Goal: Information Seeking & Learning: Learn about a topic

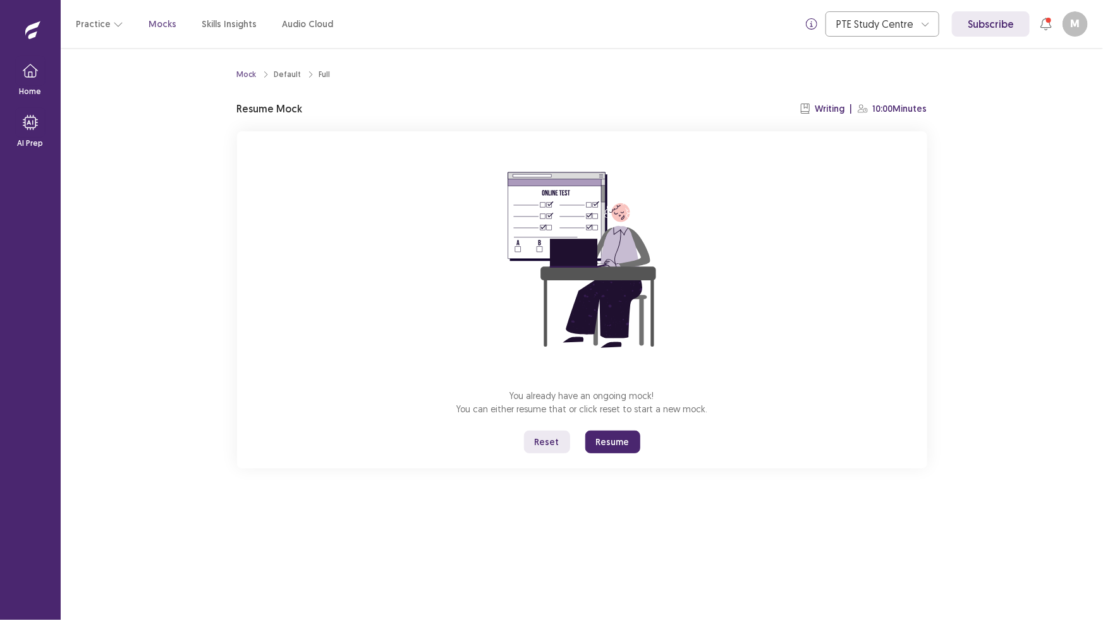
click at [550, 445] on button "Reset" at bounding box center [547, 442] width 46 height 23
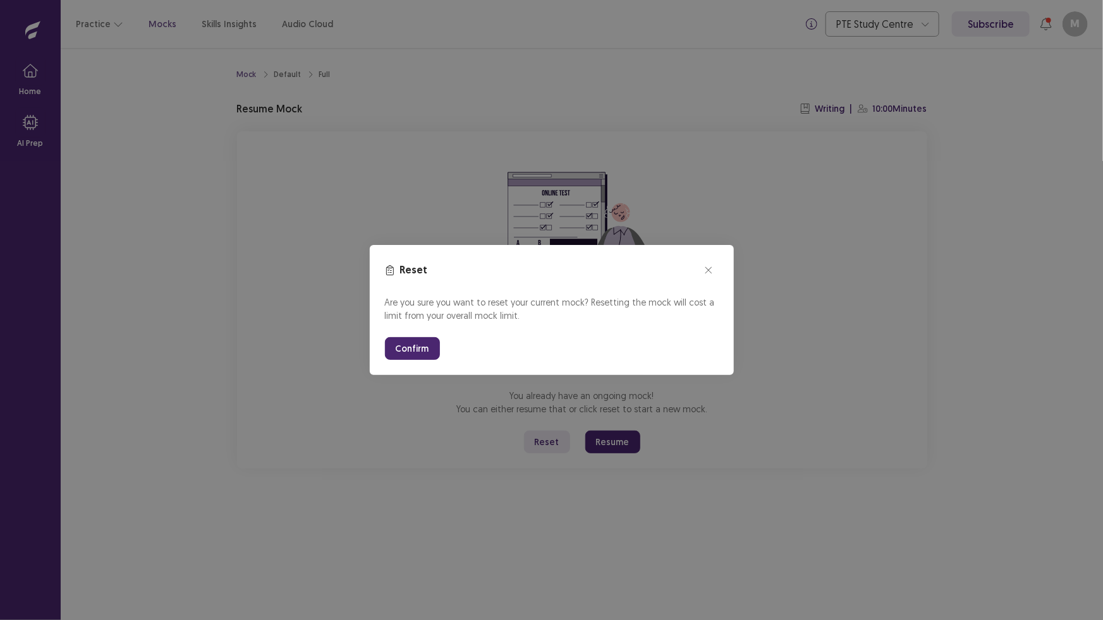
click at [413, 348] on button "Confirm" at bounding box center [412, 348] width 55 height 23
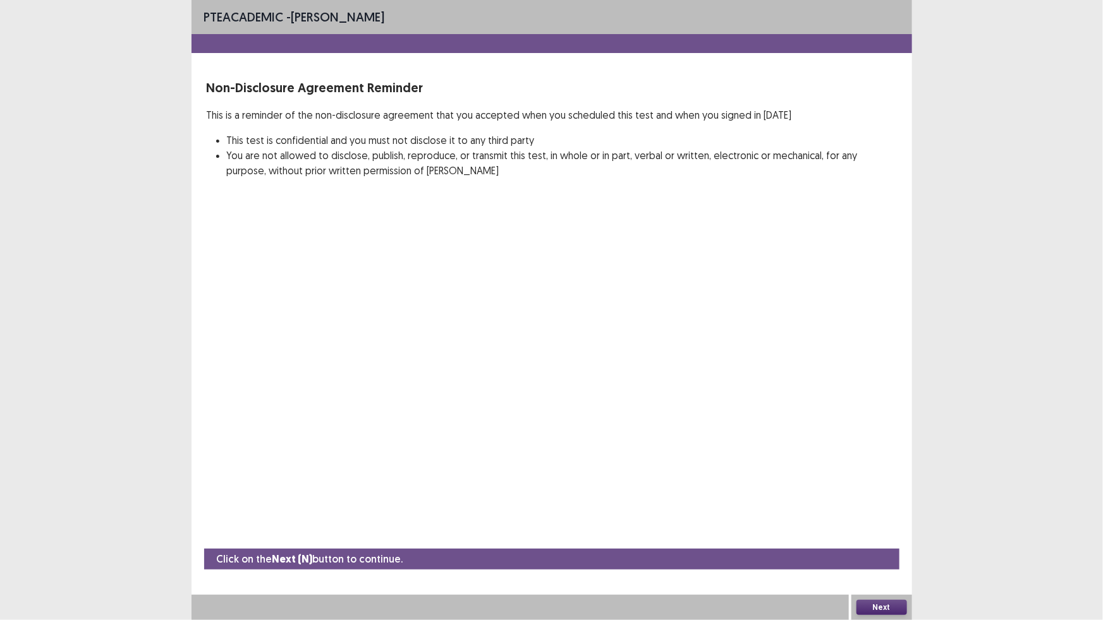
click at [870, 607] on button "Next" at bounding box center [881, 607] width 51 height 15
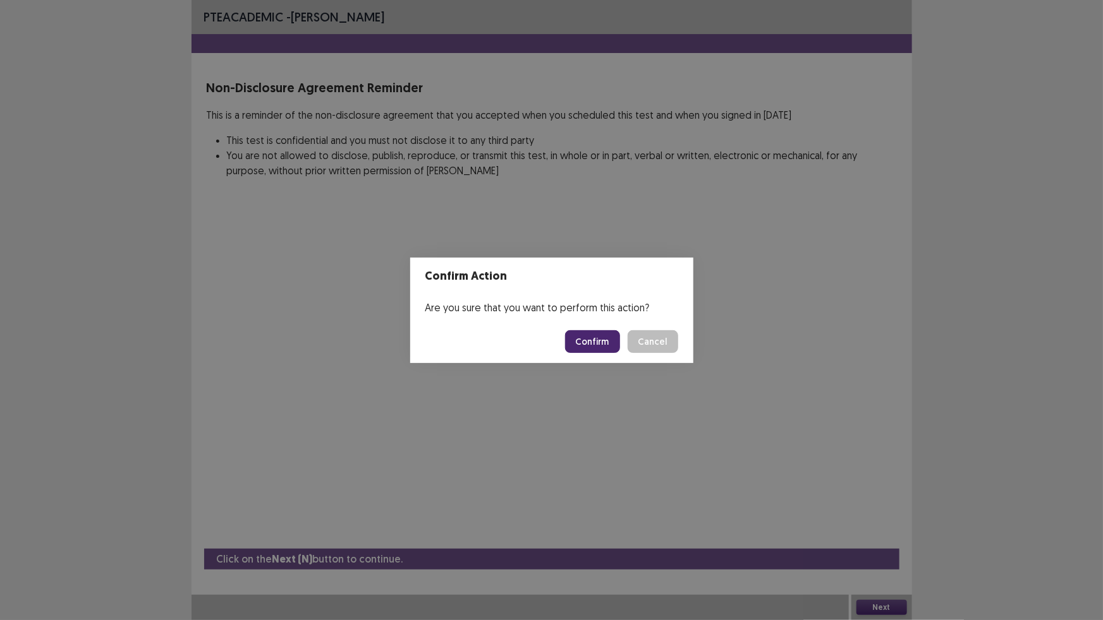
click at [602, 346] on button "Confirm" at bounding box center [592, 341] width 55 height 23
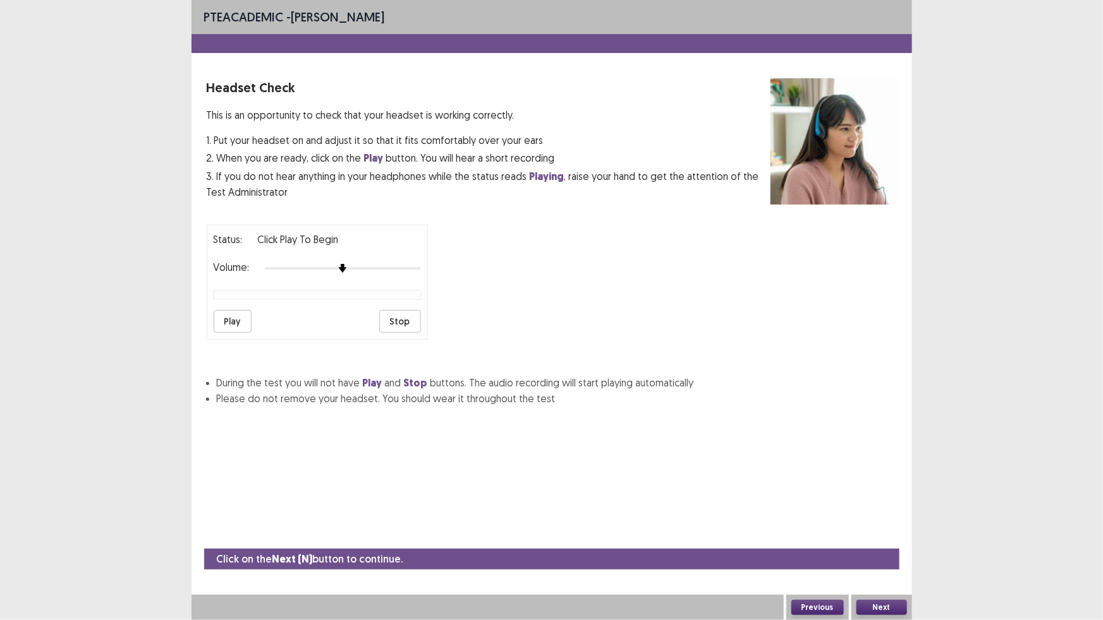
click at [874, 605] on button "Next" at bounding box center [881, 607] width 51 height 15
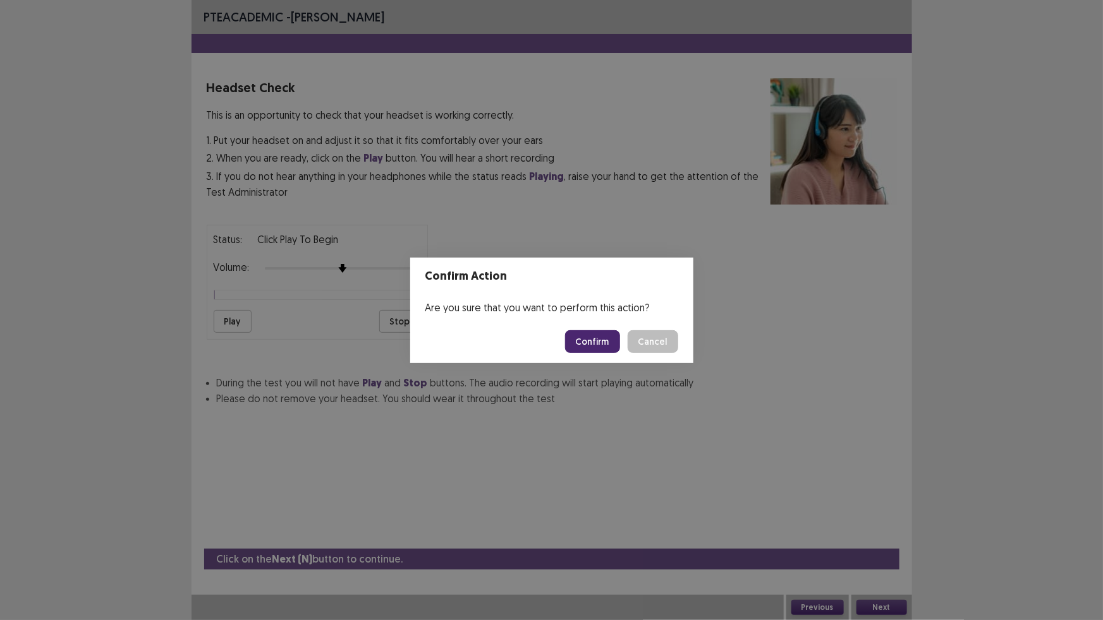
click at [603, 341] on button "Confirm" at bounding box center [592, 341] width 55 height 23
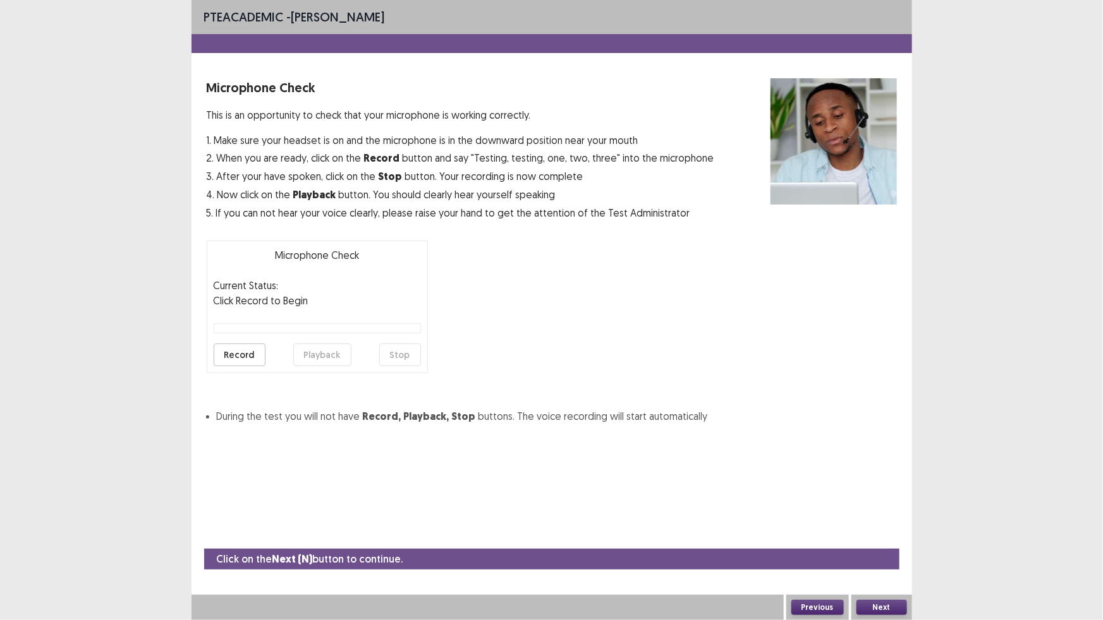
click at [872, 601] on button "Next" at bounding box center [881, 607] width 51 height 15
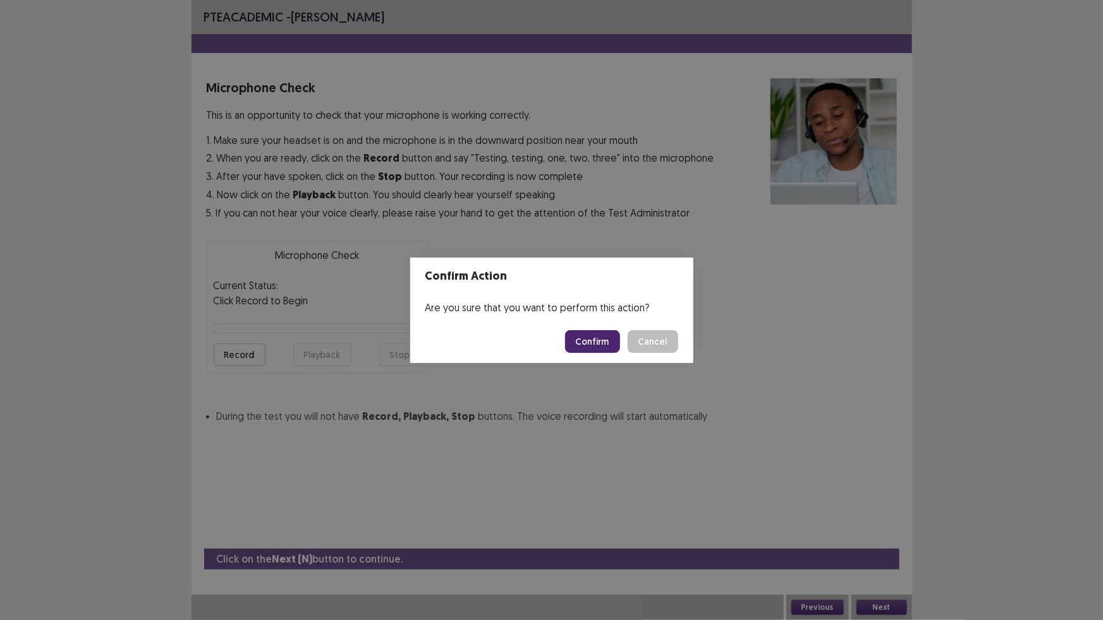
click at [580, 344] on button "Confirm" at bounding box center [592, 341] width 55 height 23
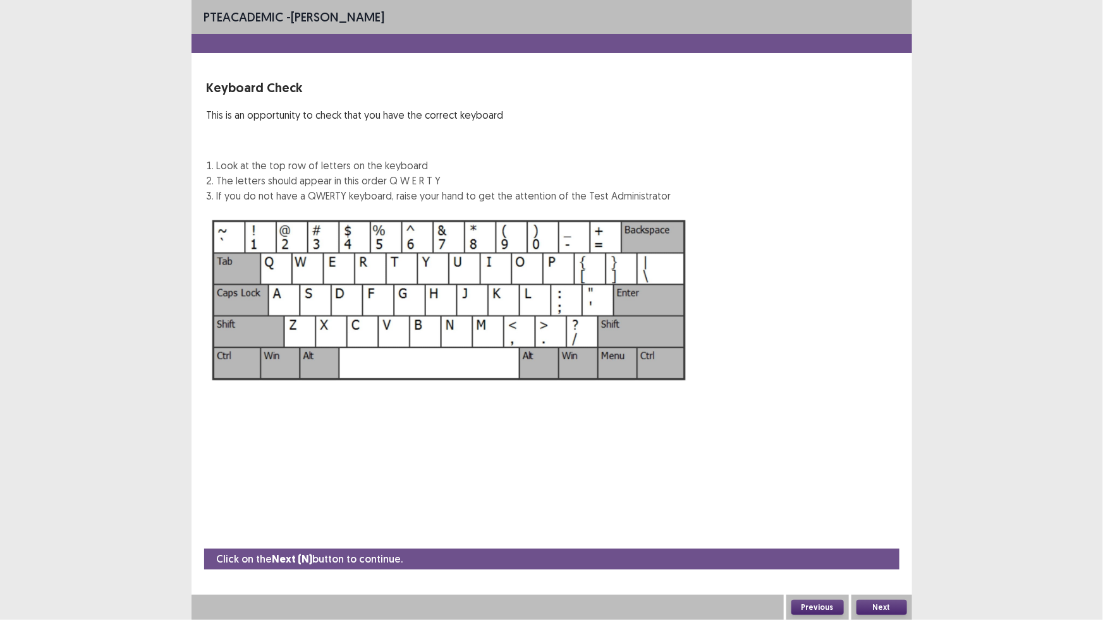
click at [878, 606] on button "Next" at bounding box center [881, 607] width 51 height 15
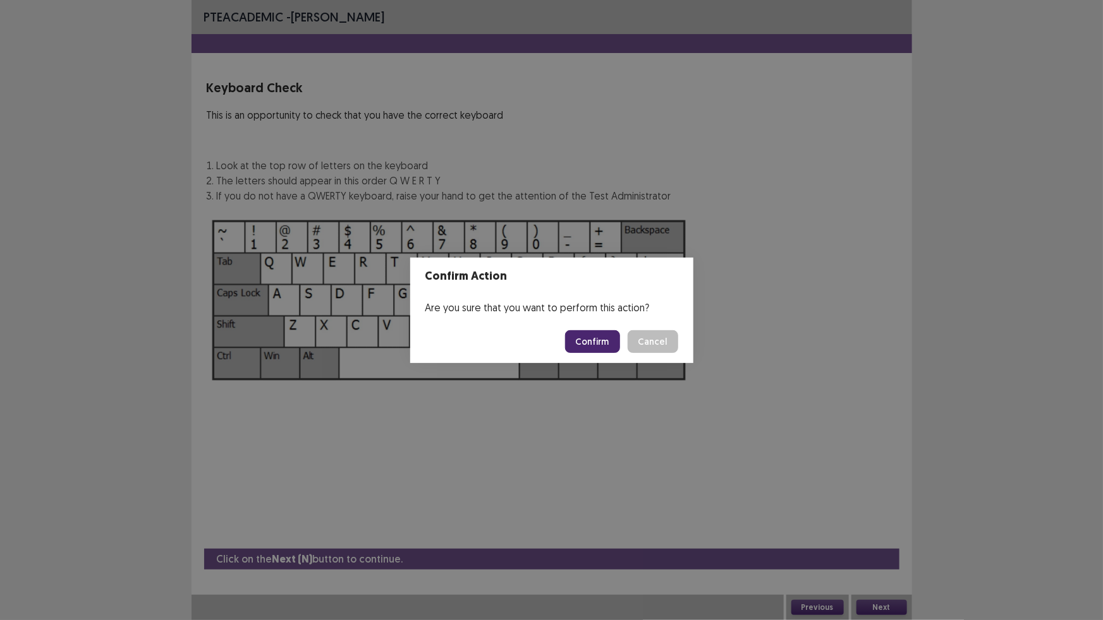
click at [594, 331] on button "Confirm" at bounding box center [592, 341] width 55 height 23
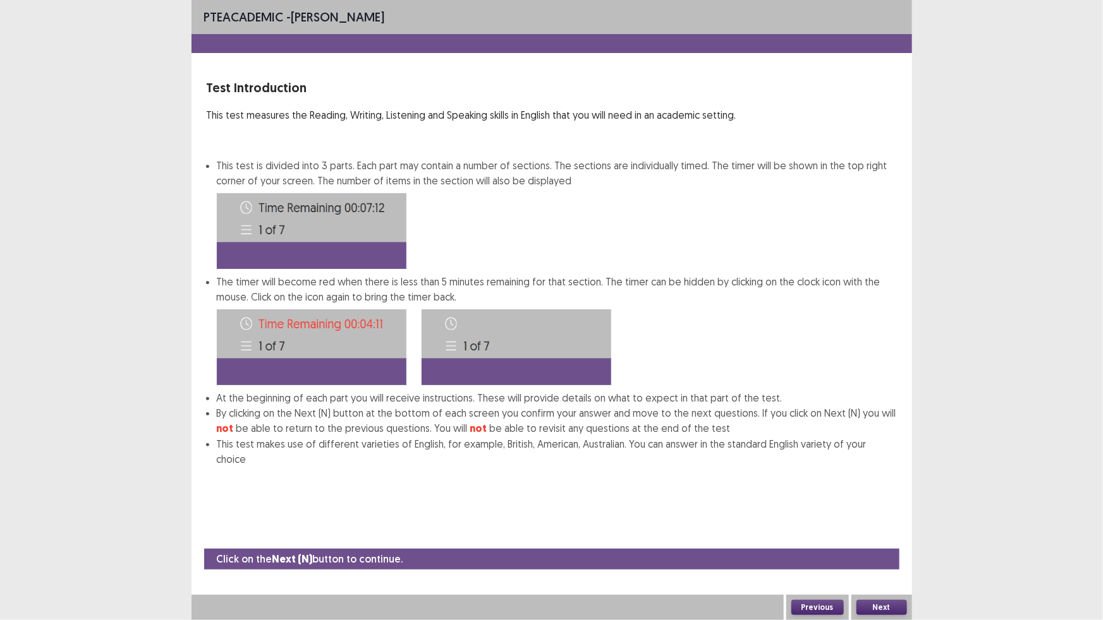
click at [890, 608] on button "Next" at bounding box center [881, 607] width 51 height 15
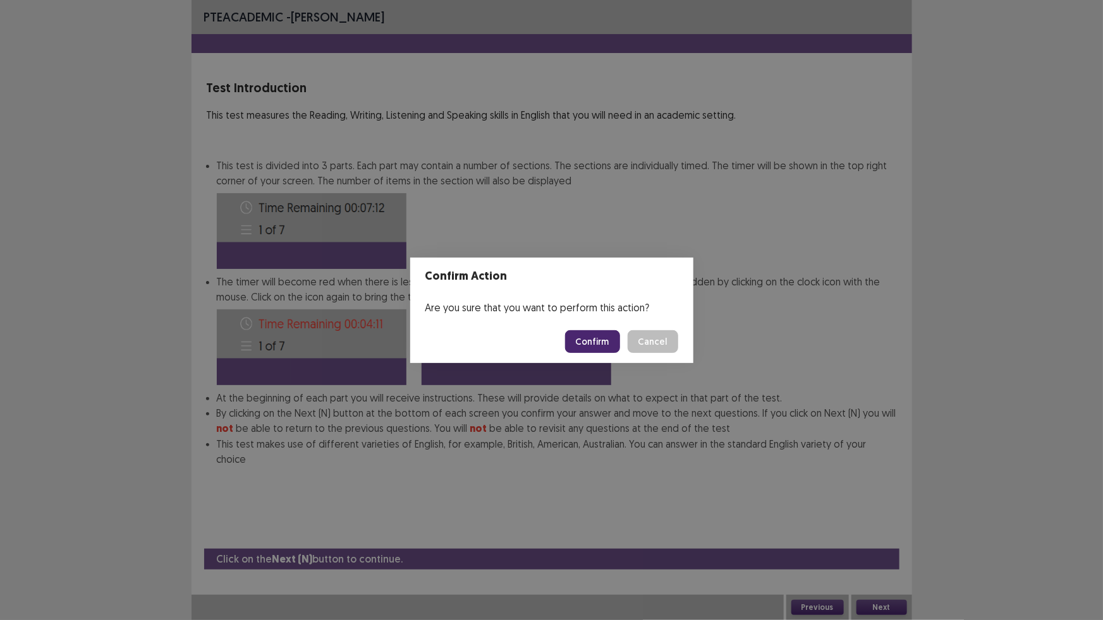
click at [611, 343] on button "Confirm" at bounding box center [592, 341] width 55 height 23
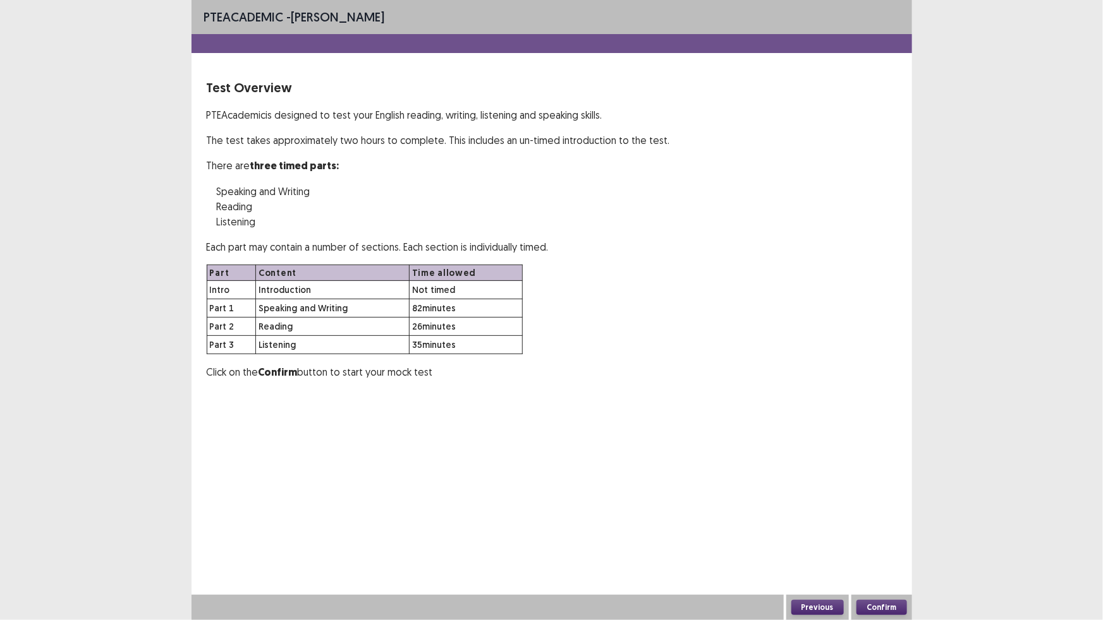
click at [883, 610] on button "Confirm" at bounding box center [881, 607] width 51 height 15
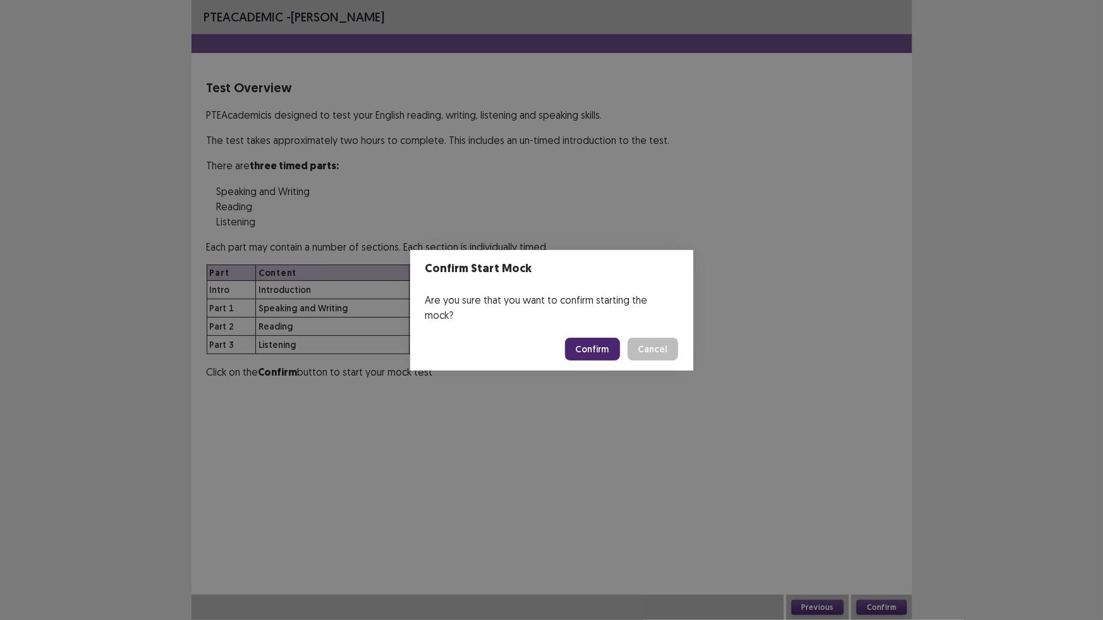
click at [603, 346] on button "Confirm" at bounding box center [592, 349] width 55 height 23
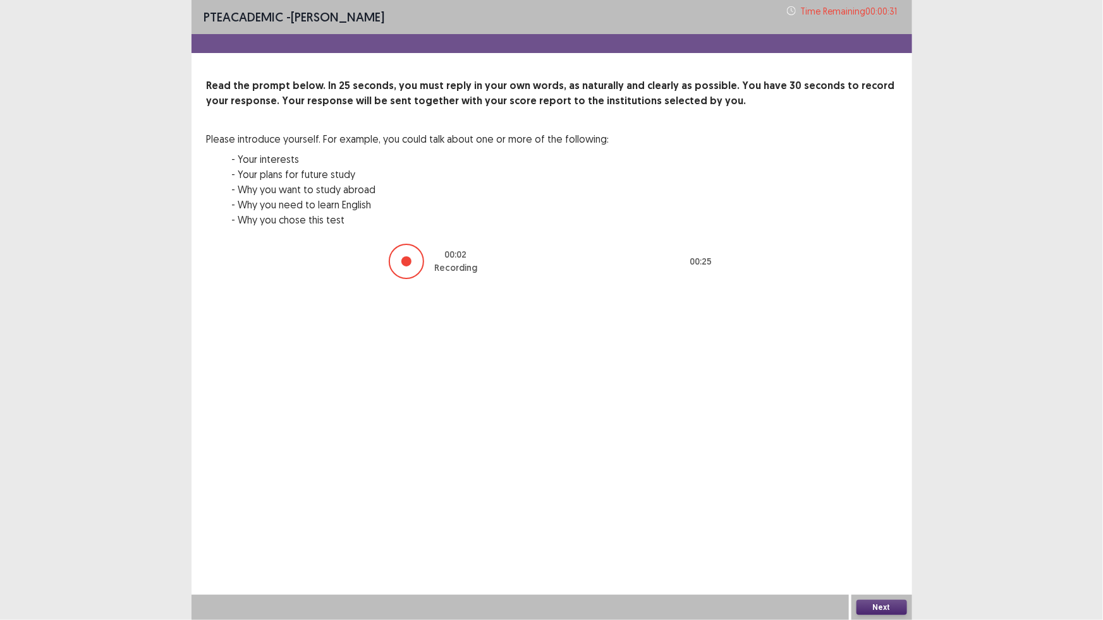
click at [888, 609] on button "Next" at bounding box center [881, 607] width 51 height 15
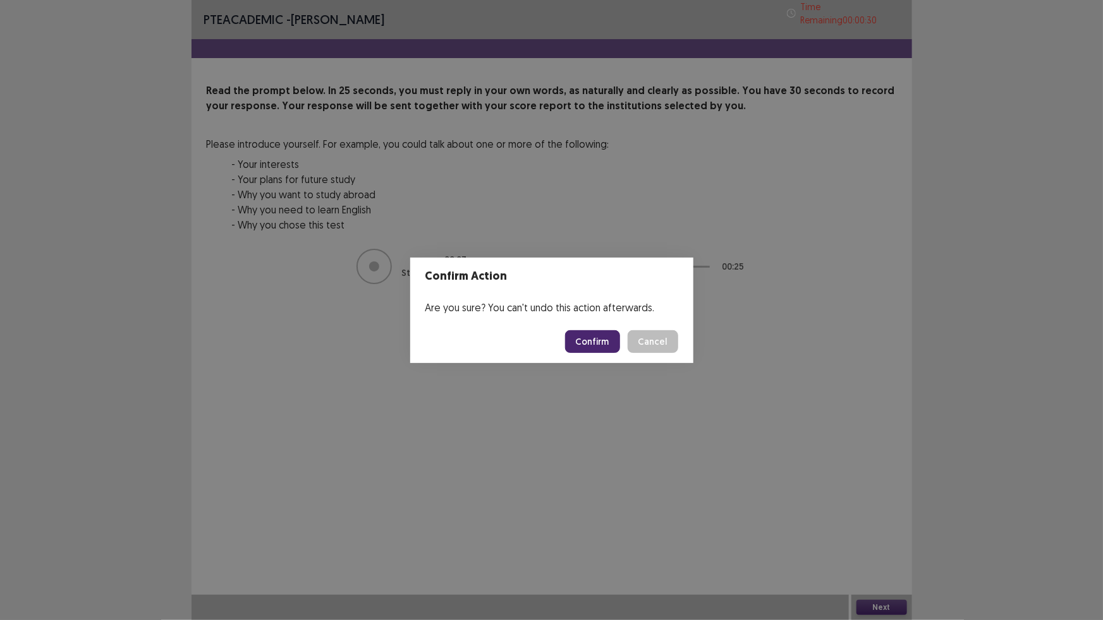
click at [588, 341] on button "Confirm" at bounding box center [592, 341] width 55 height 23
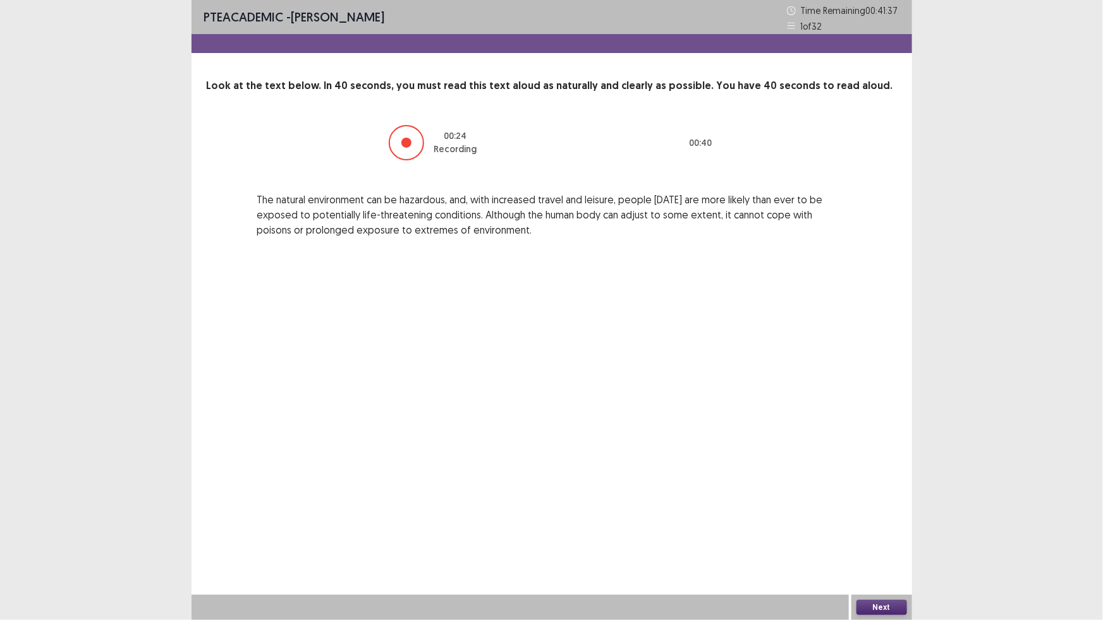
click at [861, 607] on button "Next" at bounding box center [881, 607] width 51 height 15
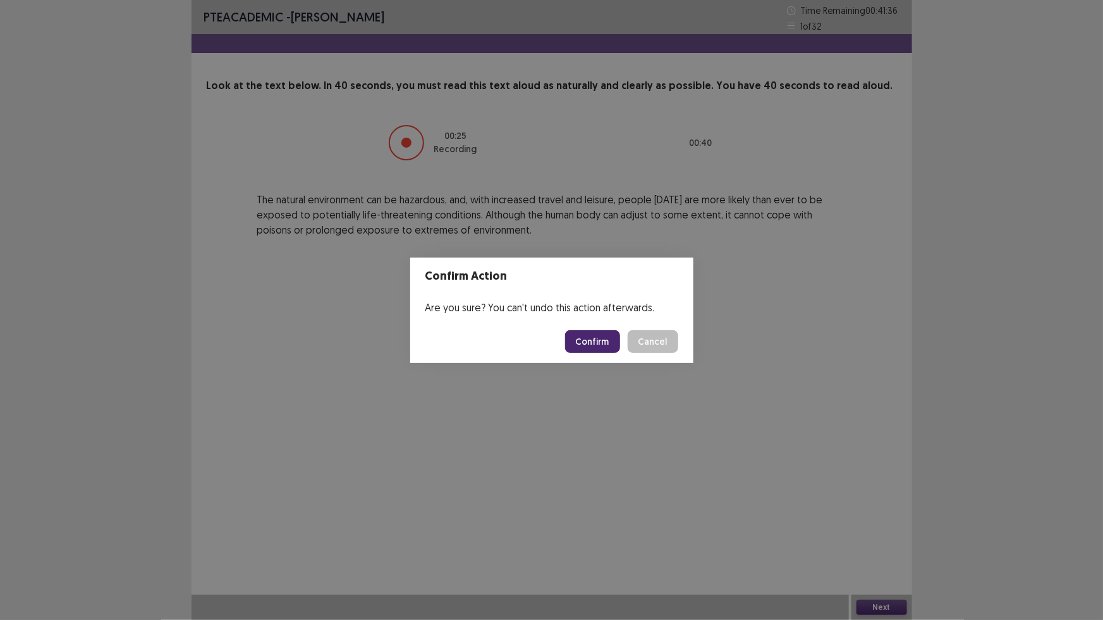
click at [590, 345] on button "Confirm" at bounding box center [592, 341] width 55 height 23
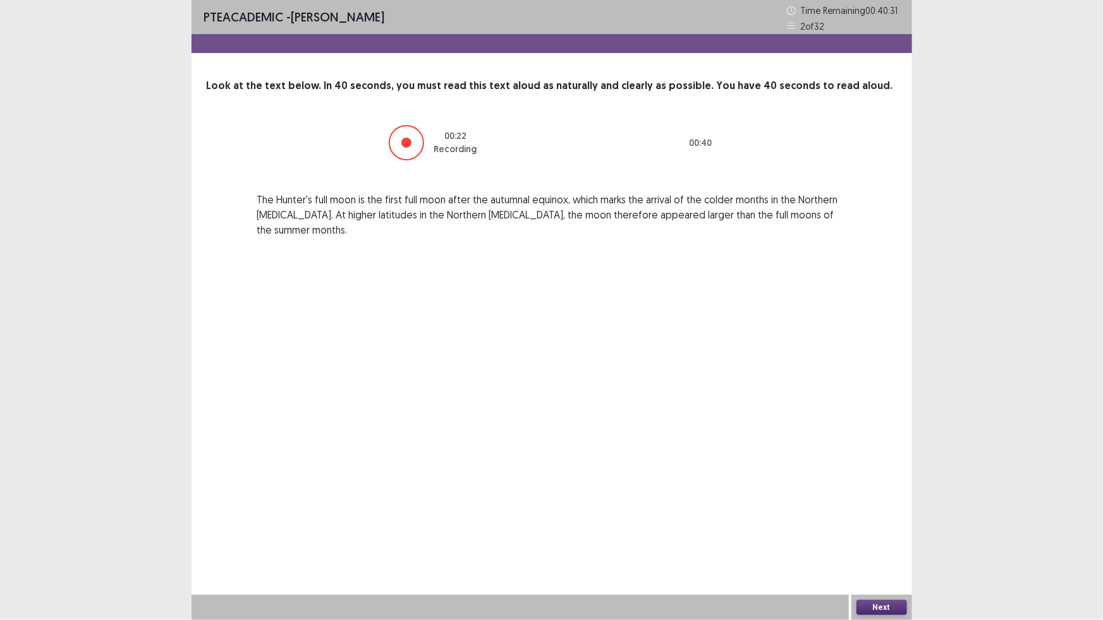
click at [860, 606] on button "Next" at bounding box center [881, 607] width 51 height 15
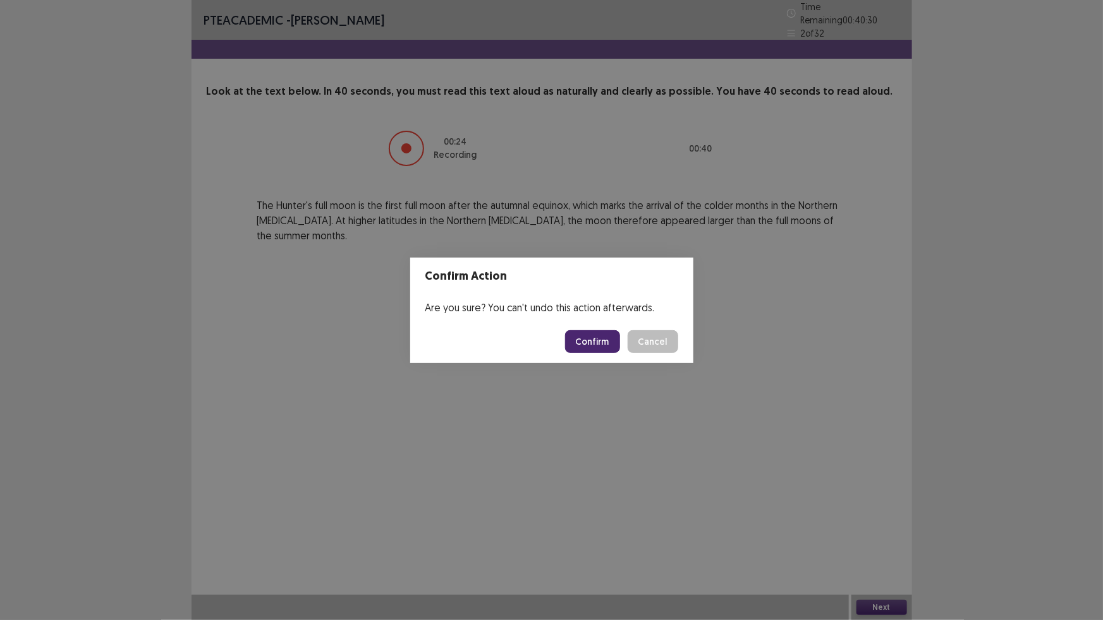
click at [598, 338] on button "Confirm" at bounding box center [592, 341] width 55 height 23
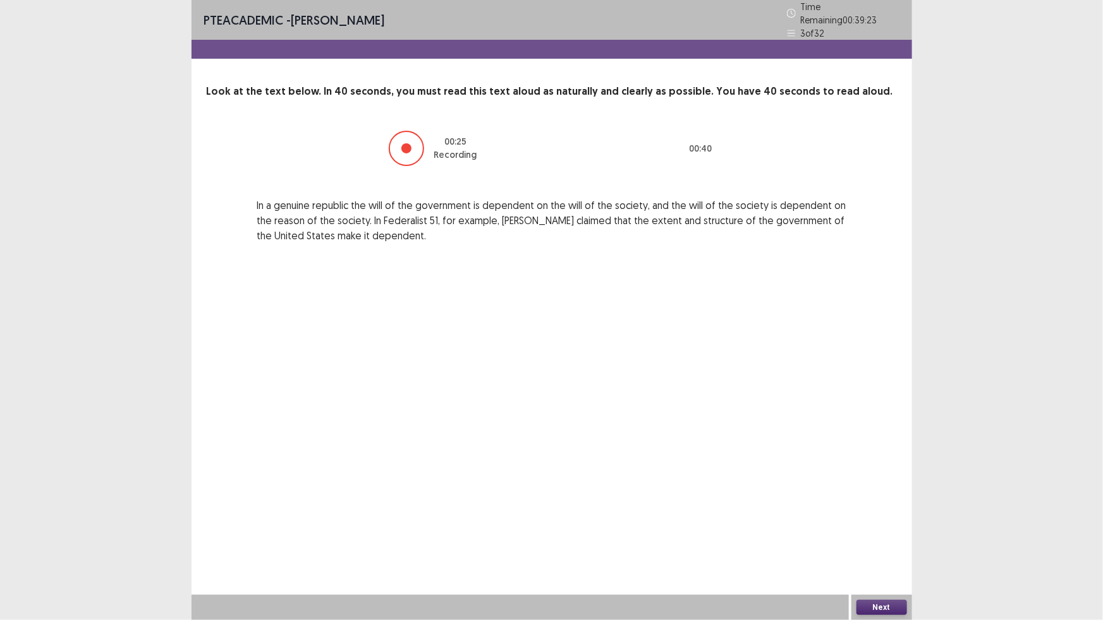
click at [868, 608] on button "Next" at bounding box center [881, 607] width 51 height 15
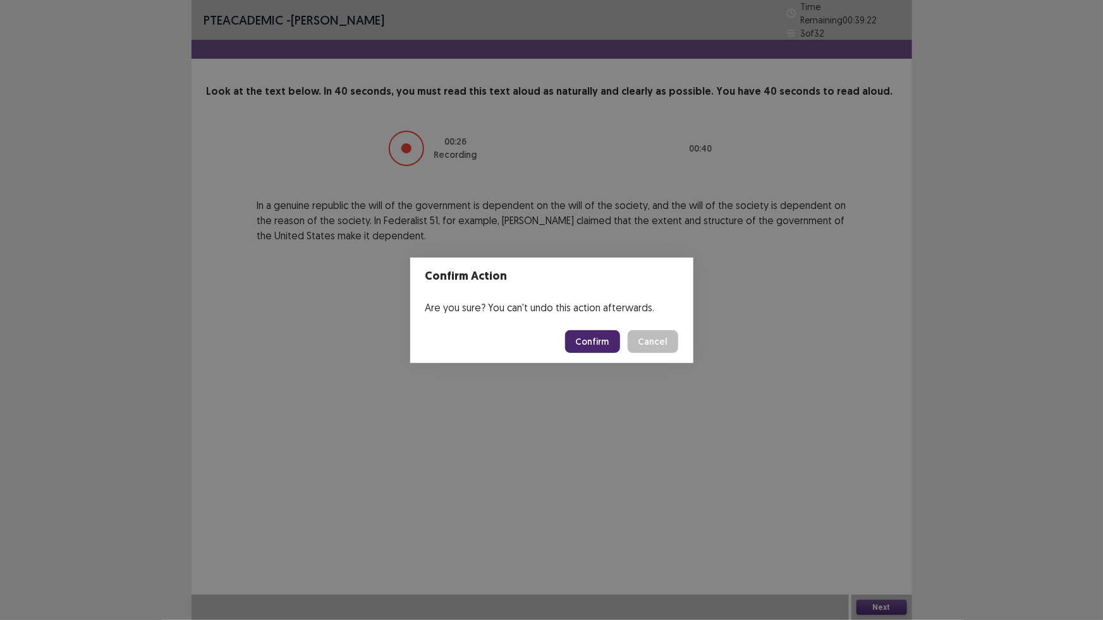
click at [591, 346] on button "Confirm" at bounding box center [592, 341] width 55 height 23
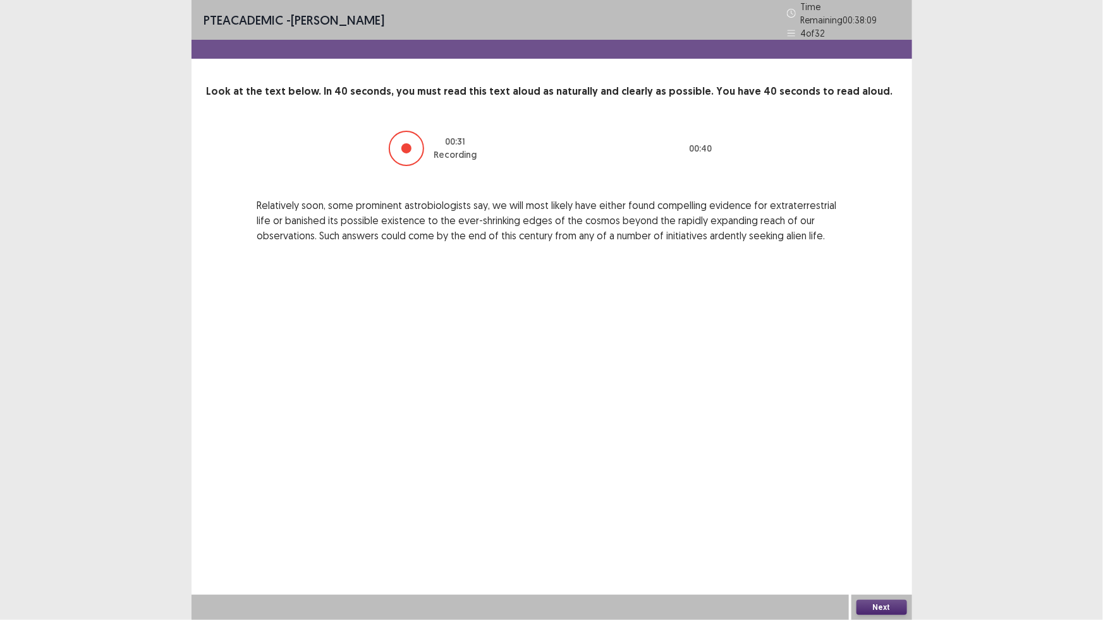
click at [885, 608] on button "Next" at bounding box center [881, 607] width 51 height 15
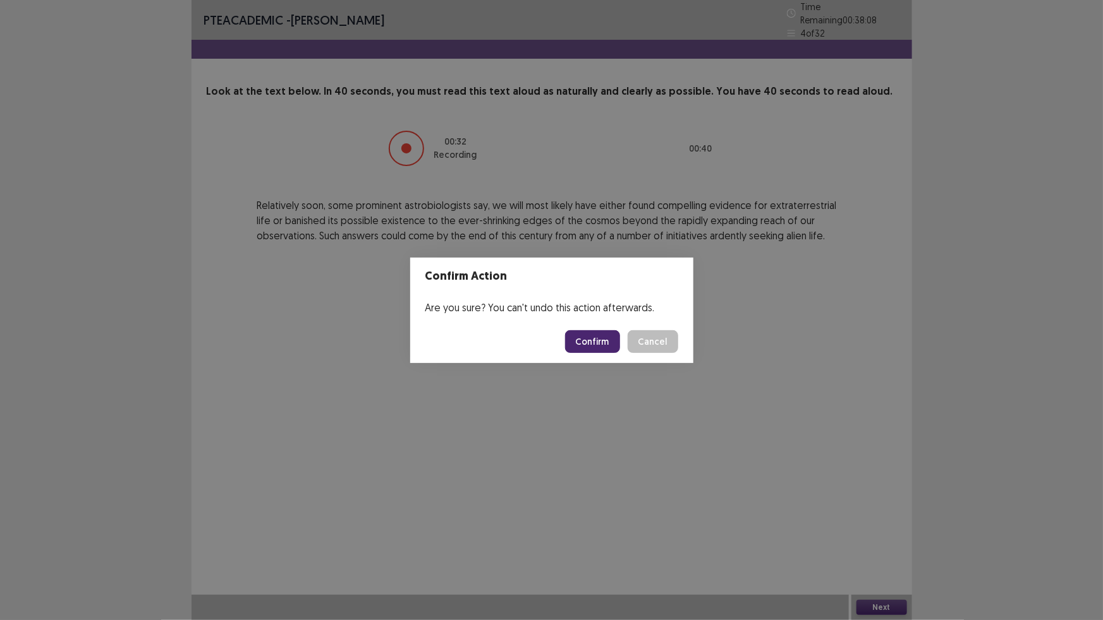
click at [593, 336] on button "Confirm" at bounding box center [592, 341] width 55 height 23
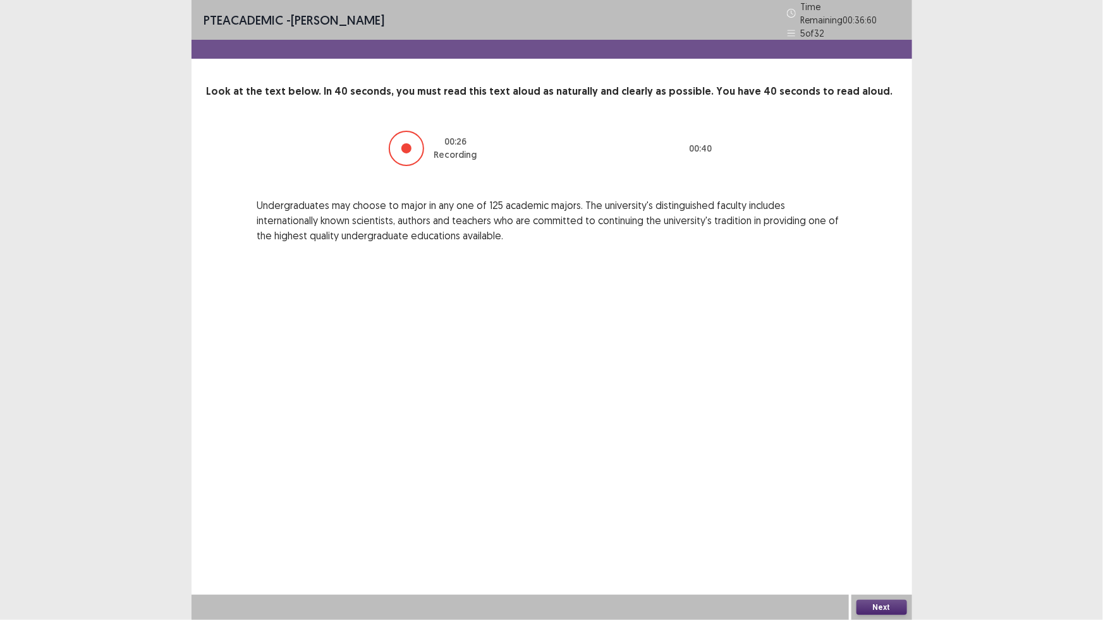
click at [878, 610] on button "Next" at bounding box center [881, 607] width 51 height 15
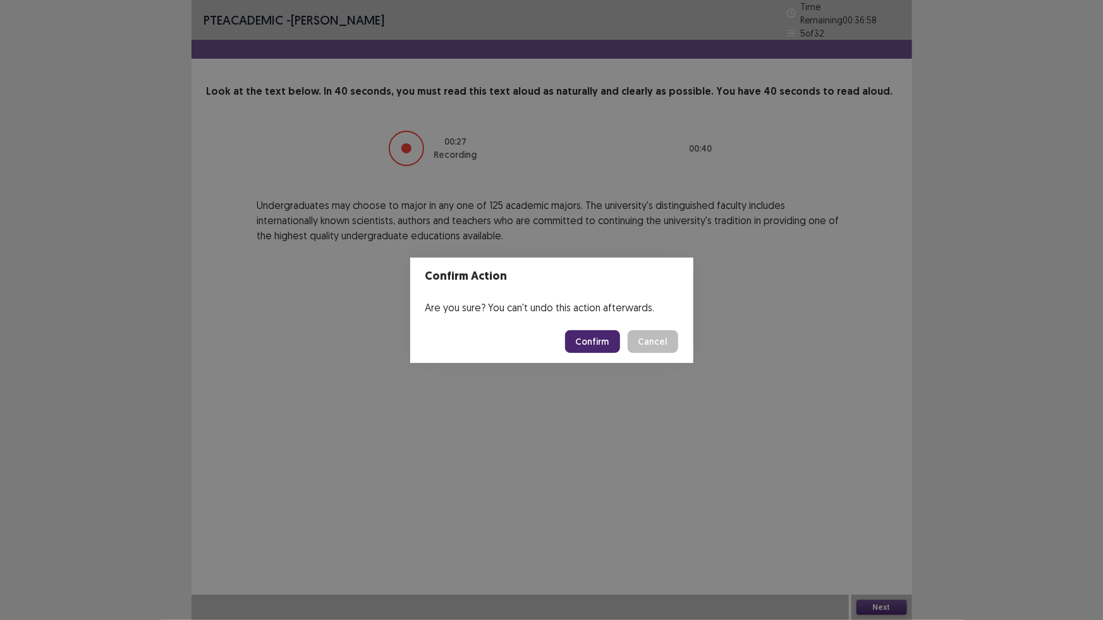
click at [594, 341] on button "Confirm" at bounding box center [592, 341] width 55 height 23
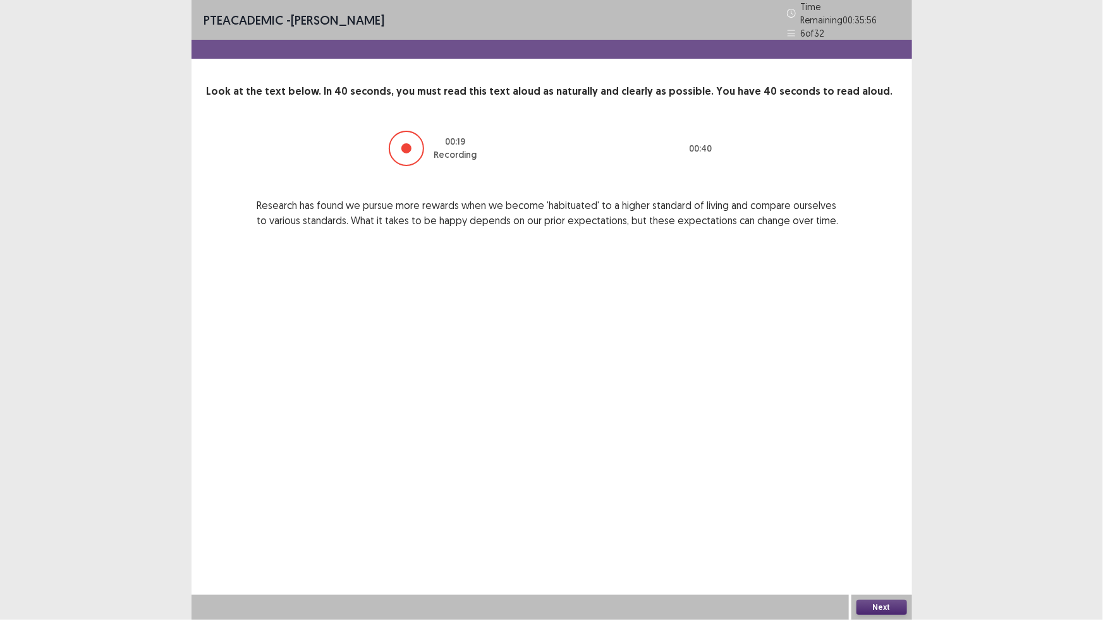
click at [880, 609] on button "Next" at bounding box center [881, 607] width 51 height 15
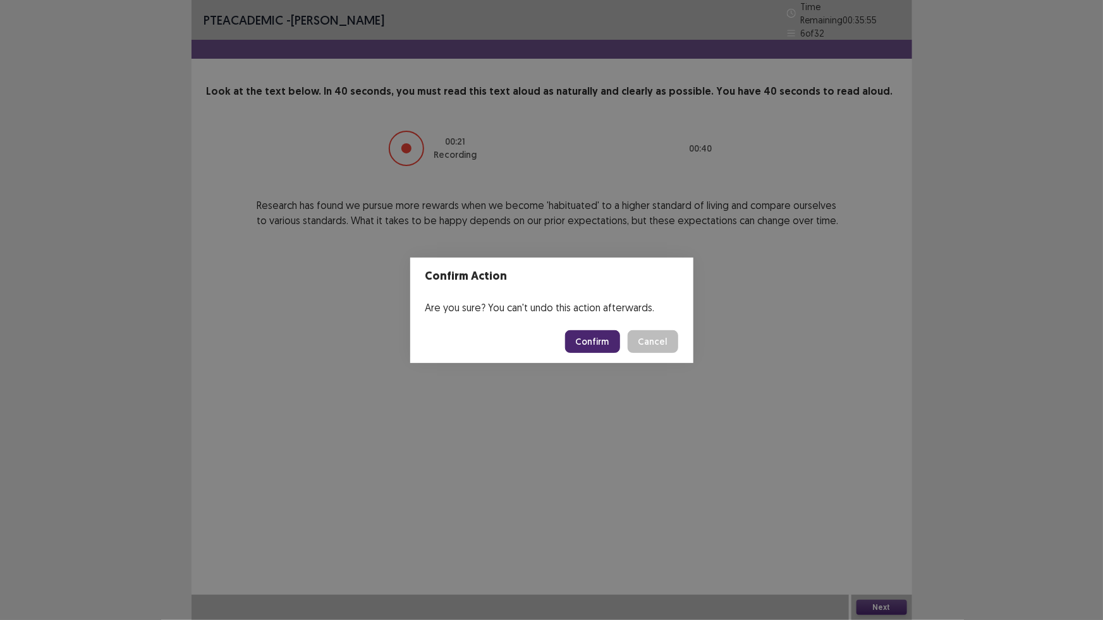
click at [600, 341] on button "Confirm" at bounding box center [592, 341] width 55 height 23
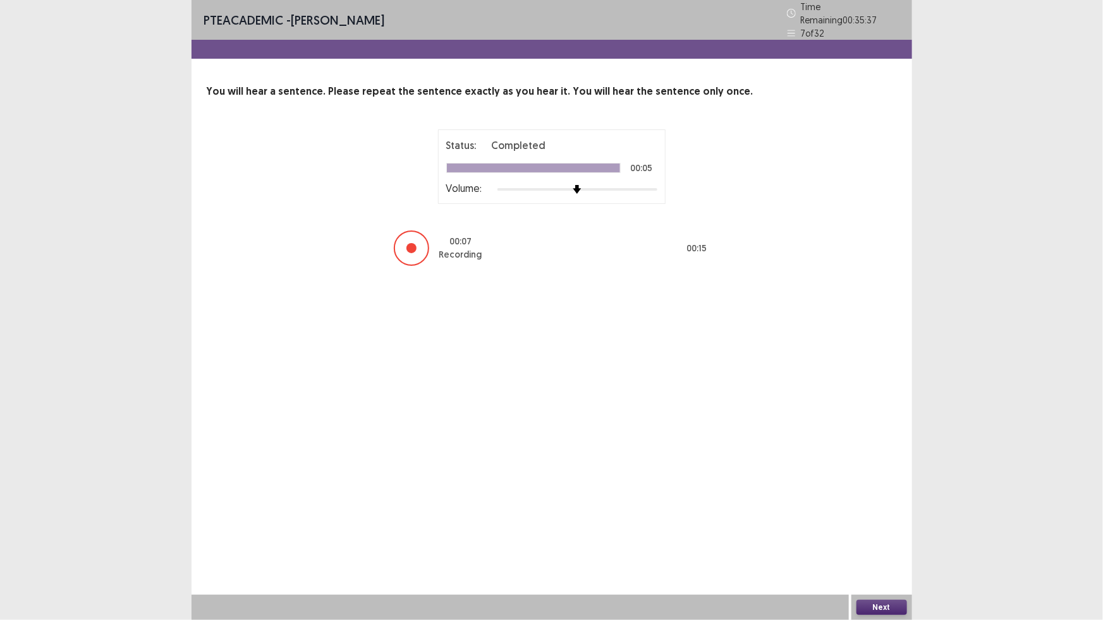
click at [891, 603] on button "Next" at bounding box center [881, 607] width 51 height 15
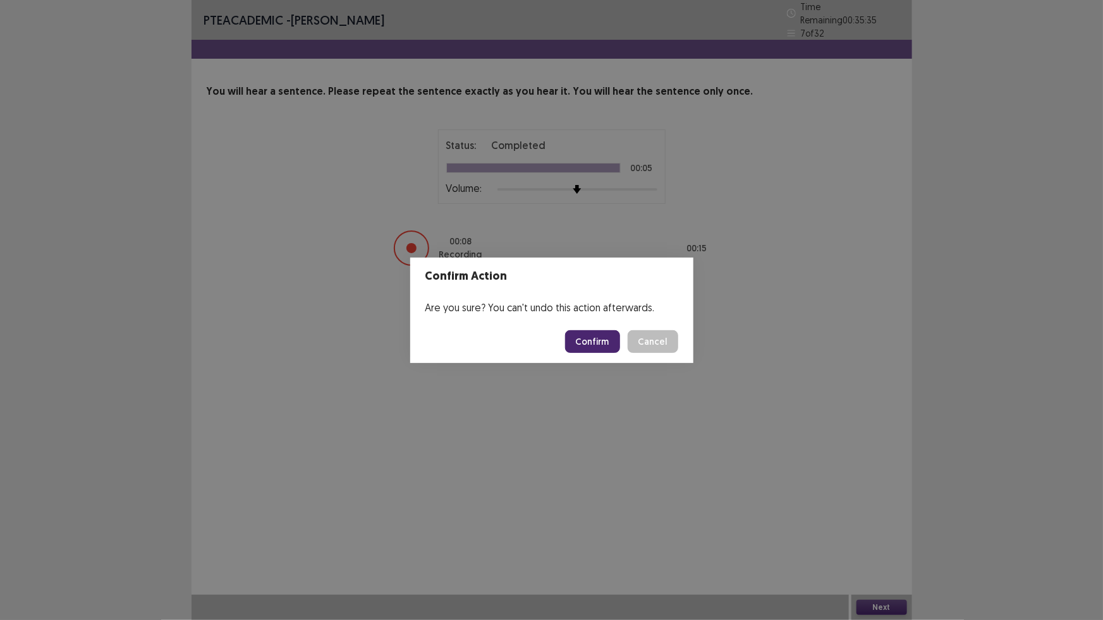
click at [591, 342] on button "Confirm" at bounding box center [592, 341] width 55 height 23
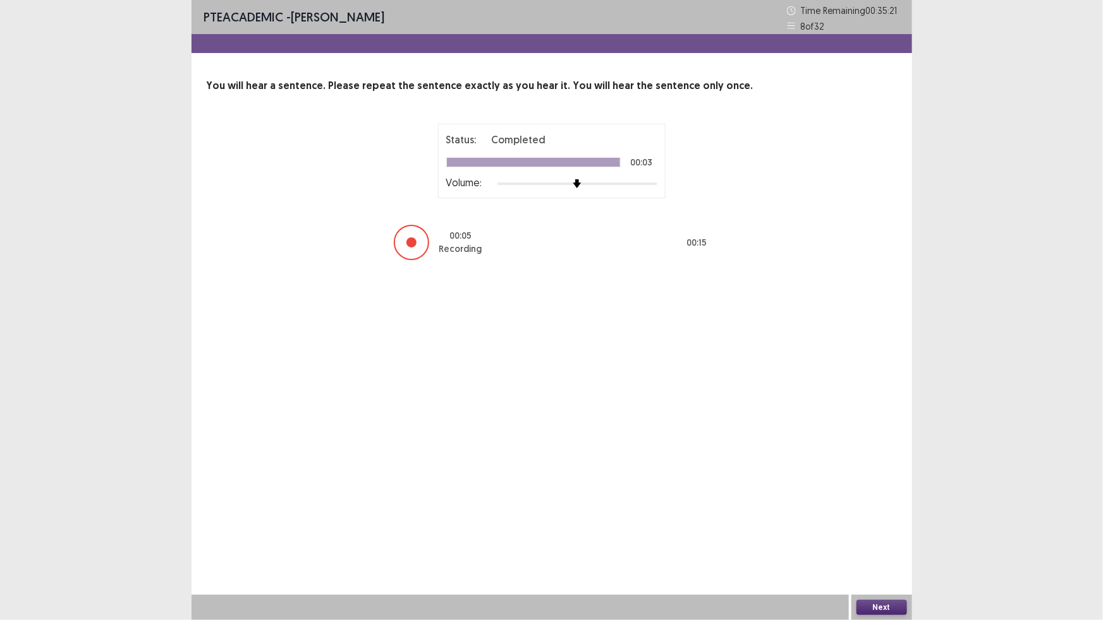
click at [881, 608] on button "Next" at bounding box center [881, 607] width 51 height 15
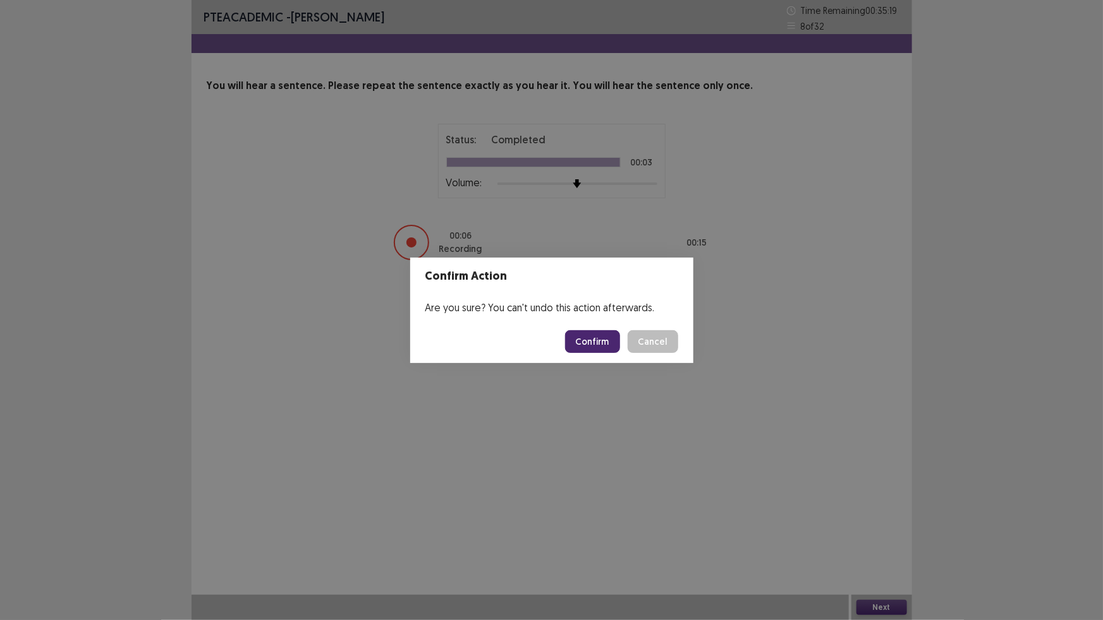
click at [606, 342] on button "Confirm" at bounding box center [592, 341] width 55 height 23
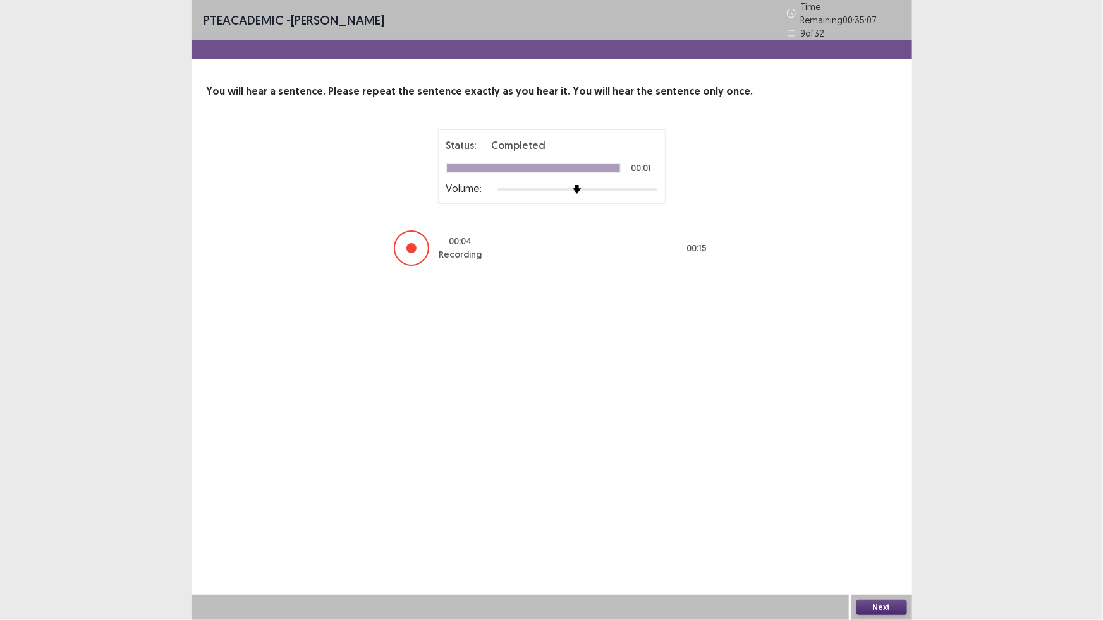
click at [892, 609] on button "Next" at bounding box center [881, 607] width 51 height 15
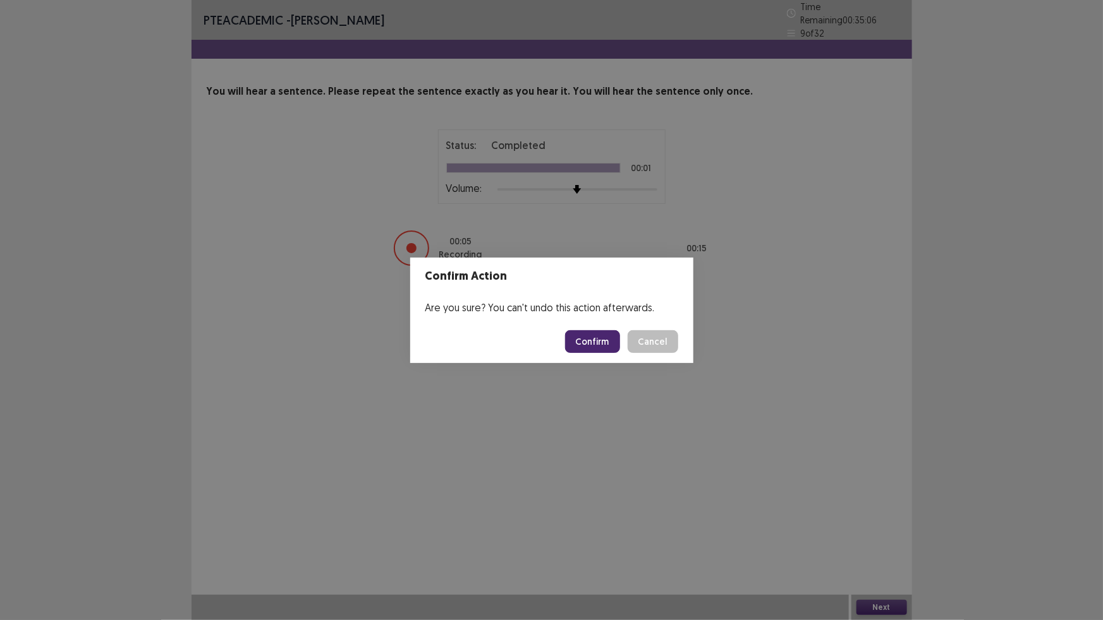
click at [591, 341] on button "Confirm" at bounding box center [592, 341] width 55 height 23
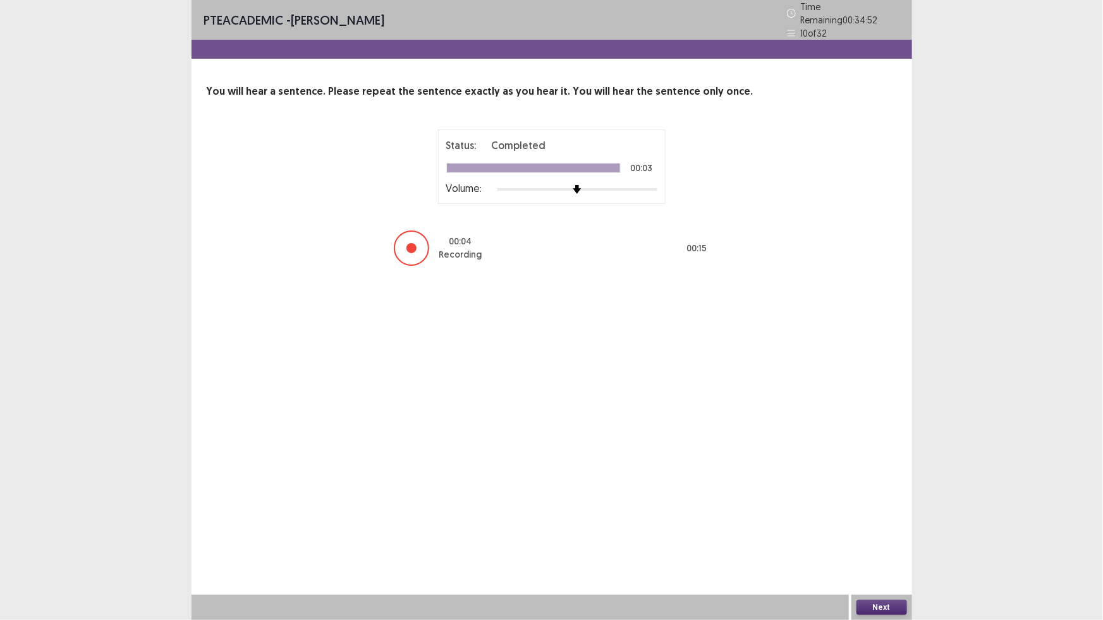
click at [880, 606] on button "Next" at bounding box center [881, 607] width 51 height 15
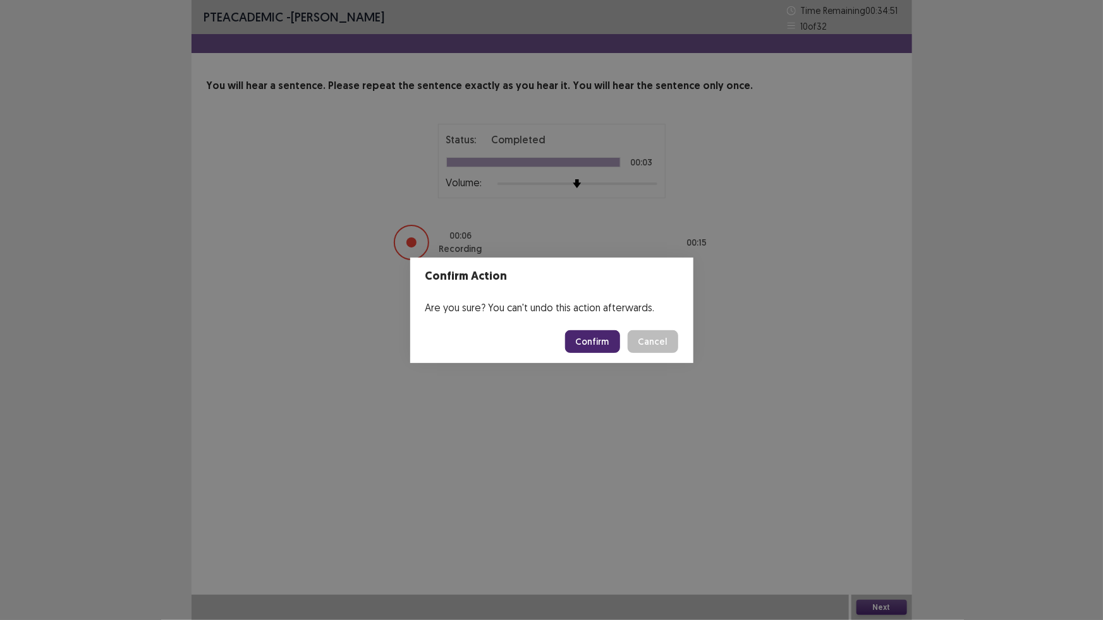
click at [580, 339] on button "Confirm" at bounding box center [592, 341] width 55 height 23
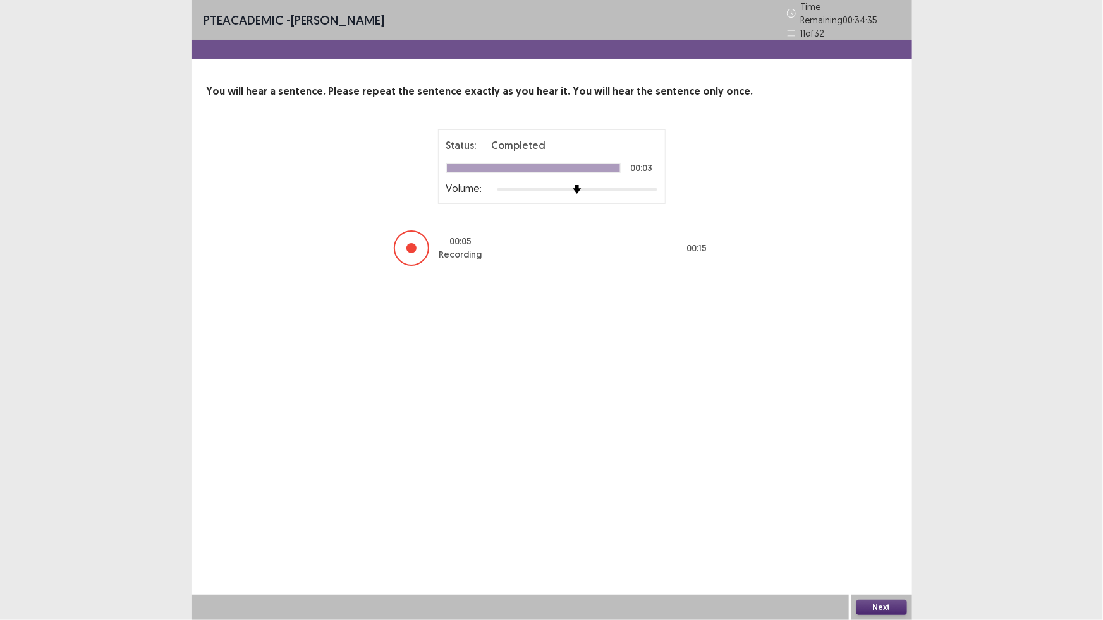
click at [876, 605] on button "Next" at bounding box center [881, 607] width 51 height 15
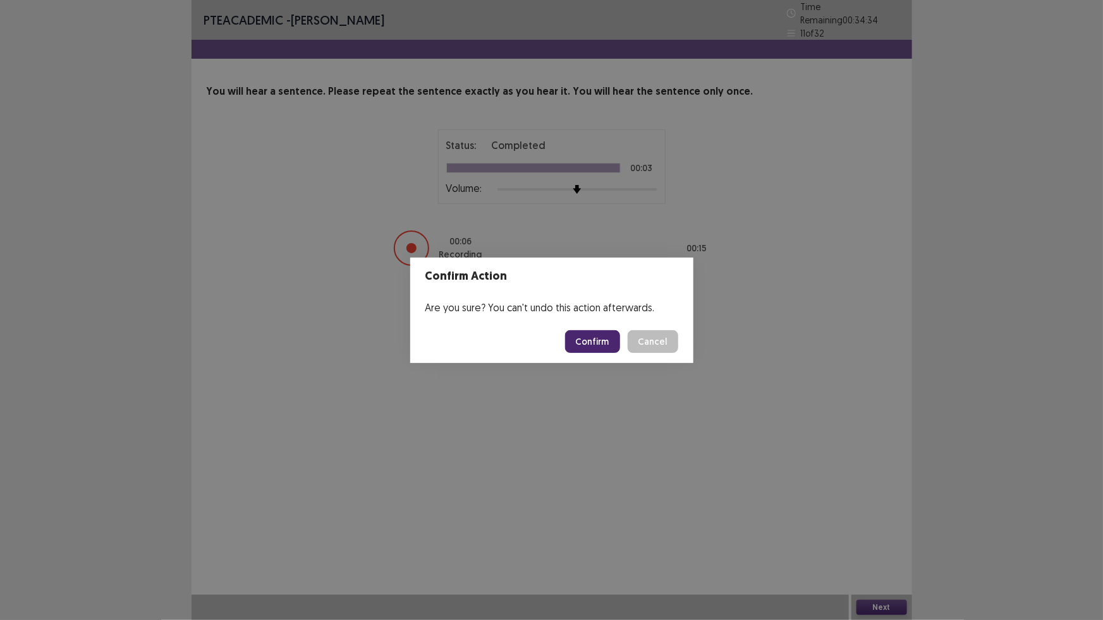
click at [585, 341] on button "Confirm" at bounding box center [592, 341] width 55 height 23
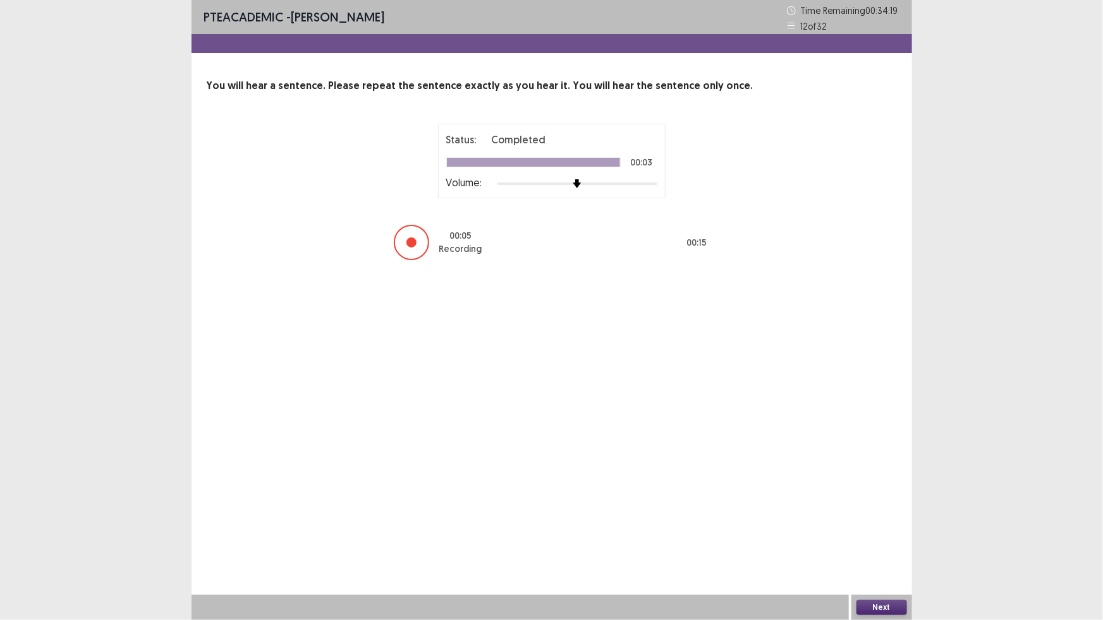
click at [877, 603] on button "Next" at bounding box center [881, 607] width 51 height 15
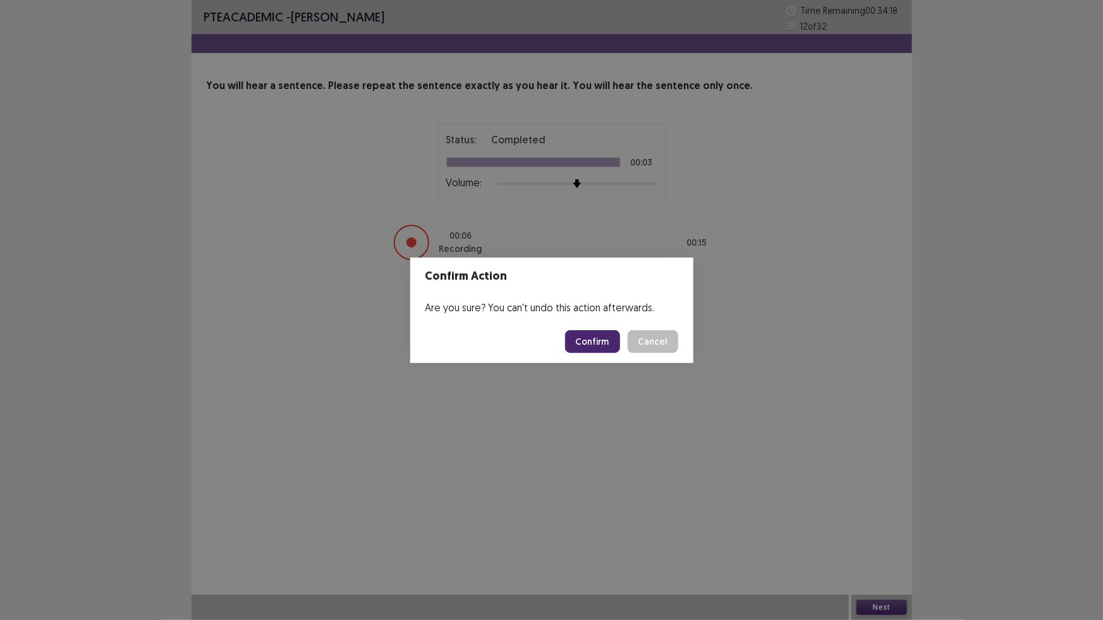
click at [608, 337] on button "Confirm" at bounding box center [592, 341] width 55 height 23
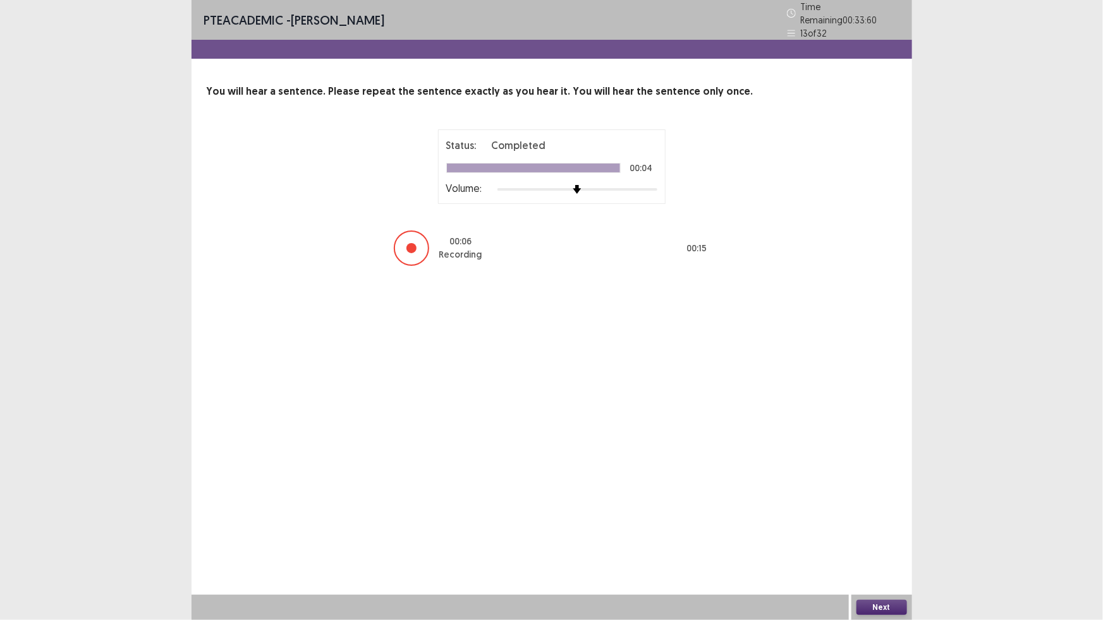
click at [876, 606] on button "Next" at bounding box center [881, 607] width 51 height 15
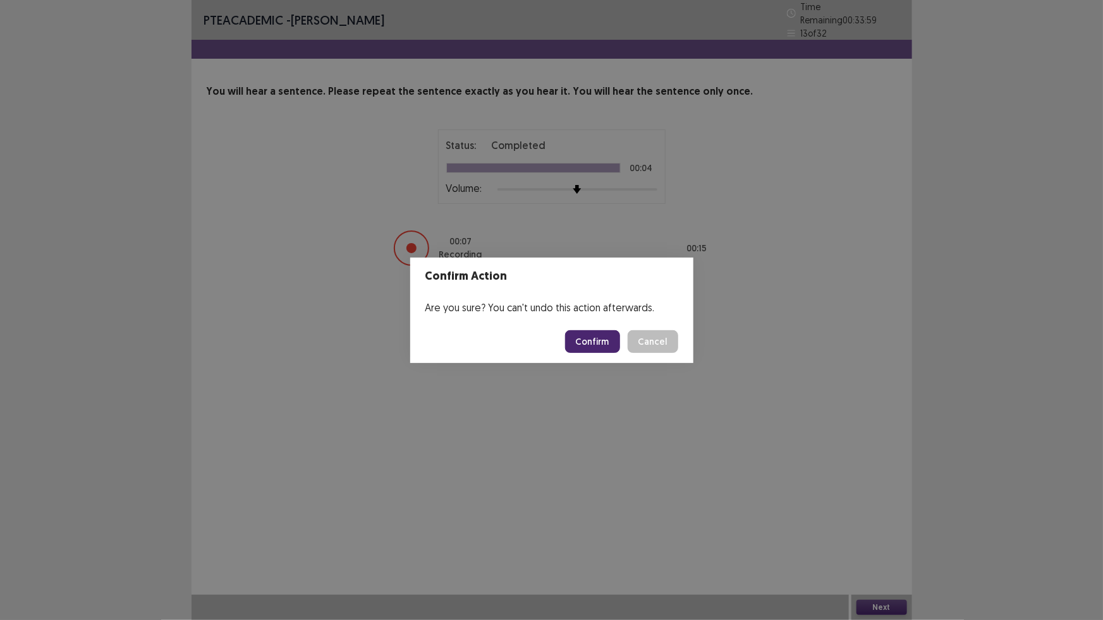
click at [582, 341] on button "Confirm" at bounding box center [592, 341] width 55 height 23
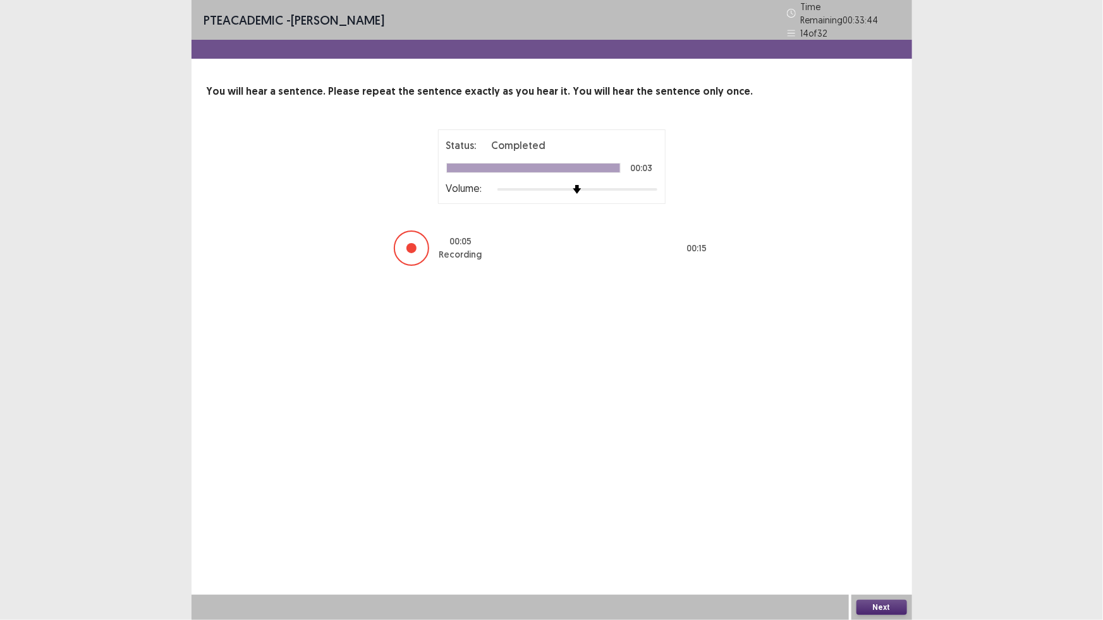
click at [885, 605] on button "Next" at bounding box center [881, 607] width 51 height 15
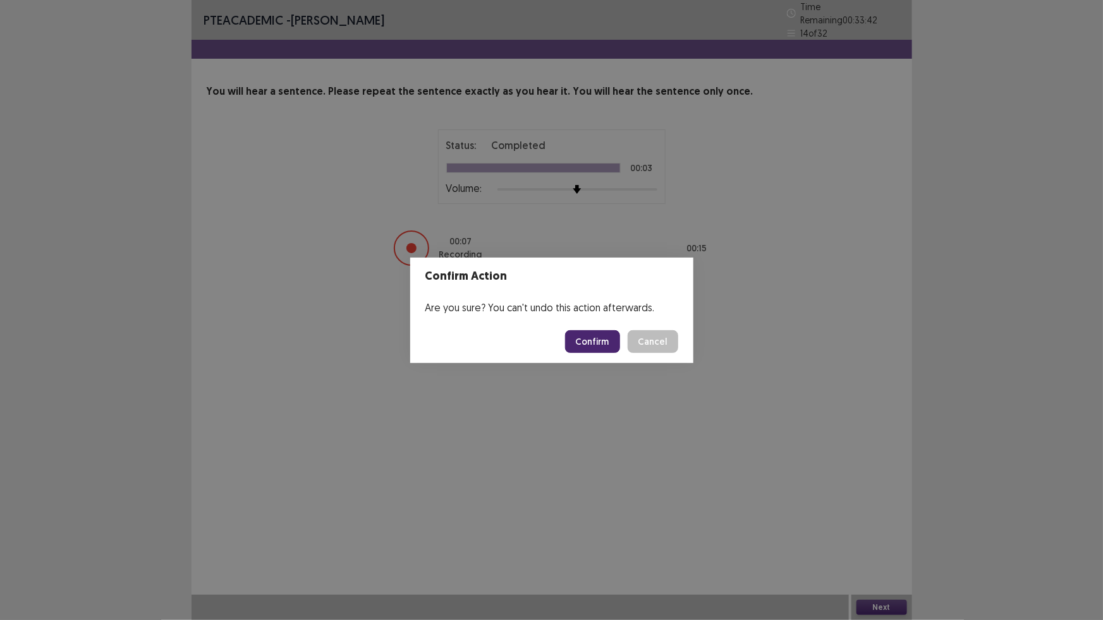
click at [605, 349] on button "Confirm" at bounding box center [592, 341] width 55 height 23
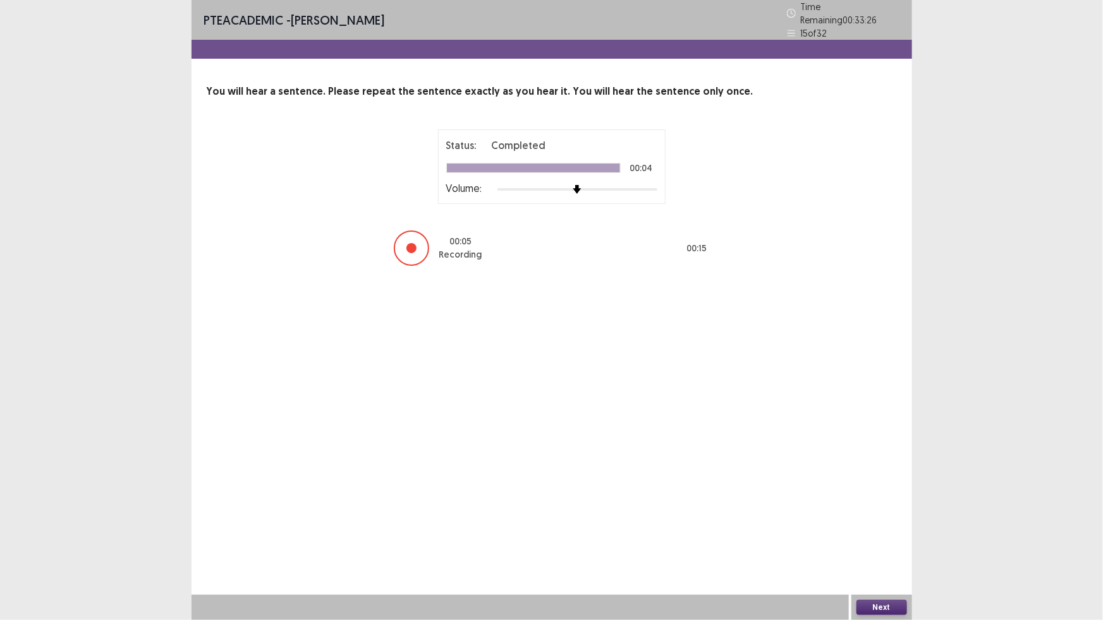
click at [882, 602] on button "Next" at bounding box center [881, 607] width 51 height 15
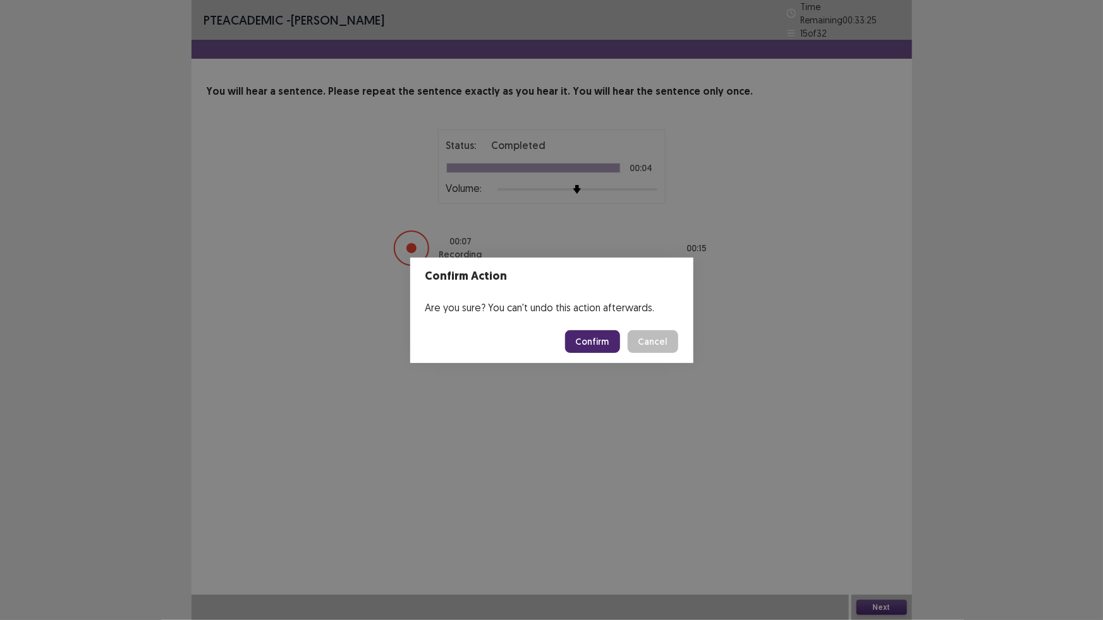
click at [575, 336] on button "Confirm" at bounding box center [592, 341] width 55 height 23
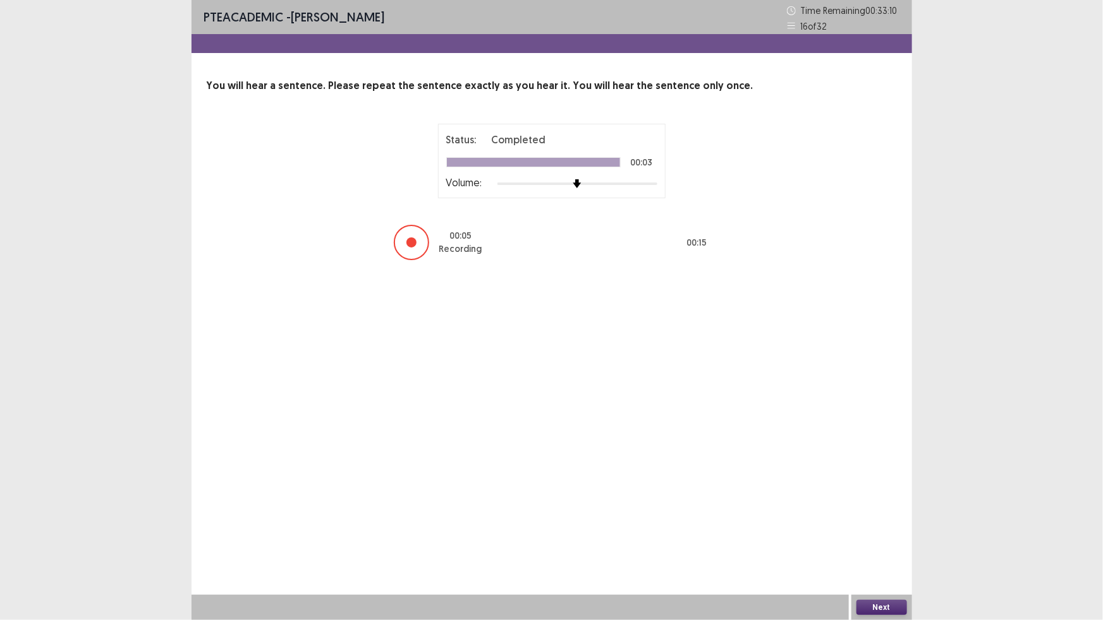
click at [897, 610] on button "Next" at bounding box center [881, 607] width 51 height 15
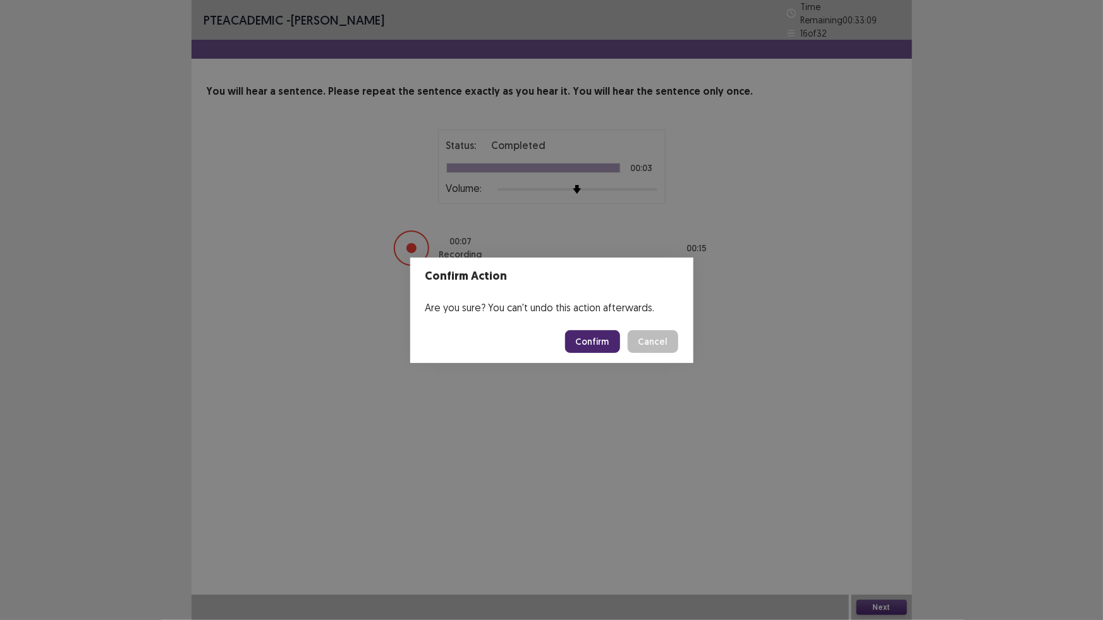
click at [610, 344] on button "Confirm" at bounding box center [592, 341] width 55 height 23
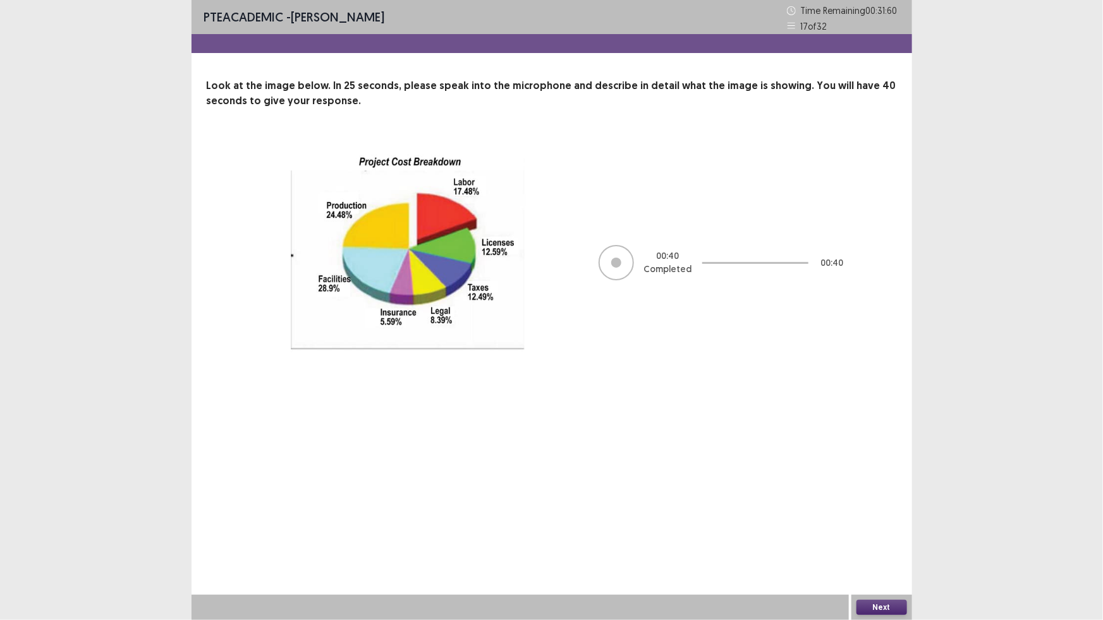
click at [873, 605] on button "Next" at bounding box center [881, 607] width 51 height 15
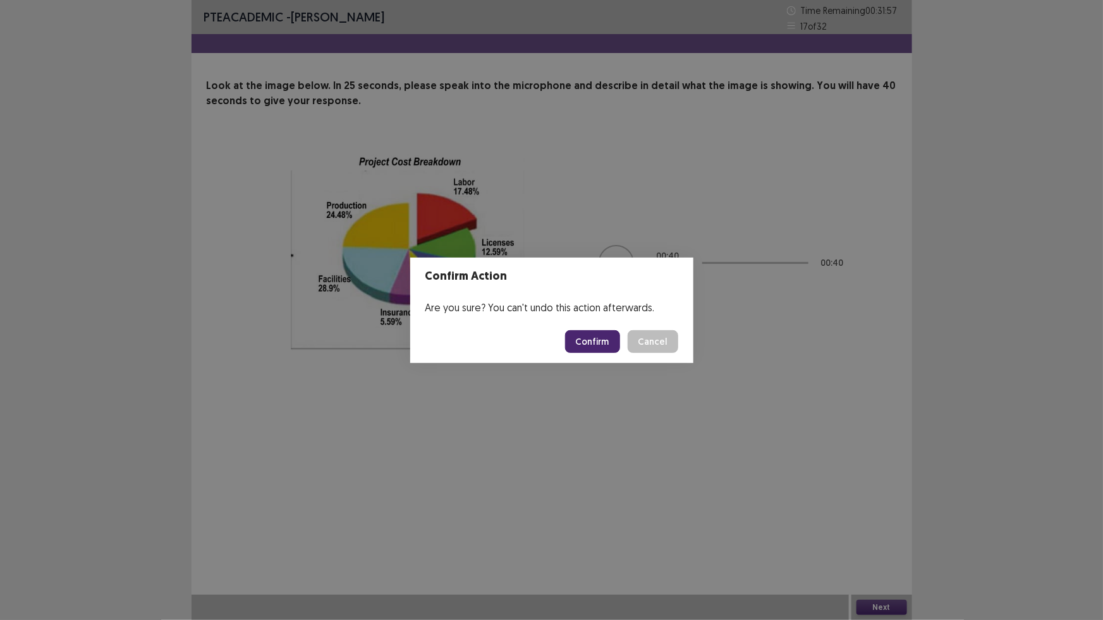
click at [605, 341] on button "Confirm" at bounding box center [592, 341] width 55 height 23
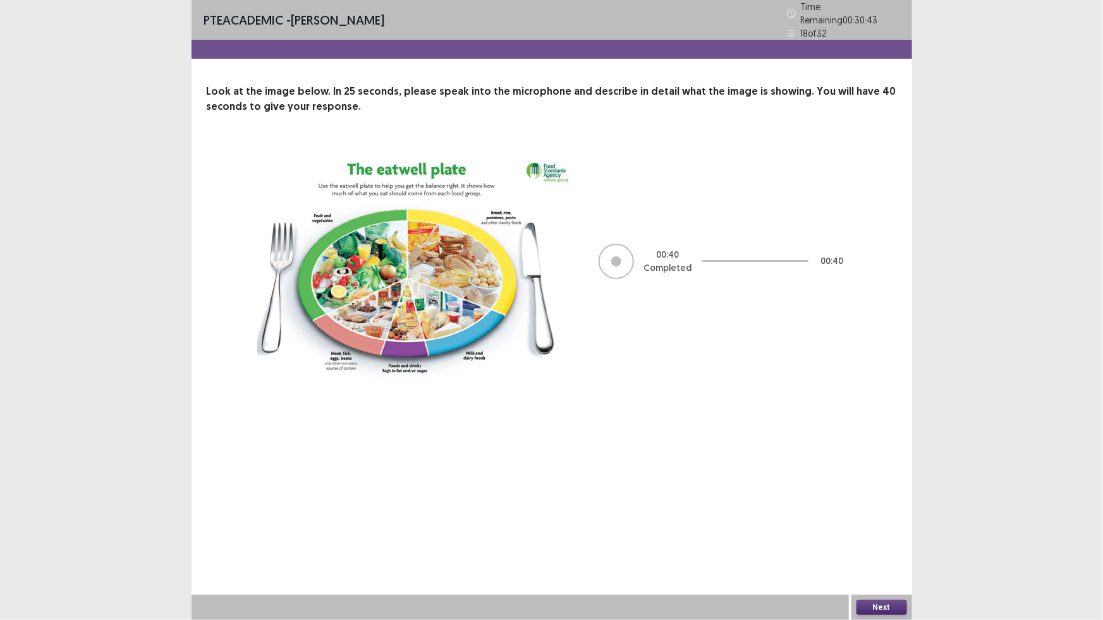
click at [878, 605] on button "Next" at bounding box center [881, 607] width 51 height 15
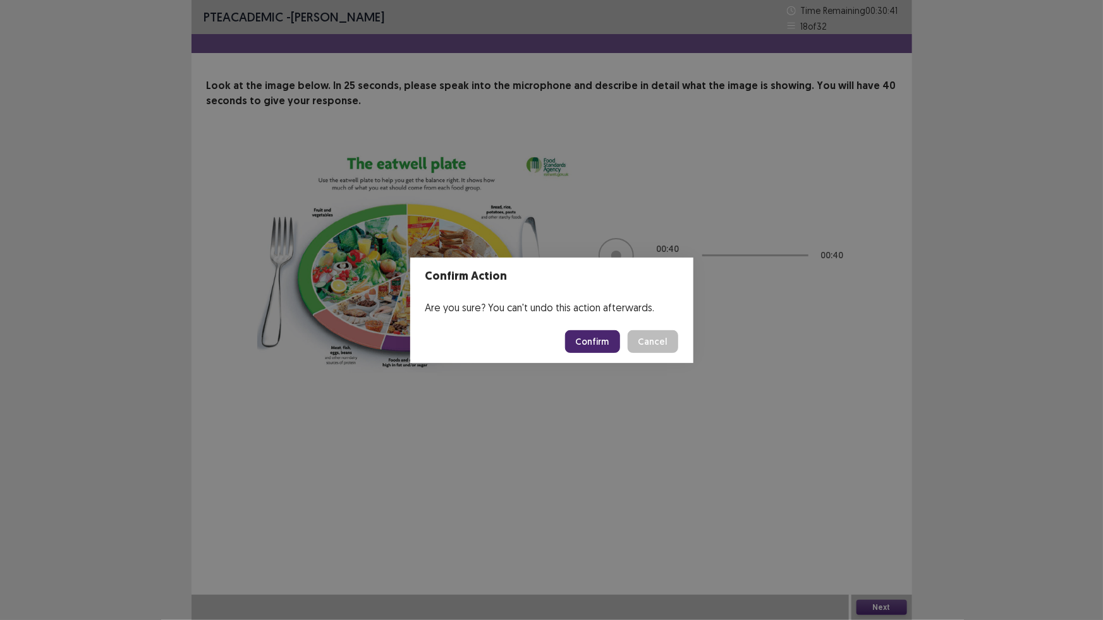
click at [600, 336] on button "Confirm" at bounding box center [592, 341] width 55 height 23
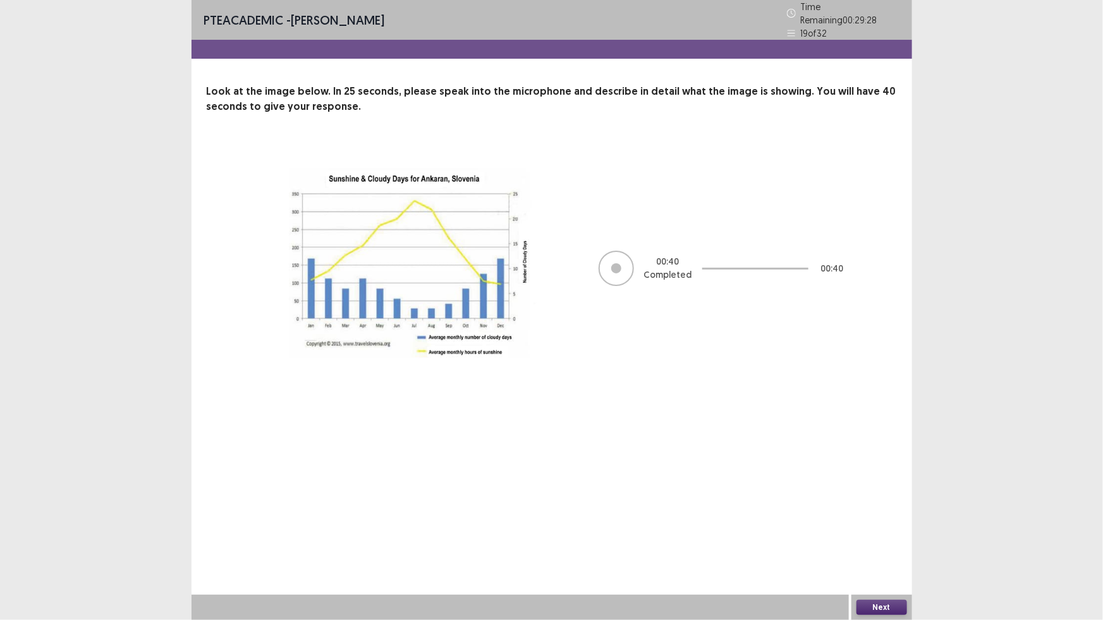
click at [870, 610] on button "Next" at bounding box center [881, 607] width 51 height 15
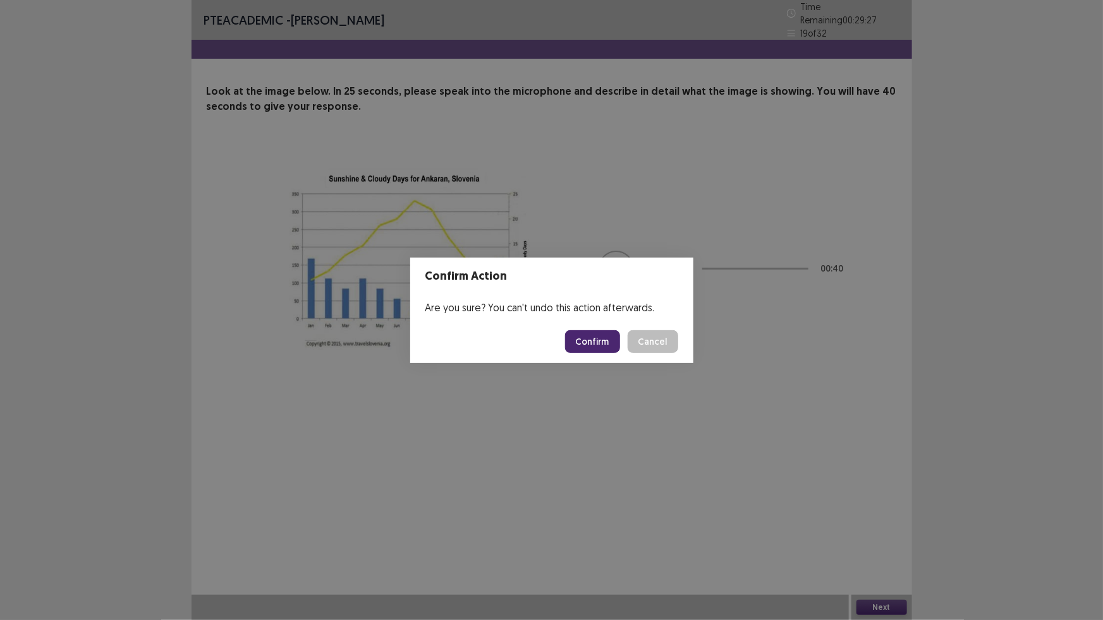
click at [602, 336] on button "Confirm" at bounding box center [592, 341] width 55 height 23
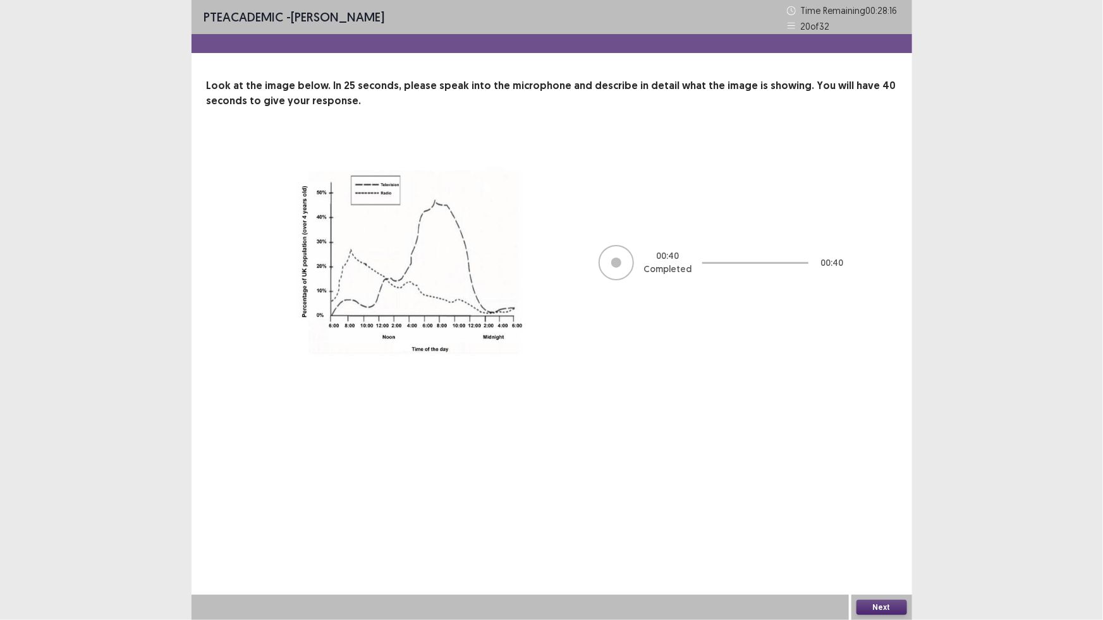
click at [880, 608] on button "Next" at bounding box center [881, 607] width 51 height 15
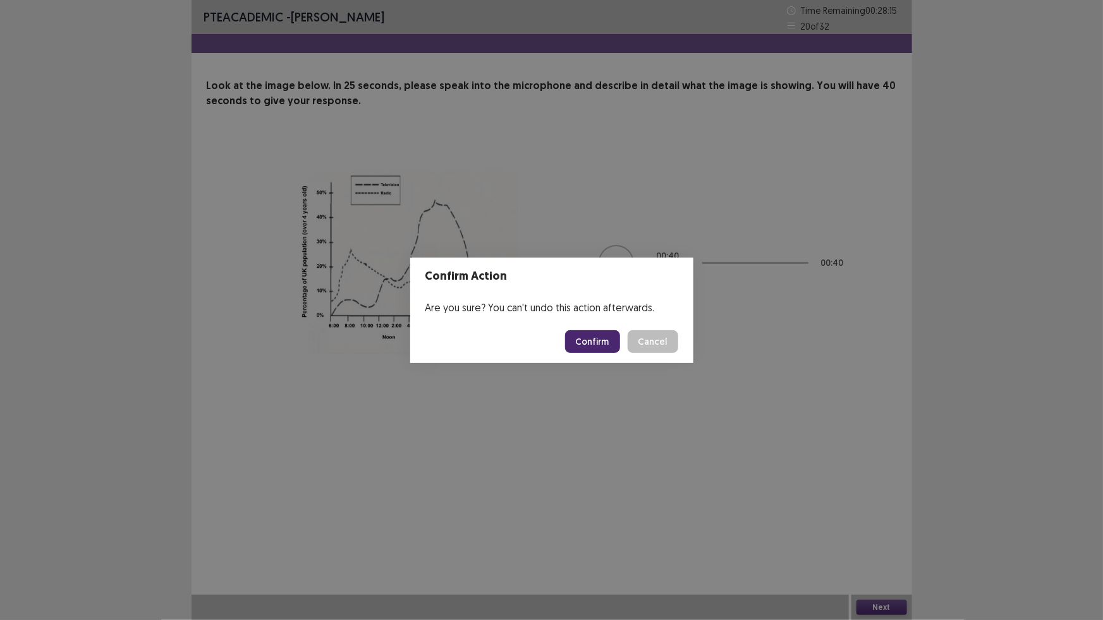
click at [596, 339] on button "Confirm" at bounding box center [592, 341] width 55 height 23
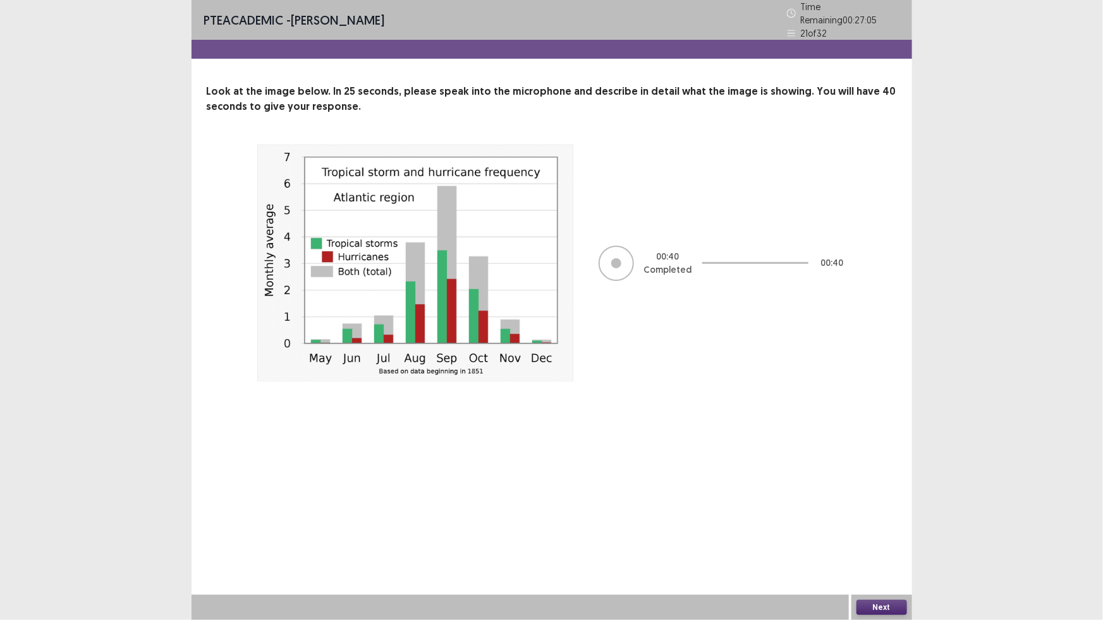
click at [880, 608] on button "Next" at bounding box center [881, 607] width 51 height 15
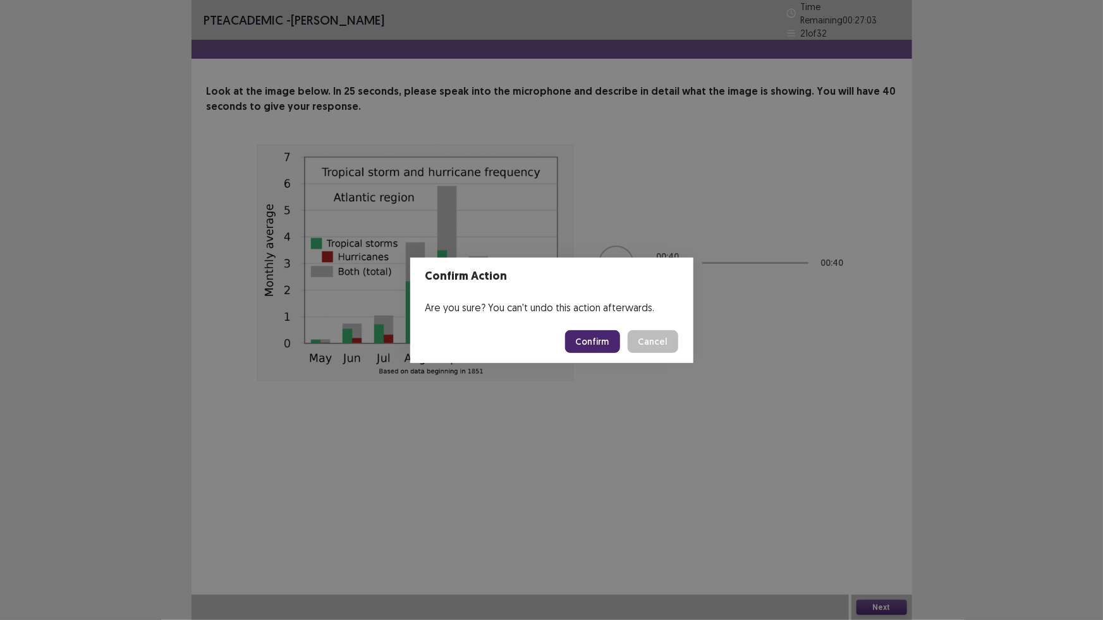
click at [599, 338] on button "Confirm" at bounding box center [592, 341] width 55 height 23
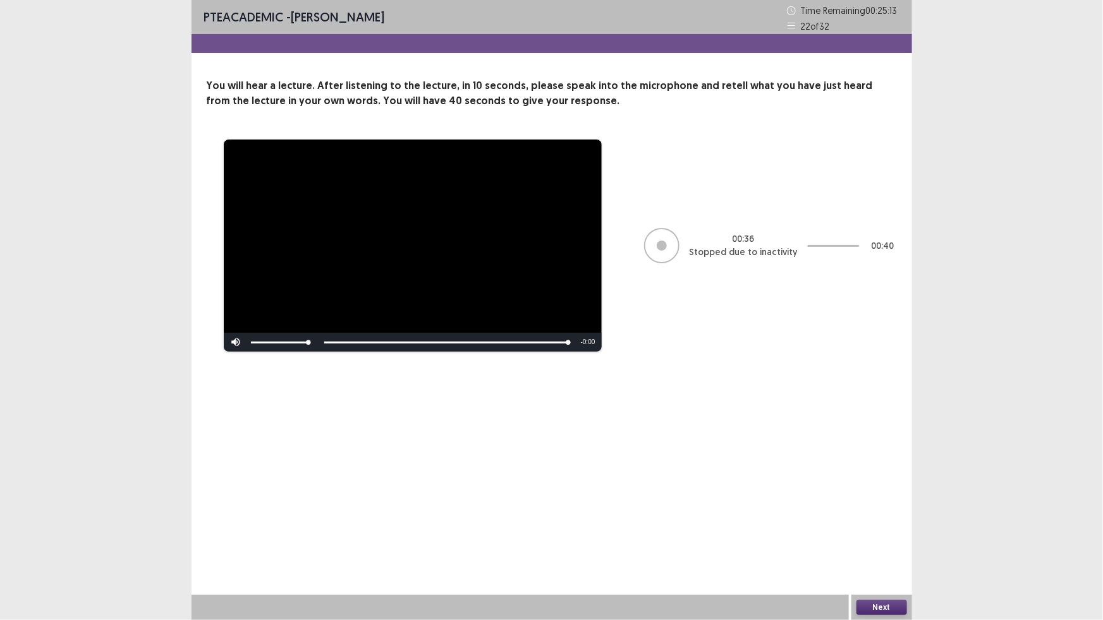
click at [877, 605] on button "Next" at bounding box center [881, 607] width 51 height 15
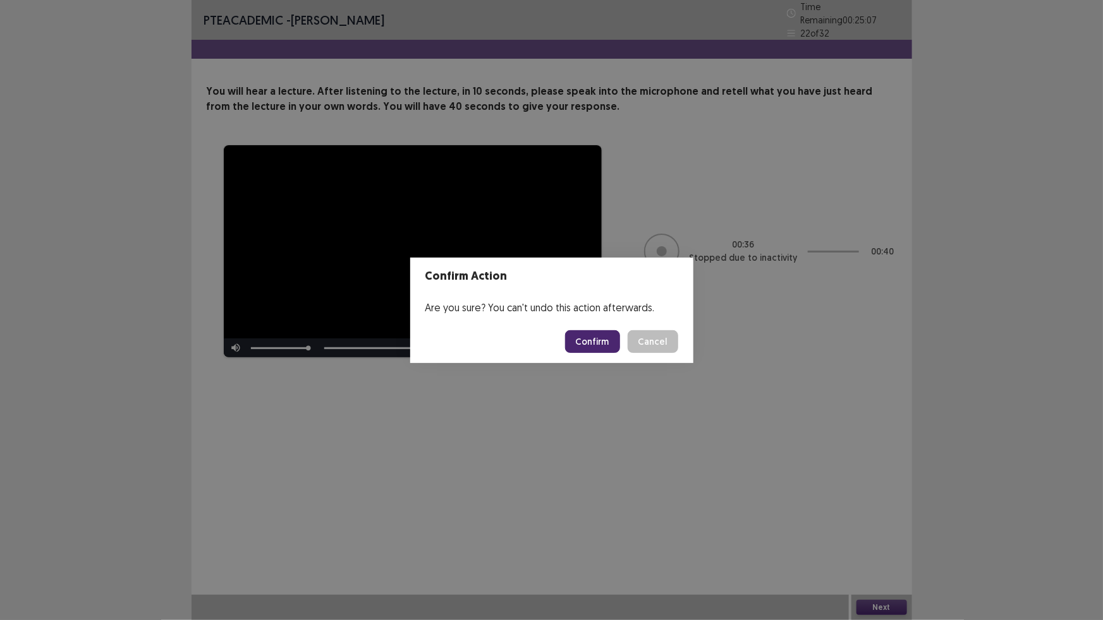
click at [589, 339] on button "Confirm" at bounding box center [592, 341] width 55 height 23
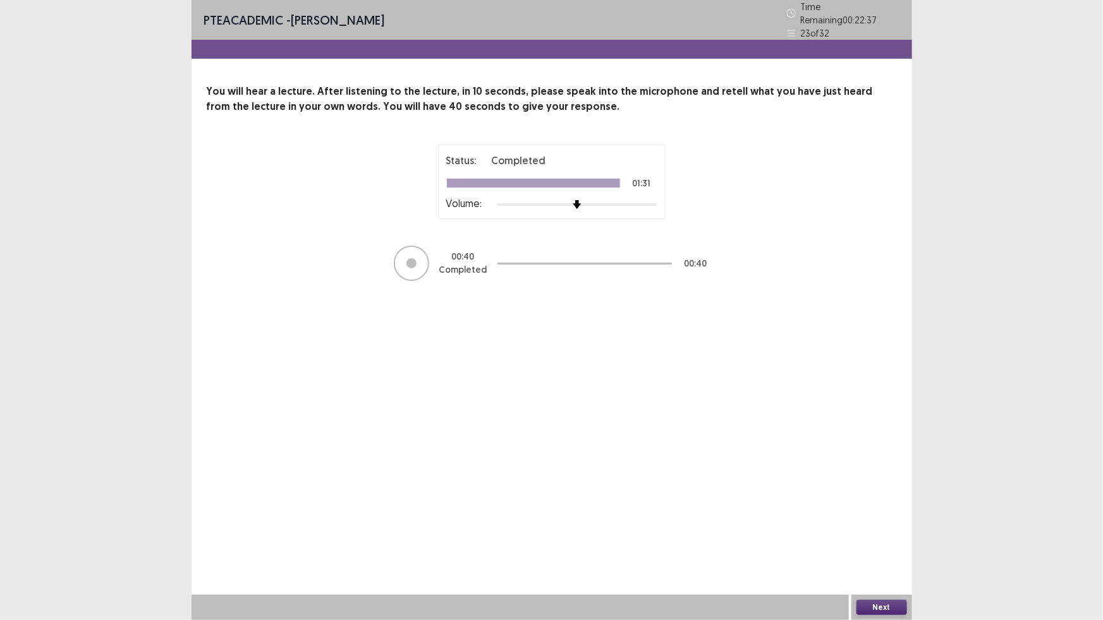
click at [862, 605] on button "Next" at bounding box center [881, 607] width 51 height 15
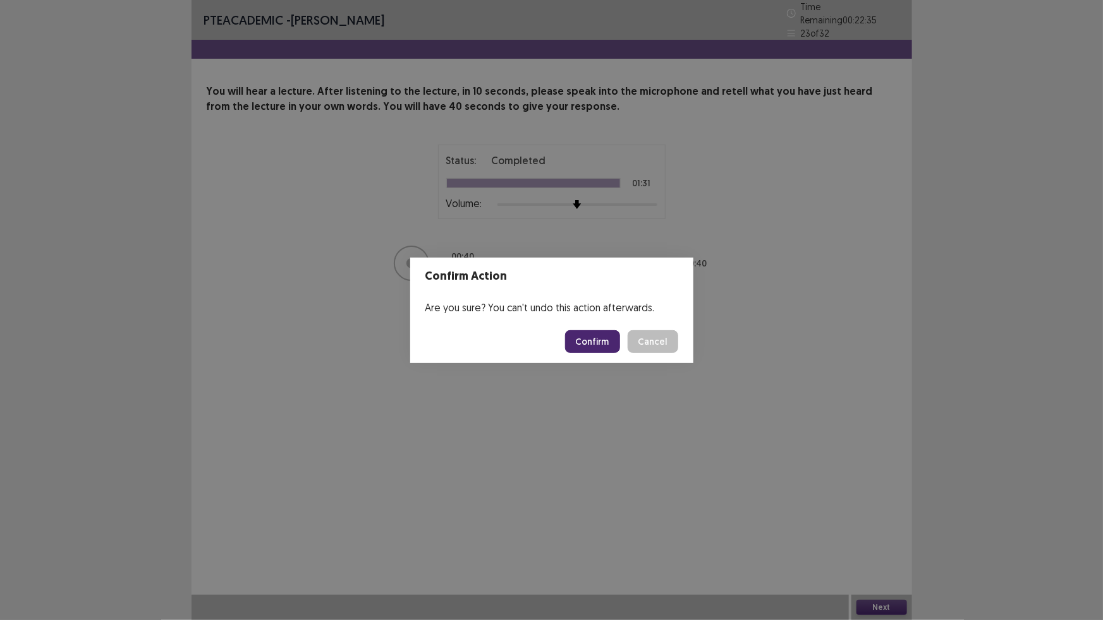
click at [593, 341] on button "Confirm" at bounding box center [592, 341] width 55 height 23
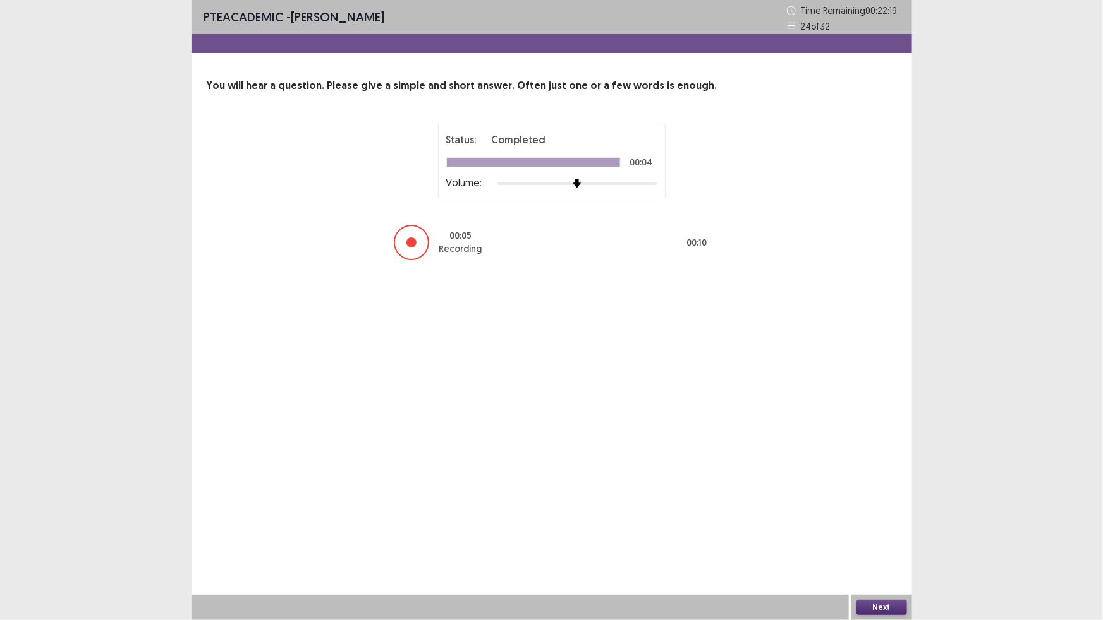
click at [872, 608] on button "Next" at bounding box center [881, 607] width 51 height 15
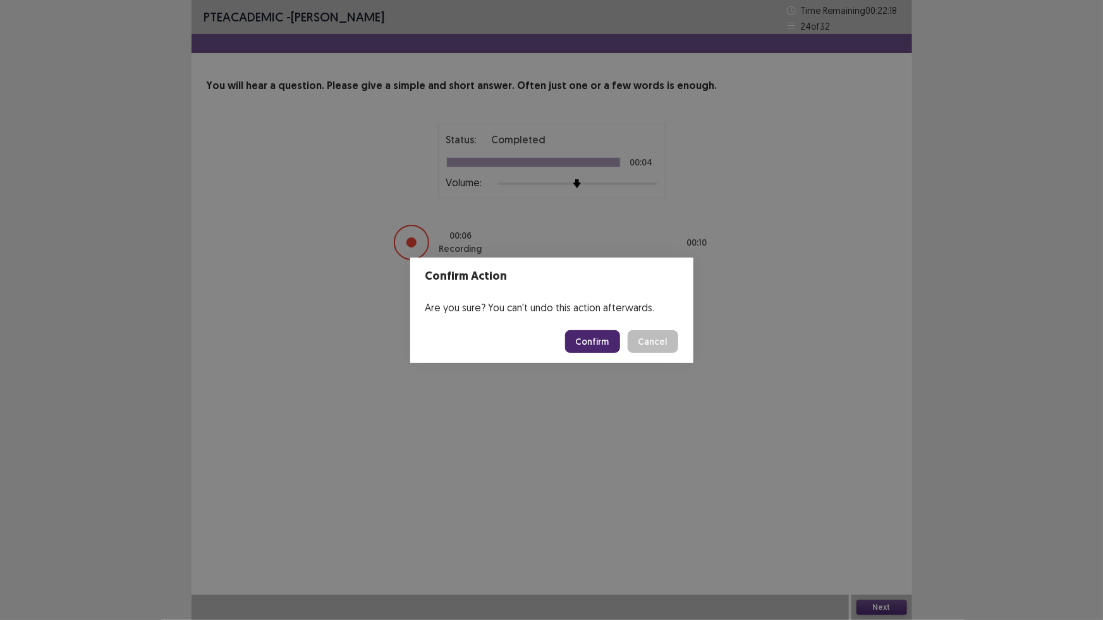
click at [588, 338] on button "Confirm" at bounding box center [592, 341] width 55 height 23
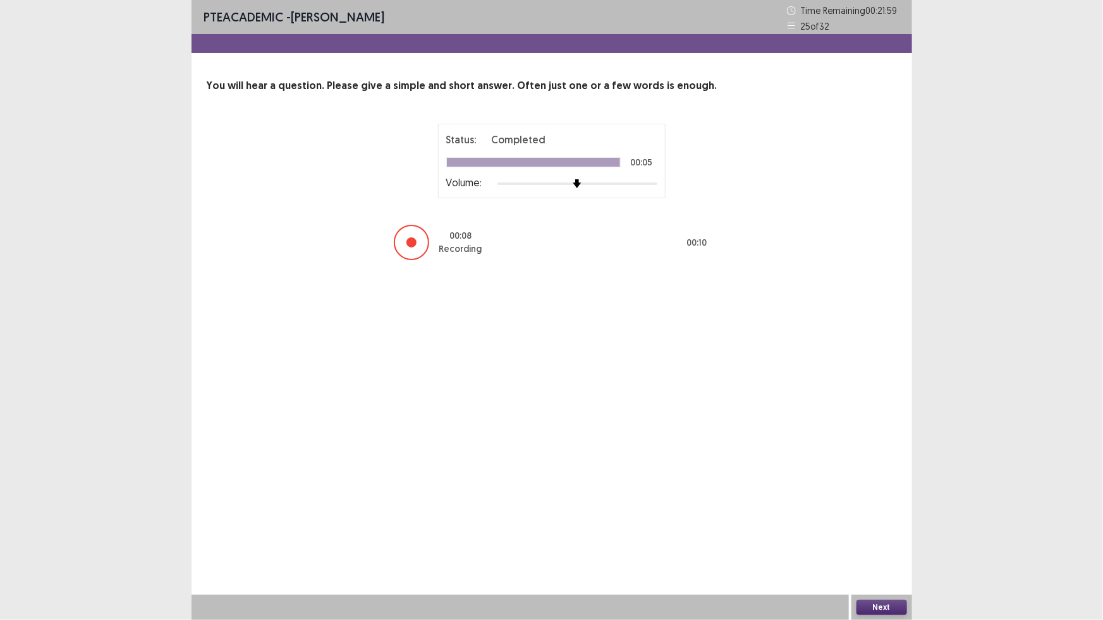
click at [890, 608] on button "Next" at bounding box center [881, 607] width 51 height 15
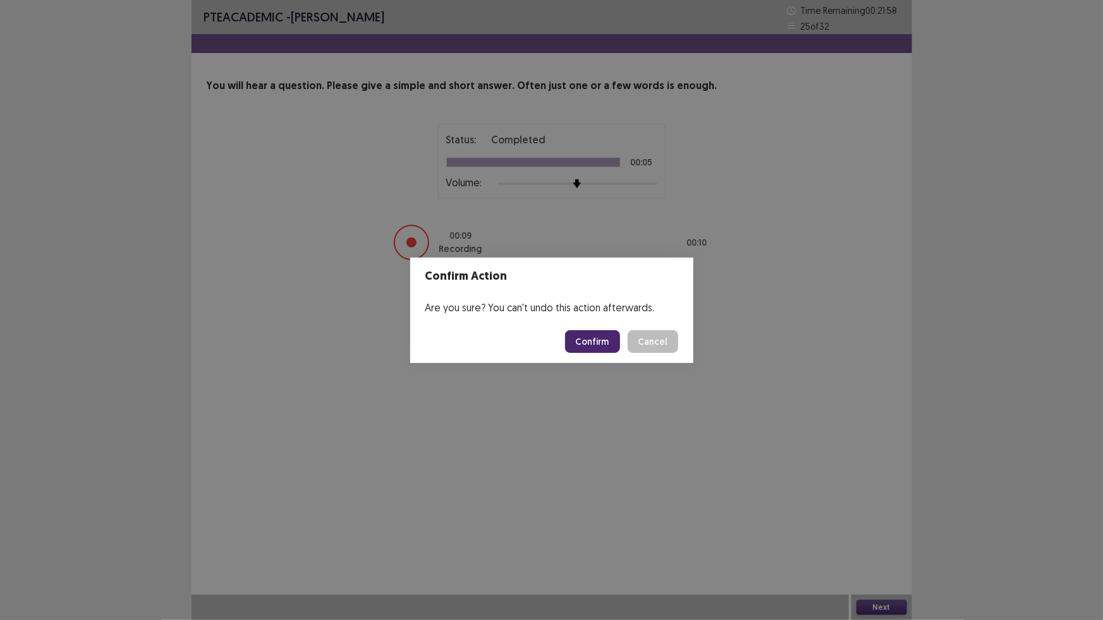
click at [593, 339] on button "Confirm" at bounding box center [592, 341] width 55 height 23
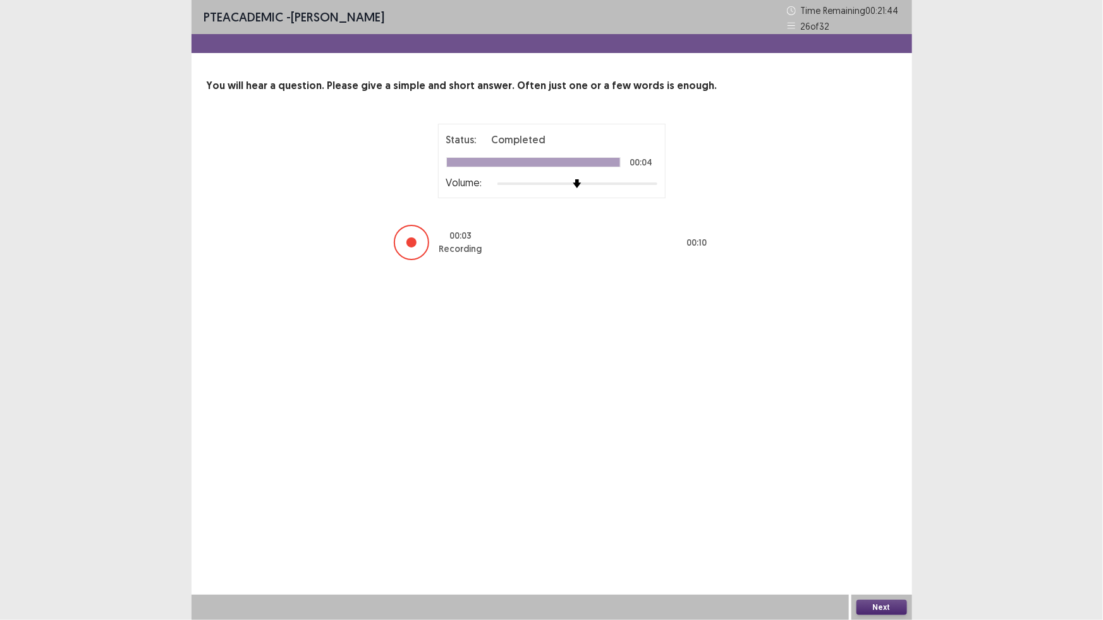
click at [881, 606] on button "Next" at bounding box center [881, 607] width 51 height 15
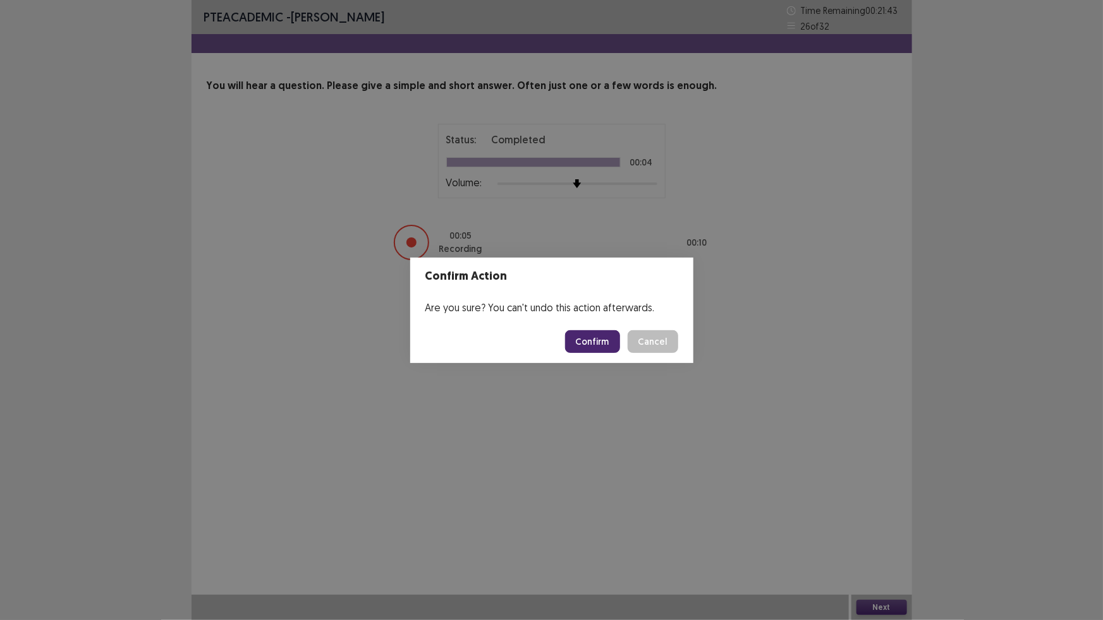
click at [606, 339] on button "Confirm" at bounding box center [592, 341] width 55 height 23
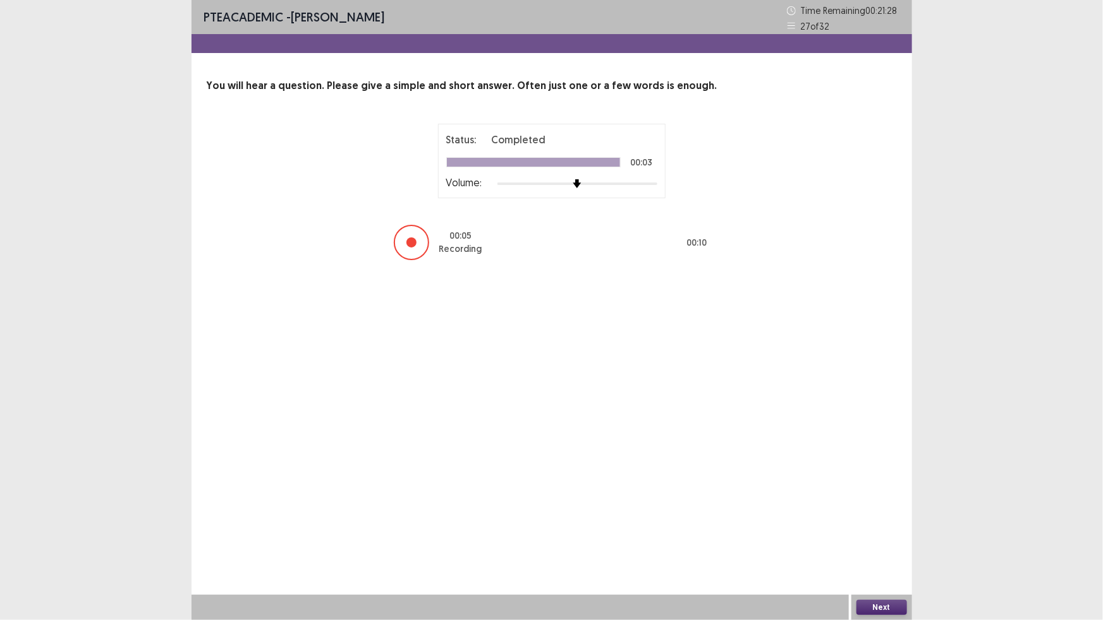
click at [900, 605] on button "Next" at bounding box center [881, 607] width 51 height 15
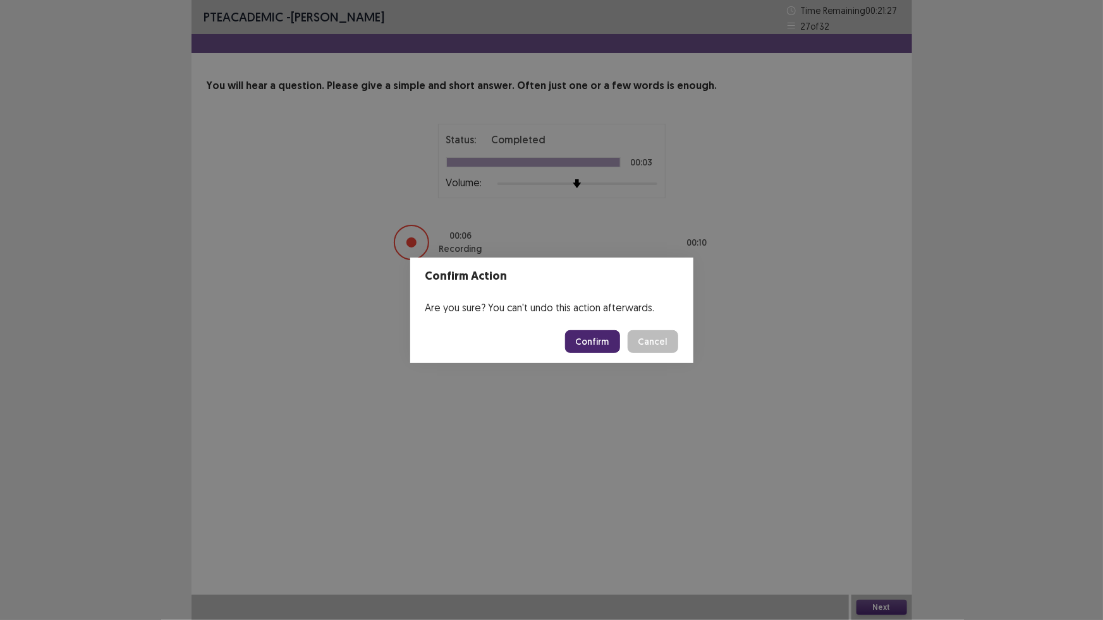
click at [578, 339] on button "Confirm" at bounding box center [592, 341] width 55 height 23
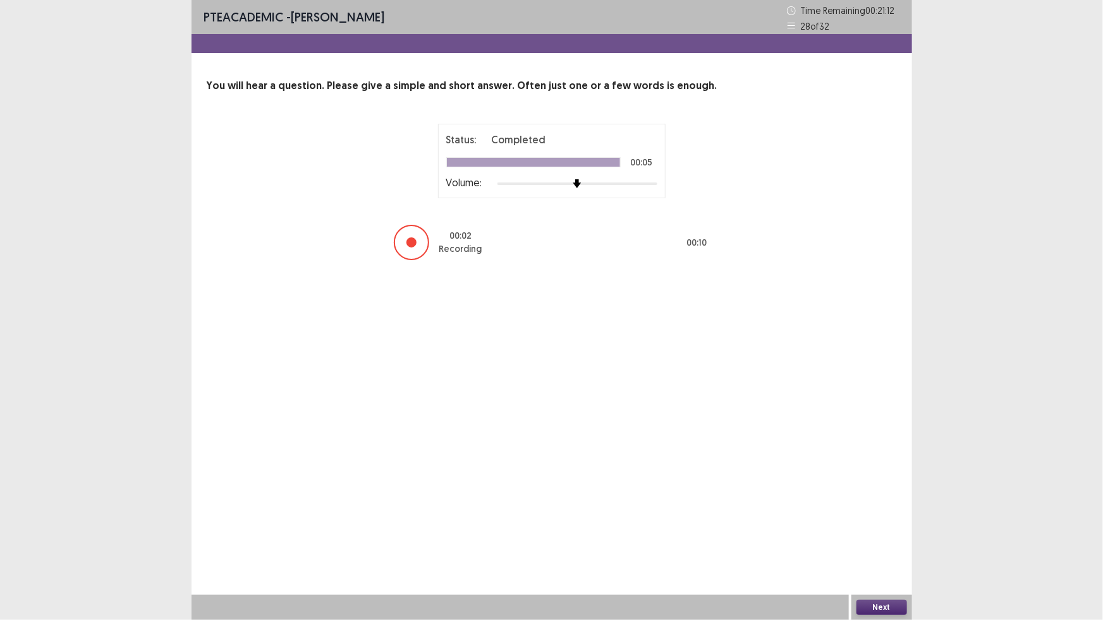
click at [876, 603] on button "Next" at bounding box center [881, 607] width 51 height 15
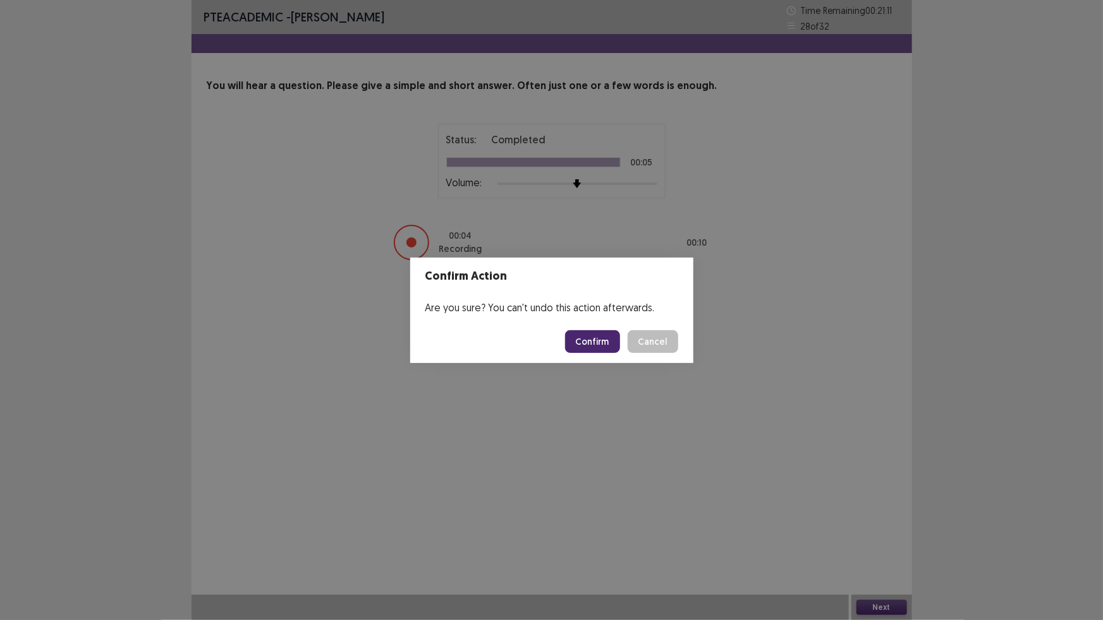
click at [606, 343] on button "Confirm" at bounding box center [592, 341] width 55 height 23
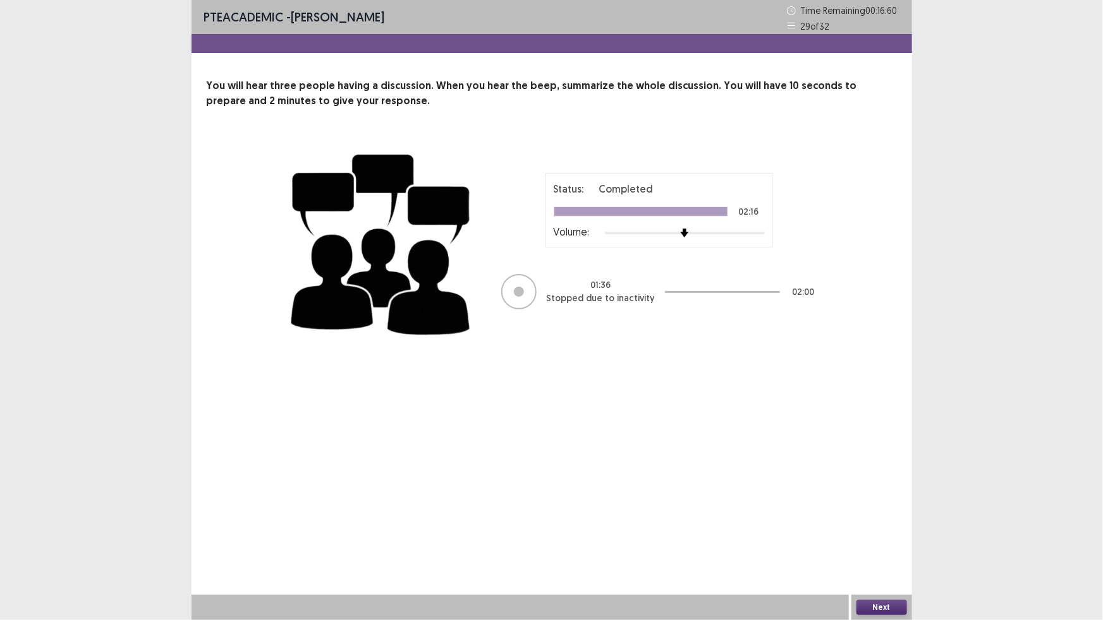
click at [890, 610] on button "Next" at bounding box center [881, 607] width 51 height 15
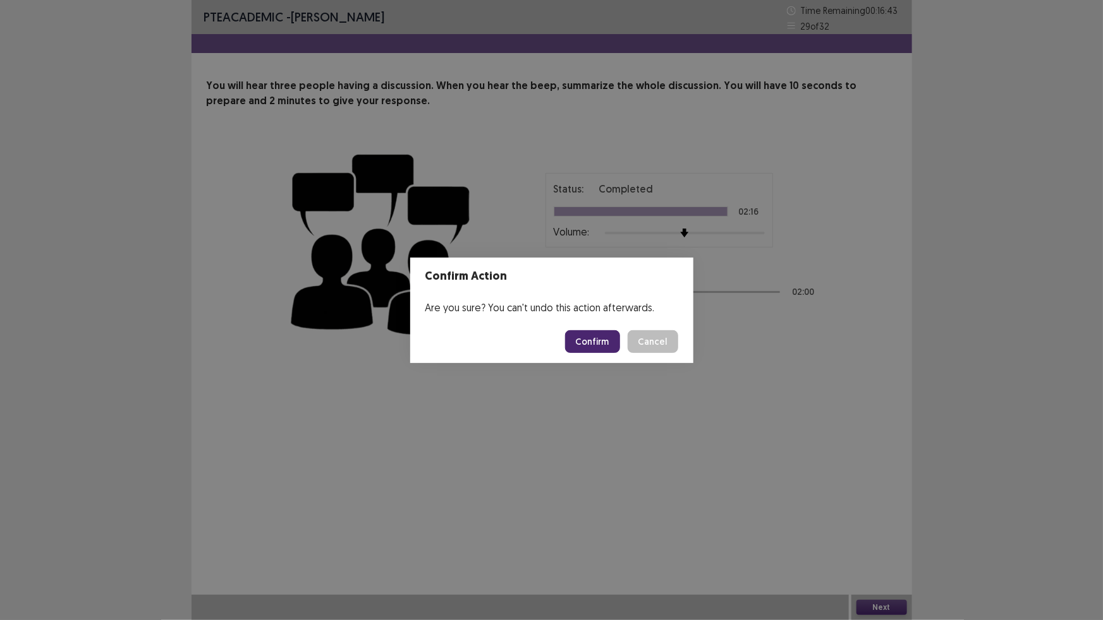
click at [595, 342] on button "Confirm" at bounding box center [592, 341] width 55 height 23
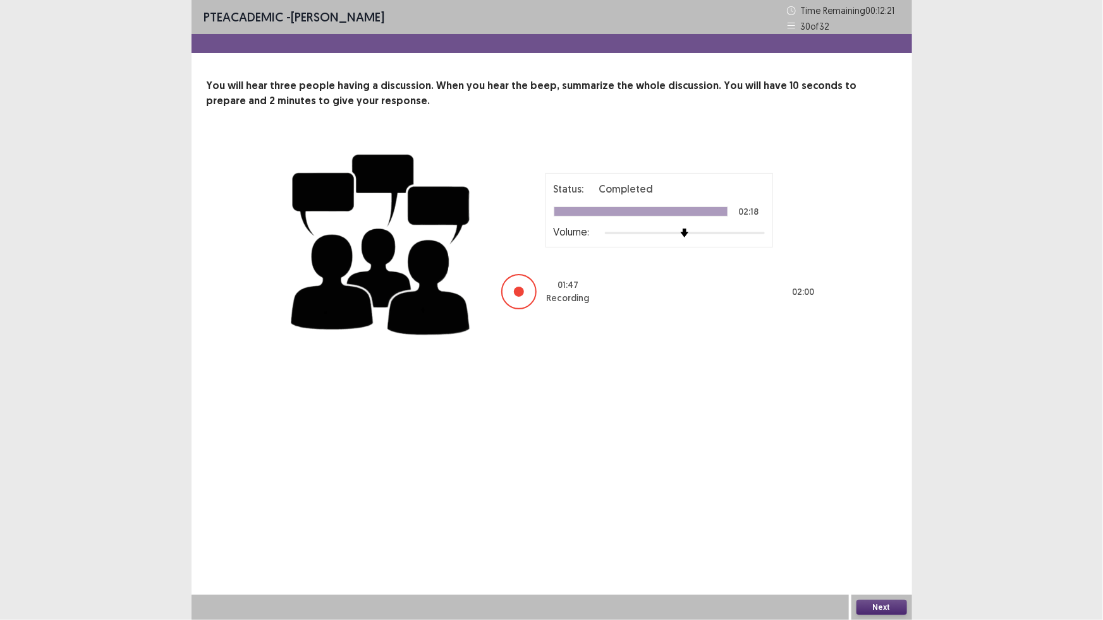
click at [893, 607] on button "Next" at bounding box center [881, 607] width 51 height 15
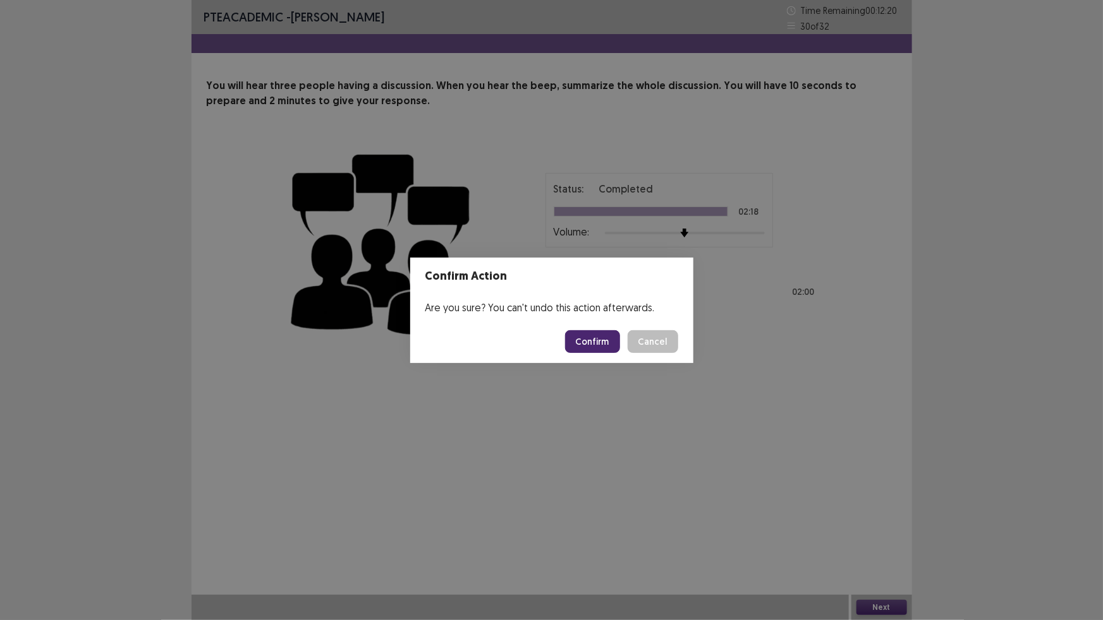
click at [590, 342] on button "Confirm" at bounding box center [592, 341] width 55 height 23
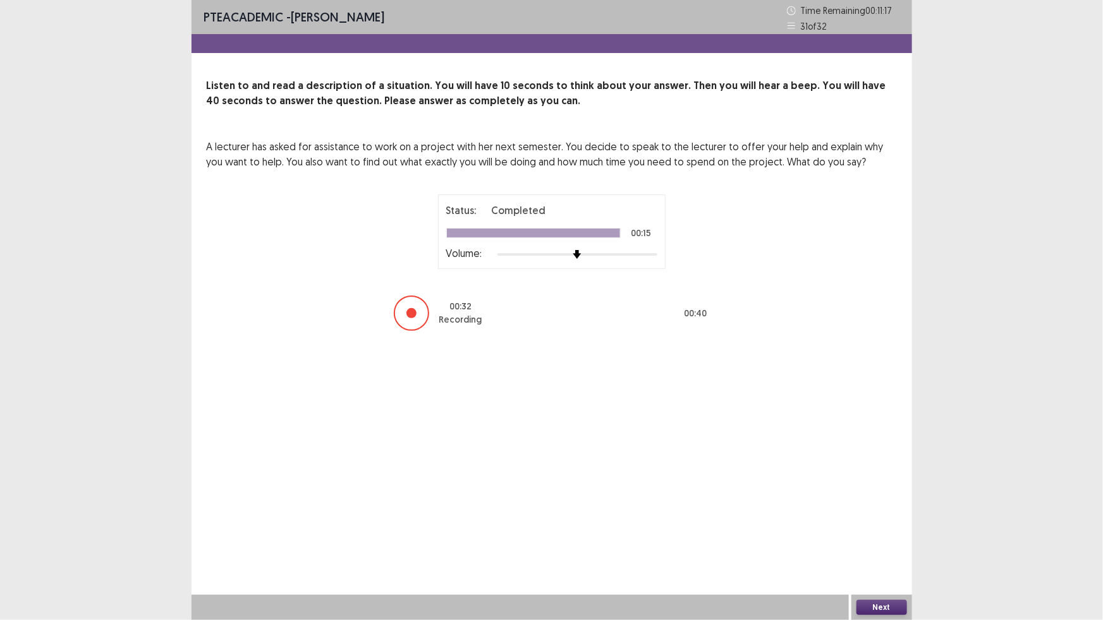
click at [873, 603] on button "Next" at bounding box center [881, 607] width 51 height 15
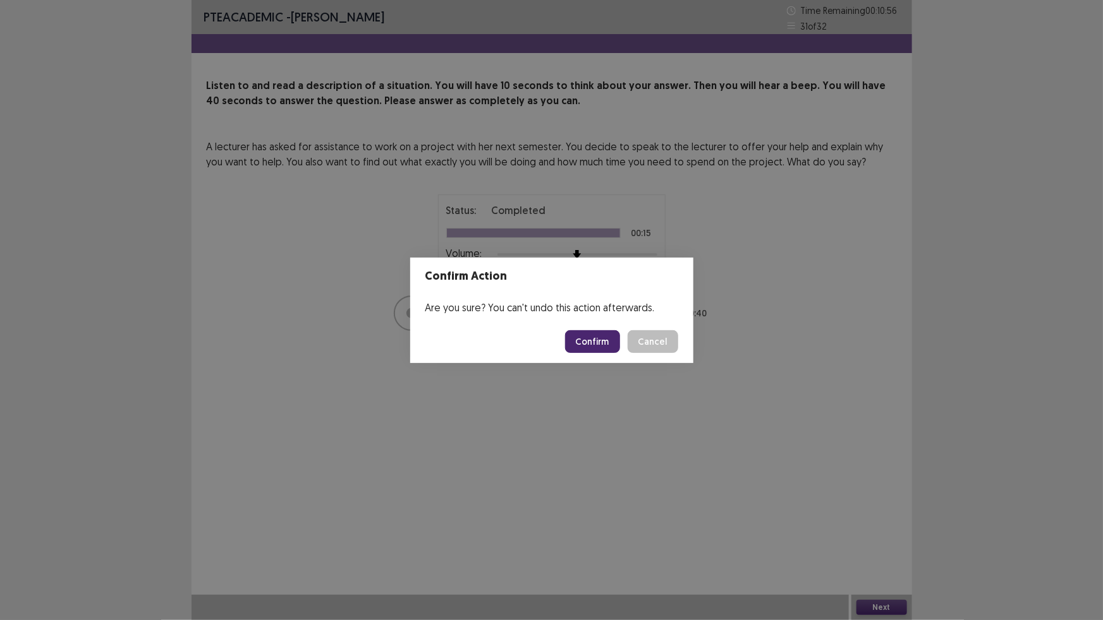
click at [595, 339] on button "Confirm" at bounding box center [592, 341] width 55 height 23
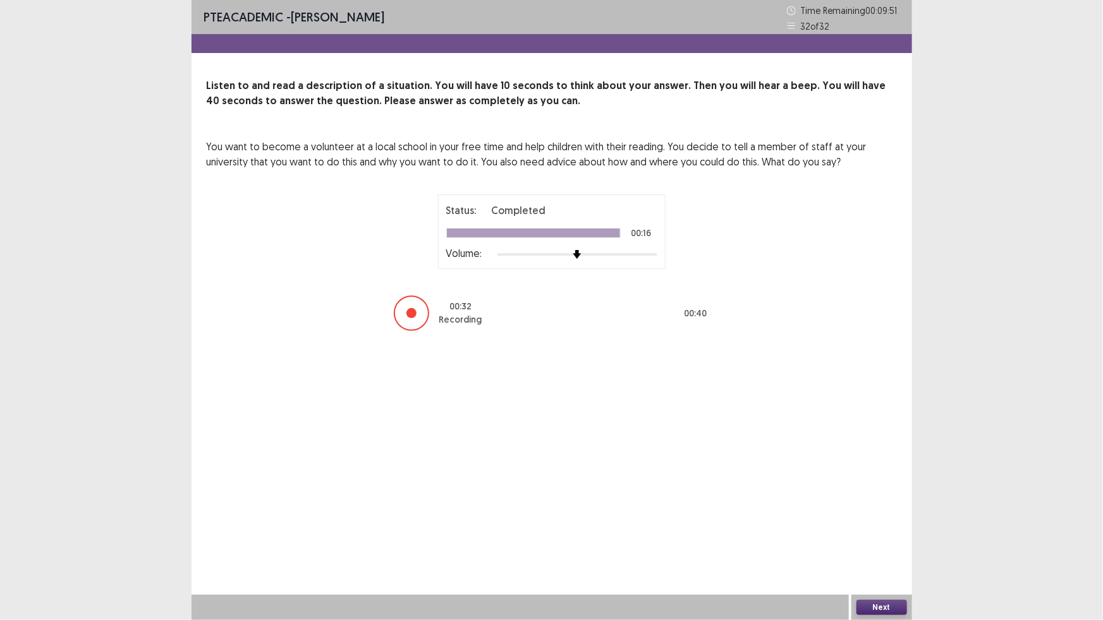
drag, startPoint x: 874, startPoint y: 608, endPoint x: 863, endPoint y: 591, distance: 20.2
click at [864, 596] on div "Next" at bounding box center [881, 607] width 61 height 25
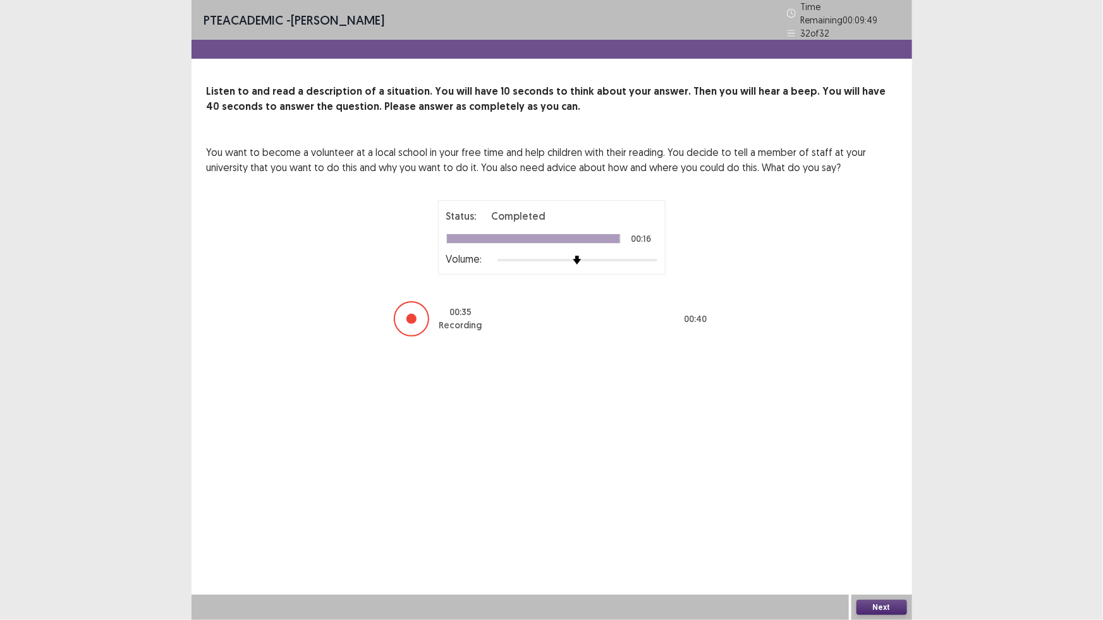
click at [889, 608] on button "Next" at bounding box center [881, 607] width 51 height 15
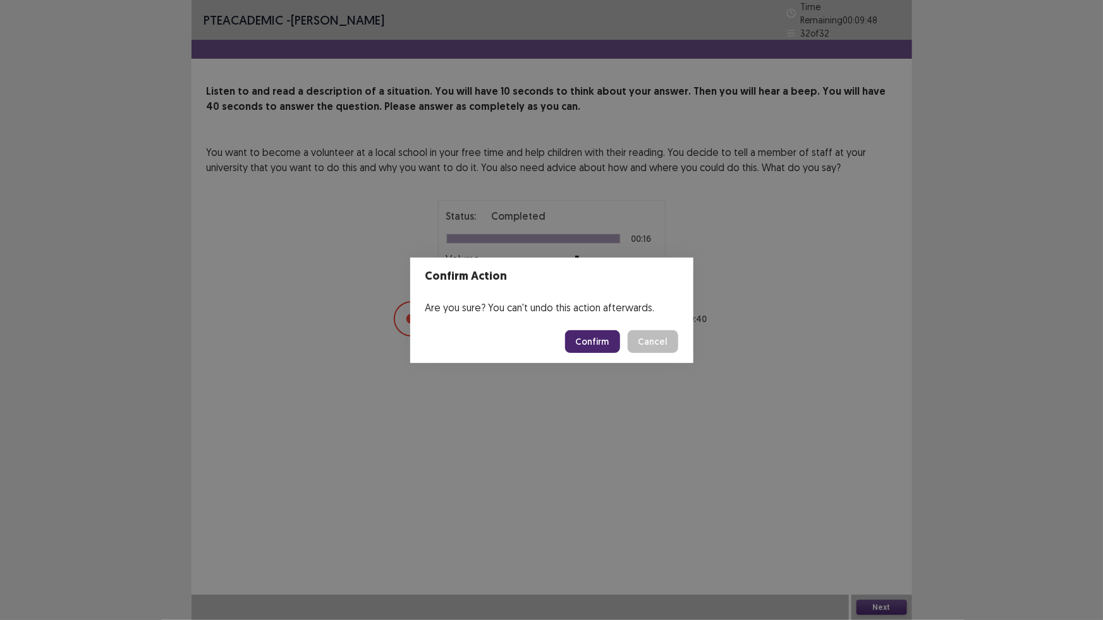
click at [597, 341] on button "Confirm" at bounding box center [592, 341] width 55 height 23
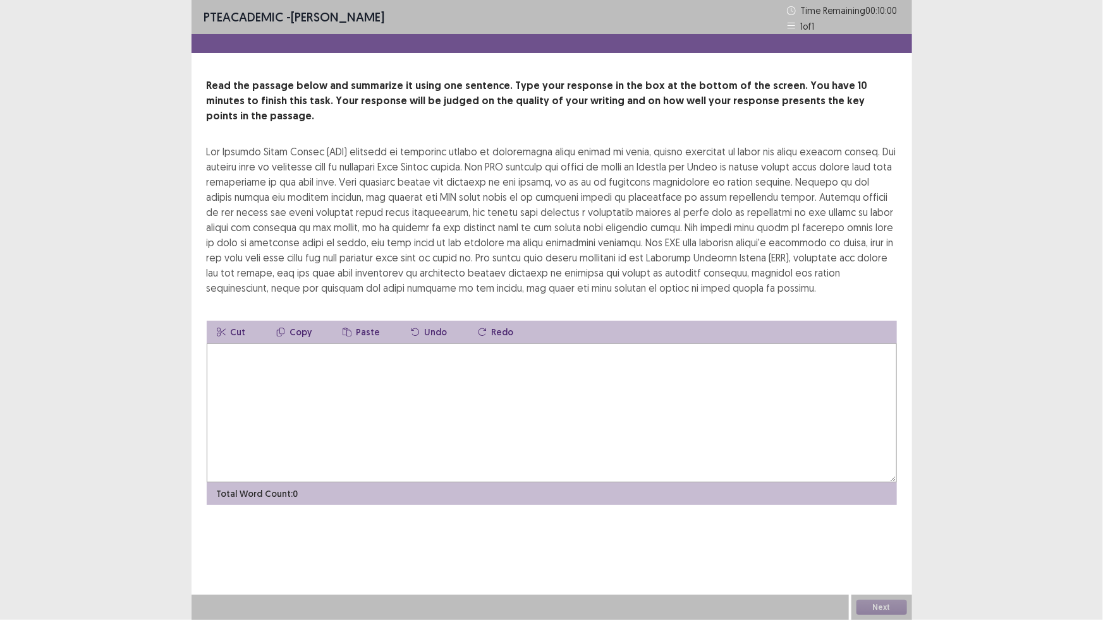
click at [518, 389] on textarea at bounding box center [552, 413] width 690 height 139
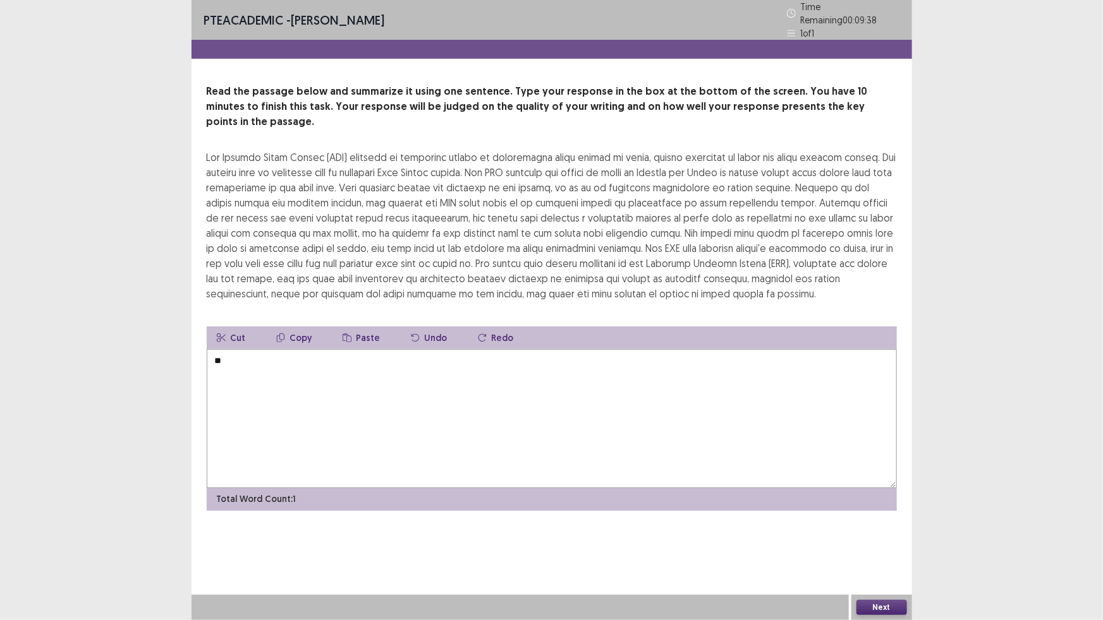
type textarea "*"
click at [332, 351] on textarea "**********" at bounding box center [552, 418] width 690 height 139
click at [361, 356] on textarea "**********" at bounding box center [552, 418] width 690 height 139
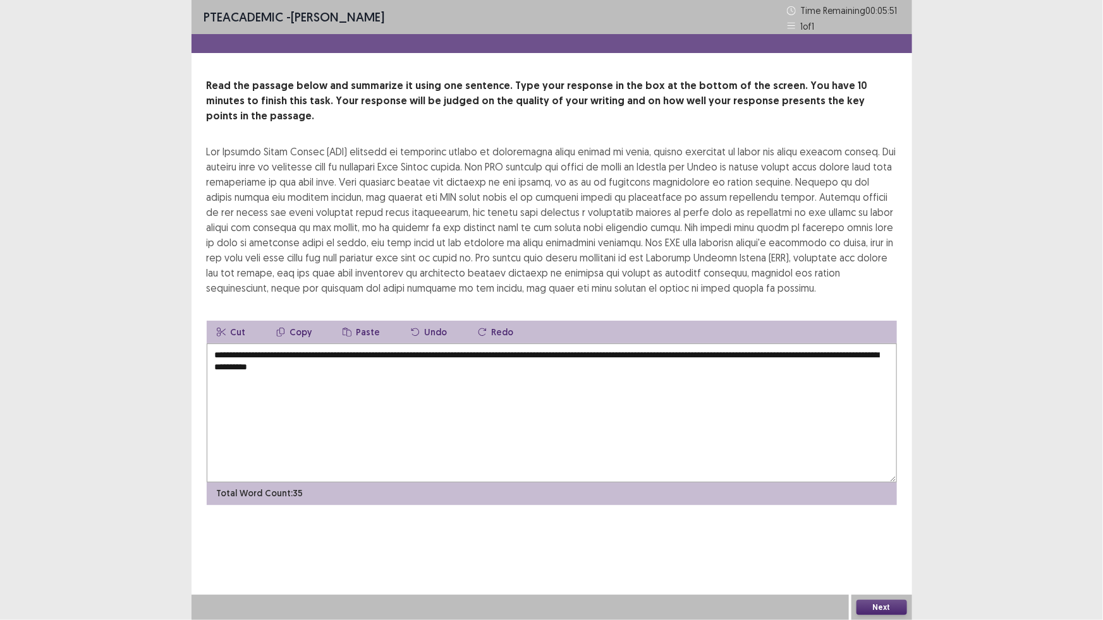
drag, startPoint x: 657, startPoint y: 343, endPoint x: 687, endPoint y: 340, distance: 30.5
click at [687, 344] on textarea "**********" at bounding box center [552, 413] width 690 height 139
click at [362, 358] on textarea "**********" at bounding box center [552, 413] width 690 height 139
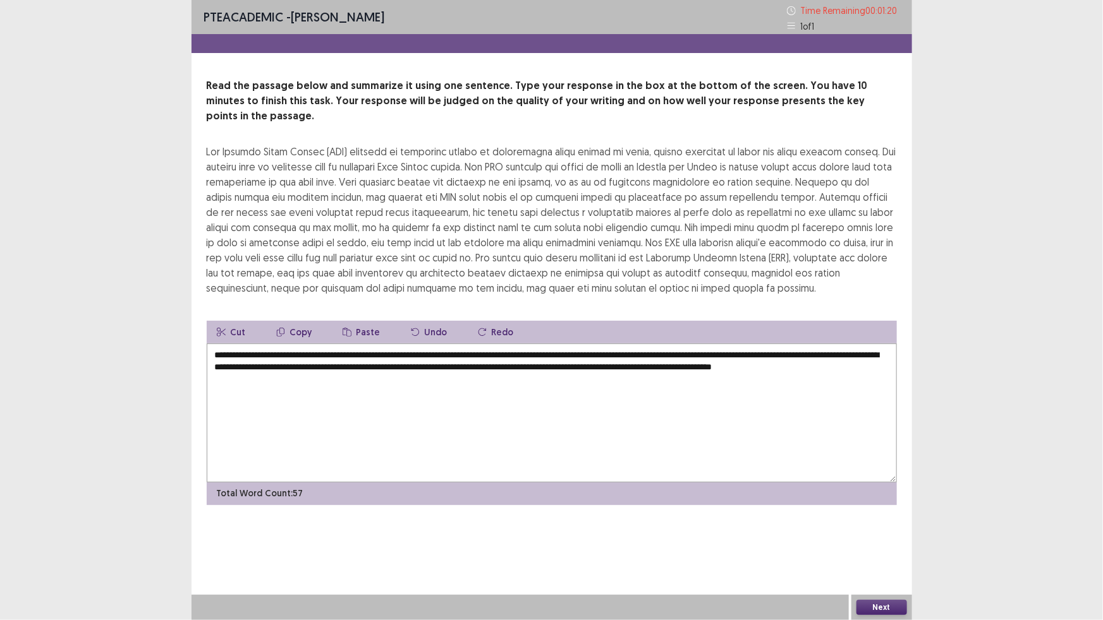
click at [688, 344] on textarea "**********" at bounding box center [552, 413] width 690 height 139
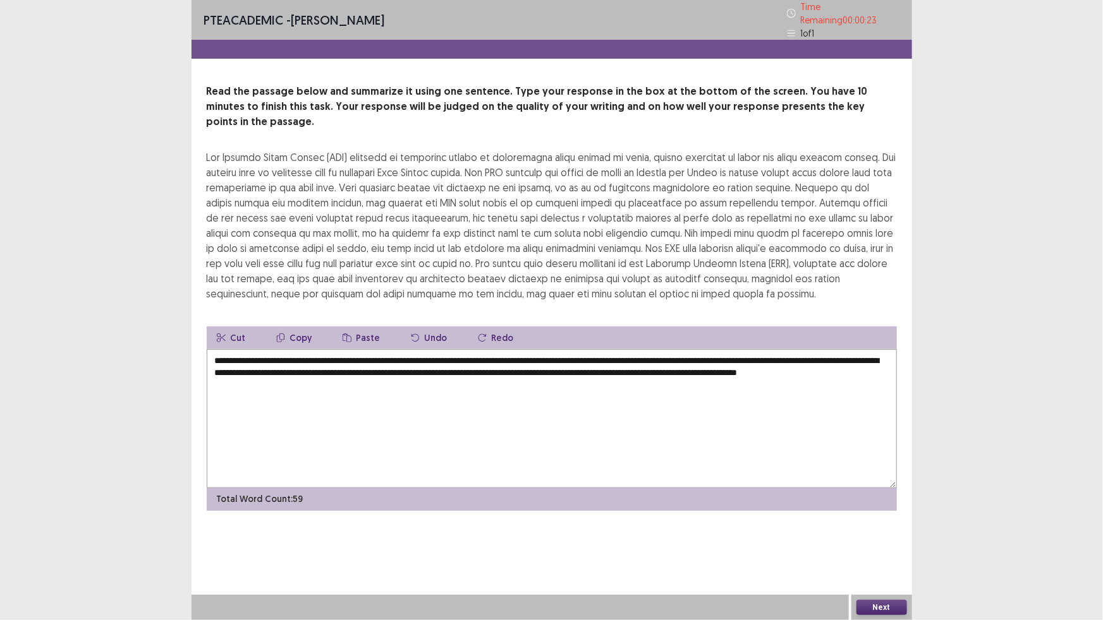
type textarea "**********"
click at [866, 606] on button "Next" at bounding box center [881, 607] width 51 height 15
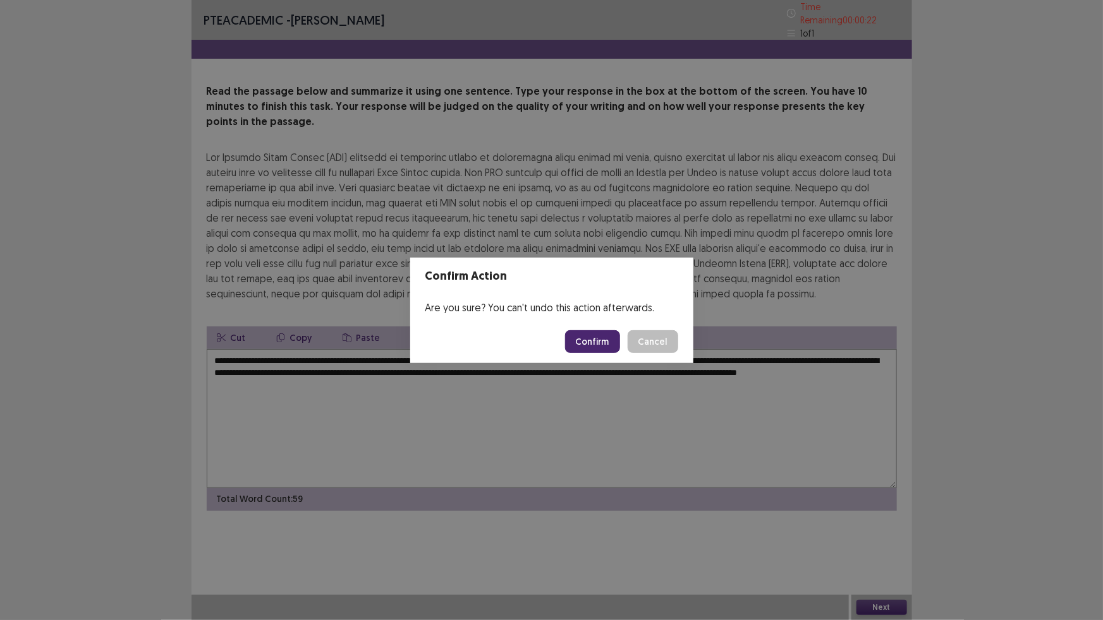
click at [591, 335] on button "Confirm" at bounding box center [592, 341] width 55 height 23
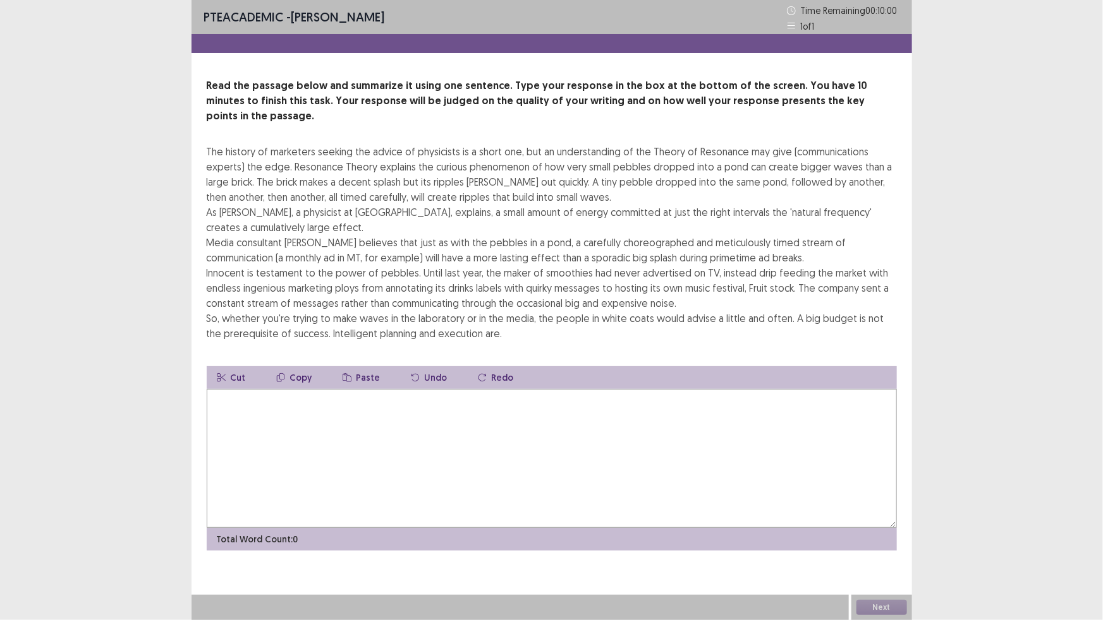
click at [474, 491] on textarea at bounding box center [552, 458] width 690 height 139
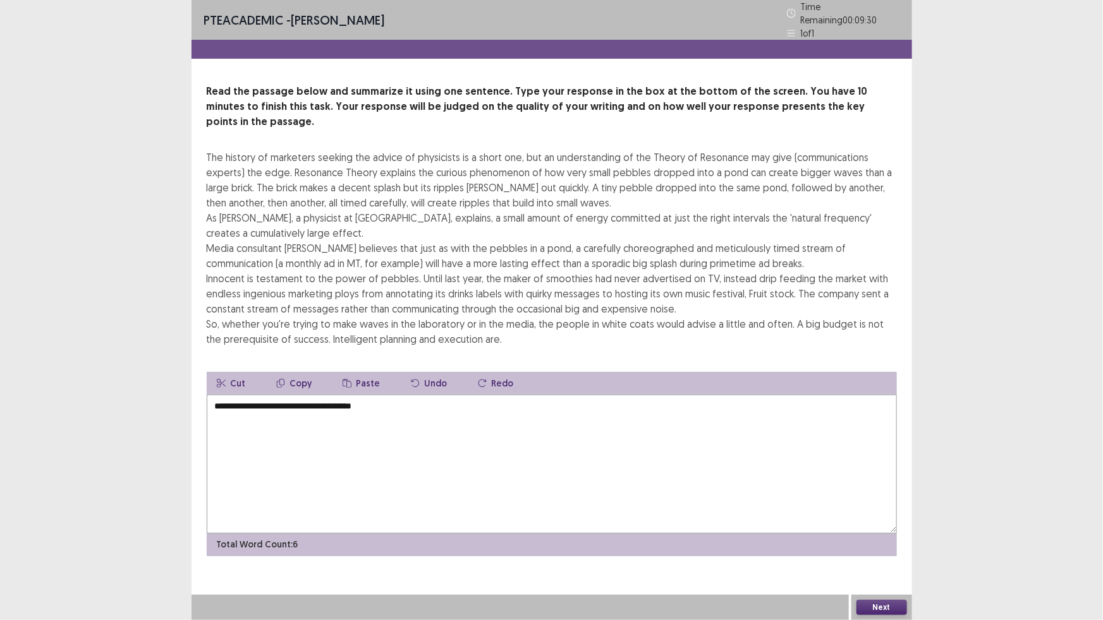
click at [352, 395] on textarea "**********" at bounding box center [552, 464] width 690 height 139
click at [354, 395] on textarea "**********" at bounding box center [552, 464] width 690 height 139
click at [416, 395] on textarea "**********" at bounding box center [552, 464] width 690 height 139
click at [540, 395] on textarea "**********" at bounding box center [552, 464] width 690 height 139
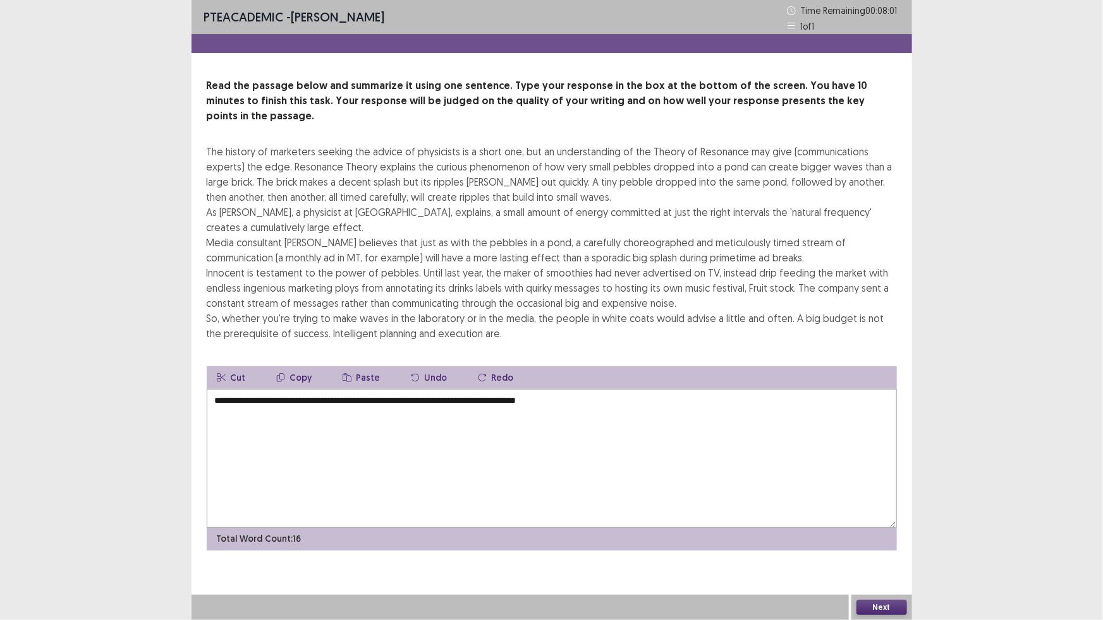
click at [584, 389] on textarea "**********" at bounding box center [552, 458] width 690 height 139
click at [616, 389] on textarea "**********" at bounding box center [552, 458] width 690 height 139
click at [647, 392] on textarea "**********" at bounding box center [552, 458] width 690 height 139
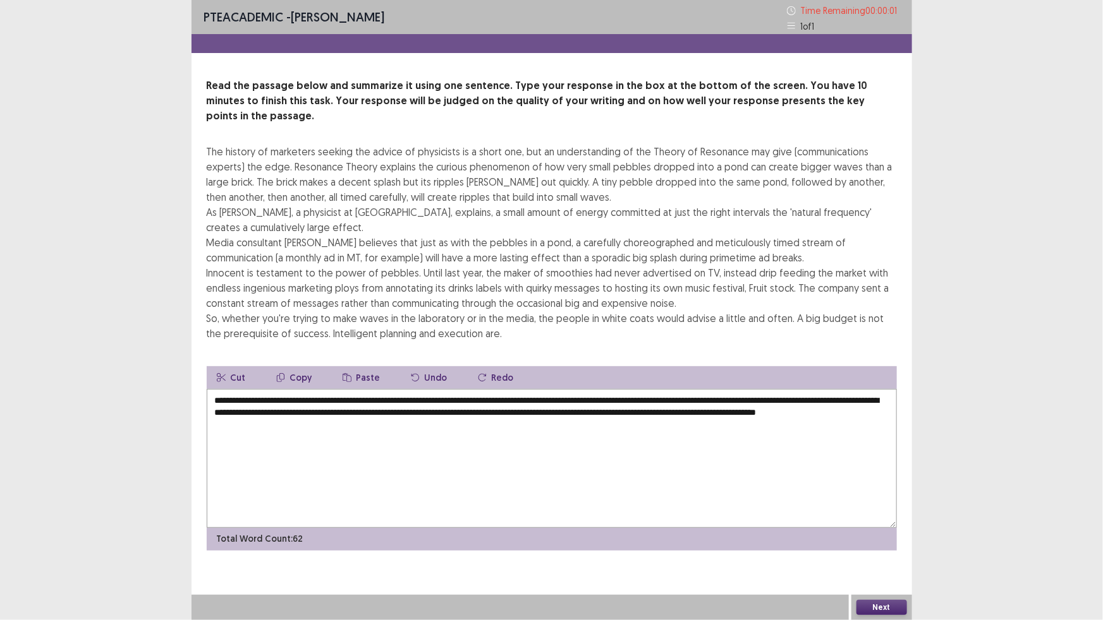
type textarea "**********"
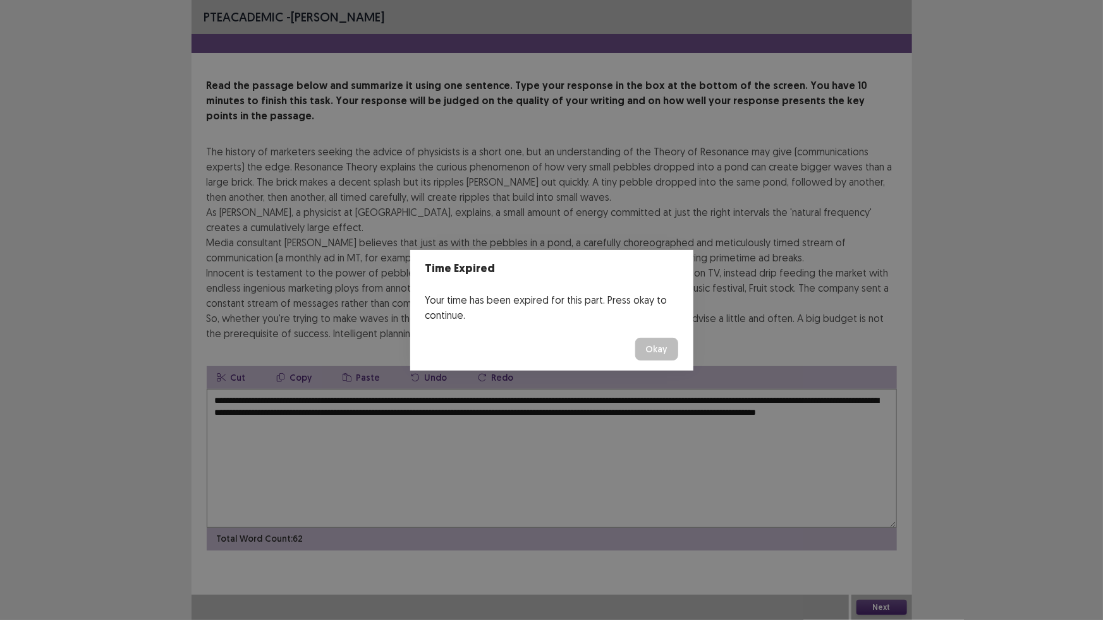
click at [652, 336] on footer "Okay" at bounding box center [551, 349] width 283 height 43
click at [656, 350] on button "Okay" at bounding box center [656, 349] width 43 height 23
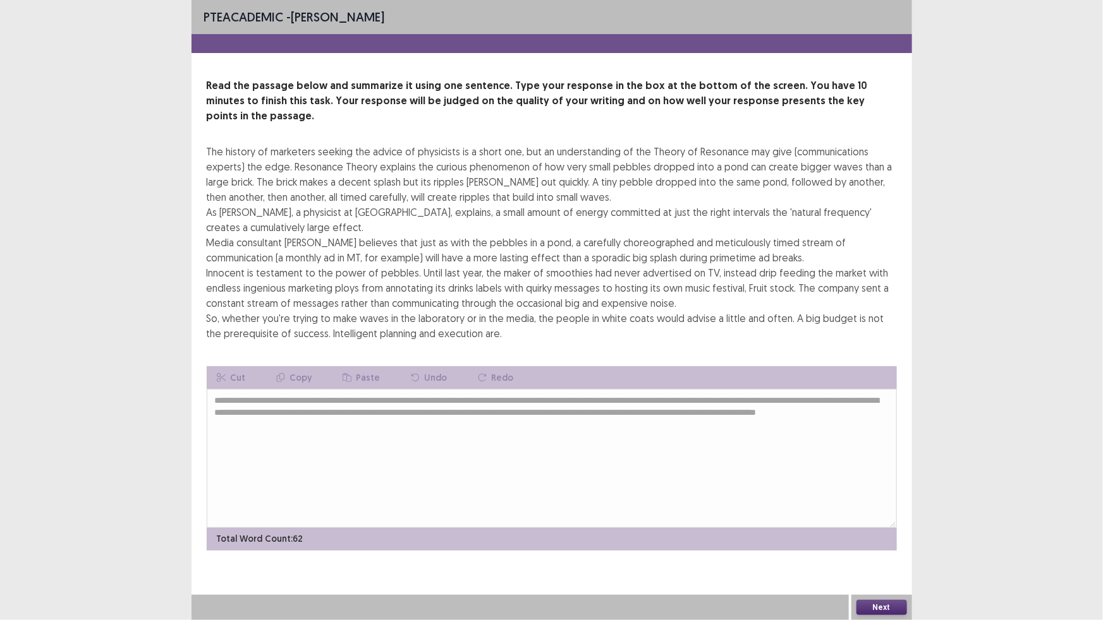
click at [868, 605] on button "Next" at bounding box center [881, 607] width 51 height 15
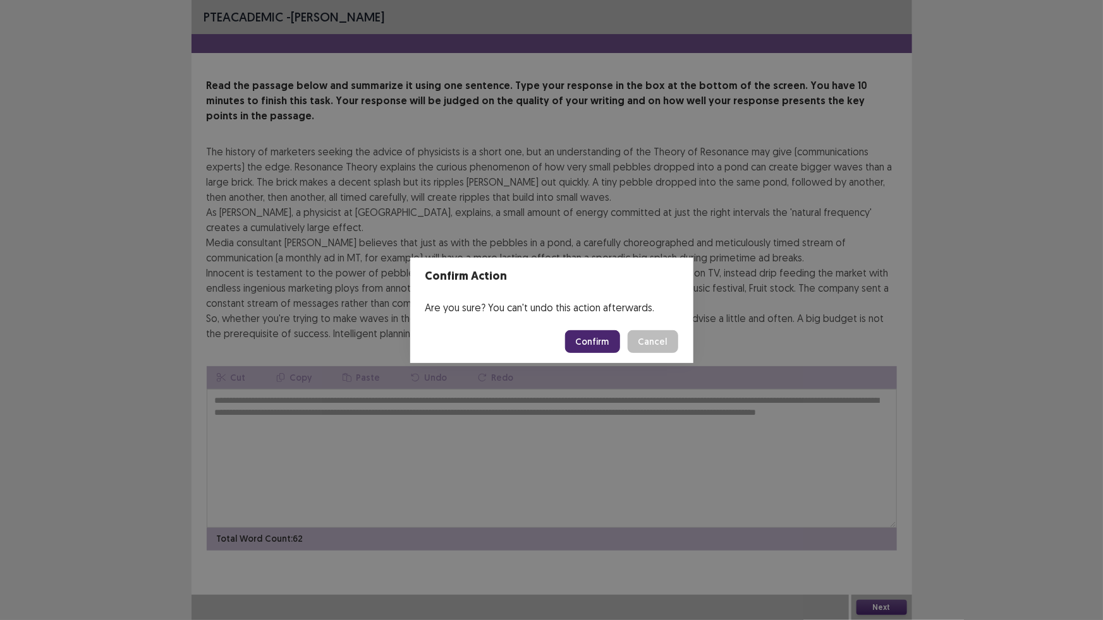
click at [603, 339] on button "Confirm" at bounding box center [592, 341] width 55 height 23
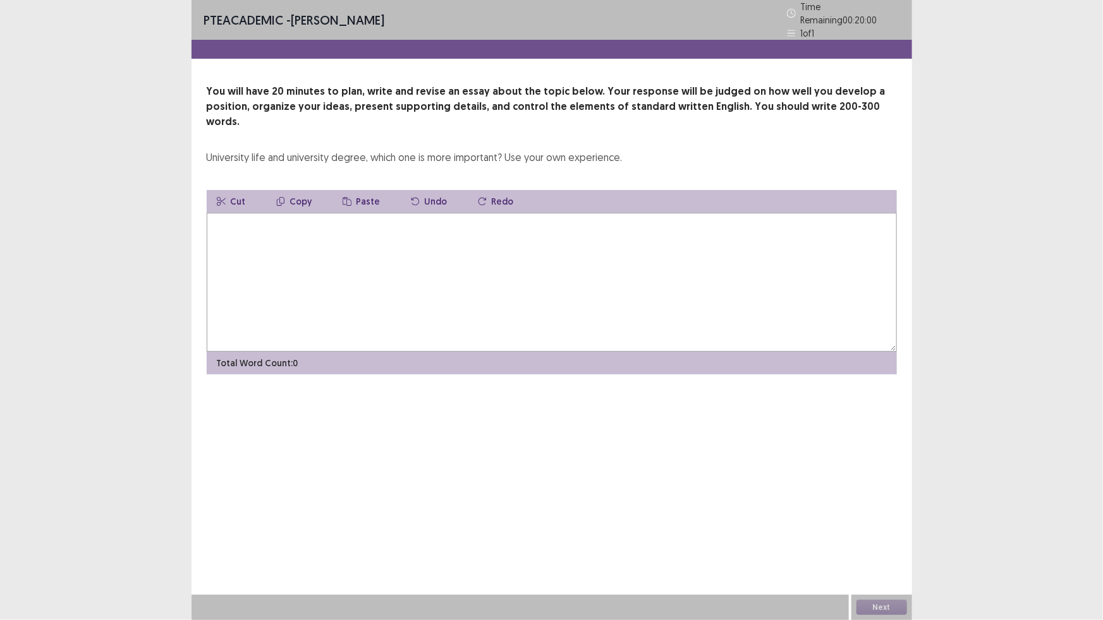
click at [638, 253] on textarea at bounding box center [552, 282] width 690 height 139
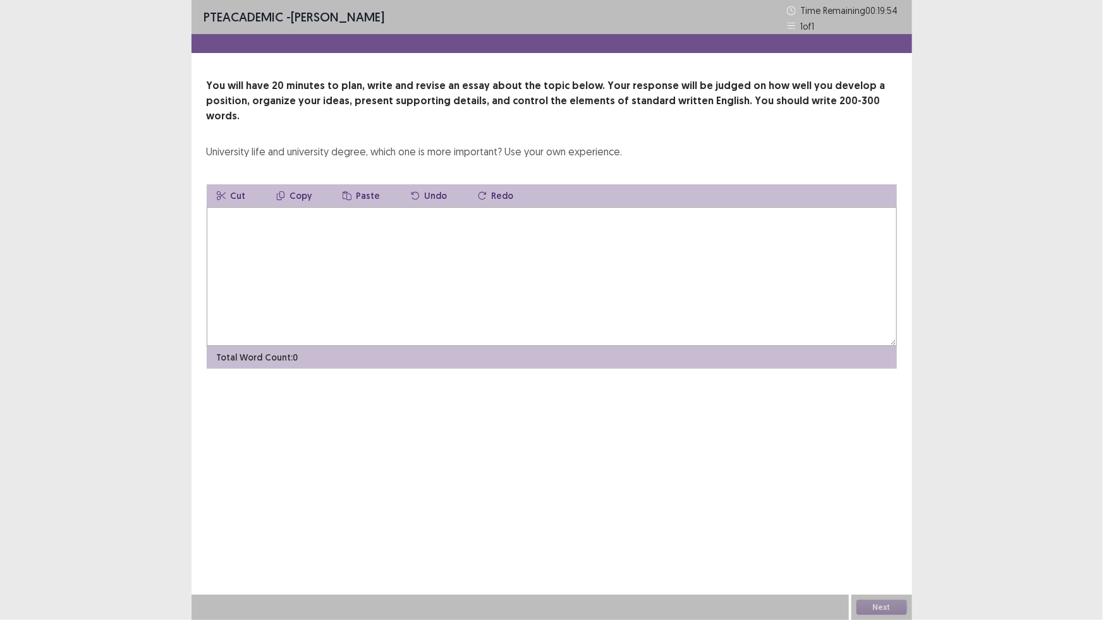
click at [635, 251] on textarea at bounding box center [552, 276] width 690 height 139
click at [749, 246] on textarea at bounding box center [552, 276] width 690 height 139
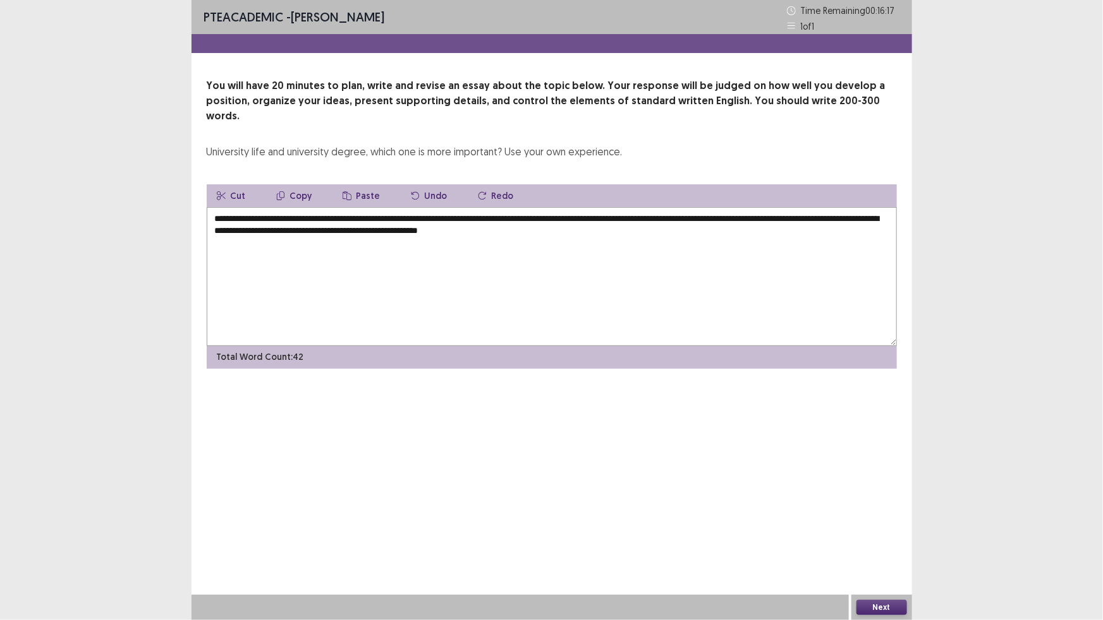
drag, startPoint x: 475, startPoint y: 216, endPoint x: 449, endPoint y: 221, distance: 26.3
click at [449, 221] on textarea "**********" at bounding box center [552, 276] width 690 height 139
click at [611, 215] on textarea "**********" at bounding box center [552, 276] width 690 height 139
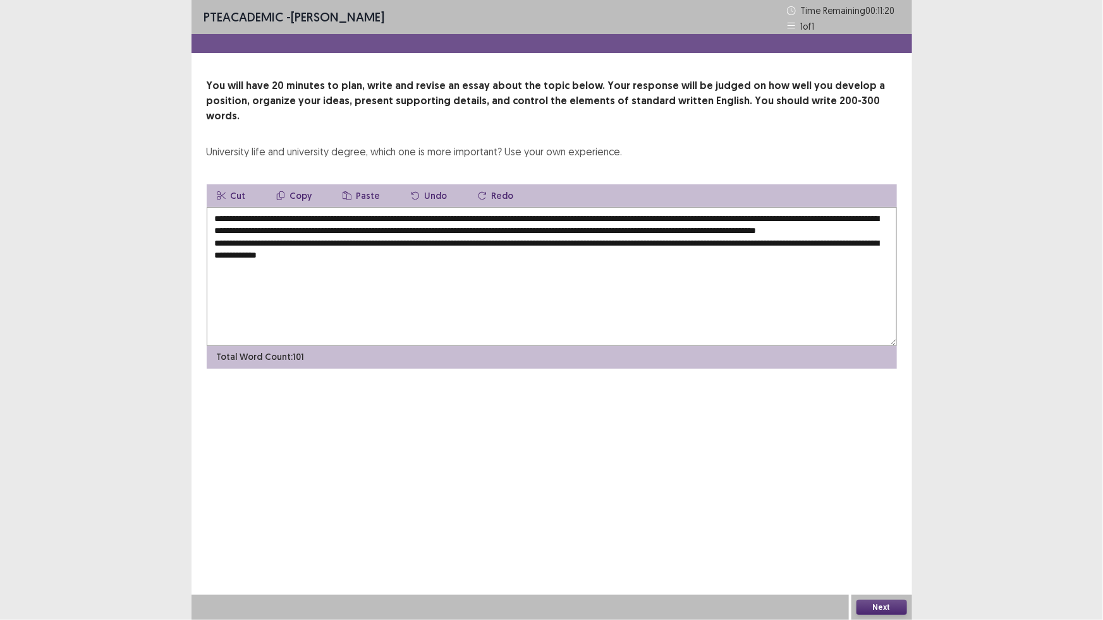
click at [315, 253] on textarea "**********" at bounding box center [552, 276] width 690 height 139
click at [359, 253] on textarea "**********" at bounding box center [552, 276] width 690 height 139
click at [464, 260] on textarea "**********" at bounding box center [552, 276] width 690 height 139
click at [476, 253] on textarea "**********" at bounding box center [552, 276] width 690 height 139
click at [519, 258] on textarea "**********" at bounding box center [552, 276] width 690 height 139
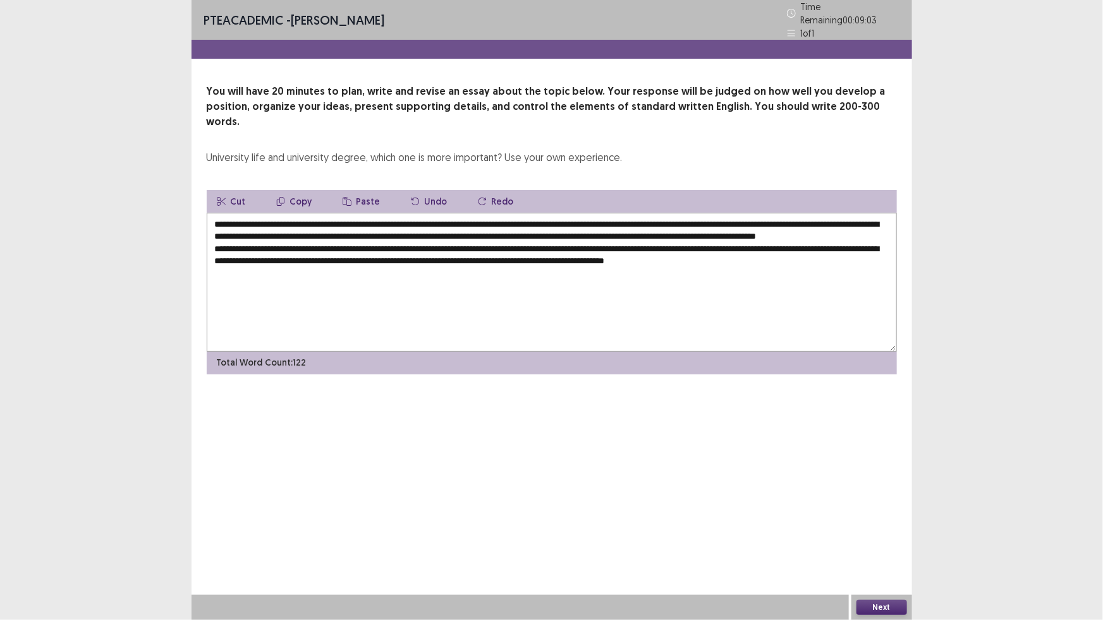
drag, startPoint x: 684, startPoint y: 254, endPoint x: 674, endPoint y: 254, distance: 10.1
click at [674, 254] on textarea "**********" at bounding box center [552, 282] width 690 height 139
drag, startPoint x: 710, startPoint y: 252, endPoint x: 676, endPoint y: 260, distance: 35.0
click at [676, 260] on textarea "**********" at bounding box center [552, 282] width 690 height 139
click at [813, 255] on textarea "**********" at bounding box center [552, 282] width 690 height 139
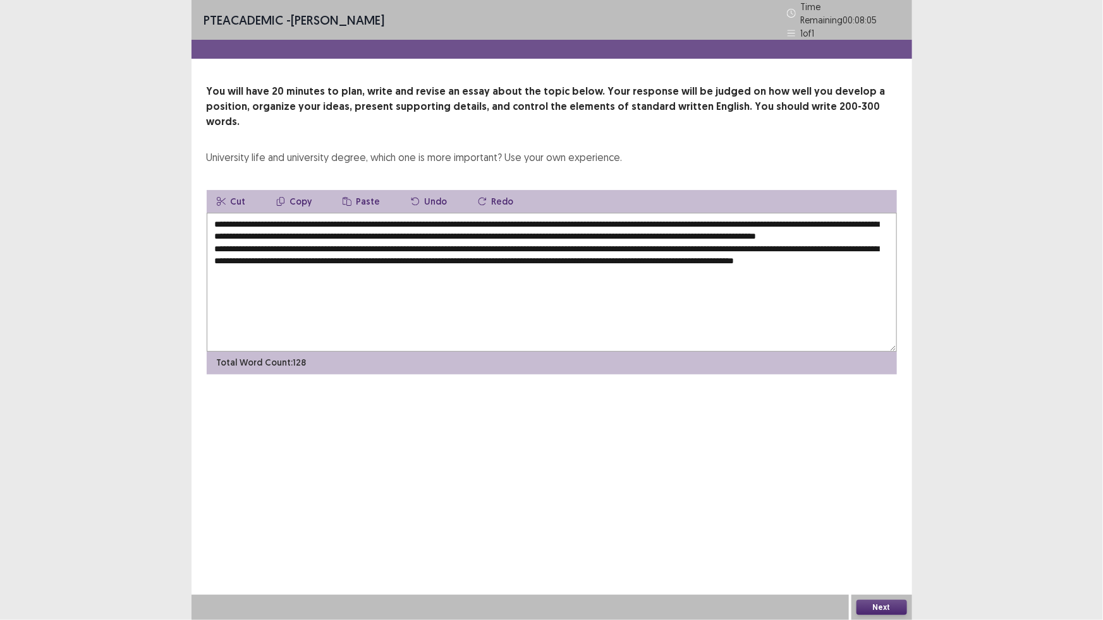
click at [241, 265] on textarea "**********" at bounding box center [552, 282] width 690 height 139
click at [246, 265] on textarea "**********" at bounding box center [552, 282] width 690 height 139
click at [353, 268] on textarea "**********" at bounding box center [552, 282] width 690 height 139
click at [843, 253] on textarea "**********" at bounding box center [552, 282] width 690 height 139
click at [847, 253] on textarea "**********" at bounding box center [552, 282] width 690 height 139
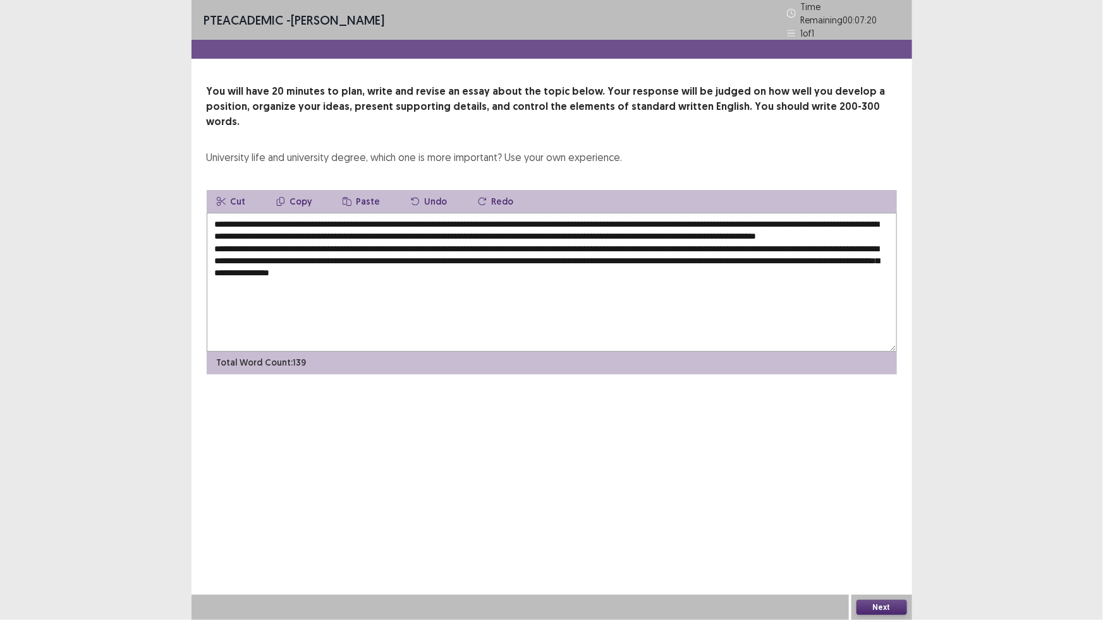
click at [539, 269] on textarea "**********" at bounding box center [552, 282] width 690 height 139
click at [568, 277] on textarea "**********" at bounding box center [552, 282] width 690 height 139
click at [747, 279] on textarea "**********" at bounding box center [552, 282] width 690 height 139
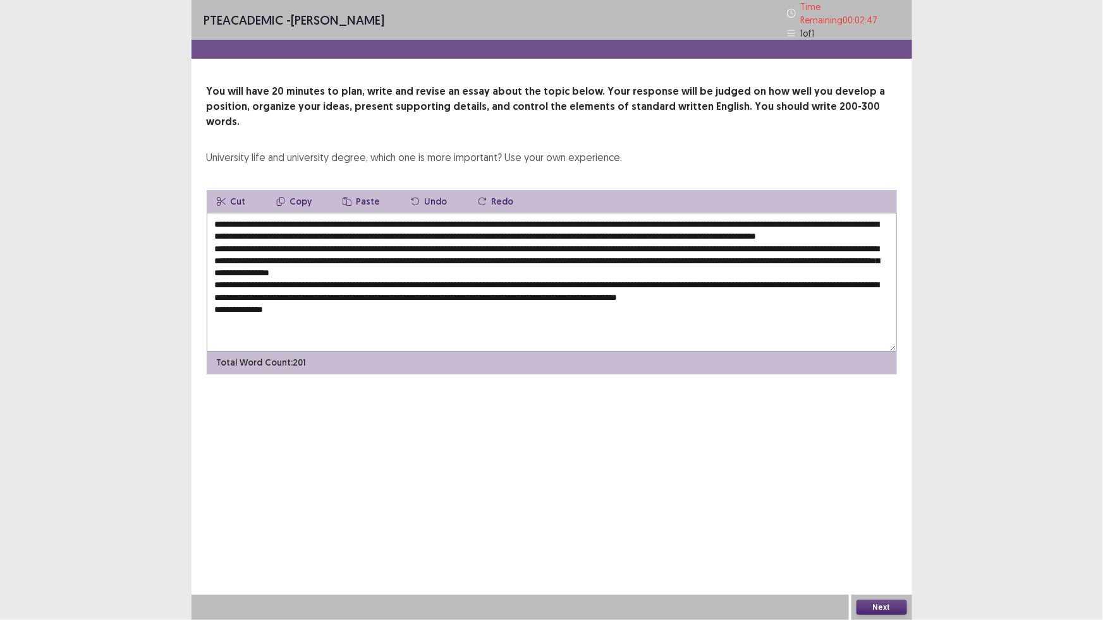
drag, startPoint x: 550, startPoint y: 215, endPoint x: 449, endPoint y: 232, distance: 101.9
click at [449, 232] on textarea at bounding box center [552, 282] width 690 height 139
click at [399, 310] on textarea at bounding box center [552, 282] width 690 height 139
paste textarea "**********"
drag, startPoint x: 402, startPoint y: 303, endPoint x: 369, endPoint y: 306, distance: 33.6
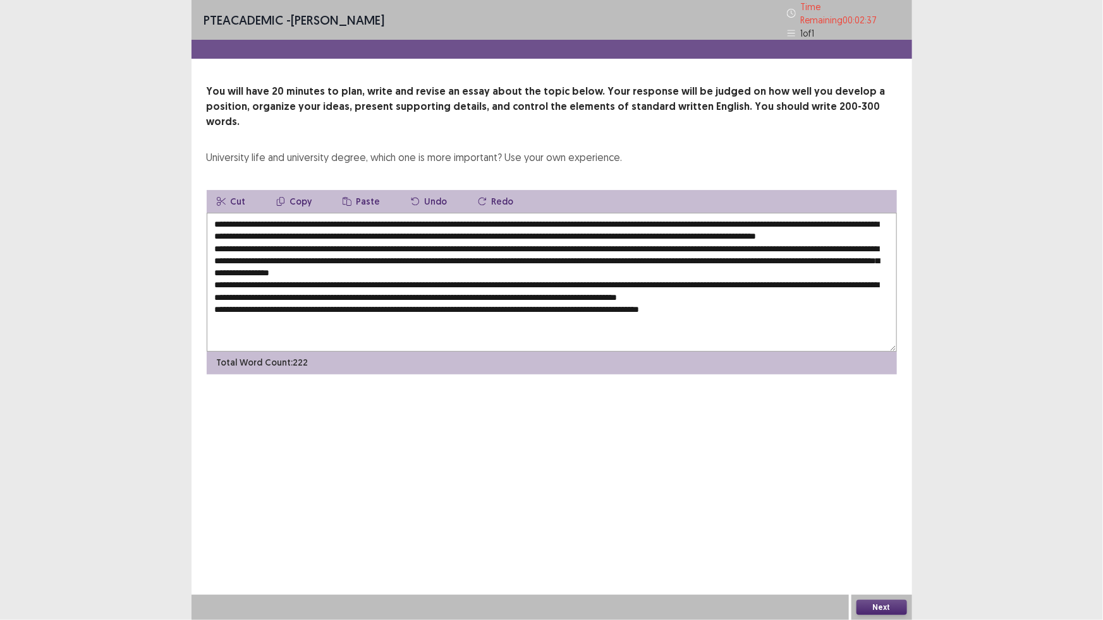
click at [369, 306] on textarea at bounding box center [552, 282] width 690 height 139
click at [445, 299] on textarea at bounding box center [552, 282] width 690 height 139
click at [269, 302] on textarea at bounding box center [552, 282] width 690 height 139
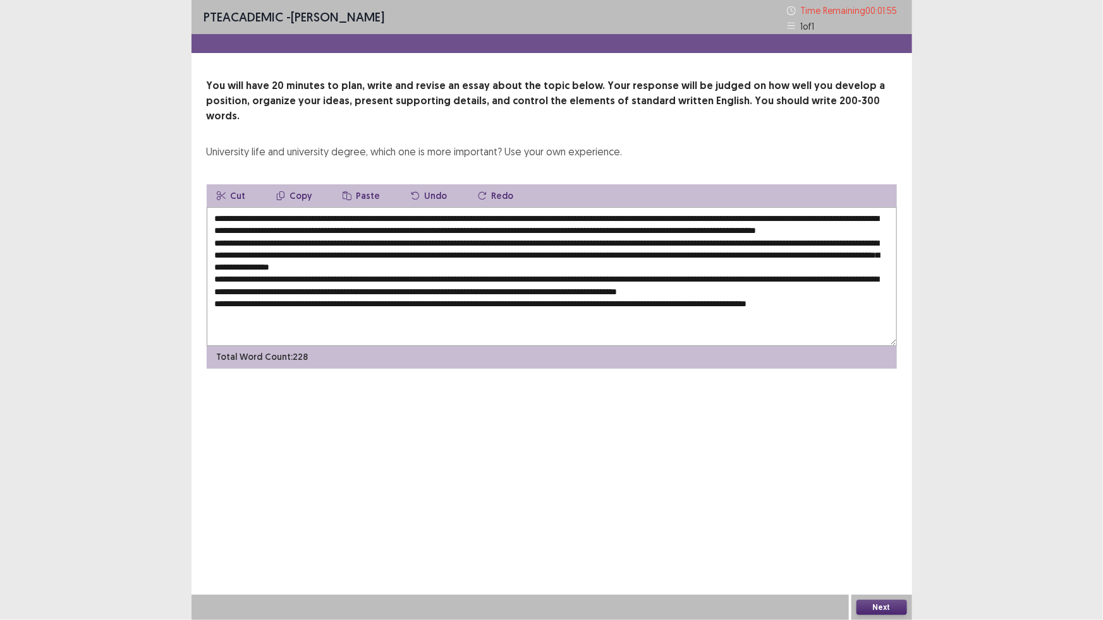
click at [575, 303] on textarea at bounding box center [552, 276] width 690 height 139
drag, startPoint x: 799, startPoint y: 303, endPoint x: 813, endPoint y: 303, distance: 13.3
click at [802, 303] on textarea at bounding box center [552, 276] width 690 height 139
drag, startPoint x: 837, startPoint y: 303, endPoint x: 787, endPoint y: 305, distance: 50.0
click at [787, 305] on textarea at bounding box center [552, 276] width 690 height 139
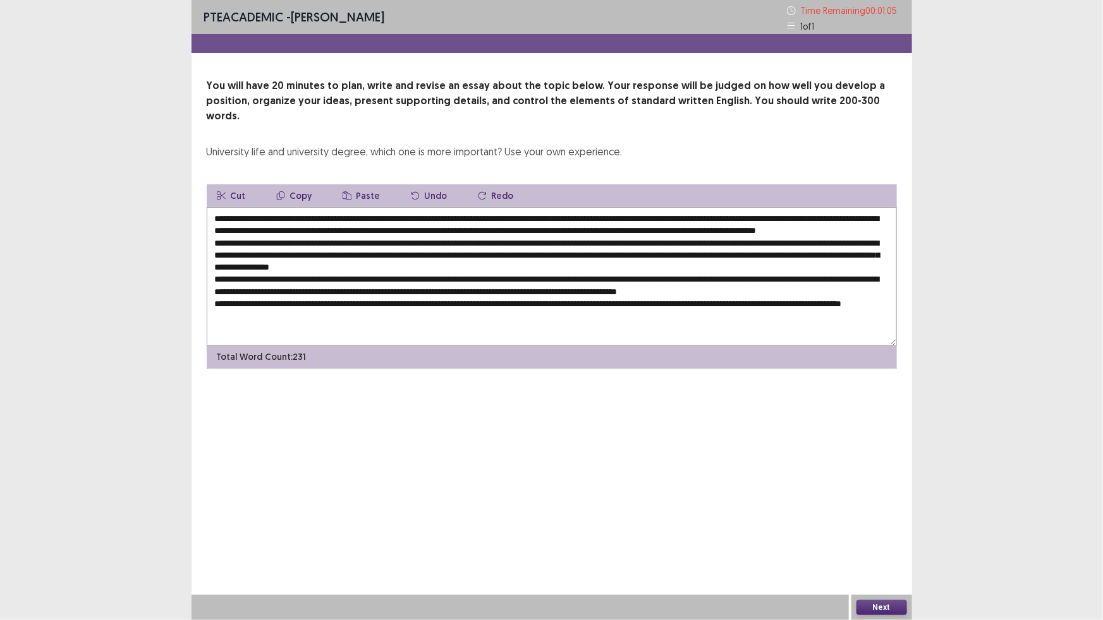
click at [835, 300] on textarea at bounding box center [552, 276] width 690 height 139
drag, startPoint x: 860, startPoint y: 303, endPoint x: 773, endPoint y: 302, distance: 87.2
click at [773, 302] on textarea at bounding box center [552, 276] width 690 height 139
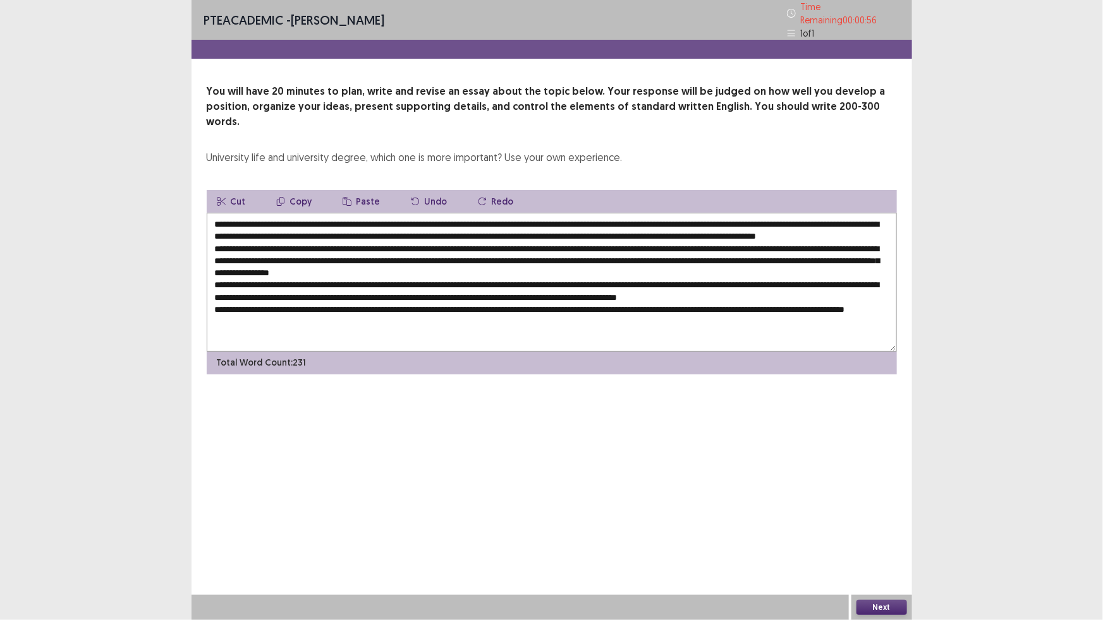
click at [768, 317] on textarea at bounding box center [552, 282] width 690 height 139
drag, startPoint x: 772, startPoint y: 217, endPoint x: 883, endPoint y: 221, distance: 111.3
click at [883, 221] on textarea at bounding box center [552, 282] width 690 height 139
paste textarea "**********"
drag, startPoint x: 771, startPoint y: 215, endPoint x: 760, endPoint y: 217, distance: 10.9
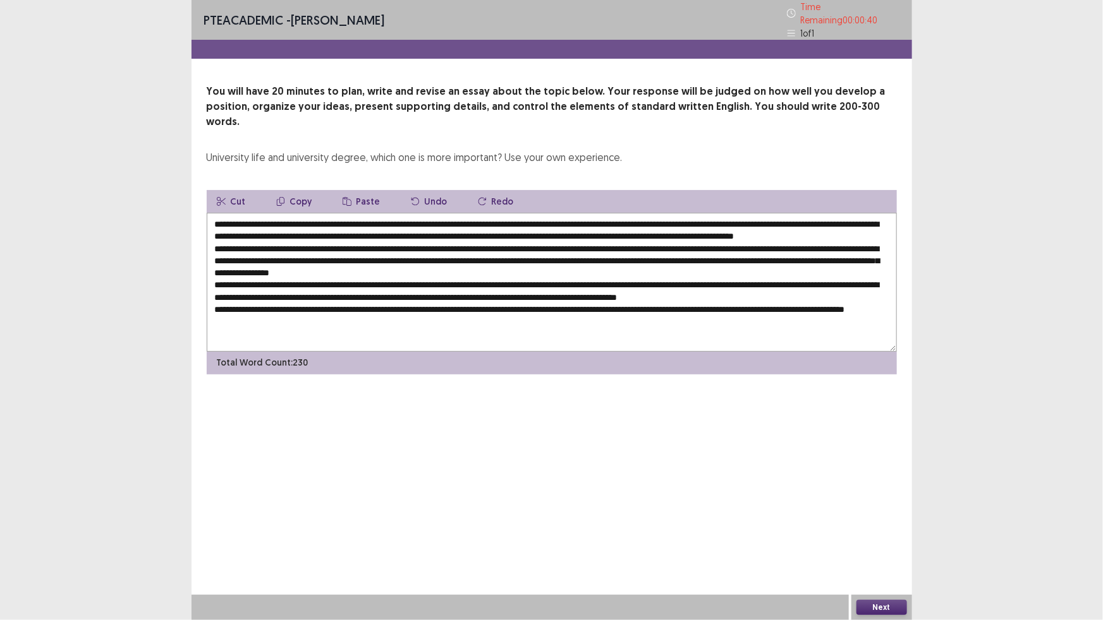
click at [760, 217] on textarea at bounding box center [552, 282] width 690 height 139
click at [782, 227] on textarea at bounding box center [552, 282] width 690 height 139
drag, startPoint x: 725, startPoint y: 303, endPoint x: 773, endPoint y: 300, distance: 48.2
click at [773, 300] on textarea at bounding box center [552, 282] width 690 height 139
click at [771, 220] on textarea at bounding box center [552, 282] width 690 height 139
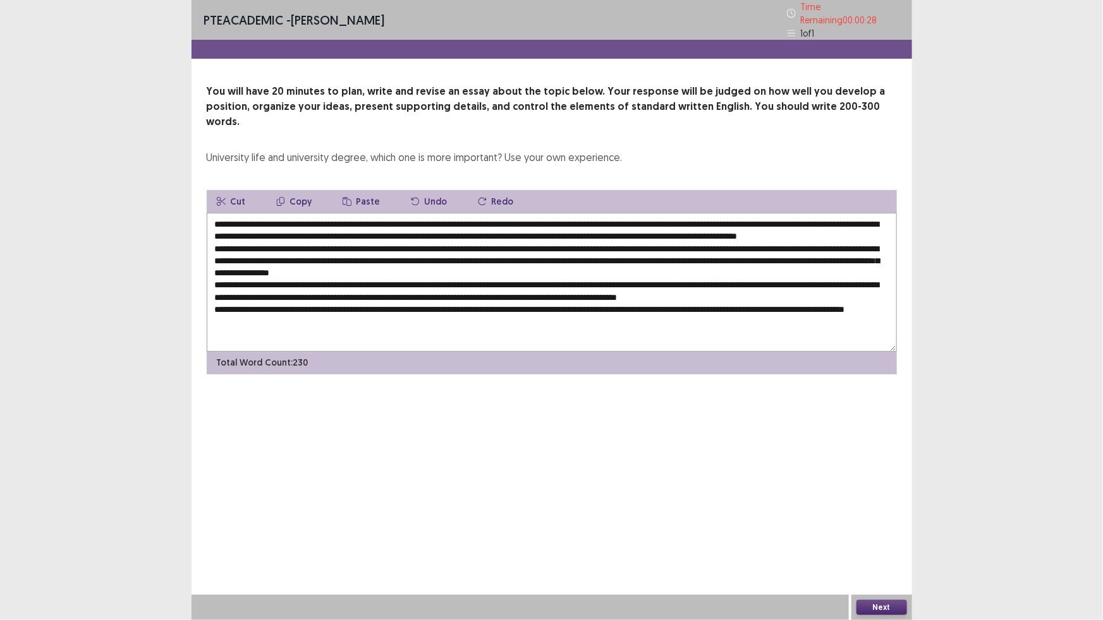
paste textarea "**********"
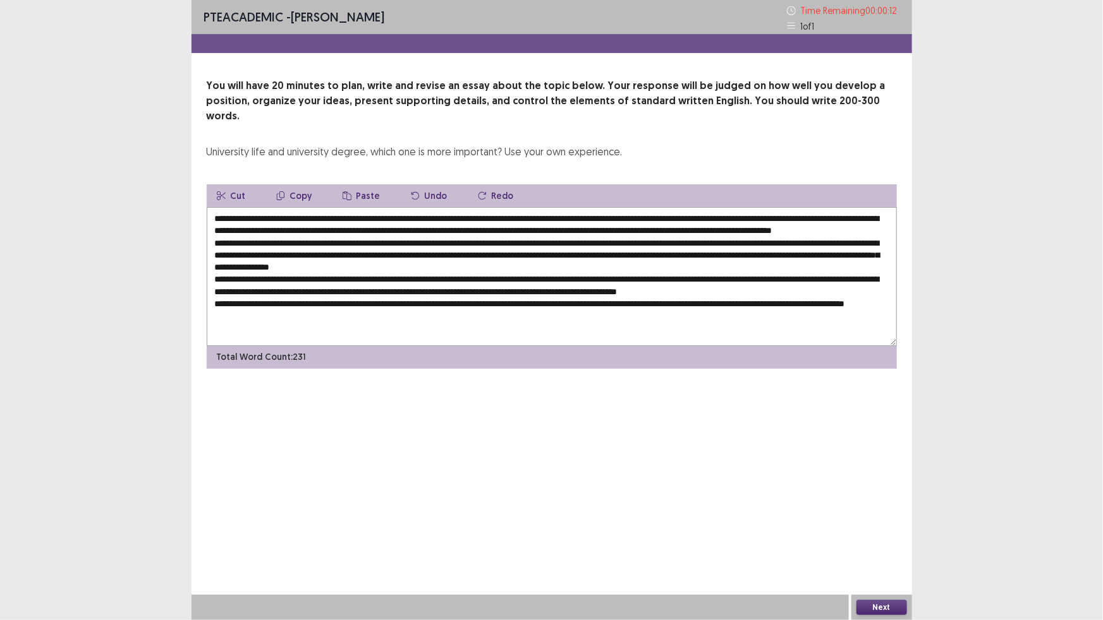
drag, startPoint x: 286, startPoint y: 314, endPoint x: 277, endPoint y: 314, distance: 9.5
click at [277, 314] on textarea at bounding box center [552, 276] width 690 height 139
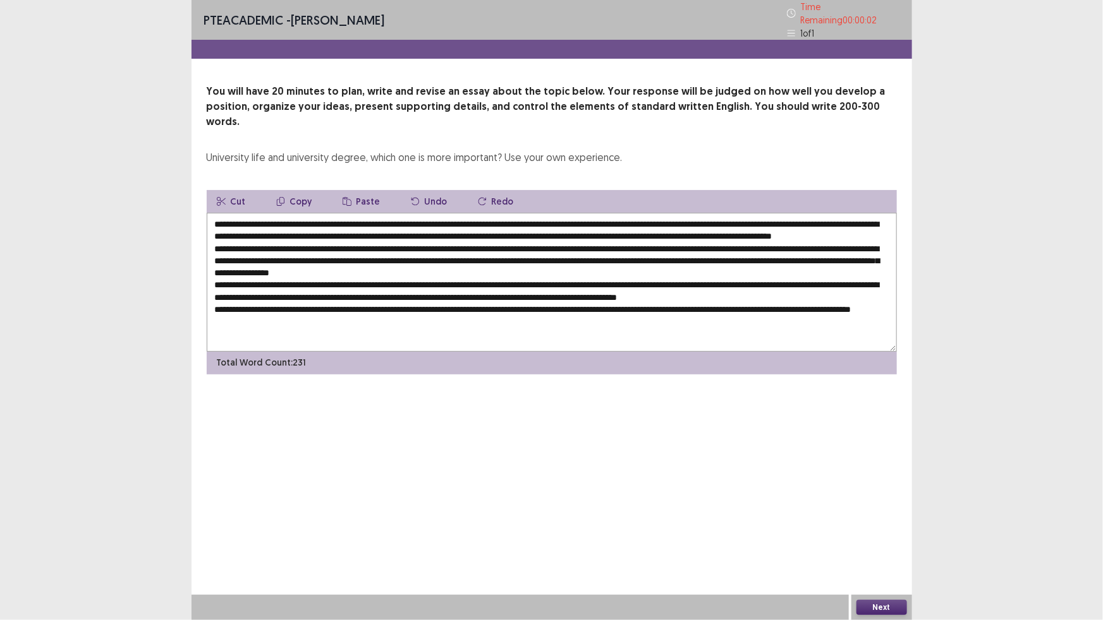
click at [355, 313] on textarea at bounding box center [552, 282] width 690 height 139
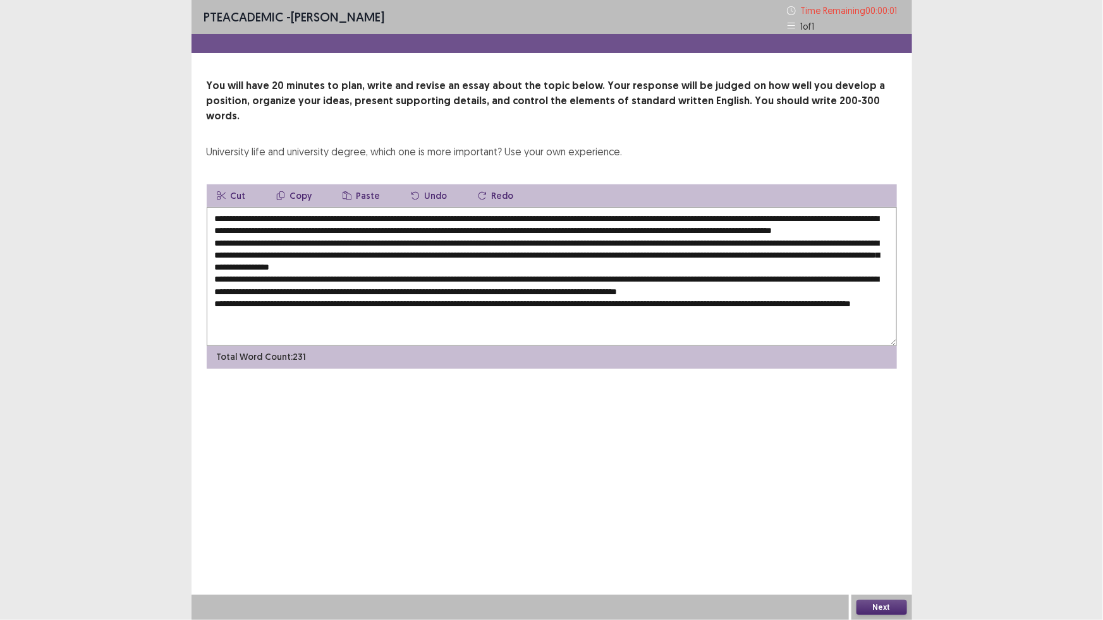
type textarea "**********"
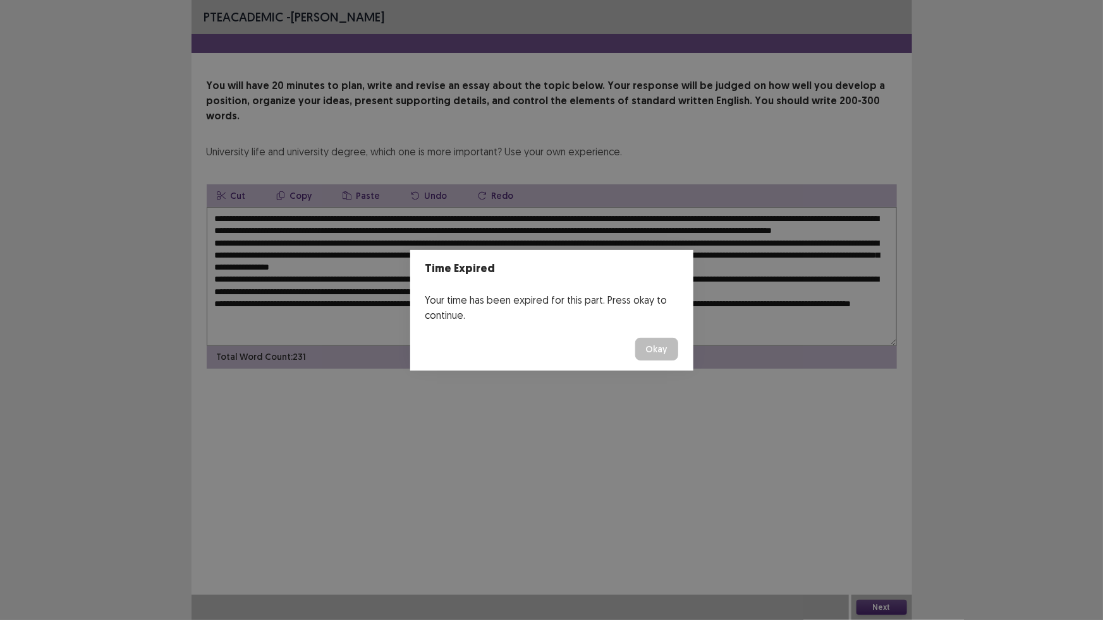
click at [660, 348] on button "Okay" at bounding box center [656, 349] width 43 height 23
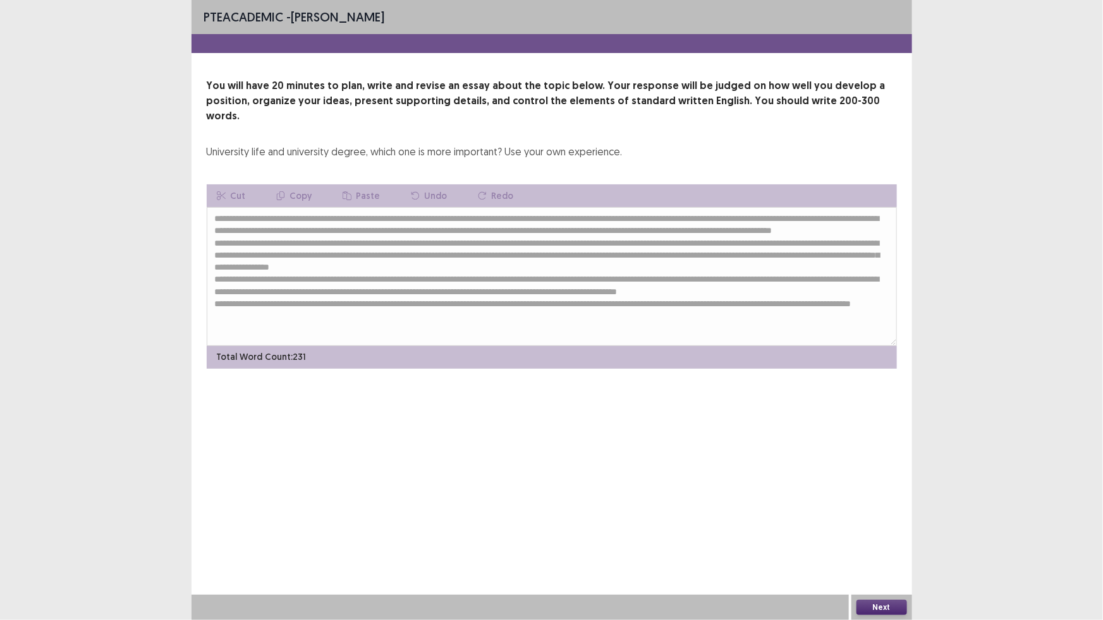
click at [876, 603] on button "Next" at bounding box center [881, 607] width 51 height 15
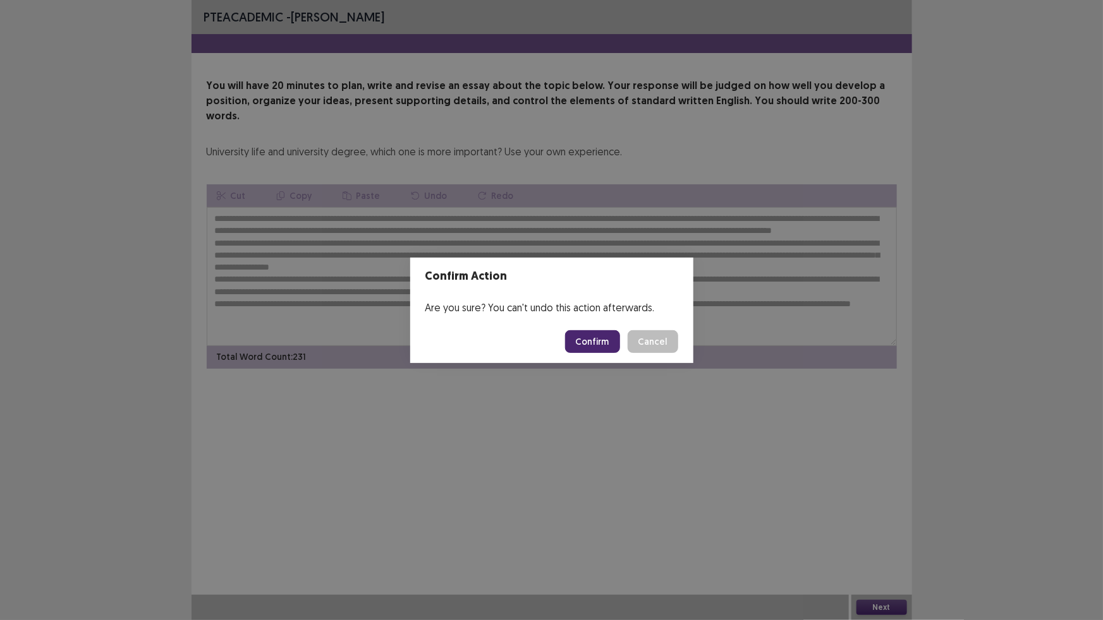
click at [608, 345] on button "Confirm" at bounding box center [592, 341] width 55 height 23
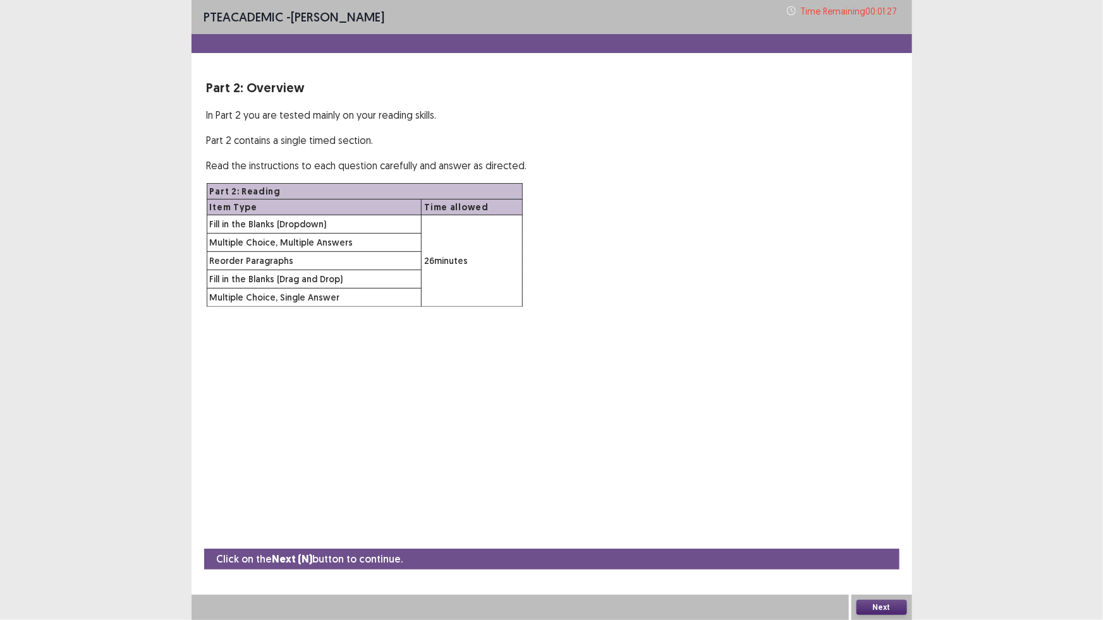
click at [866, 612] on button "Next" at bounding box center [881, 607] width 51 height 15
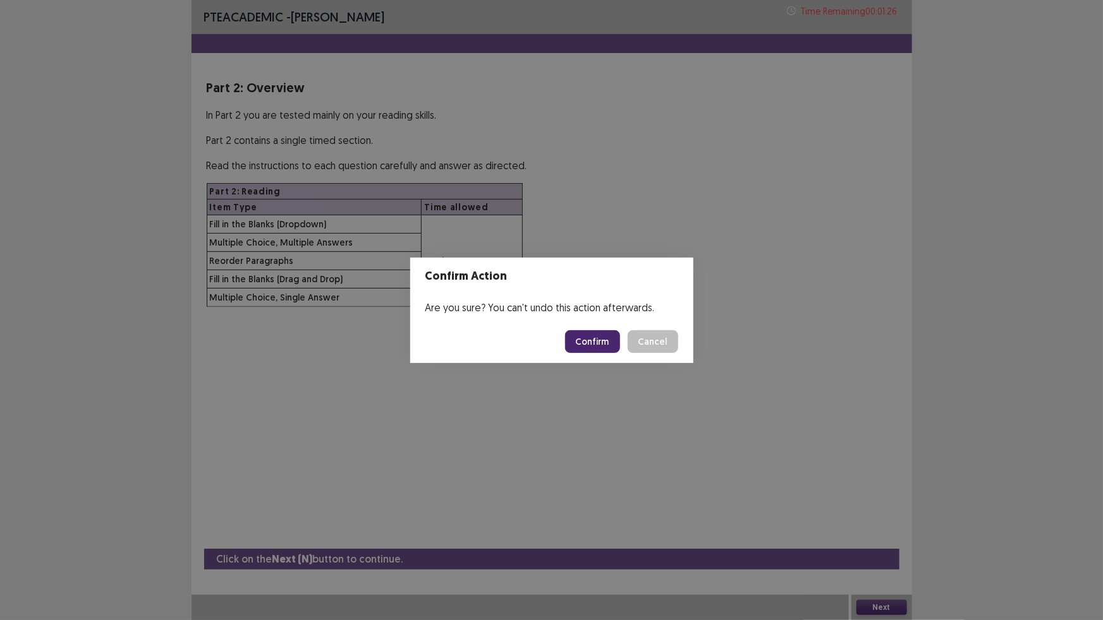
click at [586, 337] on button "Confirm" at bounding box center [592, 341] width 55 height 23
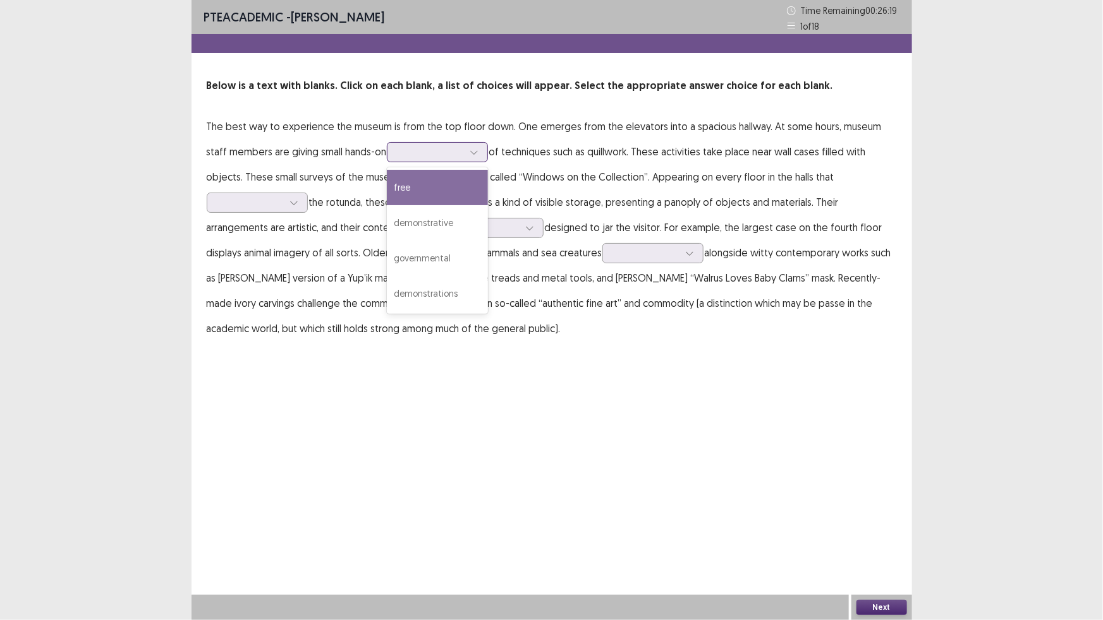
click at [469, 155] on icon at bounding box center [473, 152] width 9 height 9
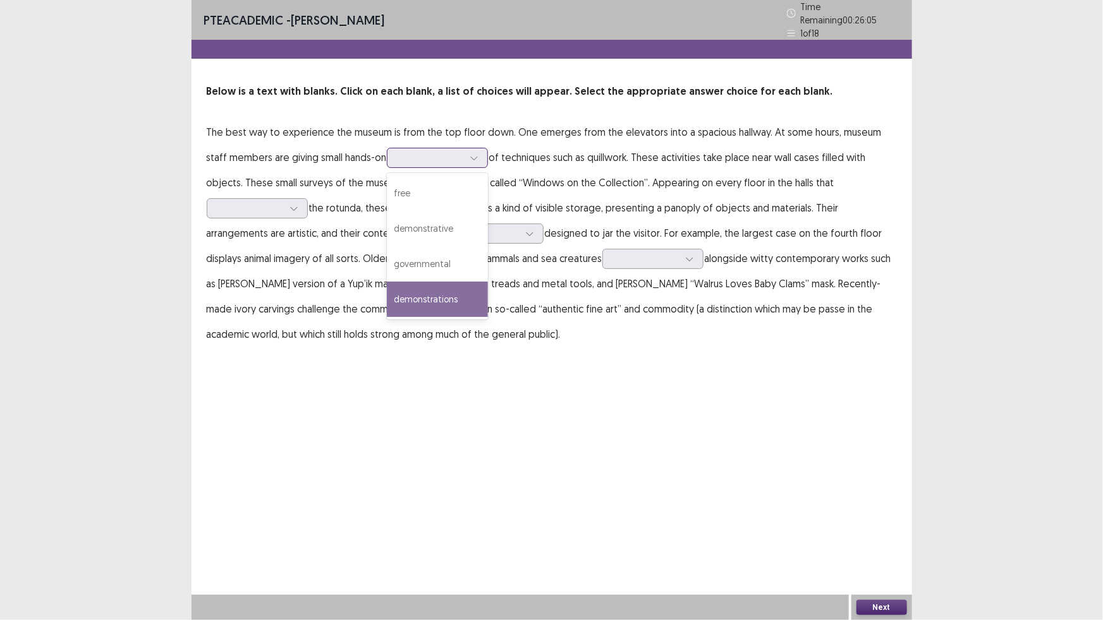
click at [439, 292] on div "demonstrations" at bounding box center [437, 299] width 101 height 35
click at [469, 154] on icon at bounding box center [473, 158] width 9 height 9
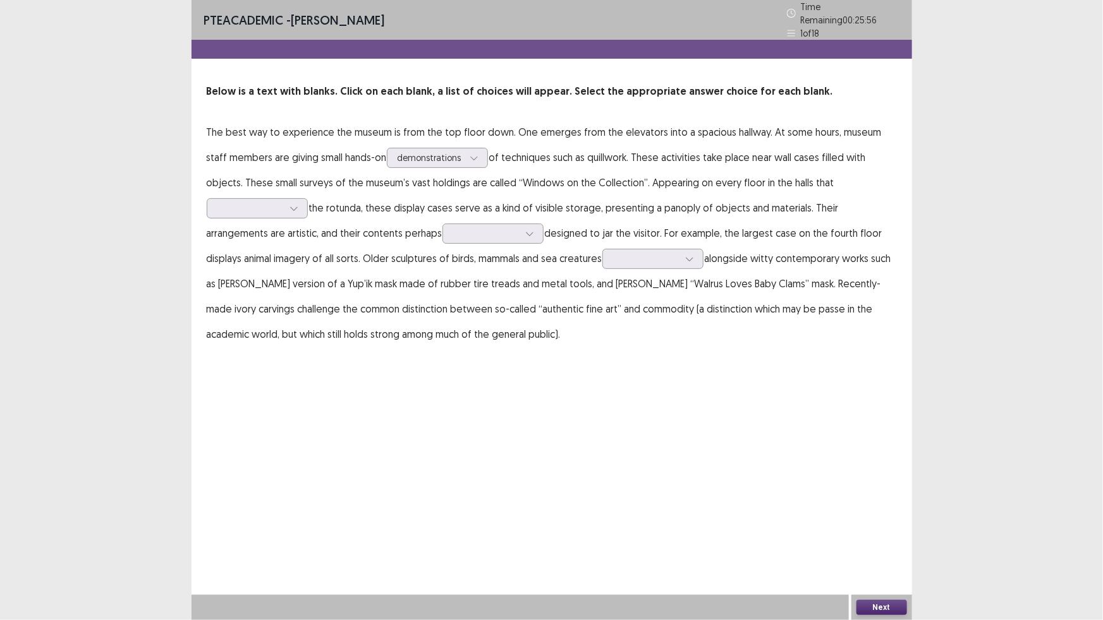
click at [507, 163] on p "The best way to experience the museum is from the top floor down. One emerges f…" at bounding box center [552, 232] width 690 height 227
click at [298, 204] on icon at bounding box center [293, 208] width 9 height 9
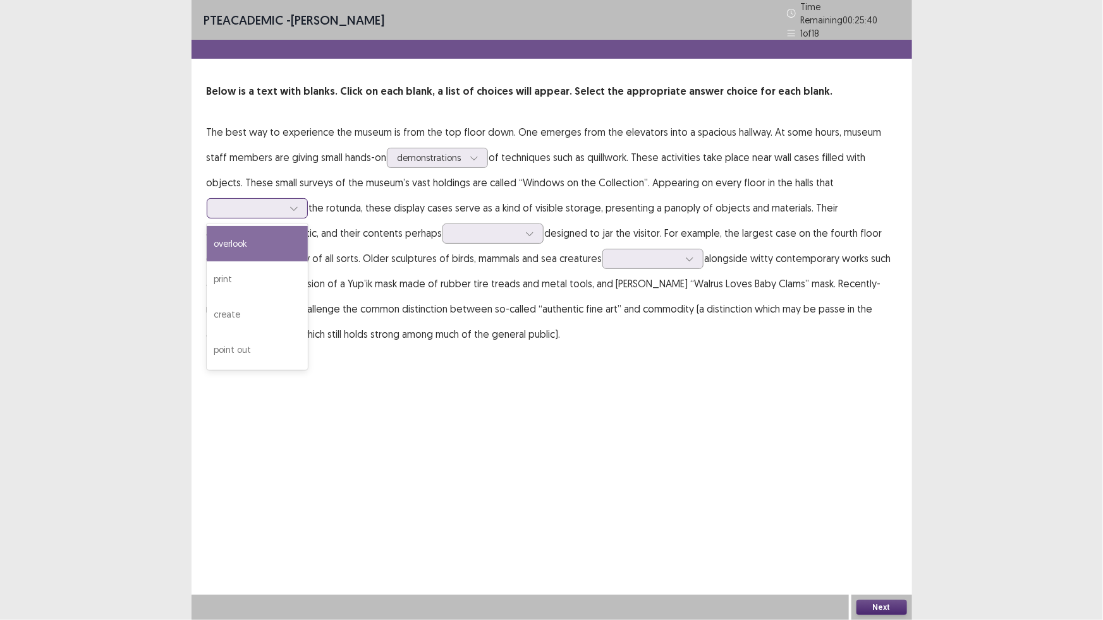
click at [308, 226] on div "overlook" at bounding box center [257, 243] width 101 height 35
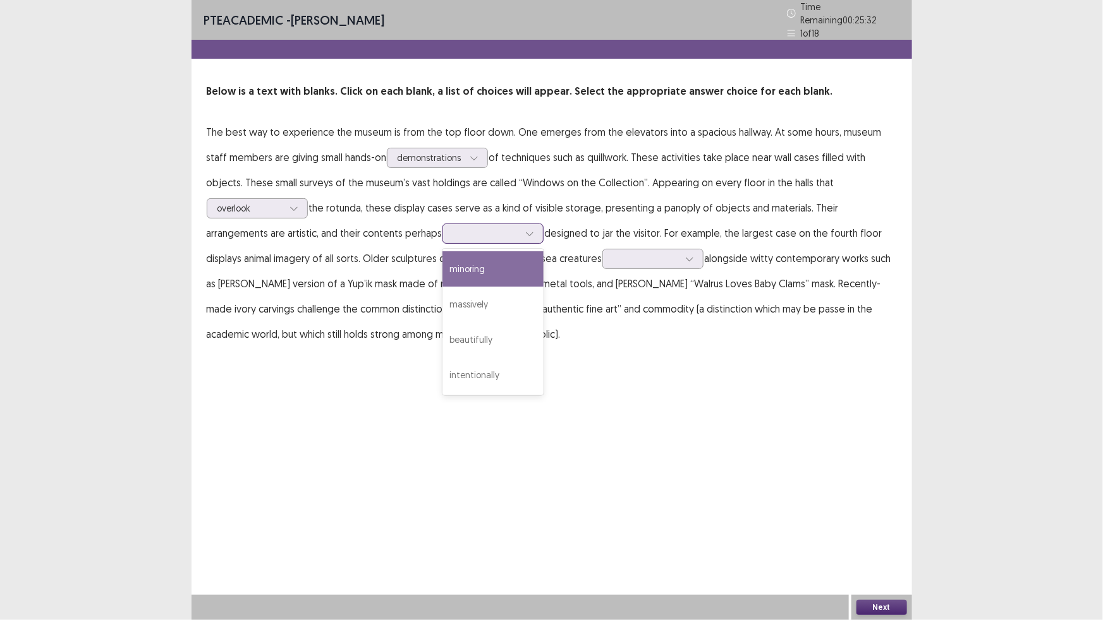
click at [525, 231] on icon at bounding box center [529, 233] width 9 height 9
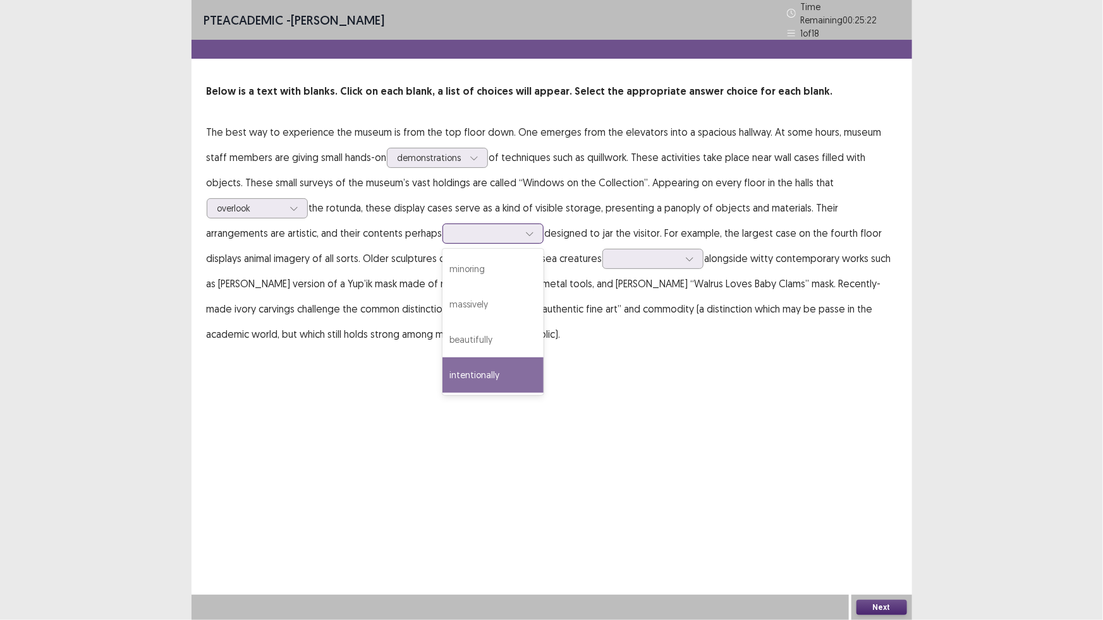
click at [442, 380] on div "intentionally" at bounding box center [492, 375] width 101 height 35
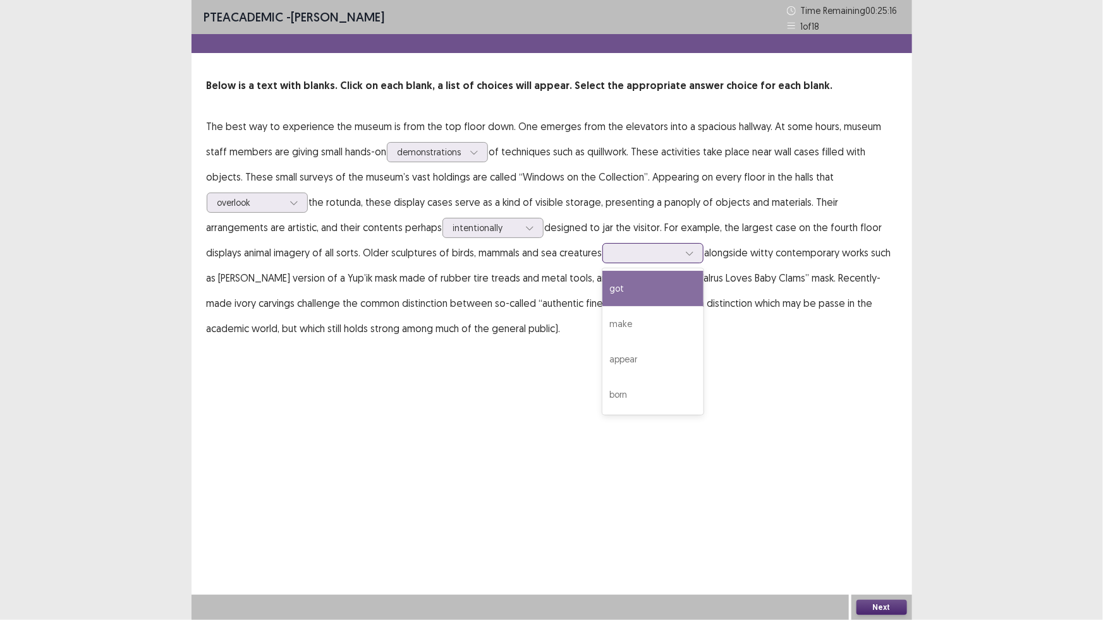
click at [685, 256] on icon at bounding box center [689, 253] width 9 height 9
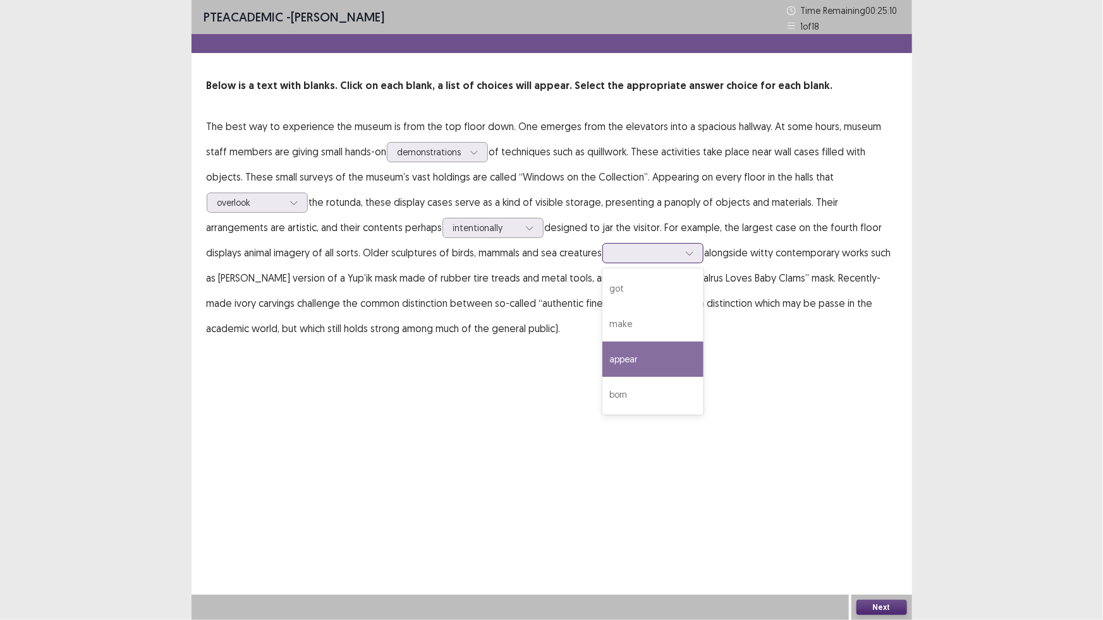
click at [602, 362] on div "appear" at bounding box center [652, 359] width 101 height 35
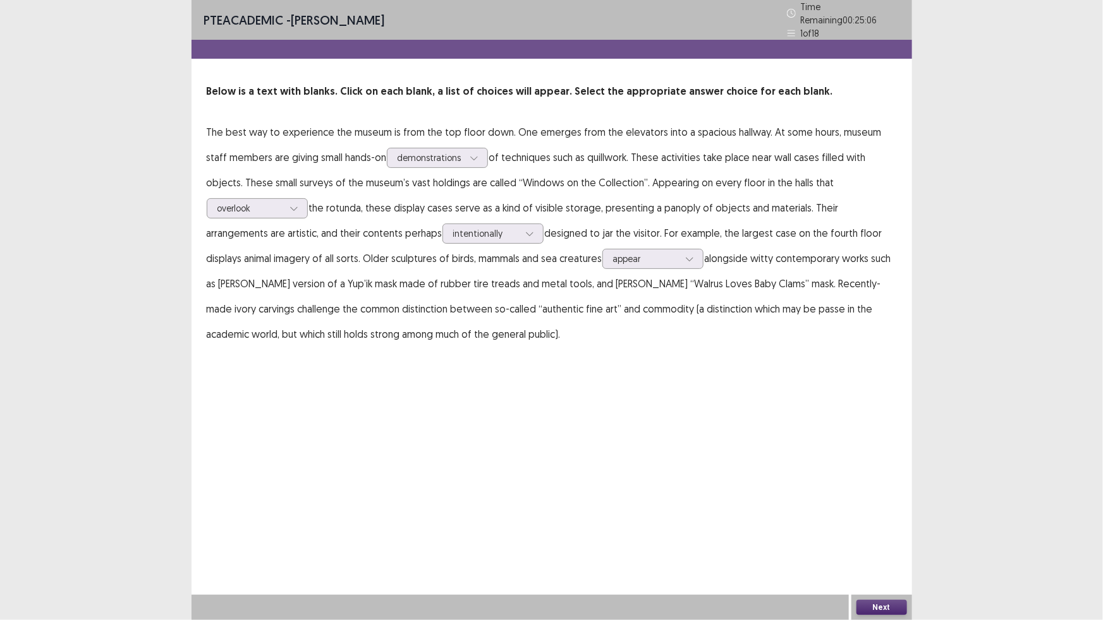
click at [881, 602] on button "Next" at bounding box center [881, 607] width 51 height 15
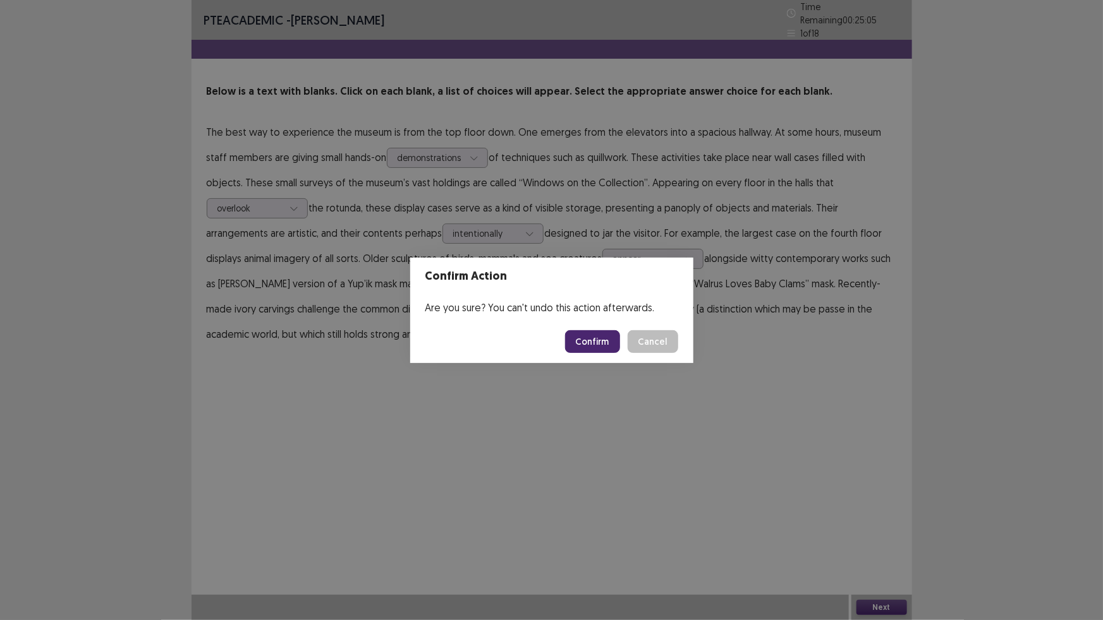
click at [579, 342] on button "Confirm" at bounding box center [592, 341] width 55 height 23
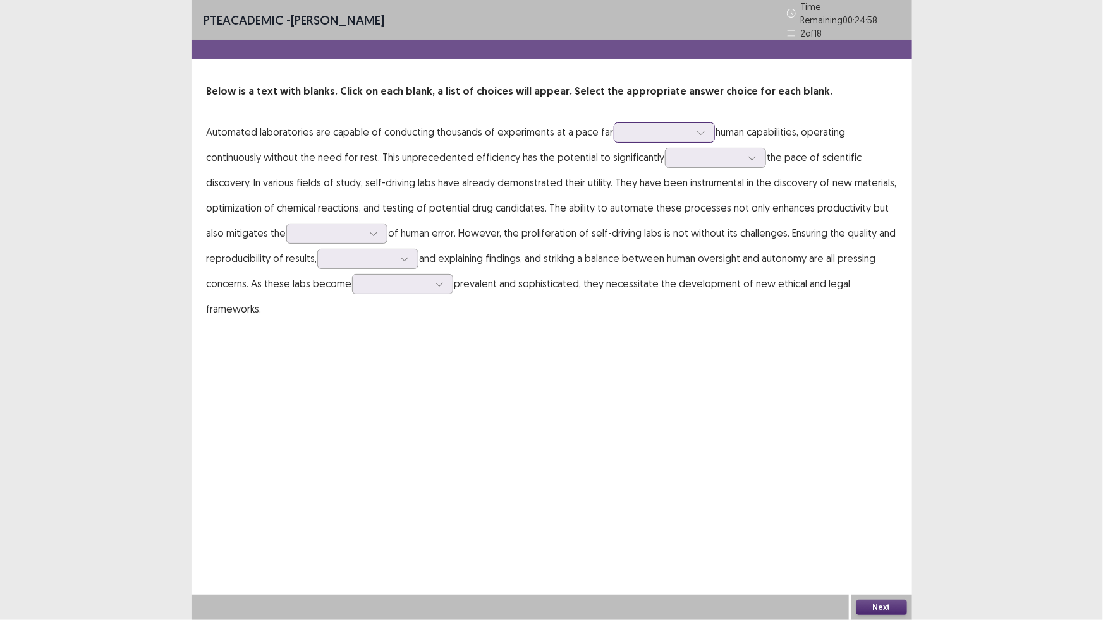
click at [698, 131] on icon at bounding box center [700, 132] width 9 height 9
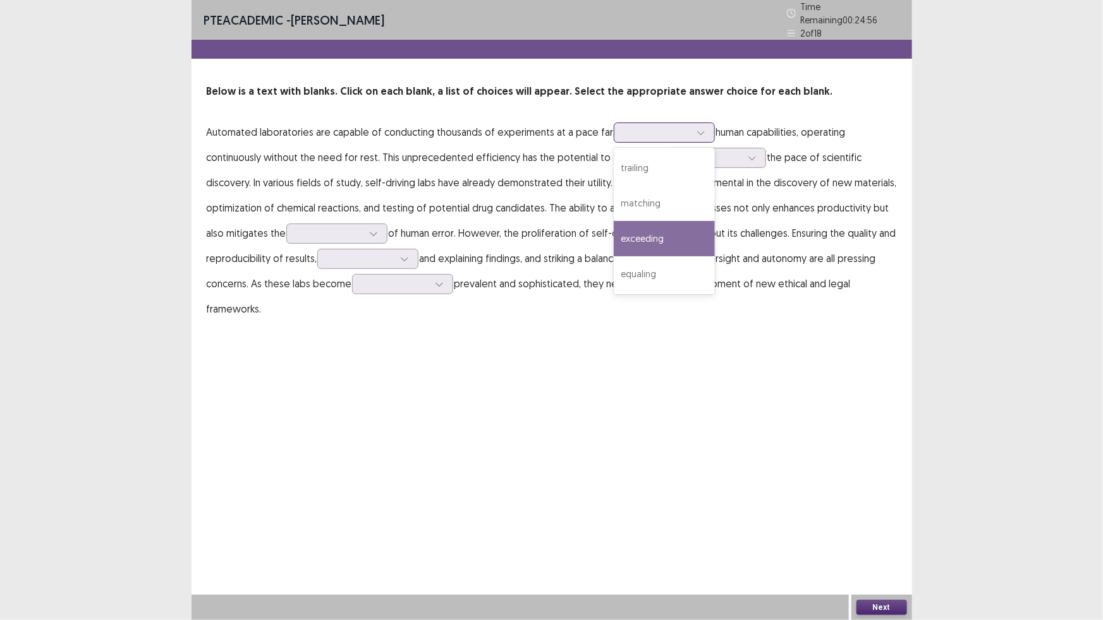
click at [669, 232] on div "exceeding" at bounding box center [664, 238] width 101 height 35
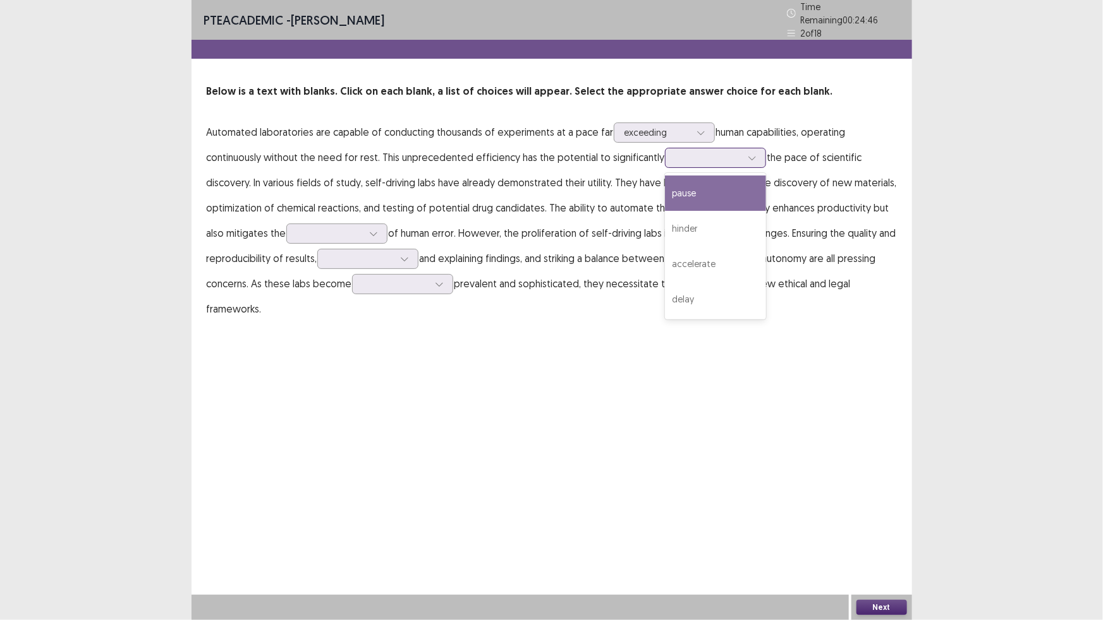
click at [742, 149] on div at bounding box center [751, 157] width 19 height 19
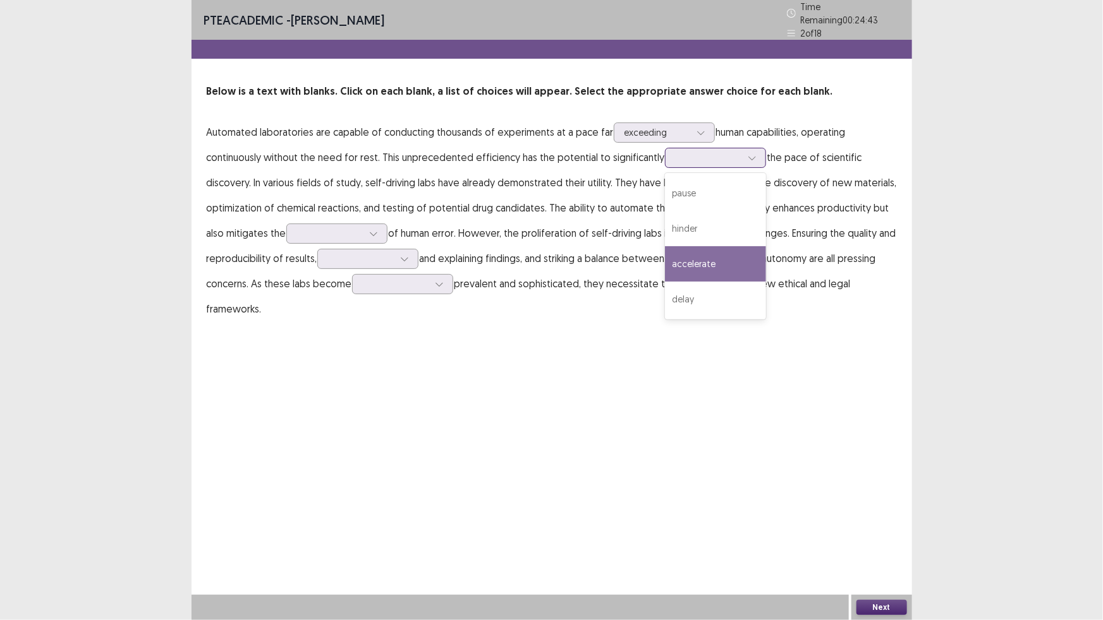
click at [739, 249] on div "accelerate" at bounding box center [715, 263] width 101 height 35
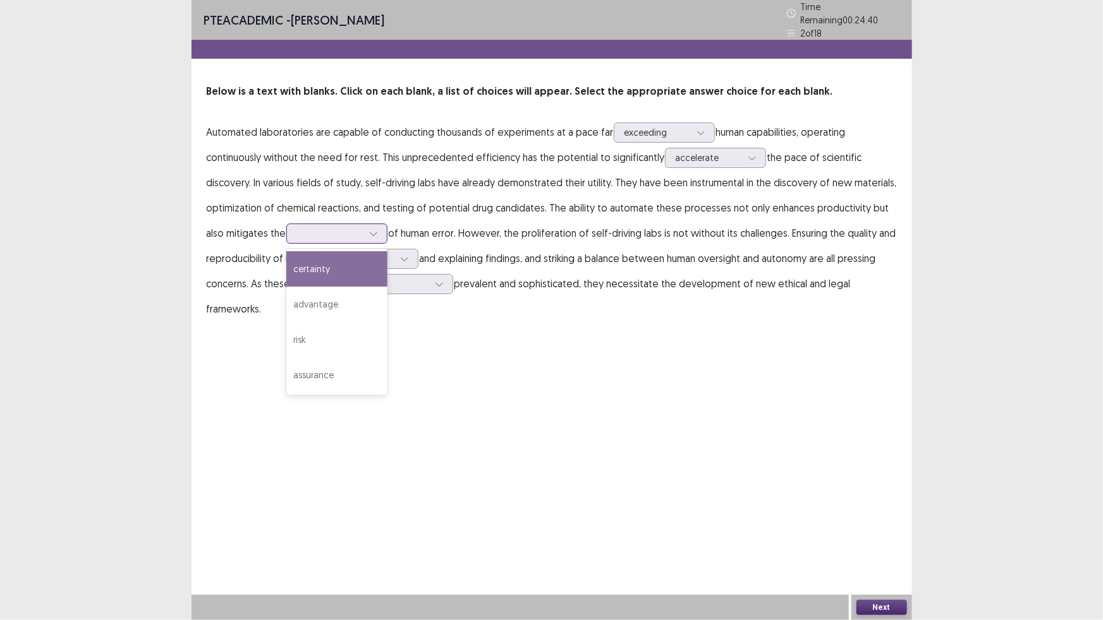
click at [368, 230] on div at bounding box center [373, 233] width 19 height 19
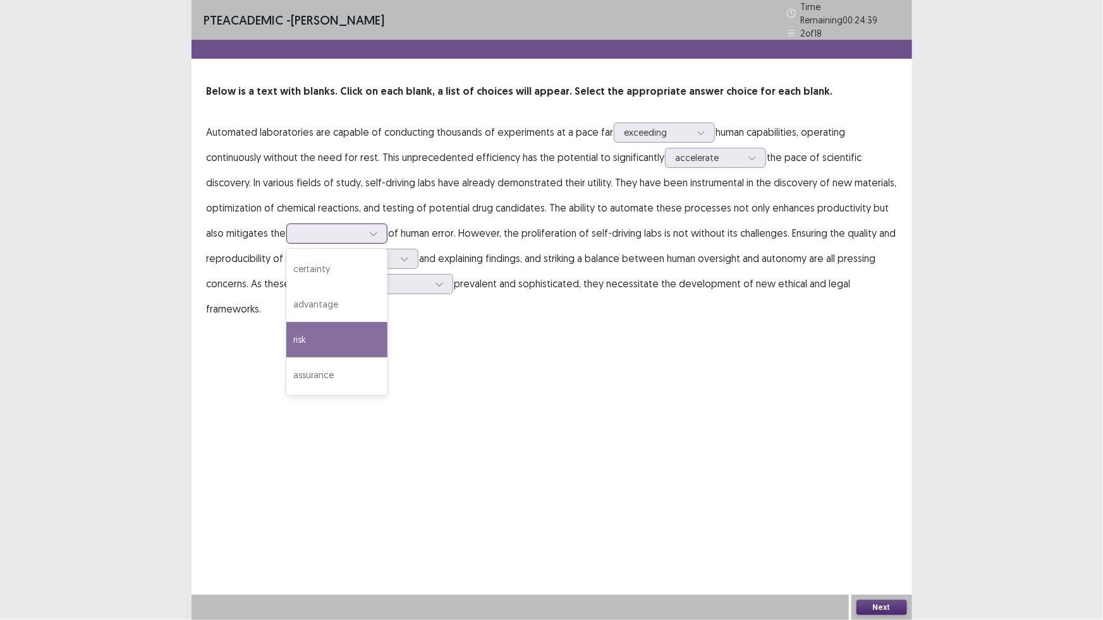
click at [341, 337] on div "risk" at bounding box center [336, 339] width 101 height 35
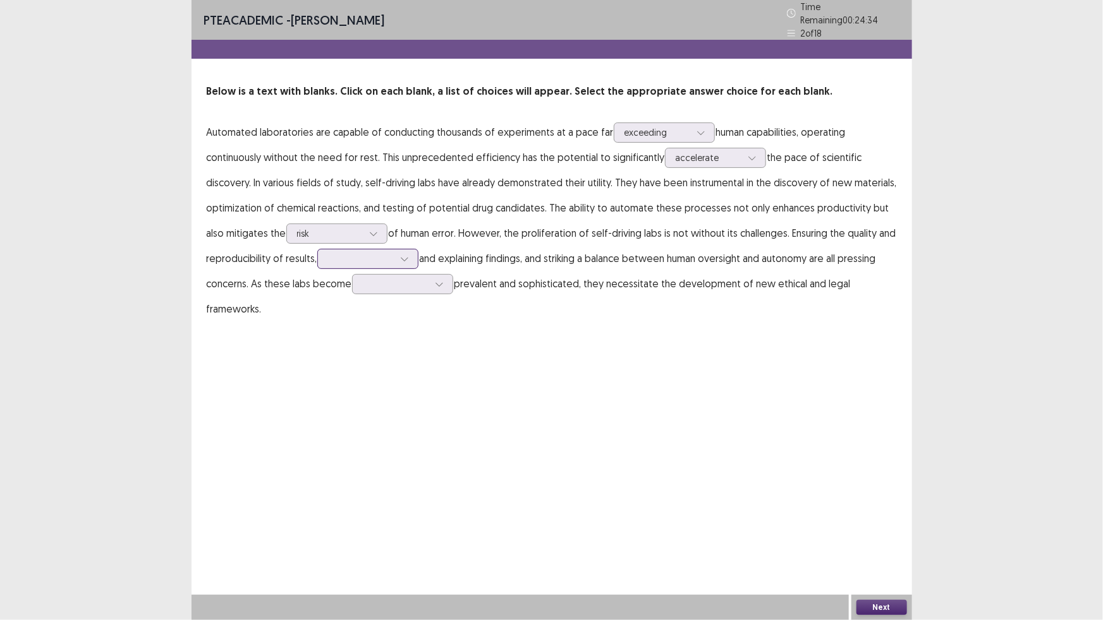
click at [404, 255] on icon at bounding box center [404, 259] width 9 height 9
click at [361, 294] on div "interpreting" at bounding box center [367, 294] width 101 height 35
click at [437, 282] on icon at bounding box center [439, 284] width 9 height 9
click at [409, 423] on div "increasingly" at bounding box center [402, 425] width 101 height 35
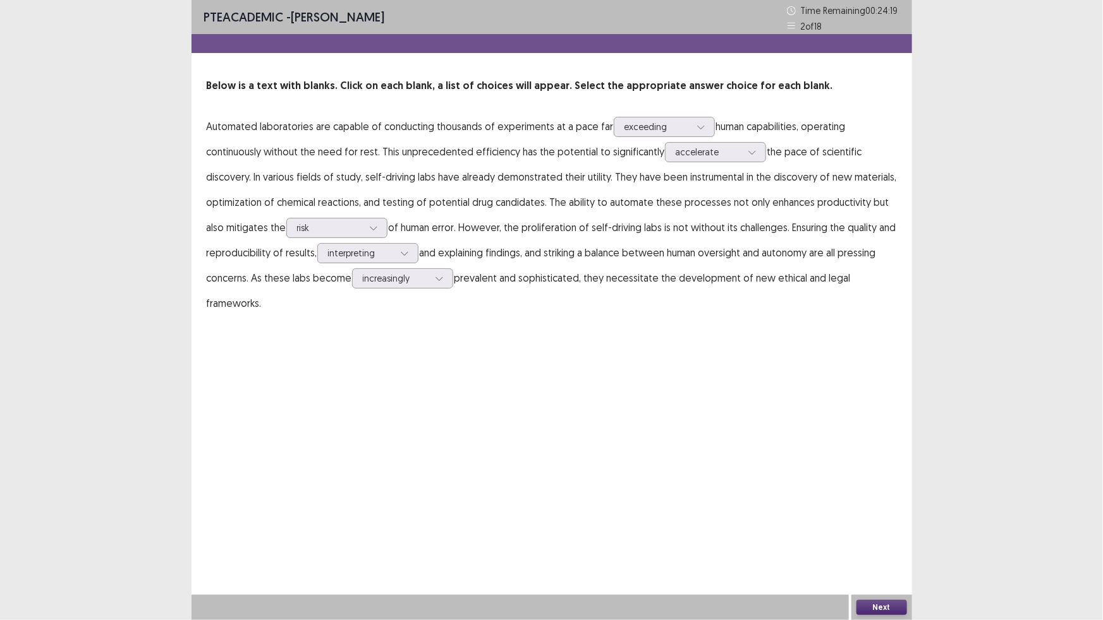
click at [889, 605] on button "Next" at bounding box center [881, 607] width 51 height 15
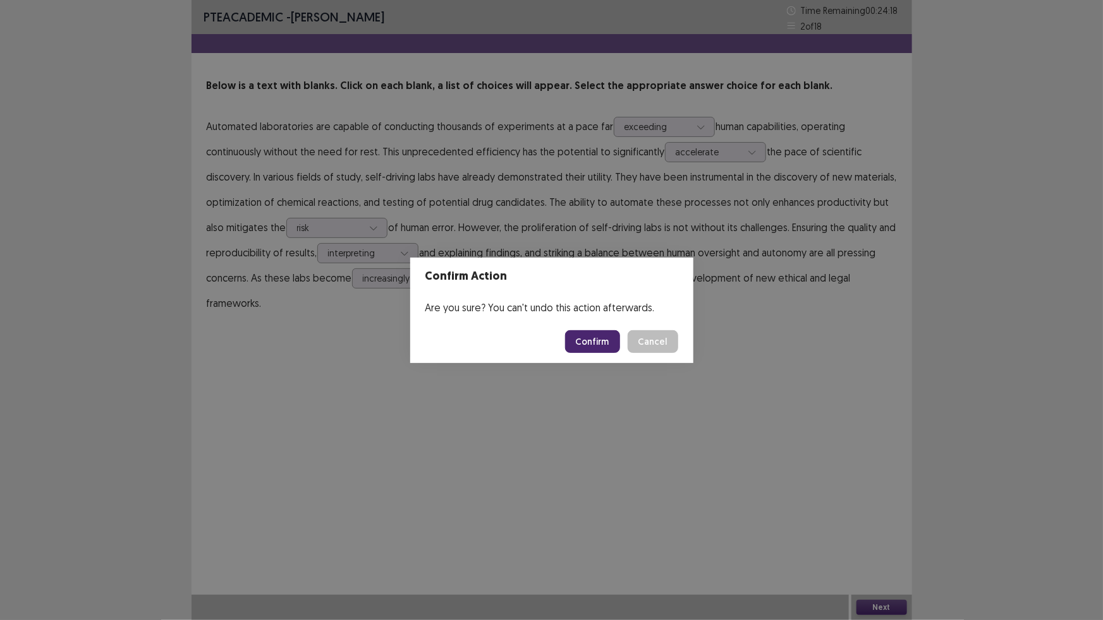
click at [581, 339] on button "Confirm" at bounding box center [592, 341] width 55 height 23
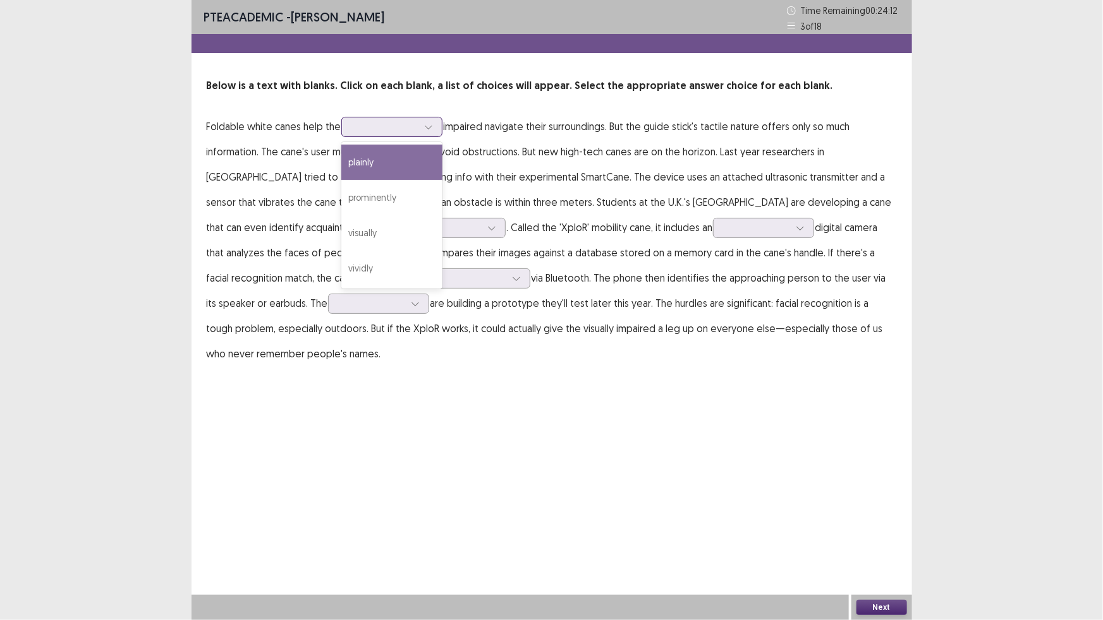
click at [429, 127] on icon at bounding box center [428, 127] width 9 height 9
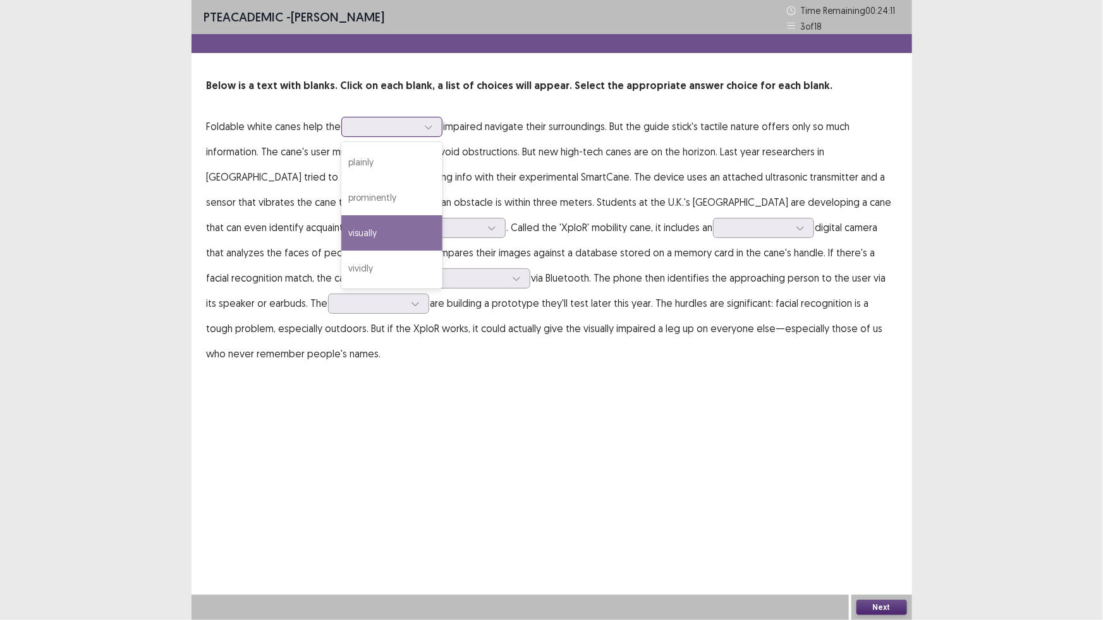
click at [404, 234] on div "visually" at bounding box center [391, 232] width 101 height 35
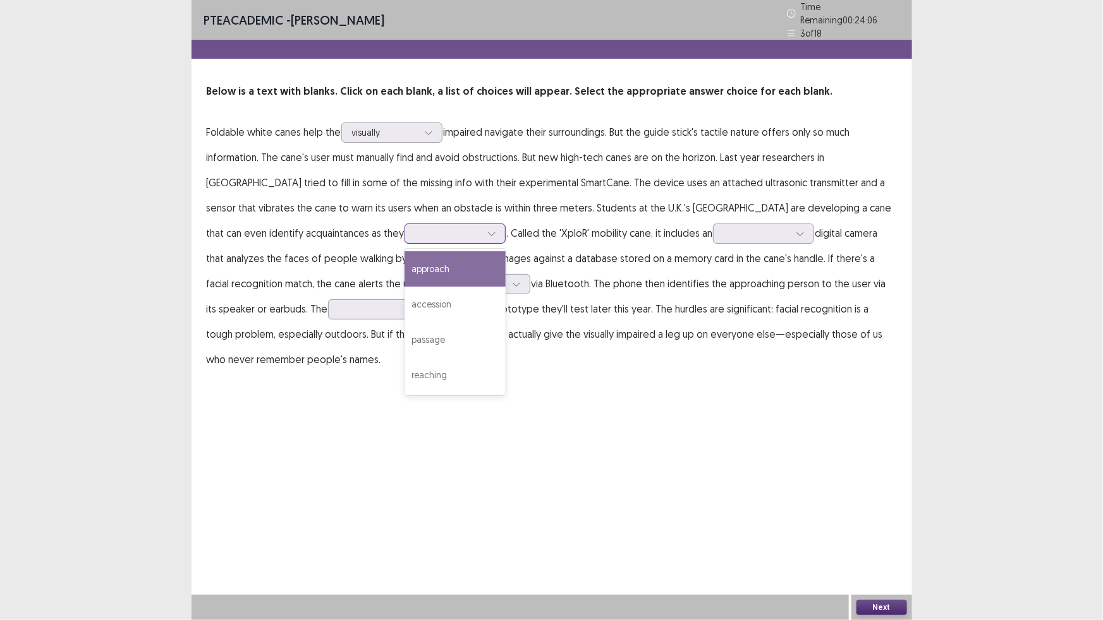
click at [406, 227] on div at bounding box center [454, 234] width 101 height 20
click at [404, 255] on div "approach" at bounding box center [454, 268] width 101 height 35
click at [487, 229] on icon at bounding box center [491, 233] width 9 height 9
click at [471, 239] on p "Foldable white canes help the visually impaired navigate their surroundings. Bu…" at bounding box center [552, 245] width 690 height 253
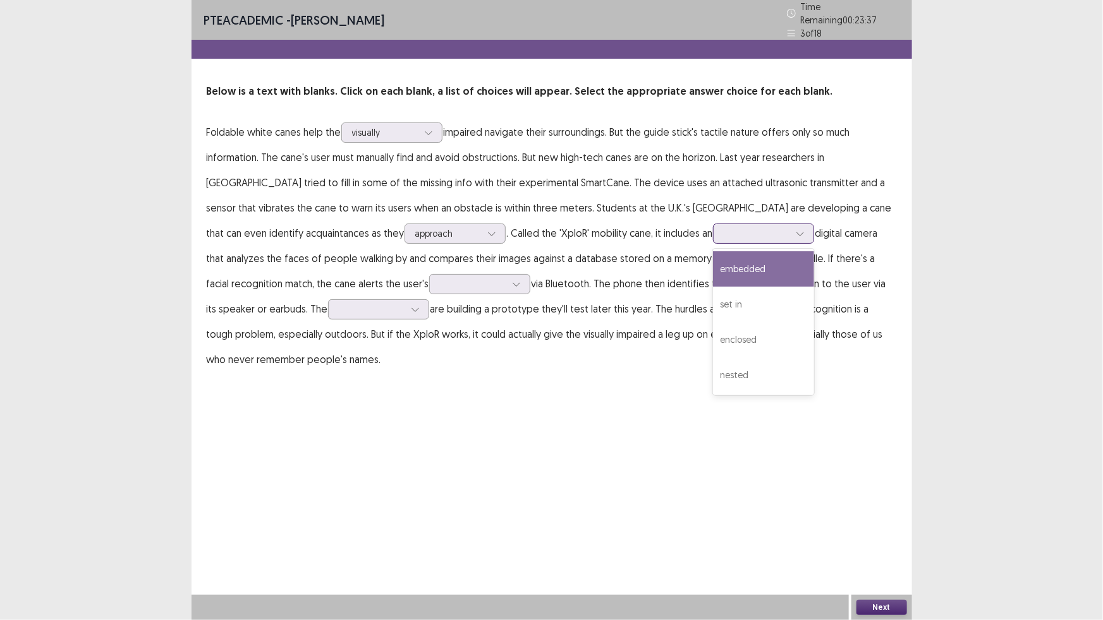
click at [796, 229] on icon at bounding box center [800, 233] width 9 height 9
click at [713, 260] on div "embedded" at bounding box center [763, 268] width 101 height 35
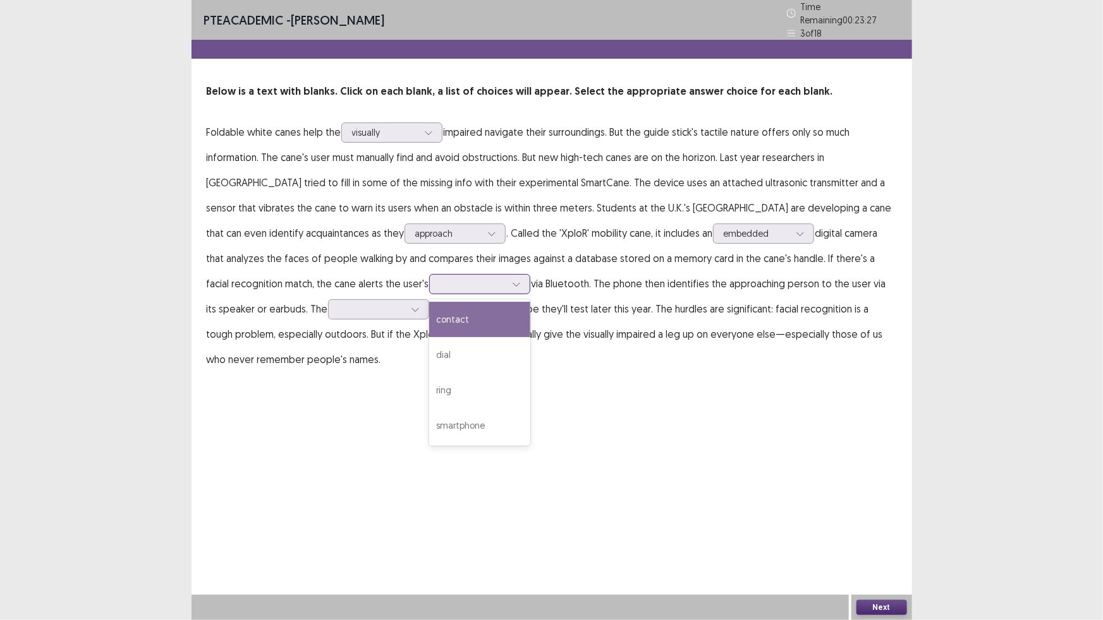
click at [507, 282] on div at bounding box center [516, 284] width 19 height 19
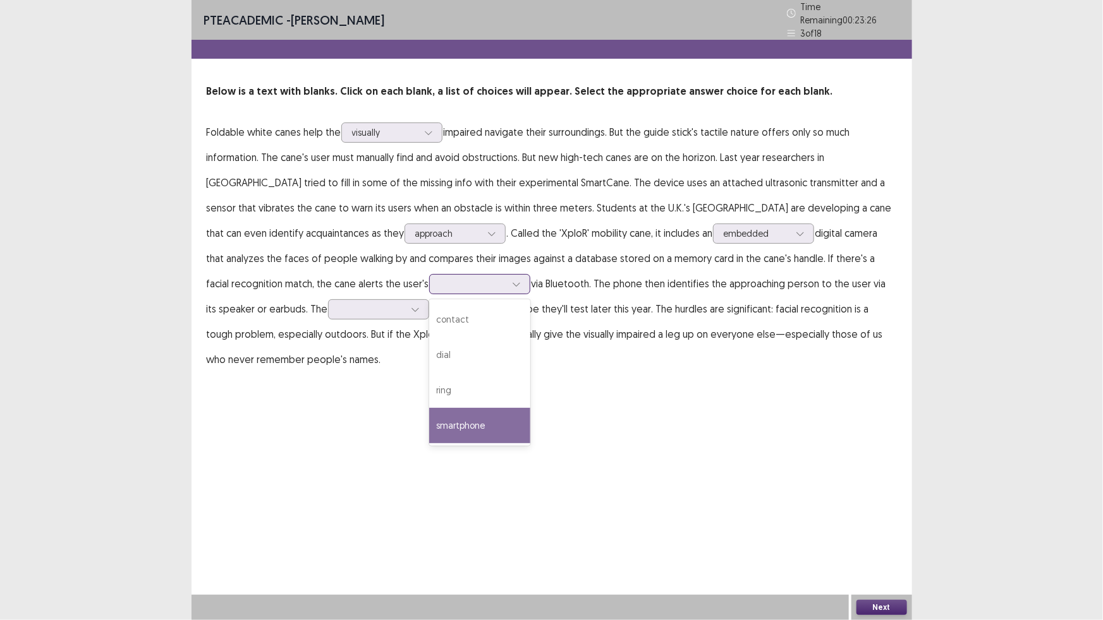
click at [429, 419] on div "smartphone" at bounding box center [479, 425] width 101 height 35
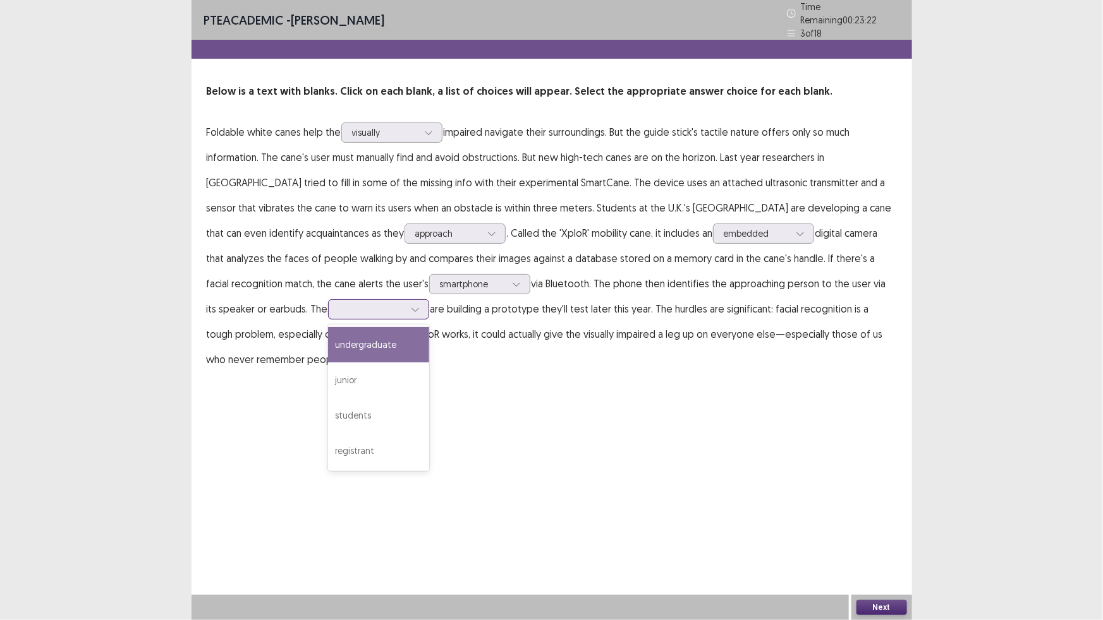
click at [406, 303] on div at bounding box center [415, 309] width 19 height 19
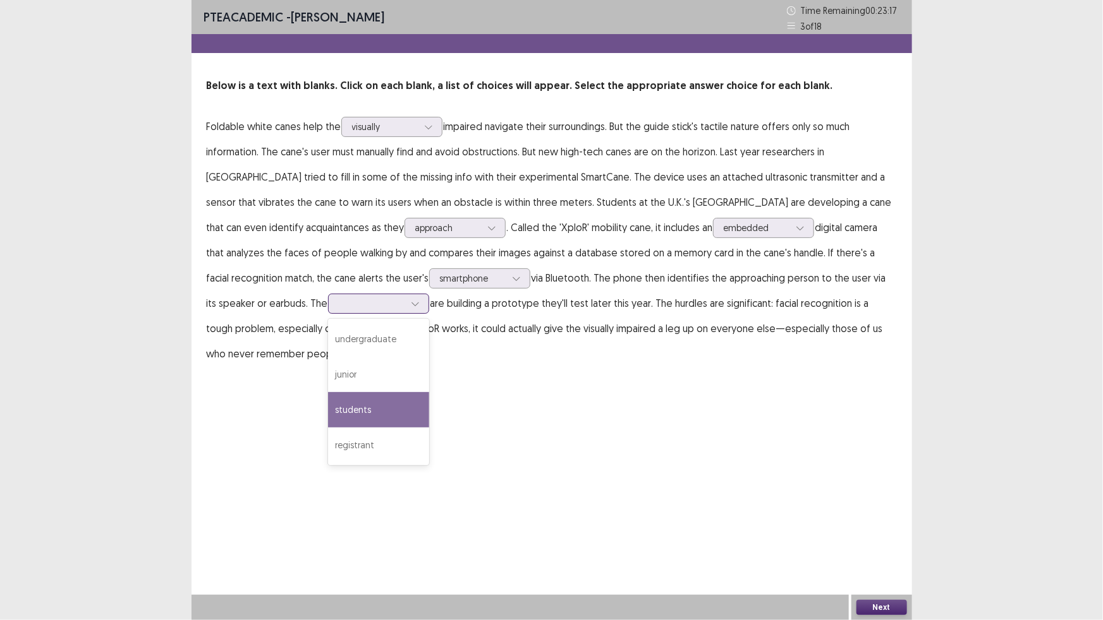
click at [328, 404] on div "students" at bounding box center [378, 409] width 101 height 35
click at [406, 306] on div at bounding box center [415, 303] width 19 height 19
click at [480, 481] on div "PTE academic - [PERSON_NAME] Time Remaining 00 : 23 : 13 3 of 18 Below is a tex…" at bounding box center [551, 310] width 720 height 620
click at [880, 608] on button "Next" at bounding box center [881, 607] width 51 height 15
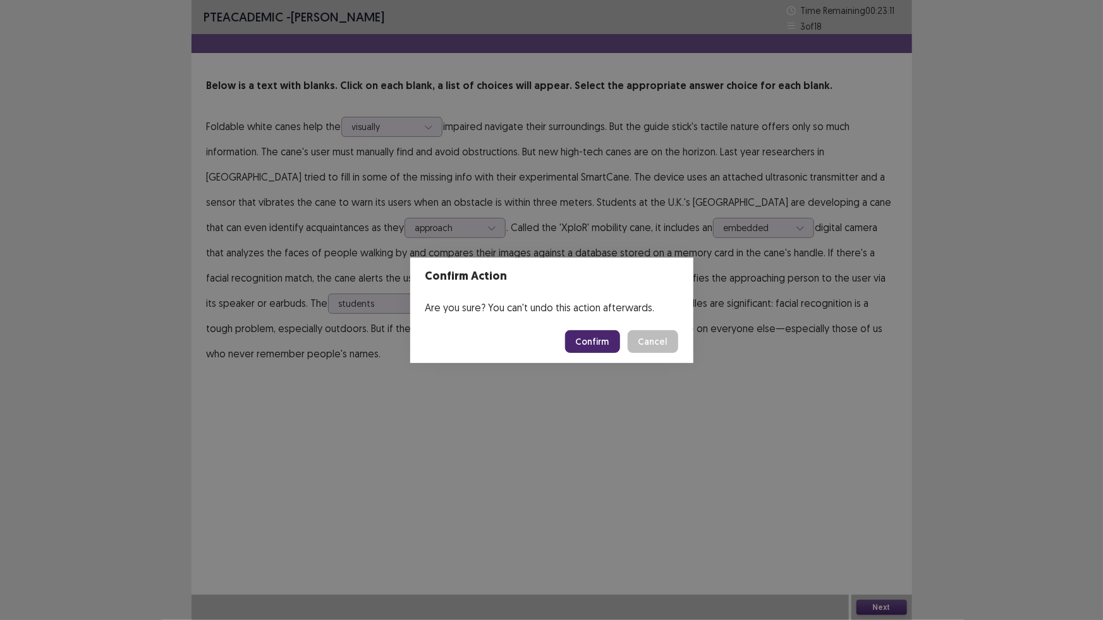
click at [595, 340] on button "Confirm" at bounding box center [592, 341] width 55 height 23
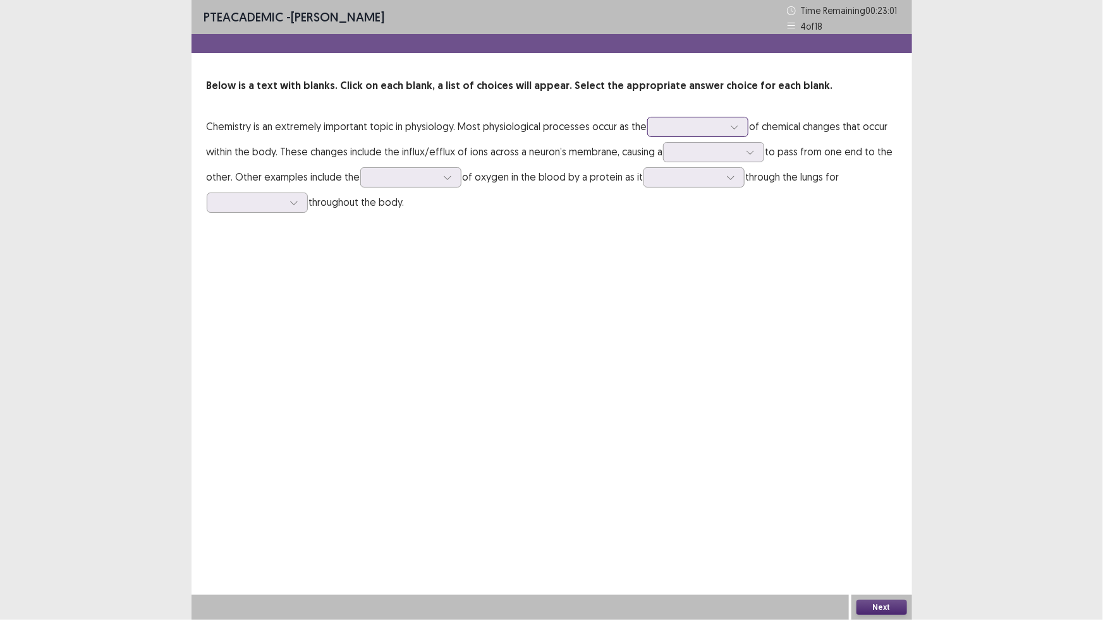
click at [738, 125] on div at bounding box center [734, 127] width 19 height 19
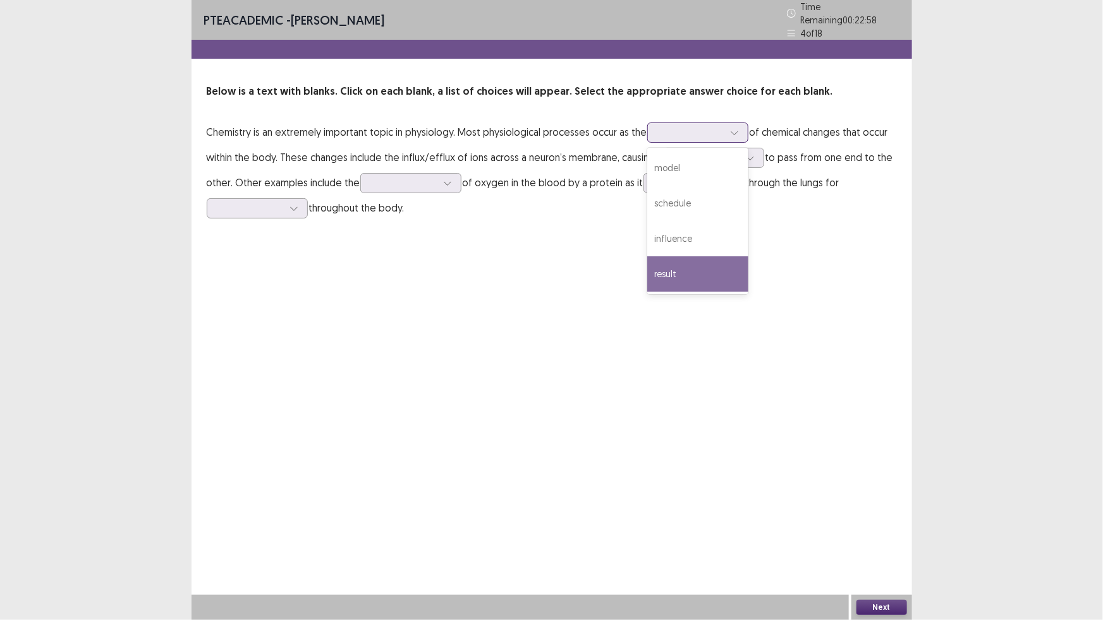
click at [690, 265] on div "result" at bounding box center [697, 274] width 101 height 35
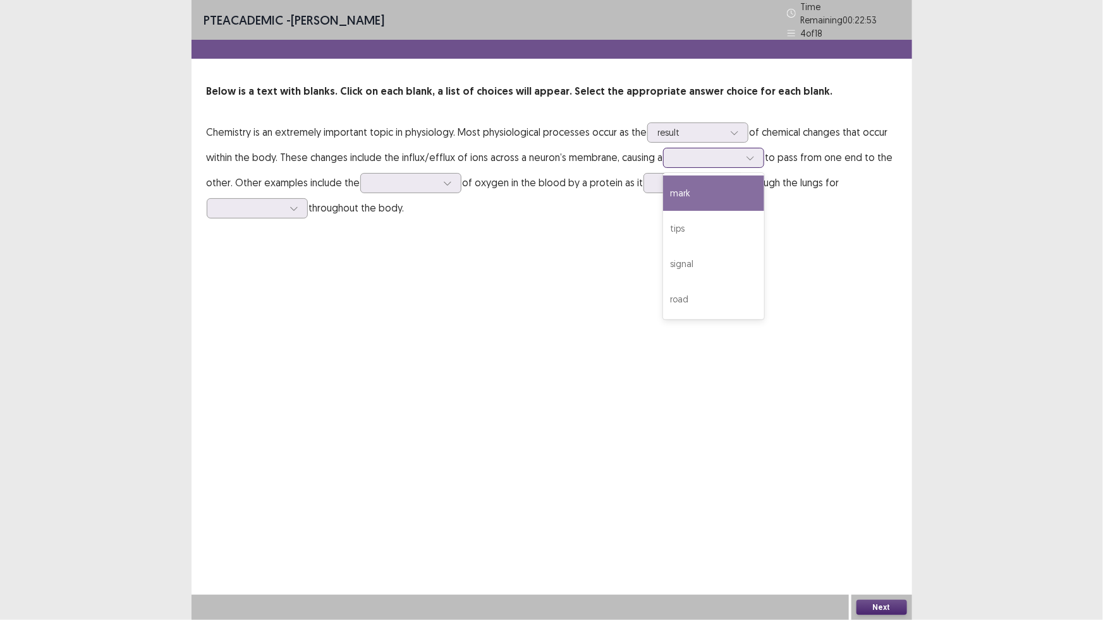
click at [759, 153] on div at bounding box center [750, 157] width 19 height 19
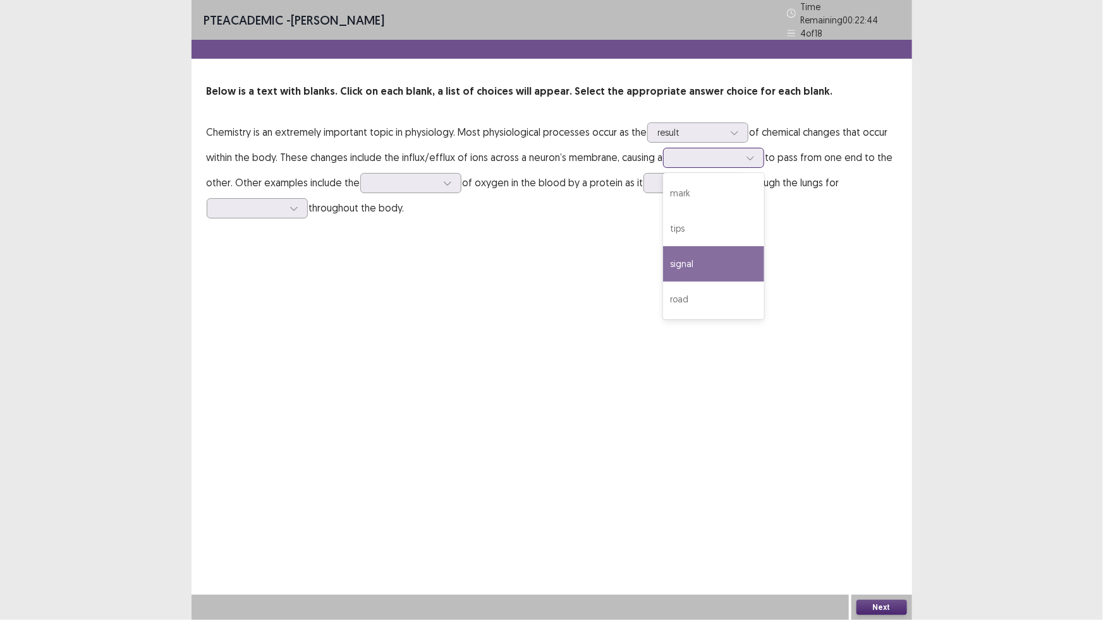
click at [696, 258] on div "signal" at bounding box center [713, 263] width 101 height 35
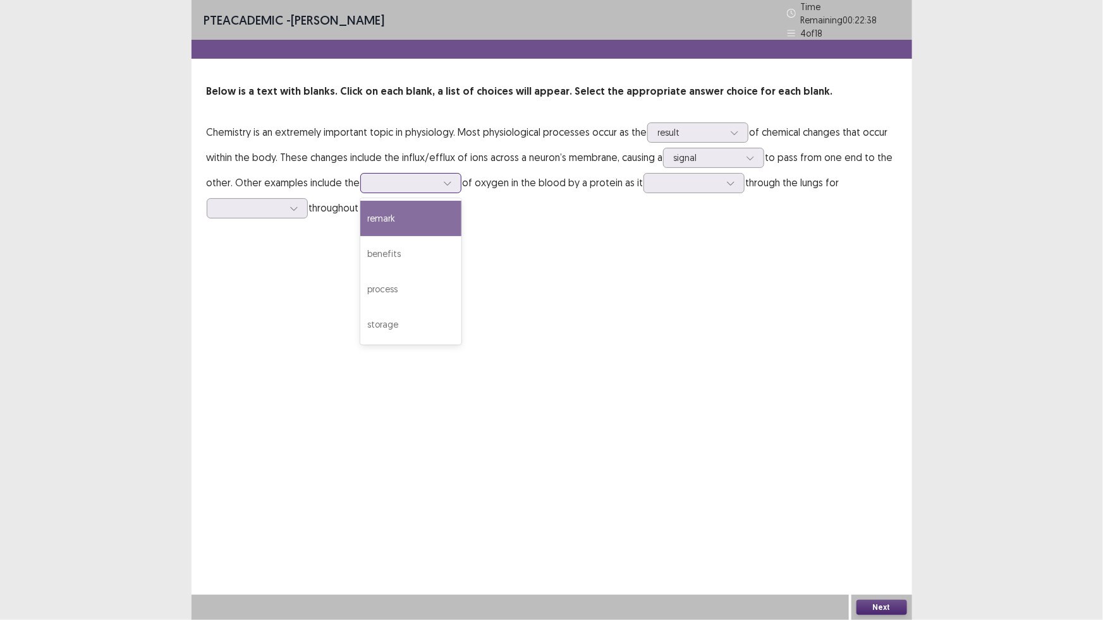
click at [439, 178] on div at bounding box center [447, 183] width 19 height 19
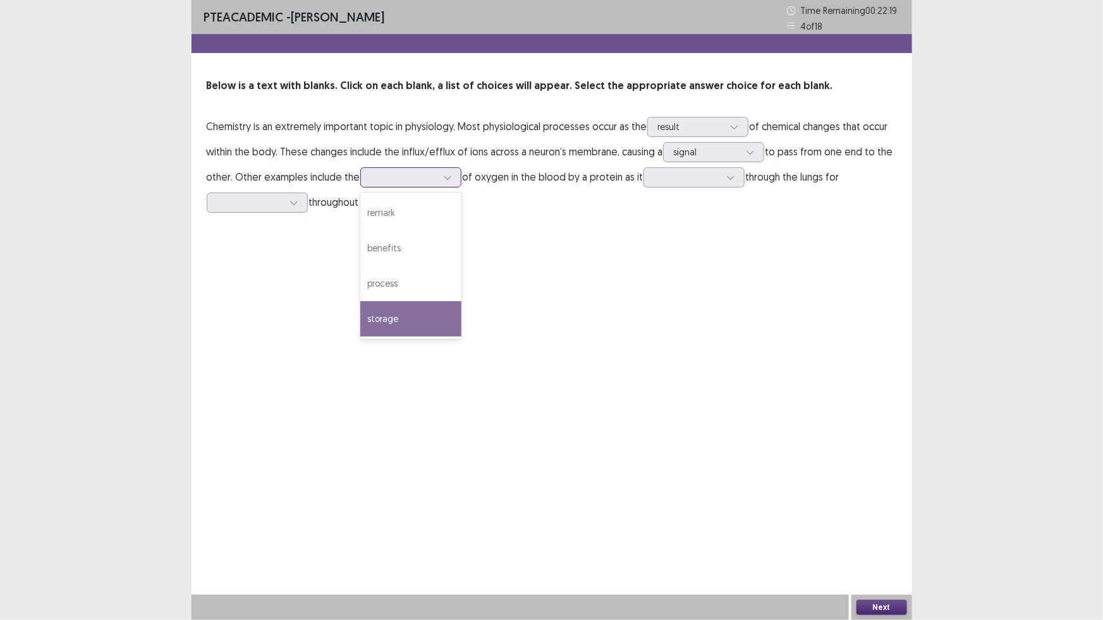
click at [411, 312] on div "storage" at bounding box center [410, 318] width 101 height 35
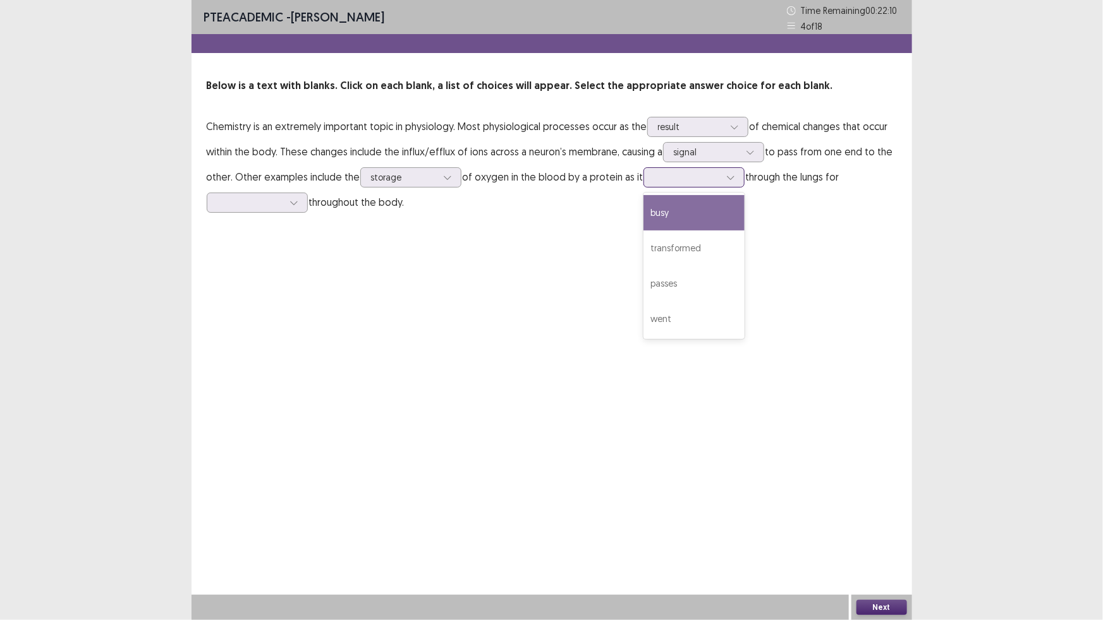
click at [733, 182] on div at bounding box center [730, 177] width 19 height 19
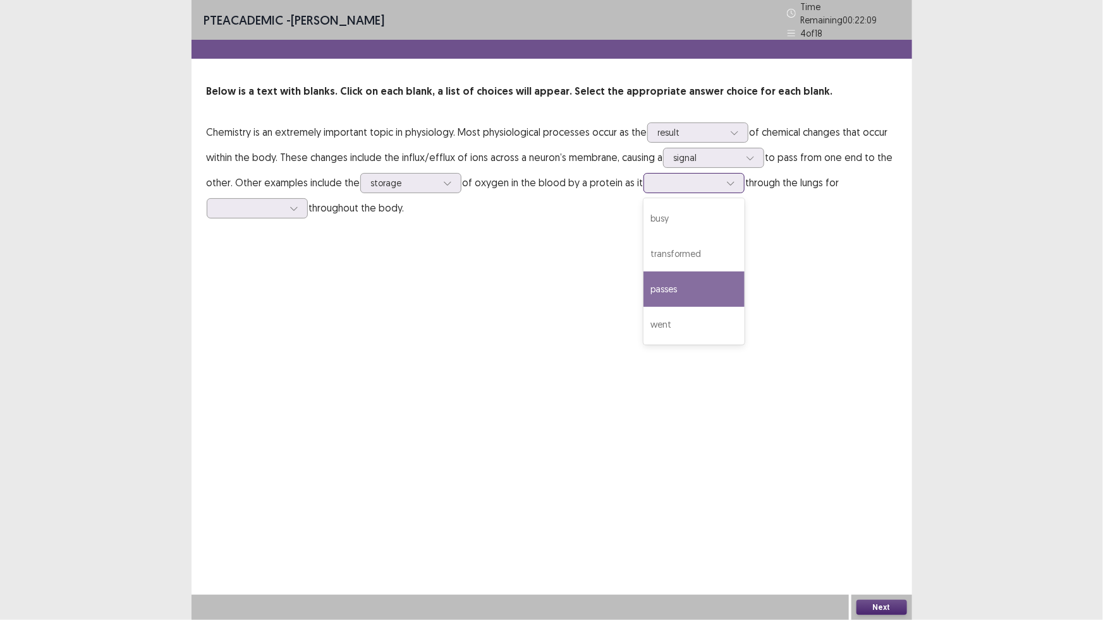
click at [696, 300] on div "passes" at bounding box center [693, 289] width 101 height 35
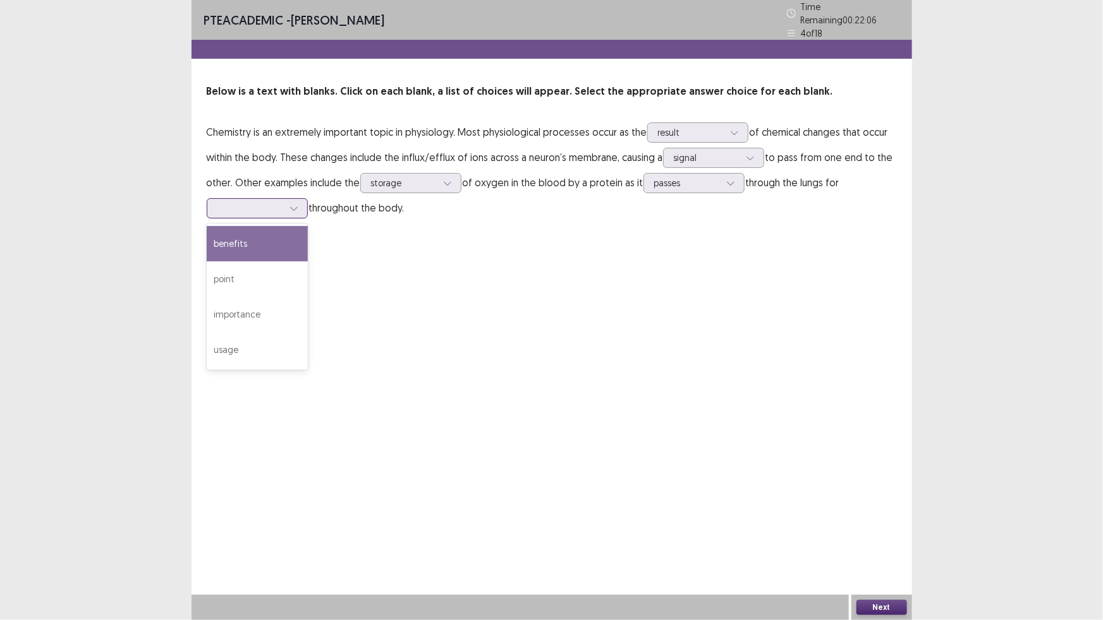
click at [284, 205] on div at bounding box center [293, 208] width 19 height 19
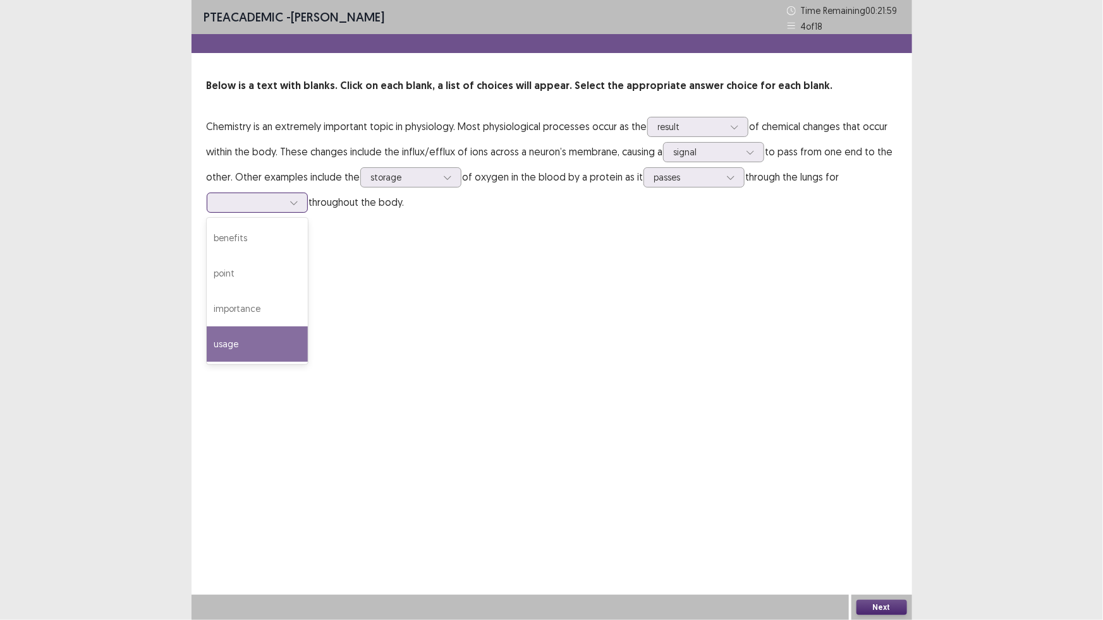
click at [258, 336] on div "usage" at bounding box center [257, 344] width 101 height 35
click at [874, 607] on button "Next" at bounding box center [881, 607] width 51 height 15
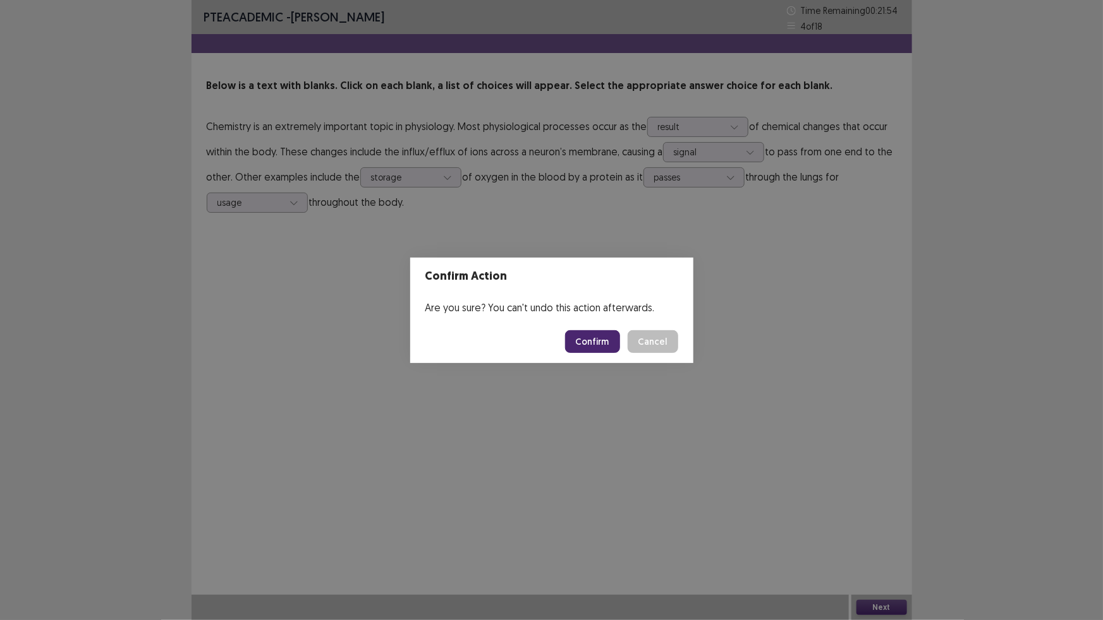
click at [587, 336] on button "Confirm" at bounding box center [592, 341] width 55 height 23
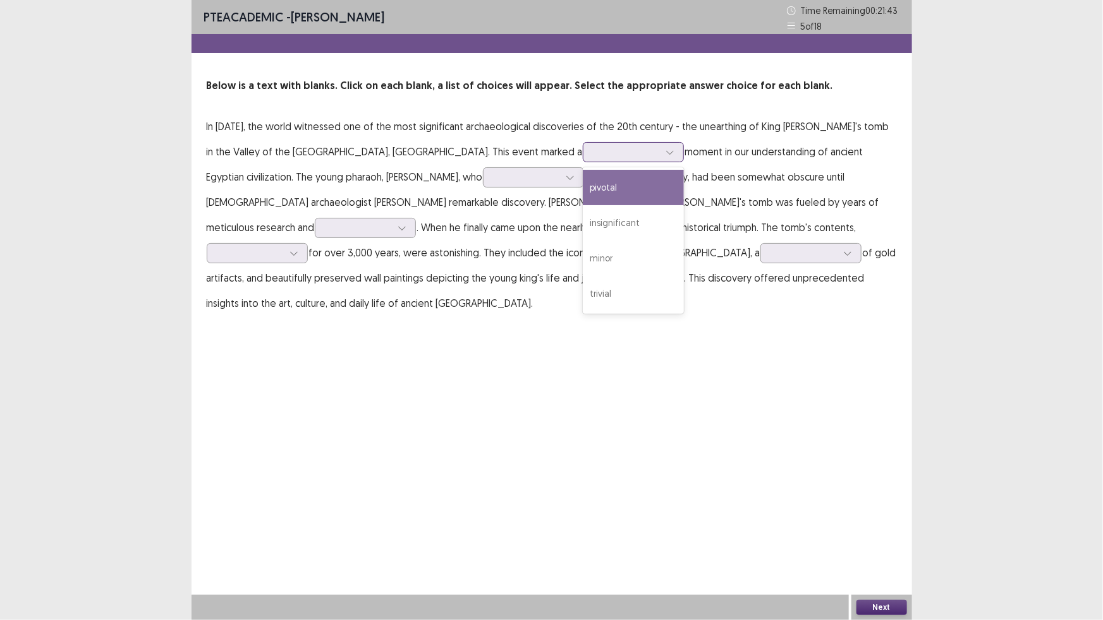
click at [660, 153] on div at bounding box center [669, 152] width 19 height 19
click at [583, 181] on div "pivotal" at bounding box center [633, 187] width 101 height 35
click at [665, 152] on icon at bounding box center [669, 152] width 9 height 9
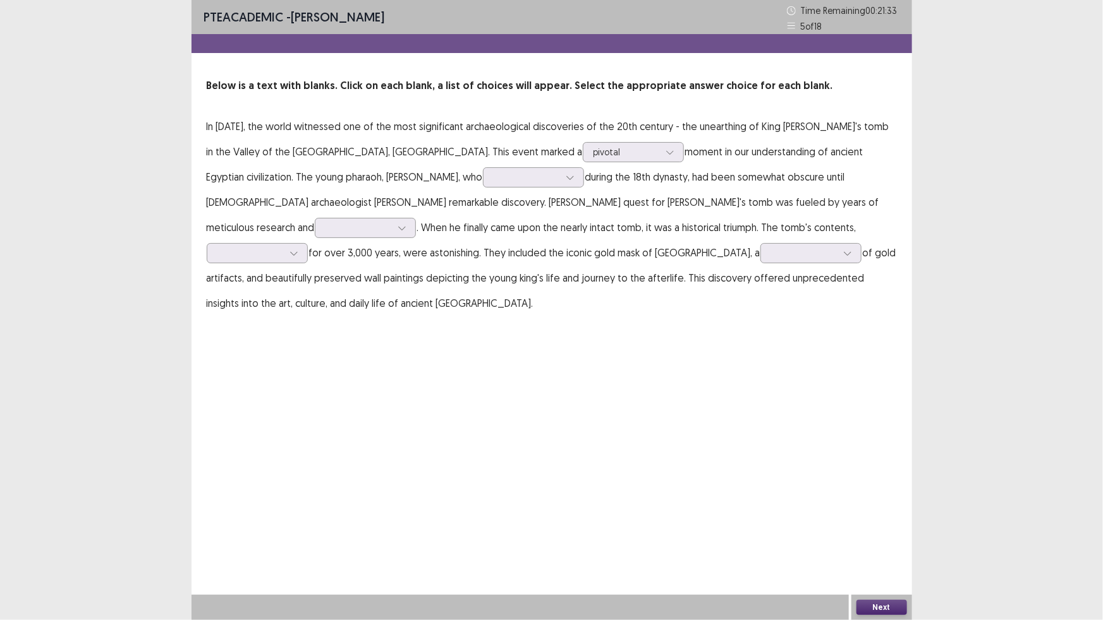
click at [566, 163] on p "In [DATE], the world witnessed one of the most significant archaeological disco…" at bounding box center [552, 215] width 690 height 202
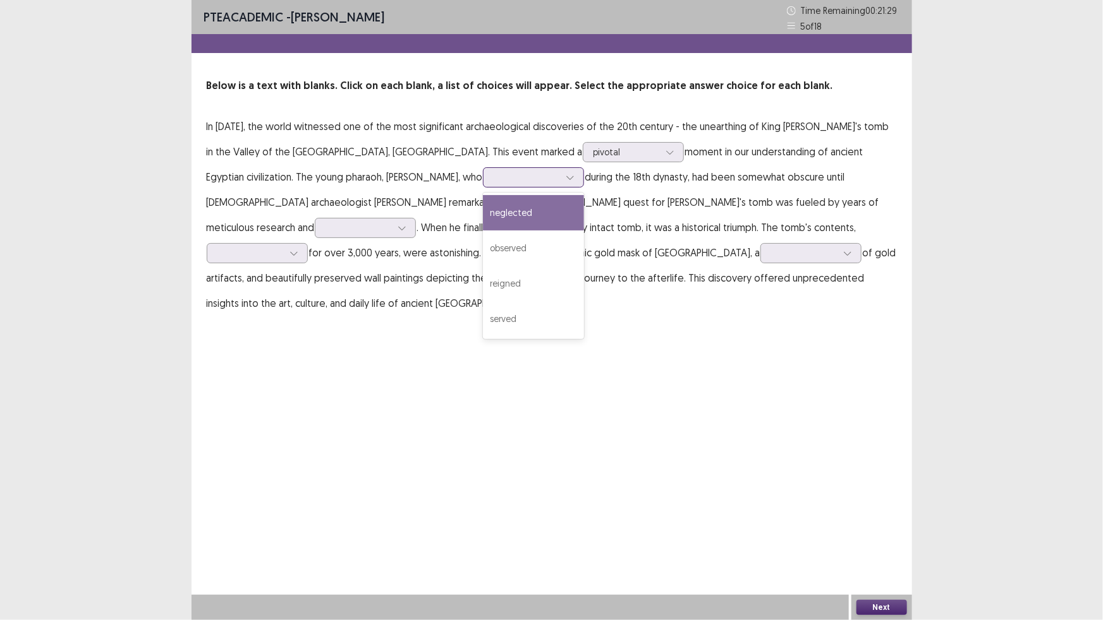
click at [560, 181] on div at bounding box center [569, 177] width 19 height 19
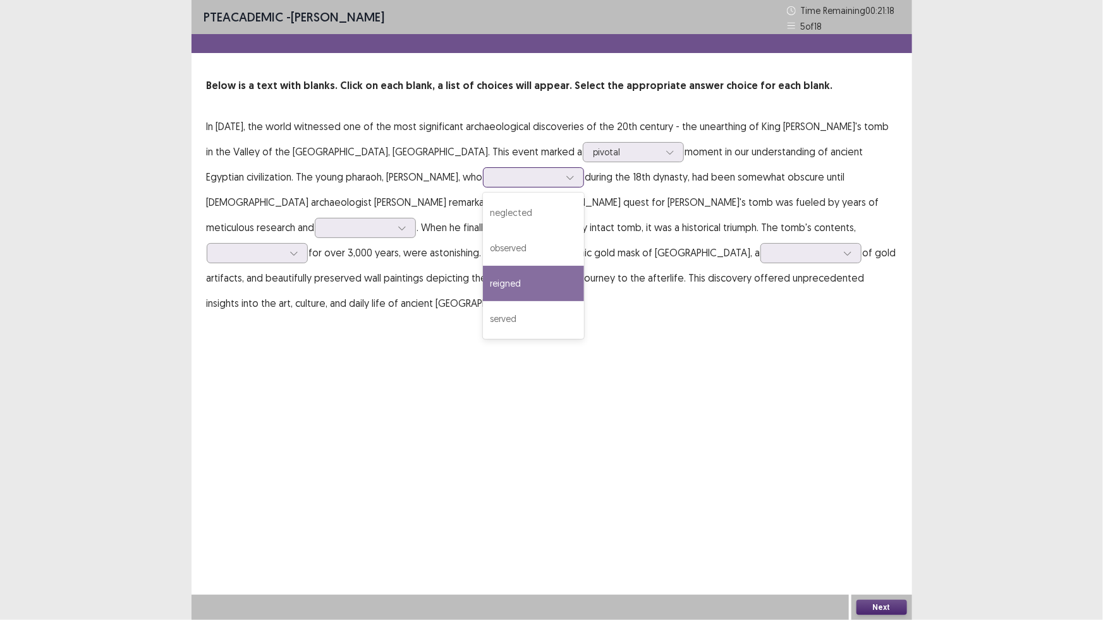
click at [483, 286] on div "reigned" at bounding box center [533, 283] width 101 height 35
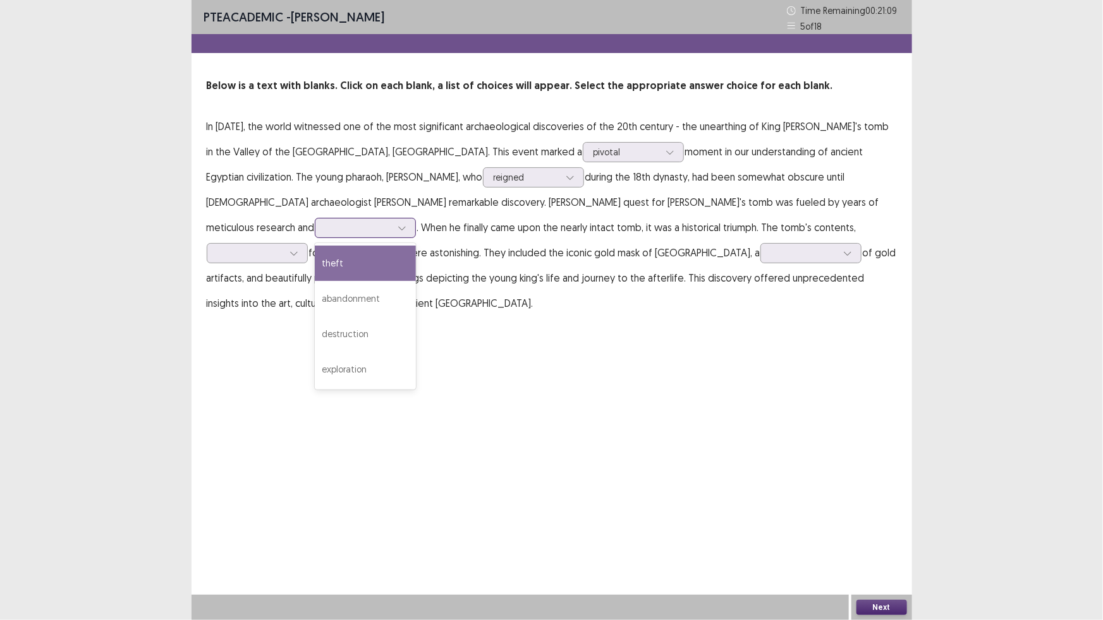
click at [406, 224] on icon at bounding box center [401, 228] width 9 height 9
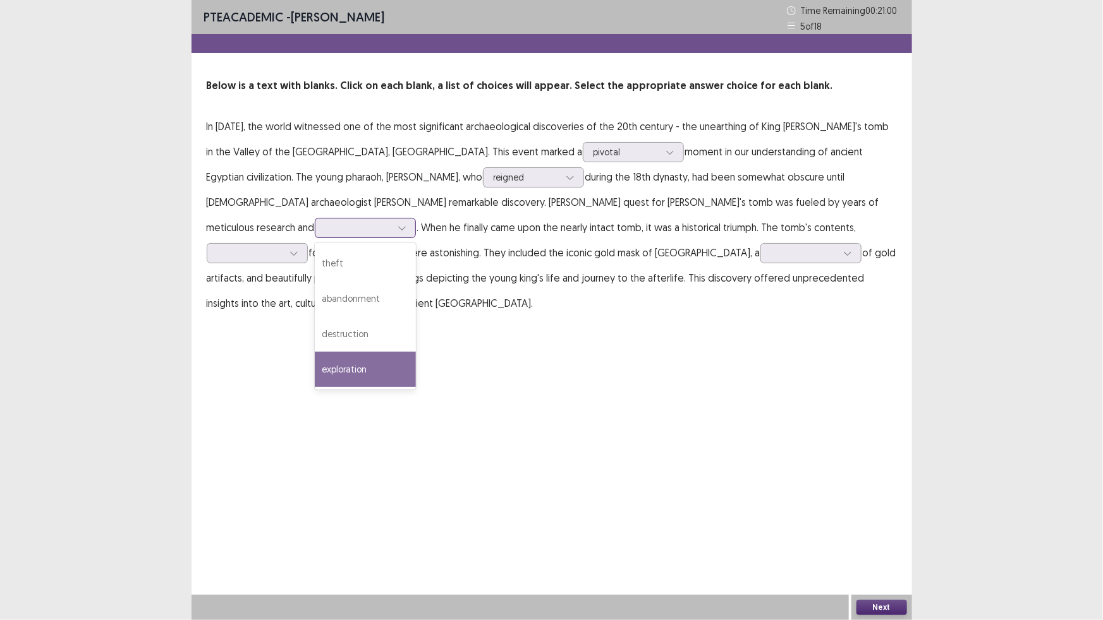
click at [416, 352] on div "exploration" at bounding box center [365, 369] width 101 height 35
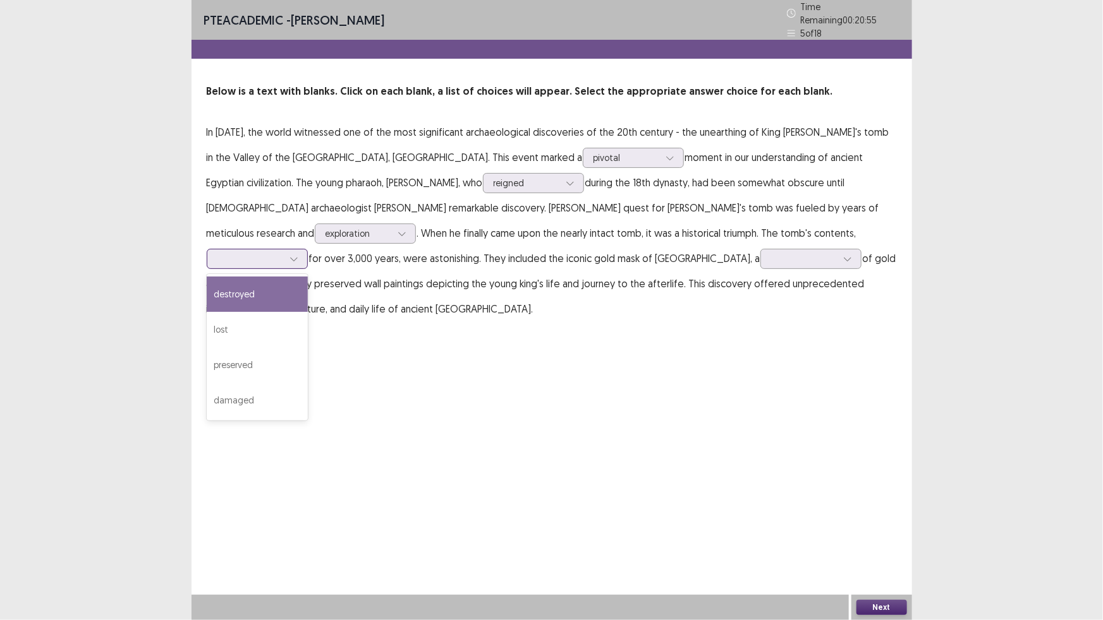
click at [303, 250] on div at bounding box center [293, 259] width 19 height 19
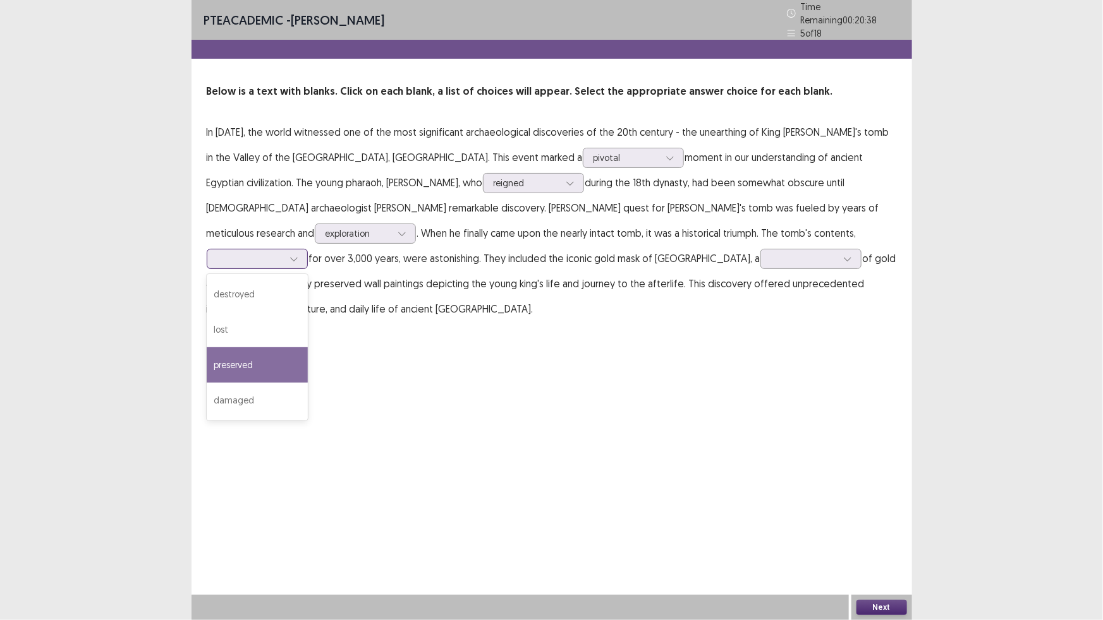
click at [308, 348] on div "preserved" at bounding box center [257, 365] width 101 height 35
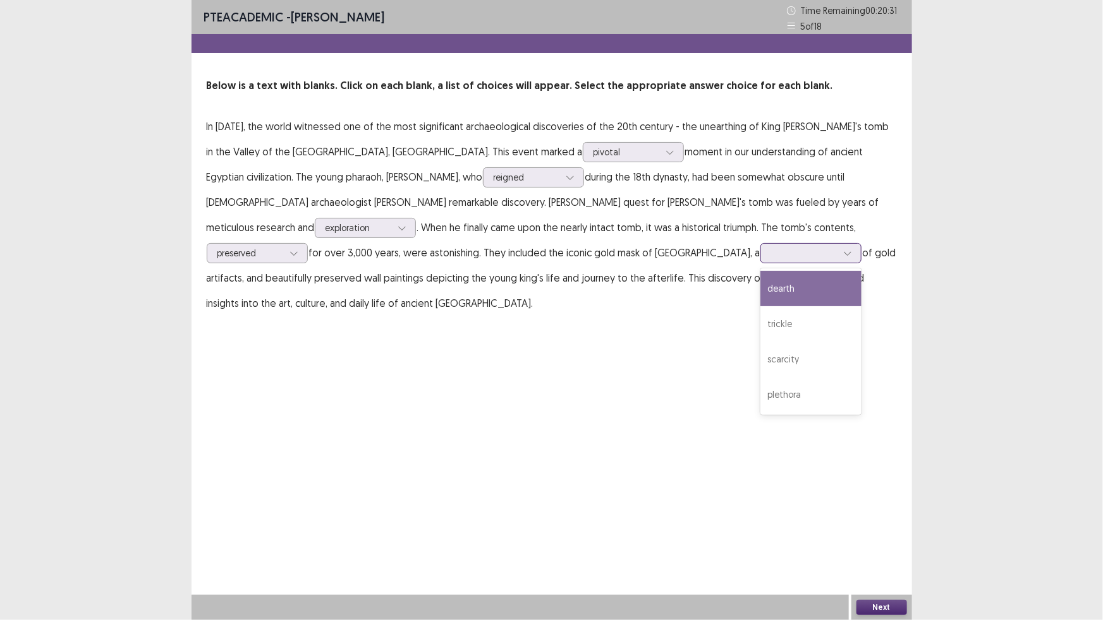
click at [843, 254] on icon at bounding box center [847, 253] width 9 height 9
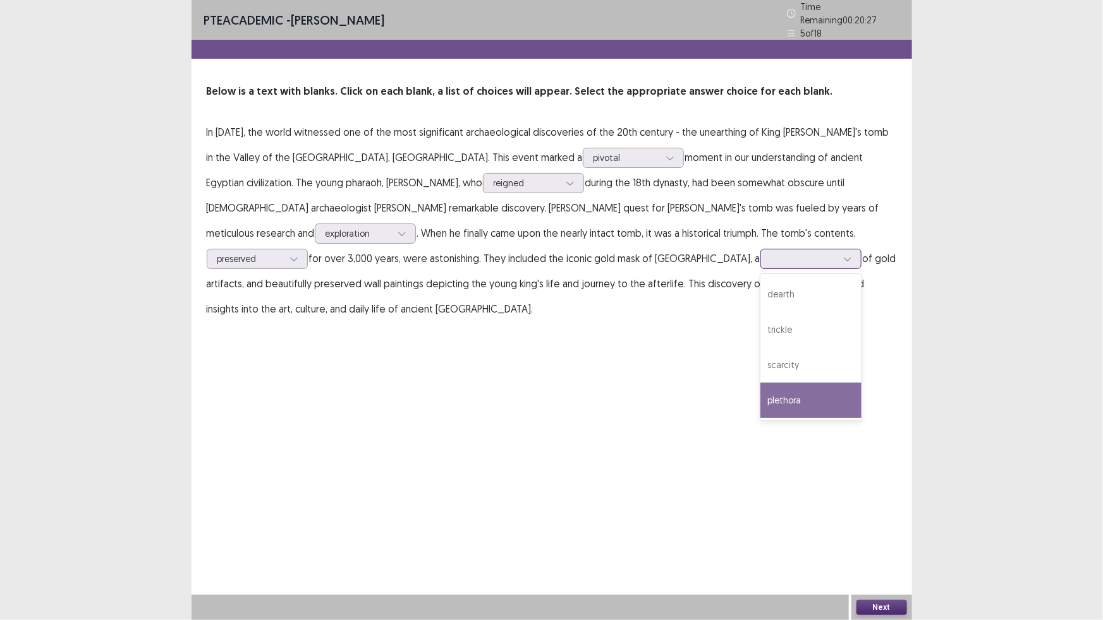
click at [760, 387] on div "plethora" at bounding box center [810, 400] width 101 height 35
click at [858, 605] on button "Next" at bounding box center [881, 607] width 51 height 15
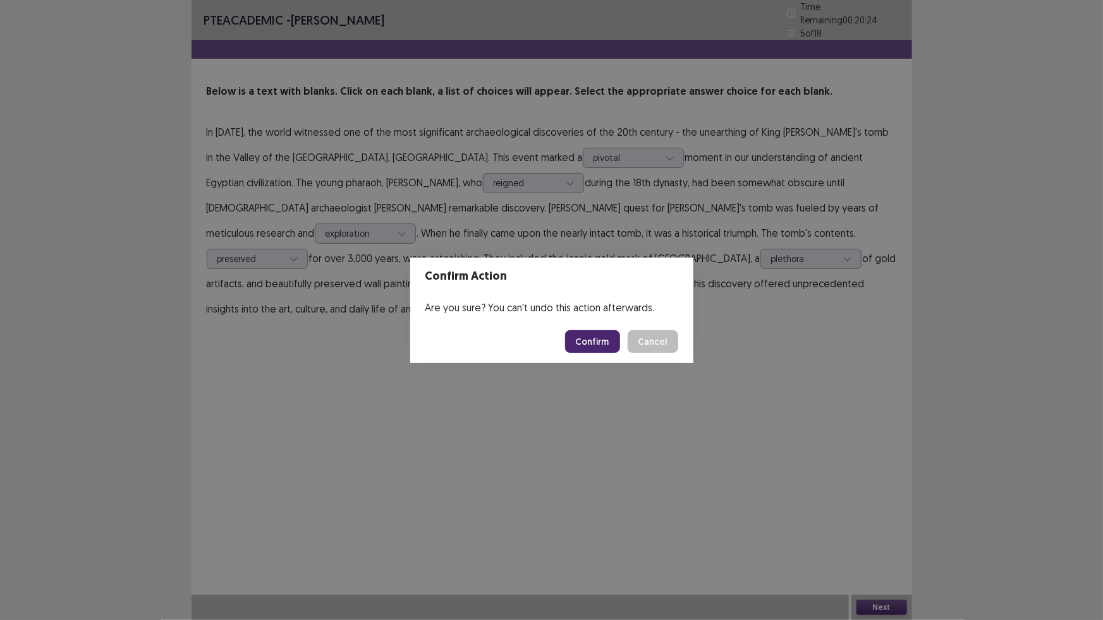
click at [598, 337] on button "Confirm" at bounding box center [592, 341] width 55 height 23
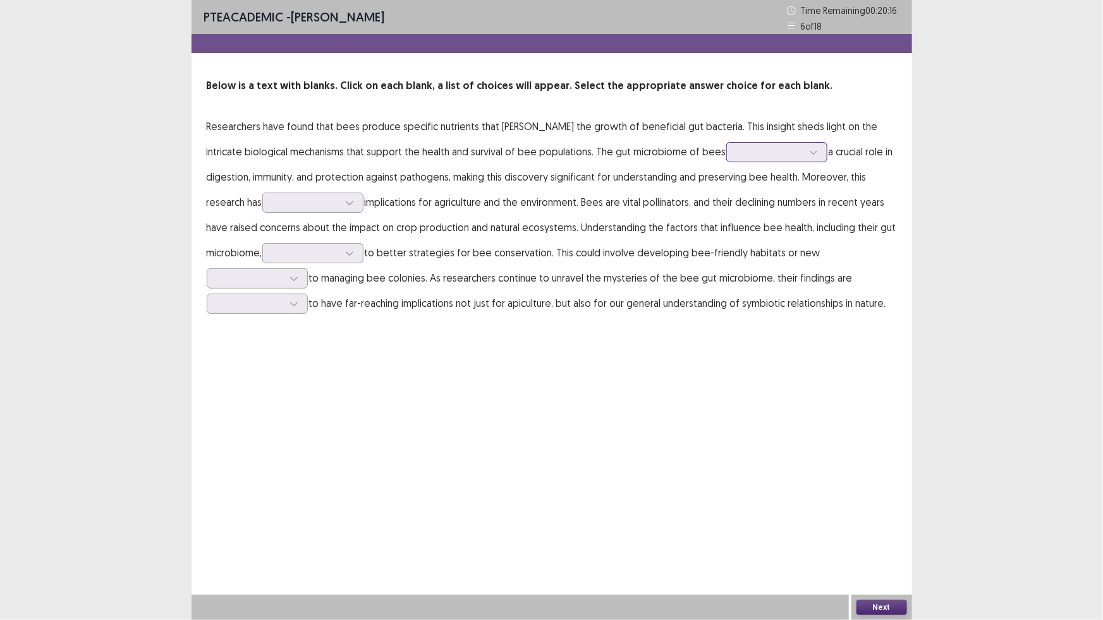
click at [809, 153] on icon at bounding box center [813, 152] width 9 height 9
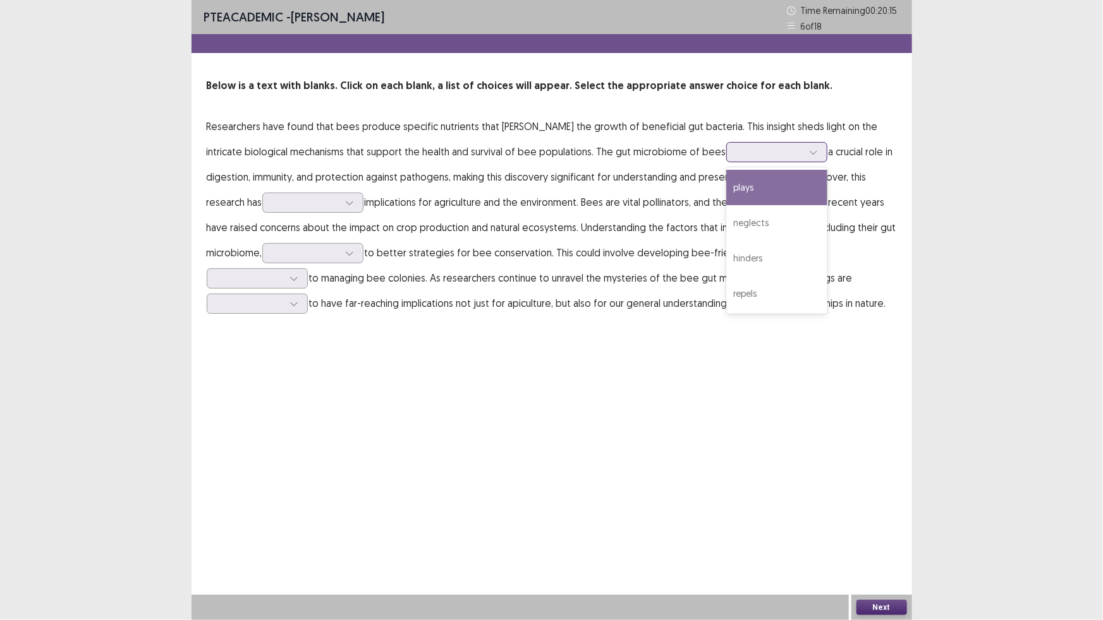
click at [745, 190] on div "plays" at bounding box center [776, 187] width 101 height 35
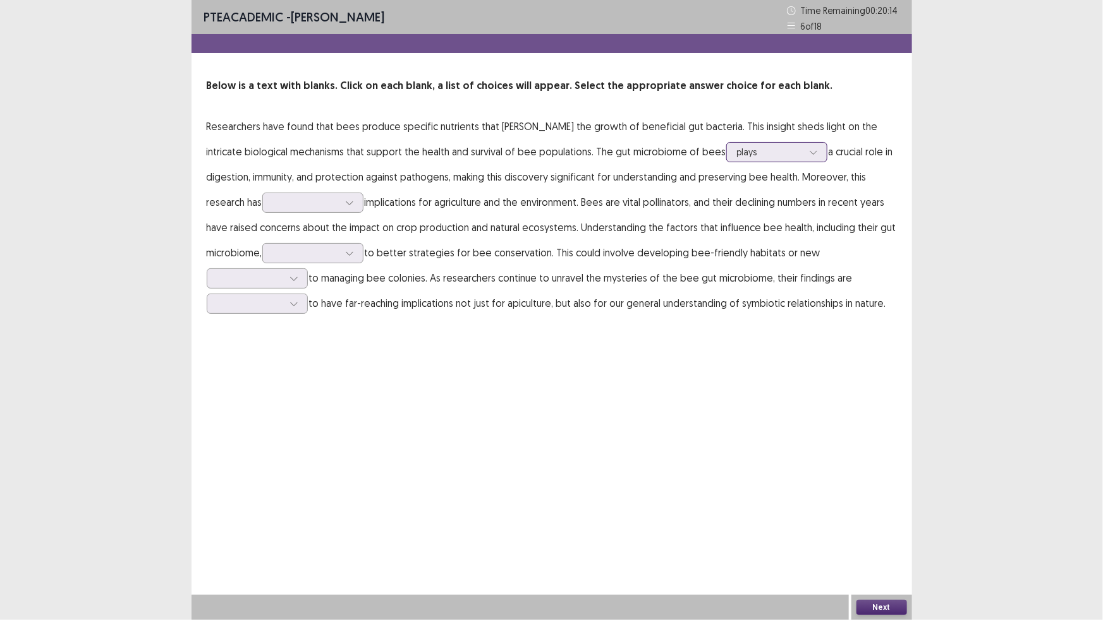
click at [809, 148] on icon at bounding box center [813, 152] width 9 height 9
click at [856, 212] on p "Researchers have found that bees produce specific nutrients that [PERSON_NAME] …" at bounding box center [552, 215] width 690 height 202
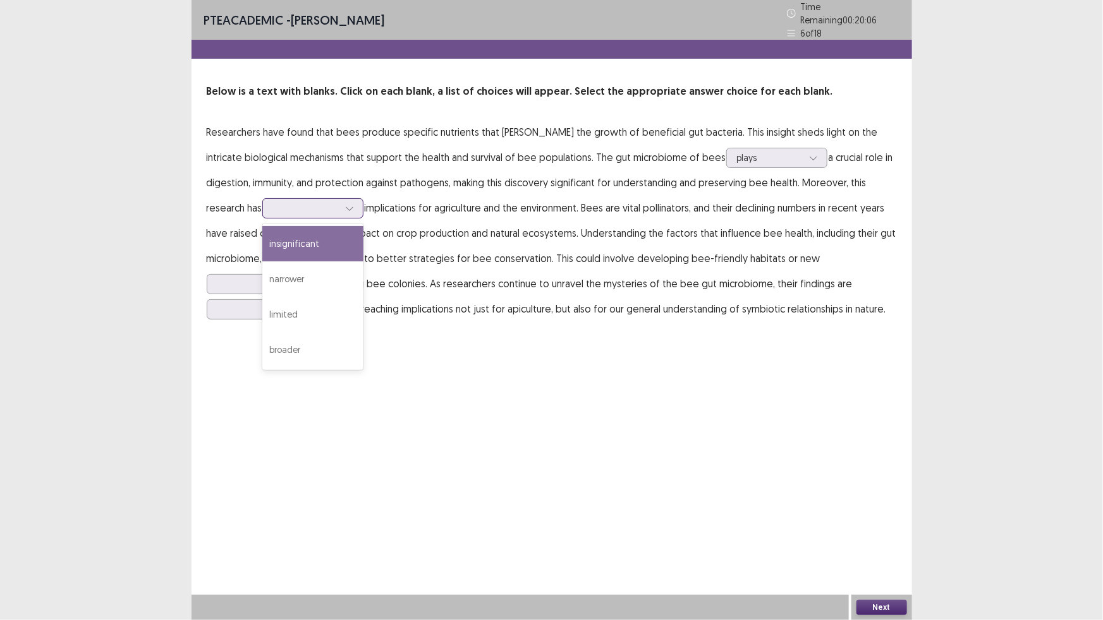
click at [359, 199] on div at bounding box center [349, 208] width 19 height 19
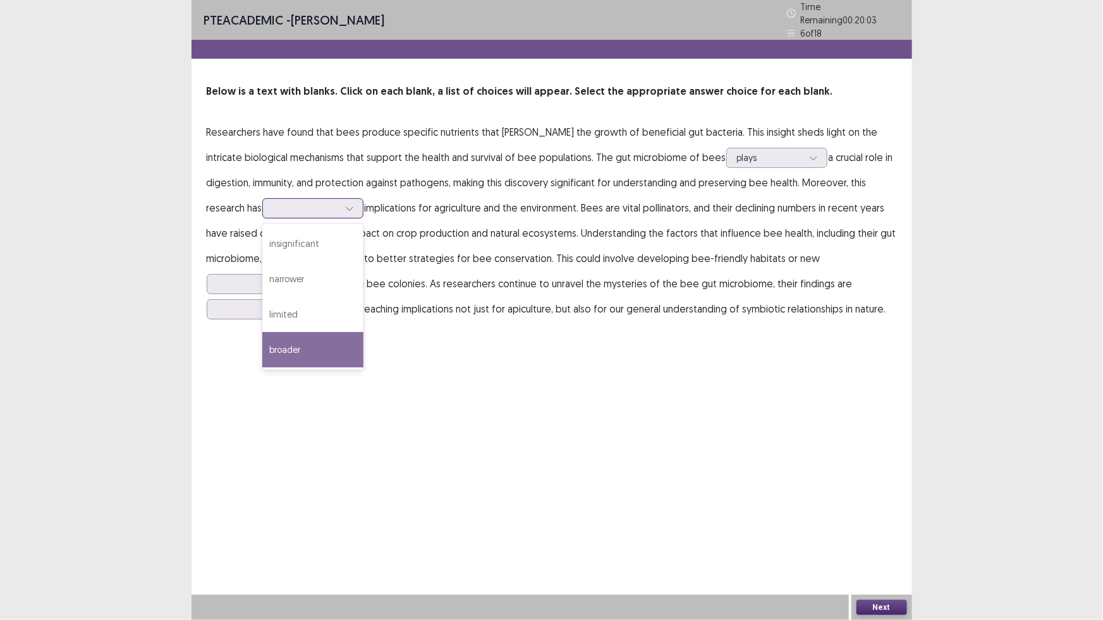
click at [322, 339] on div "broader" at bounding box center [312, 349] width 101 height 35
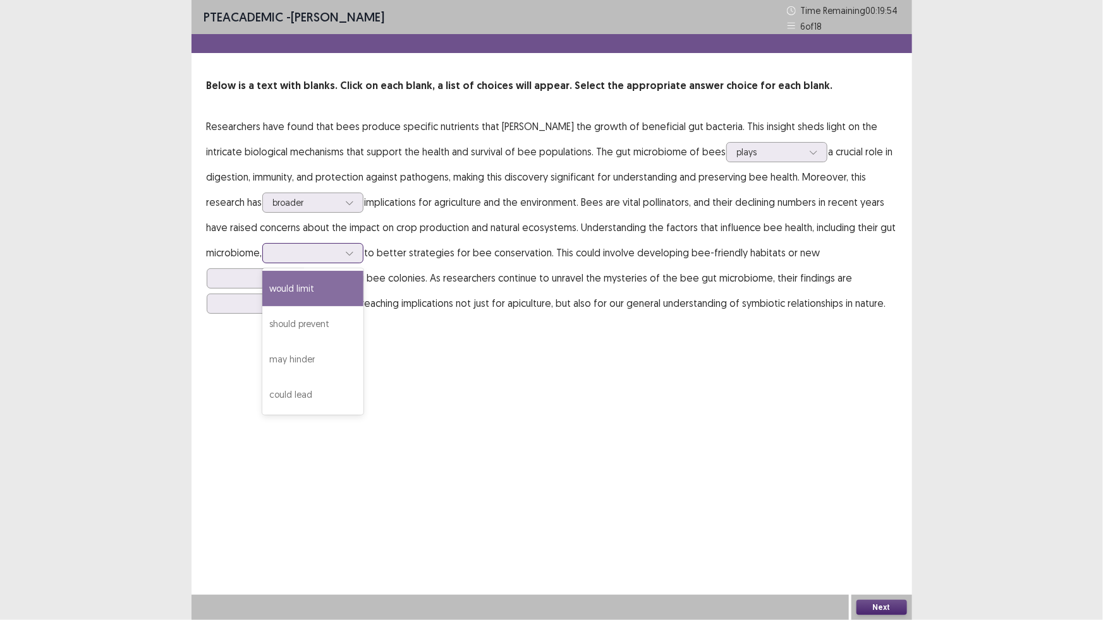
click at [344, 249] on div at bounding box center [349, 253] width 19 height 19
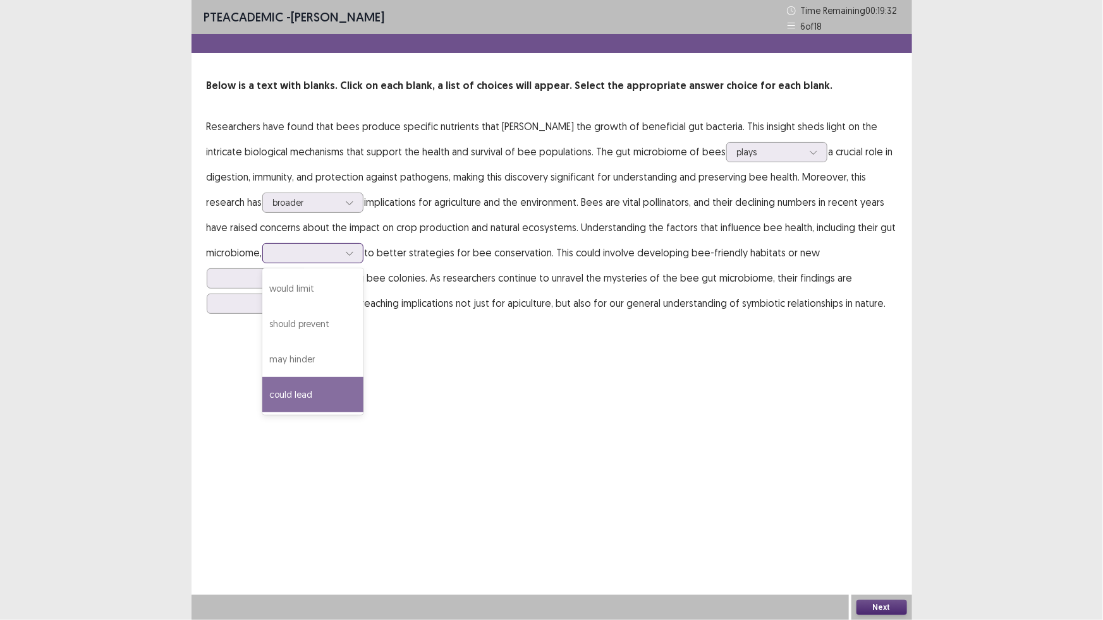
click at [293, 395] on div "could lead" at bounding box center [312, 394] width 101 height 35
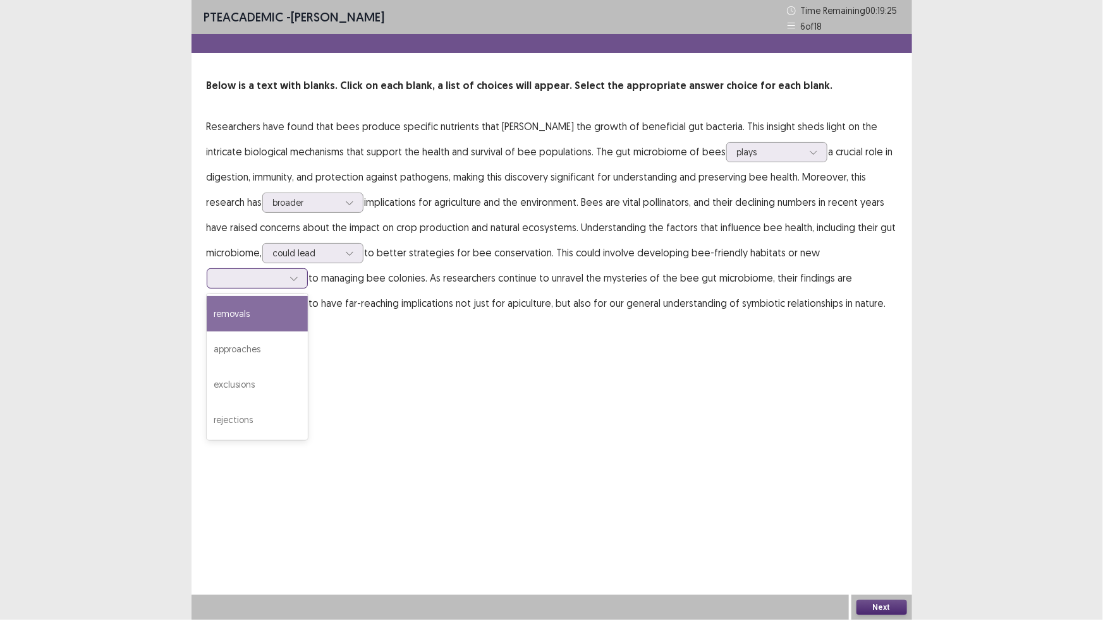
click at [291, 277] on icon at bounding box center [293, 278] width 9 height 9
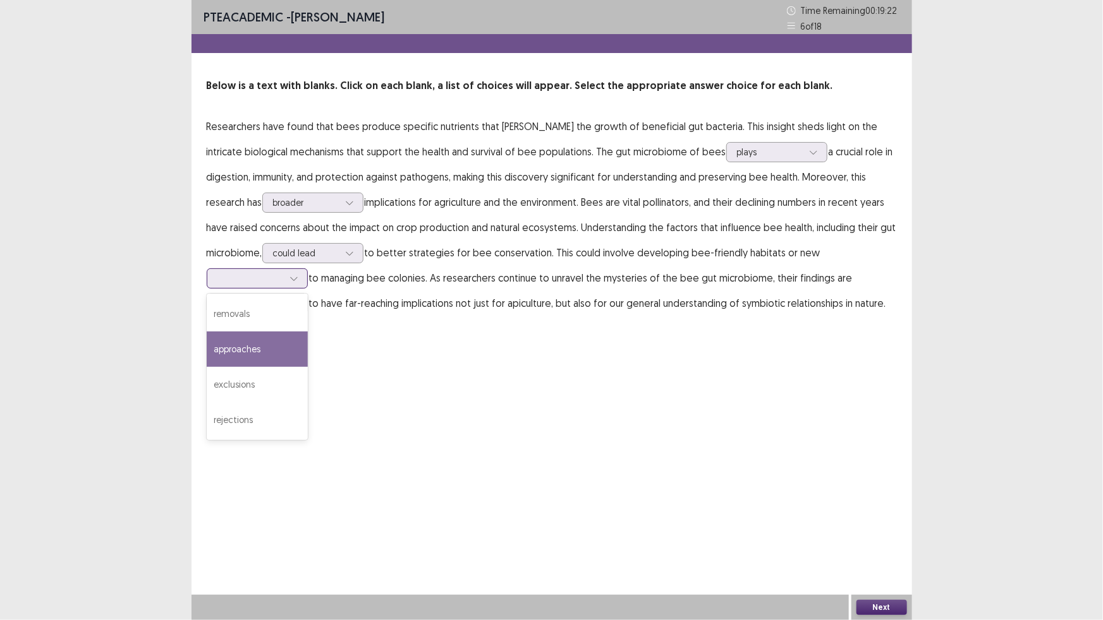
click at [286, 342] on div "approaches" at bounding box center [257, 349] width 101 height 35
click at [296, 278] on icon at bounding box center [293, 279] width 7 height 4
click at [381, 448] on div "PTE academic - [PERSON_NAME] Time Remaining 00 : 19 : 10 6 of 18 Below is a tex…" at bounding box center [551, 310] width 720 height 620
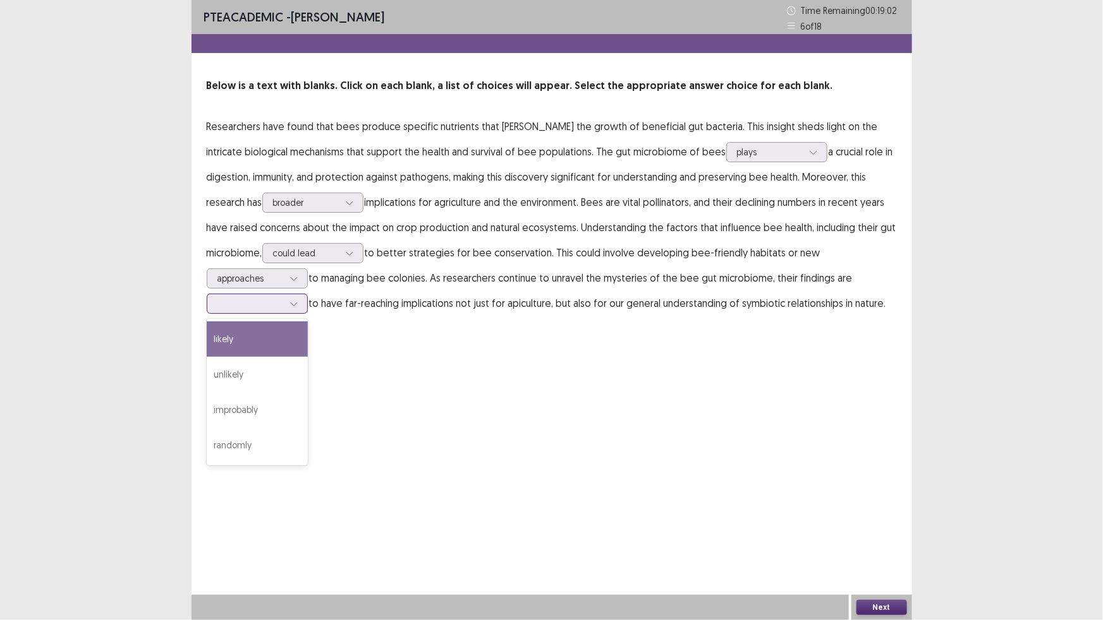
click at [292, 308] on icon at bounding box center [293, 304] width 9 height 9
click at [247, 339] on div "likely" at bounding box center [257, 339] width 101 height 35
click at [880, 608] on button "Next" at bounding box center [881, 607] width 51 height 15
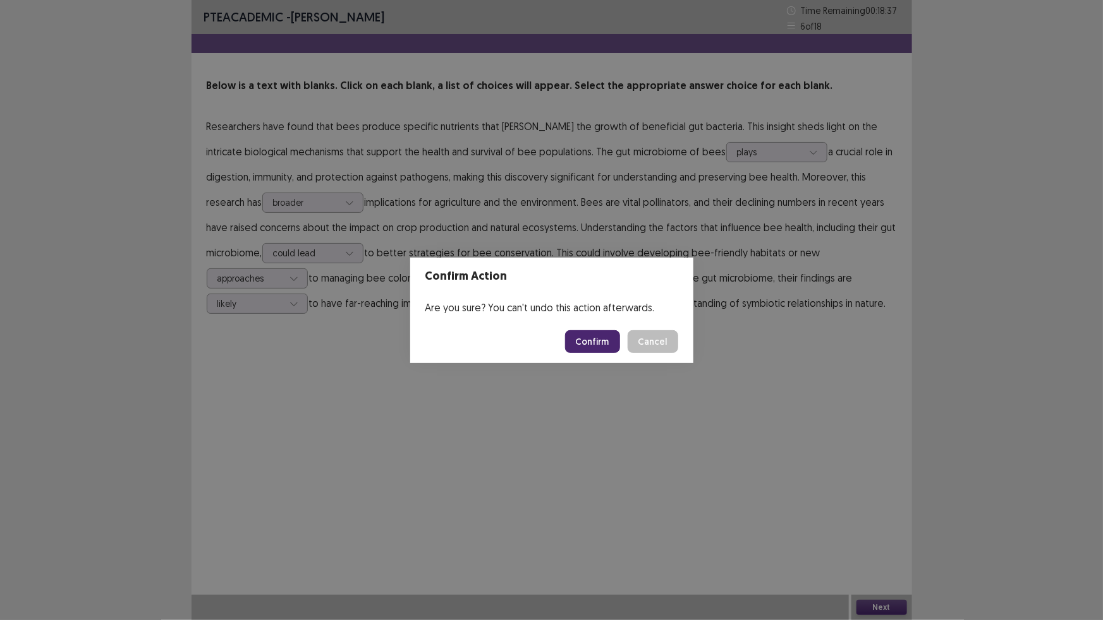
click at [581, 342] on button "Confirm" at bounding box center [592, 341] width 55 height 23
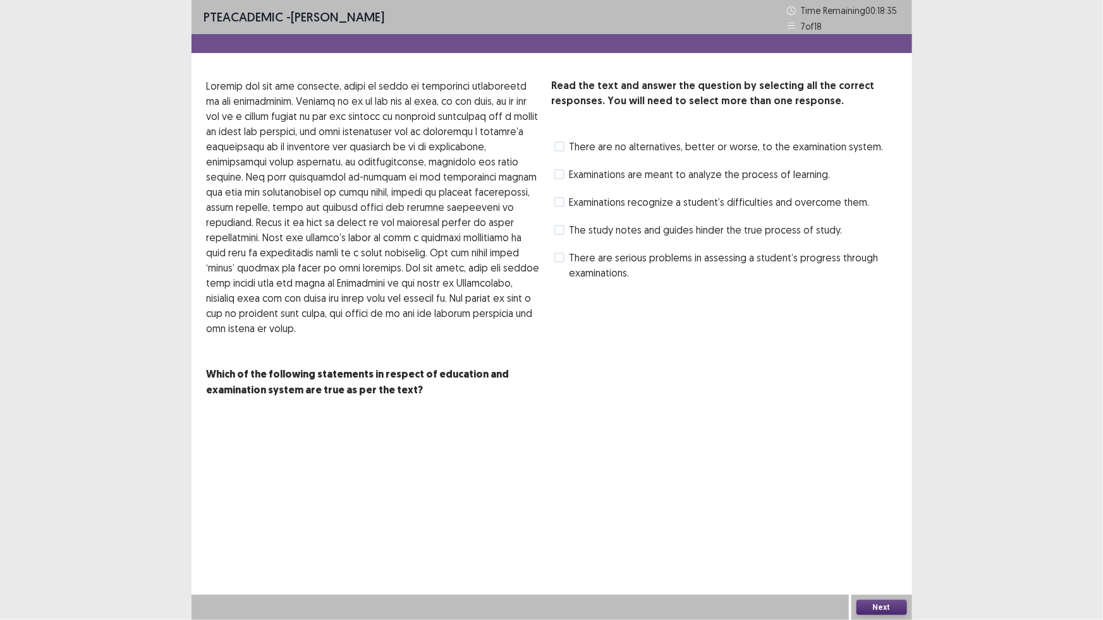
click at [603, 267] on span "There are serious problems in assessing a student’s progress through examinatio…" at bounding box center [732, 265] width 327 height 30
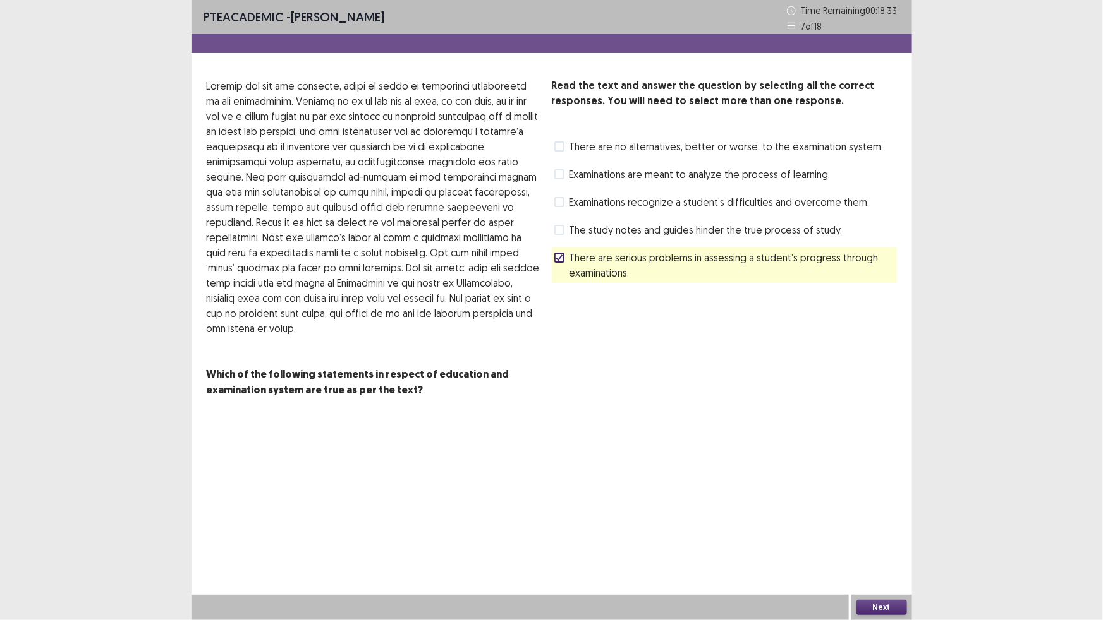
click at [607, 260] on span "There are serious problems in assessing a student’s progress through examinatio…" at bounding box center [732, 265] width 327 height 30
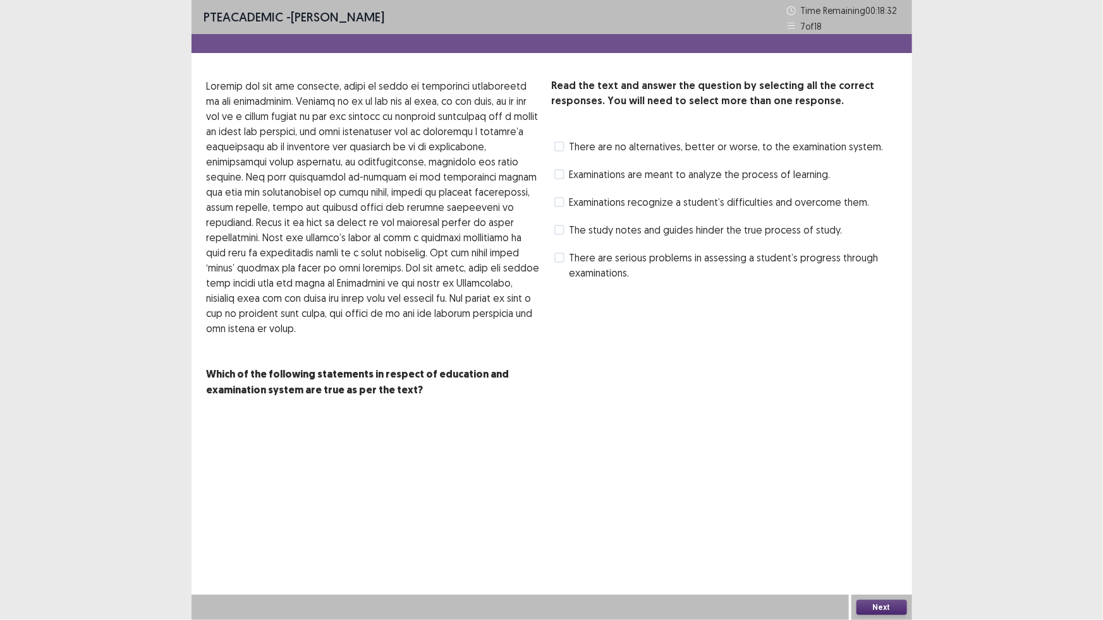
click at [617, 198] on span "Examinations recognize a student’s difficulties and overcome them." at bounding box center [719, 202] width 300 height 15
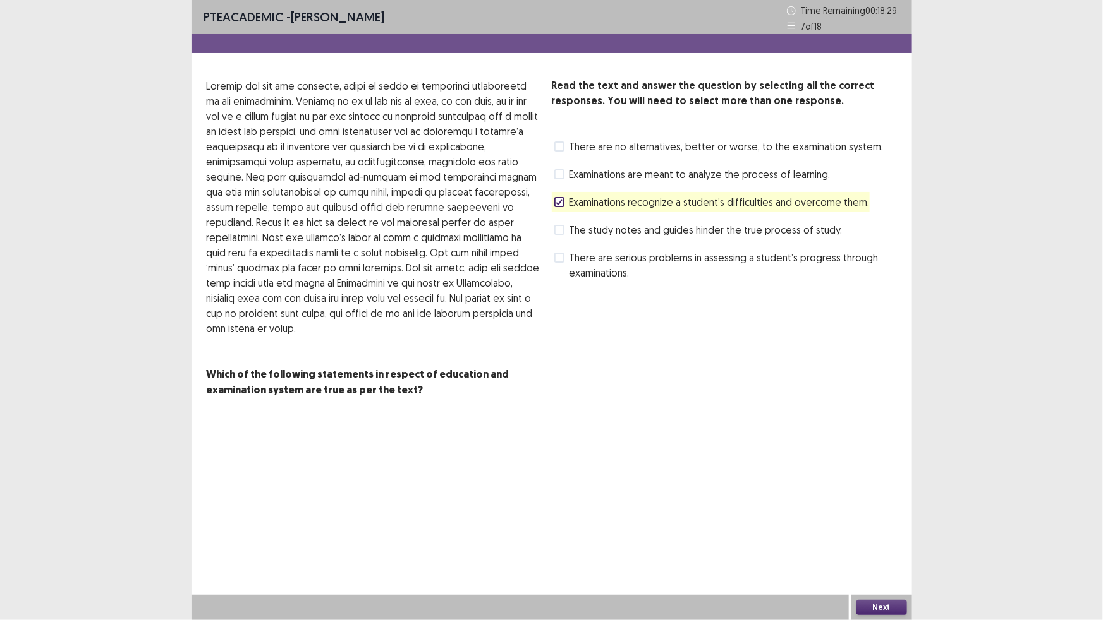
click at [861, 606] on button "Next" at bounding box center [881, 607] width 51 height 15
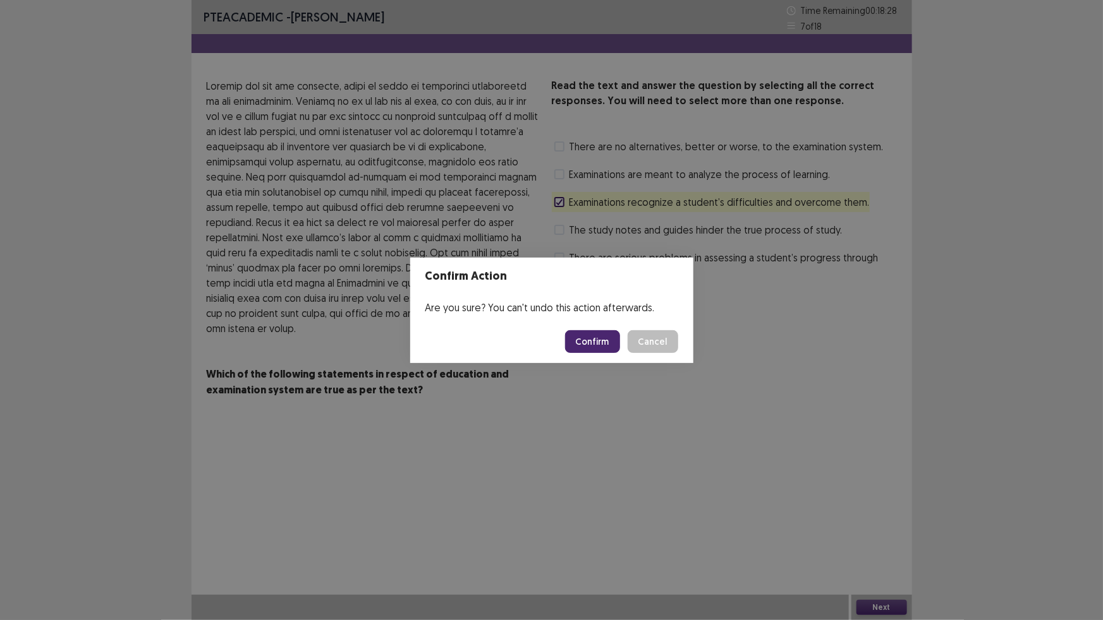
click at [602, 339] on button "Confirm" at bounding box center [592, 341] width 55 height 23
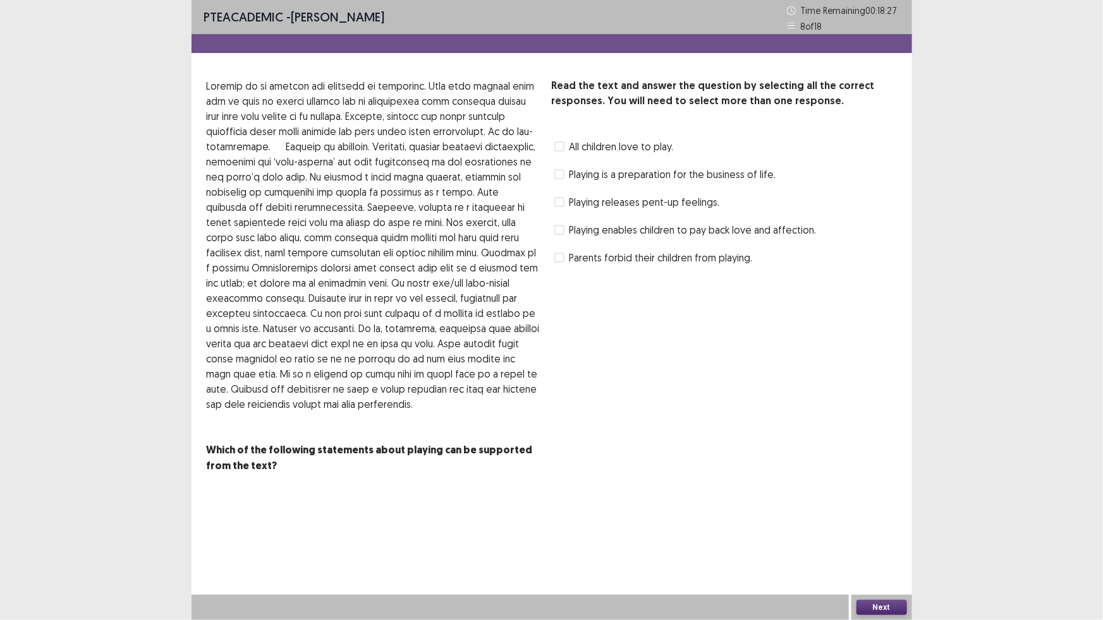
click at [600, 226] on span "Playing enables children to pay back love and affection." at bounding box center [692, 229] width 247 height 15
click at [887, 608] on button "Next" at bounding box center [881, 607] width 51 height 15
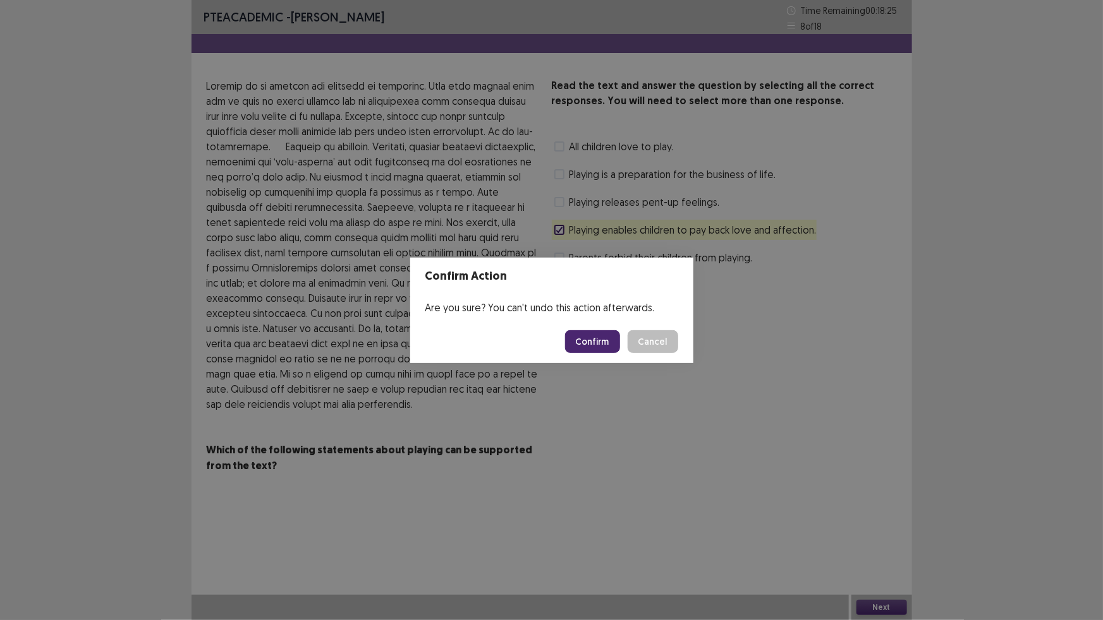
click at [607, 341] on button "Confirm" at bounding box center [592, 341] width 55 height 23
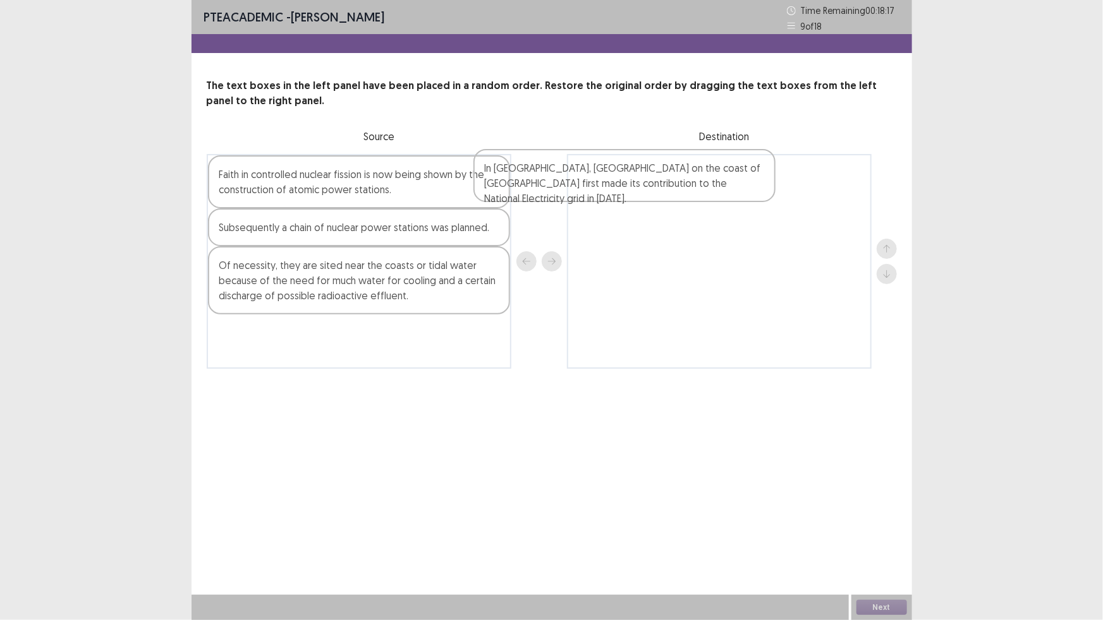
drag, startPoint x: 298, startPoint y: 284, endPoint x: 574, endPoint y: 181, distance: 295.3
click at [574, 181] on div "Faith in controlled nuclear fission is now being shown by the construction of a…" at bounding box center [552, 261] width 690 height 215
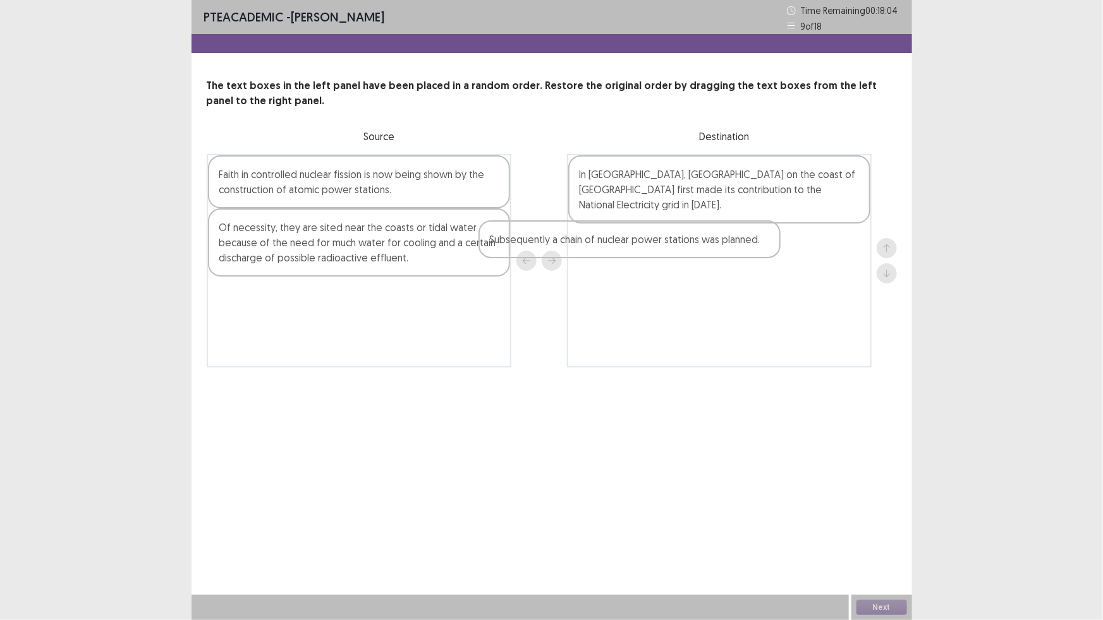
drag, startPoint x: 303, startPoint y: 234, endPoint x: 590, endPoint y: 246, distance: 286.5
click at [590, 246] on div "Faith in controlled nuclear fission is now being shown by the construction of a…" at bounding box center [552, 261] width 690 height 214
drag, startPoint x: 322, startPoint y: 155, endPoint x: 327, endPoint y: 167, distance: 12.4
click at [327, 167] on div "Faith in controlled nuclear fission is now being shown by the construction of a…" at bounding box center [359, 261] width 305 height 214
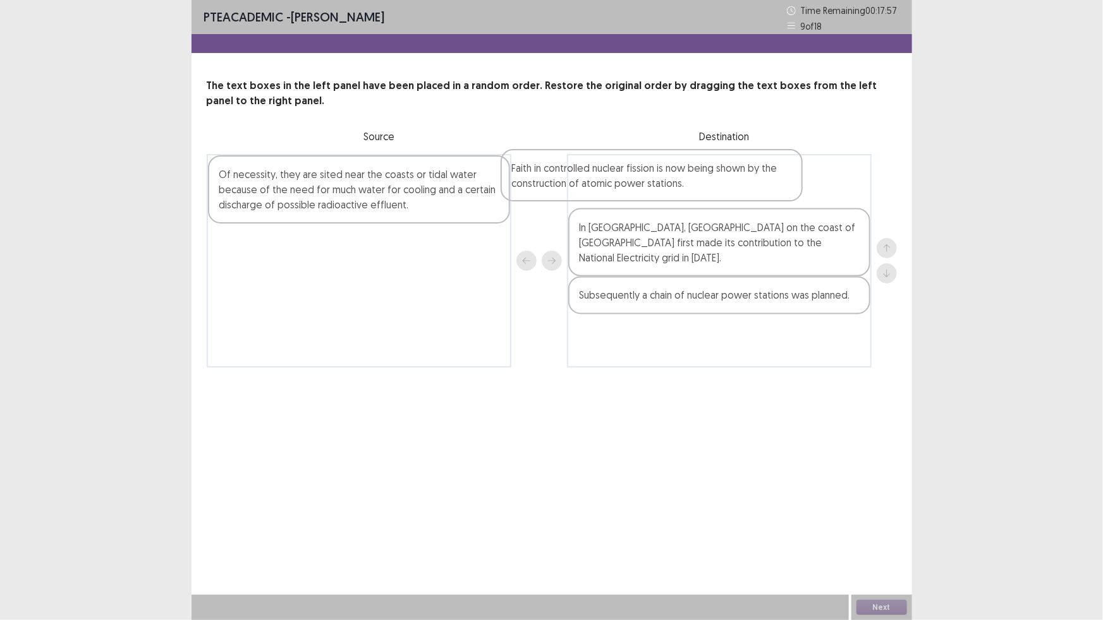
drag, startPoint x: 313, startPoint y: 197, endPoint x: 611, endPoint y: 190, distance: 297.7
click at [611, 190] on div "Faith in controlled nuclear fission is now being shown by the construction of a…" at bounding box center [552, 261] width 690 height 214
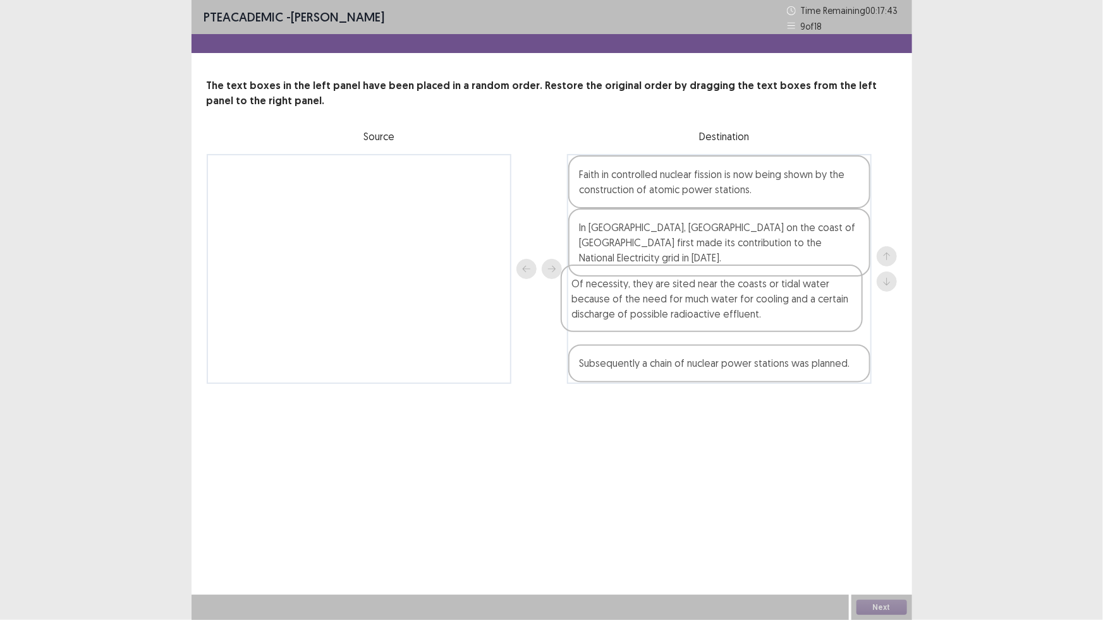
drag, startPoint x: 361, startPoint y: 195, endPoint x: 717, endPoint y: 305, distance: 372.3
click at [717, 305] on div "Of necessity, they are sited near the coasts or tidal water because of the need…" at bounding box center [552, 269] width 690 height 230
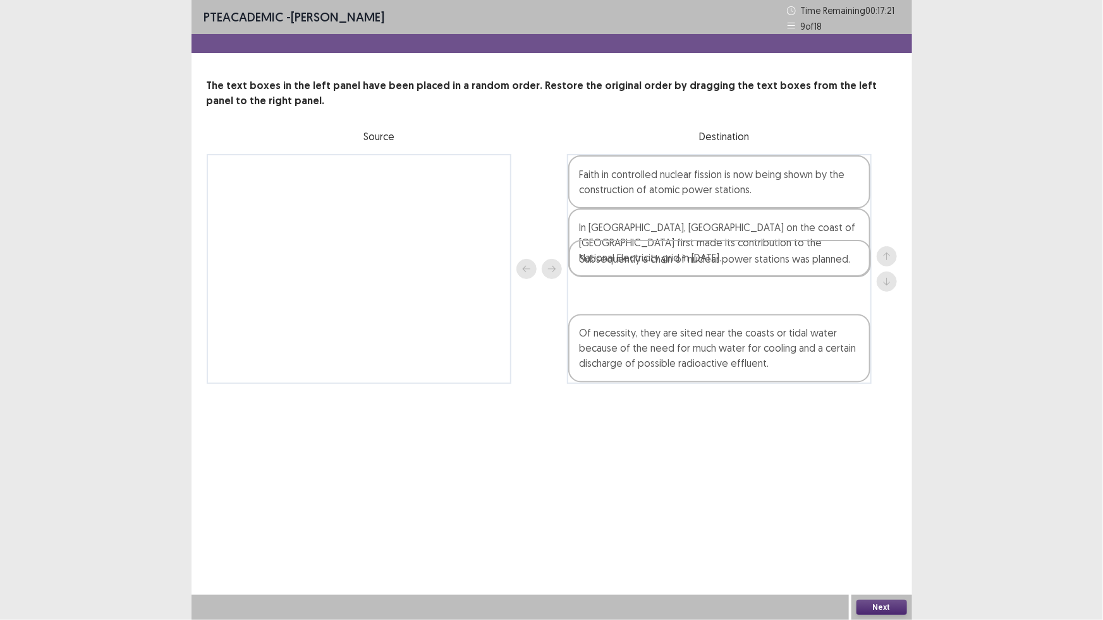
drag, startPoint x: 744, startPoint y: 358, endPoint x: 743, endPoint y: 280, distance: 78.4
click at [743, 280] on div "Faith in controlled nuclear fission is now being shown by the construction of a…" at bounding box center [719, 269] width 305 height 230
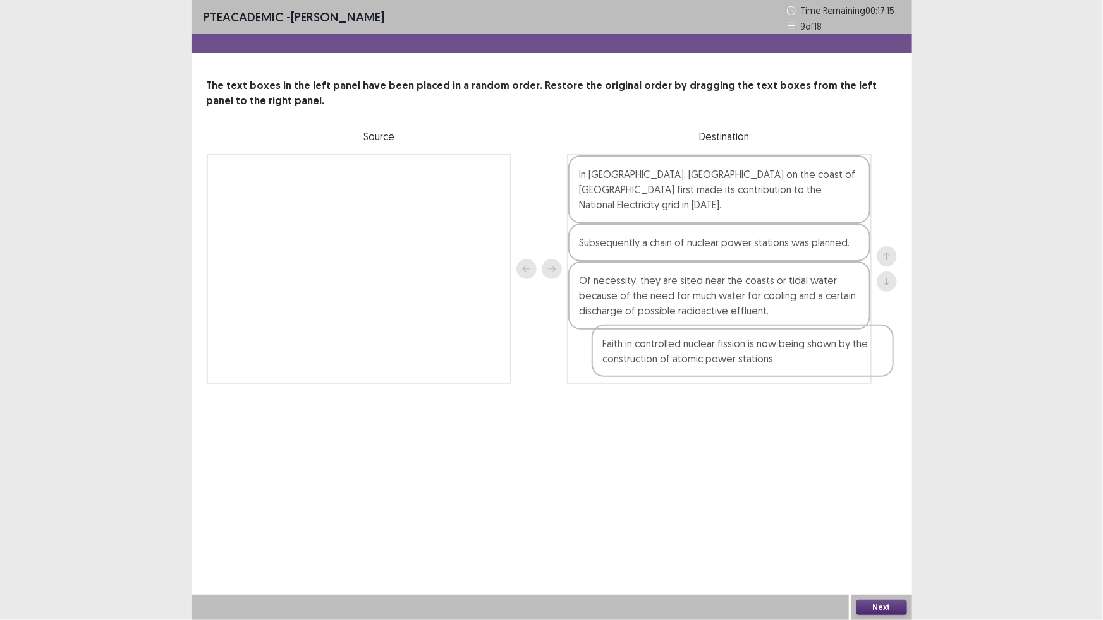
drag, startPoint x: 669, startPoint y: 200, endPoint x: 691, endPoint y: 357, distance: 158.9
click at [691, 357] on div "Faith in controlled nuclear fission is now being shown by the construction of a…" at bounding box center [719, 269] width 305 height 230
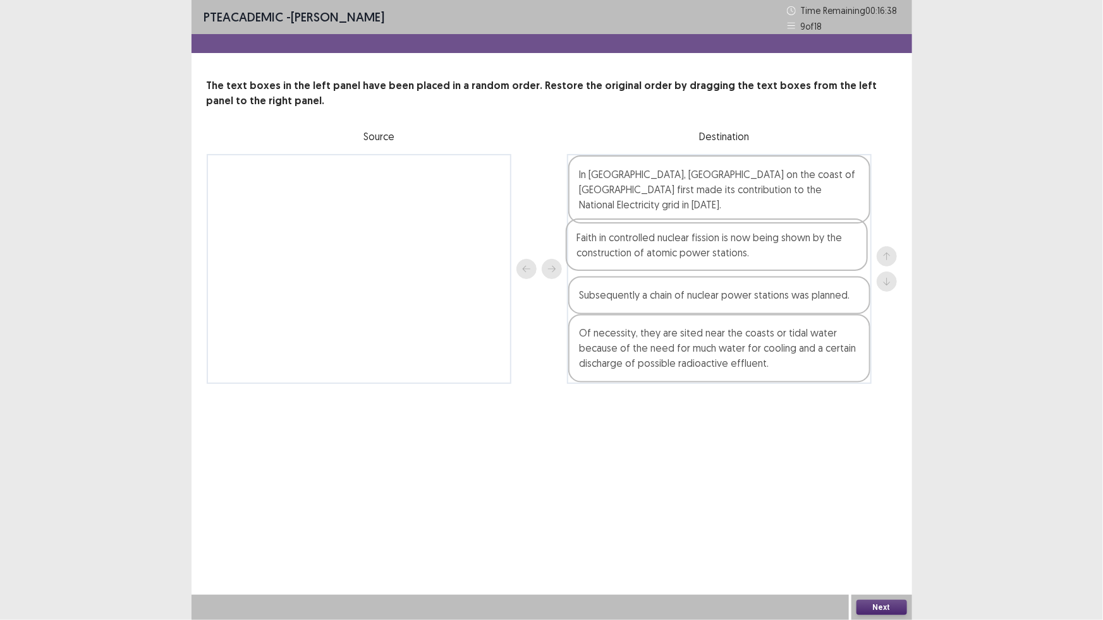
drag, startPoint x: 706, startPoint y: 354, endPoint x: 703, endPoint y: 255, distance: 99.2
click at [703, 255] on div "In [GEOGRAPHIC_DATA], [GEOGRAPHIC_DATA] on the coast of [GEOGRAPHIC_DATA] first…" at bounding box center [719, 269] width 305 height 230
click at [866, 602] on button "Next" at bounding box center [881, 607] width 51 height 15
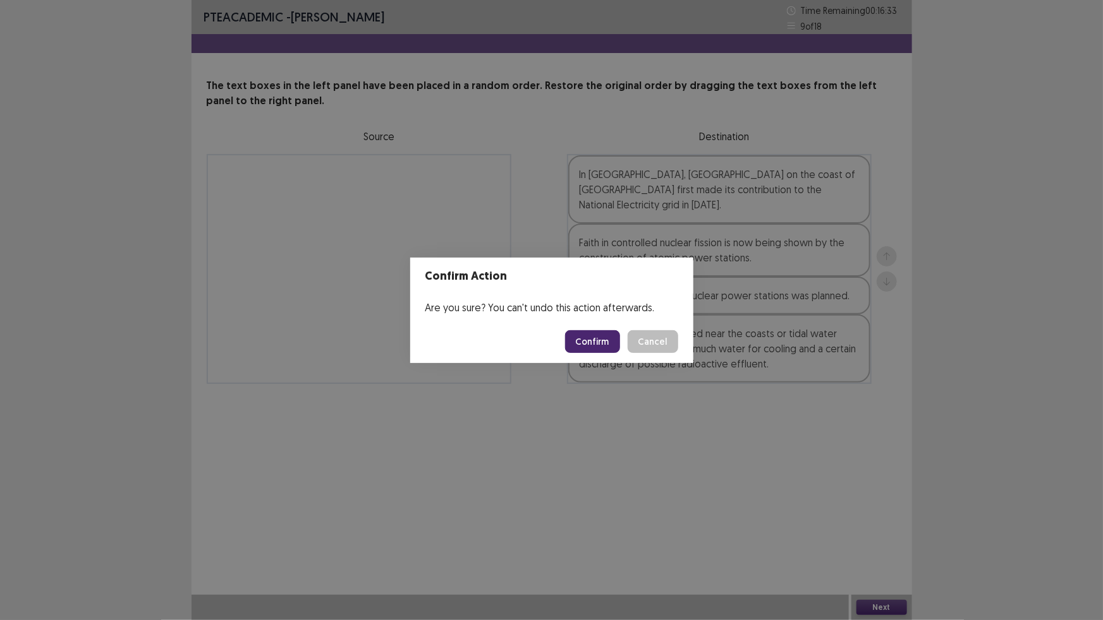
click at [602, 331] on button "Confirm" at bounding box center [592, 341] width 55 height 23
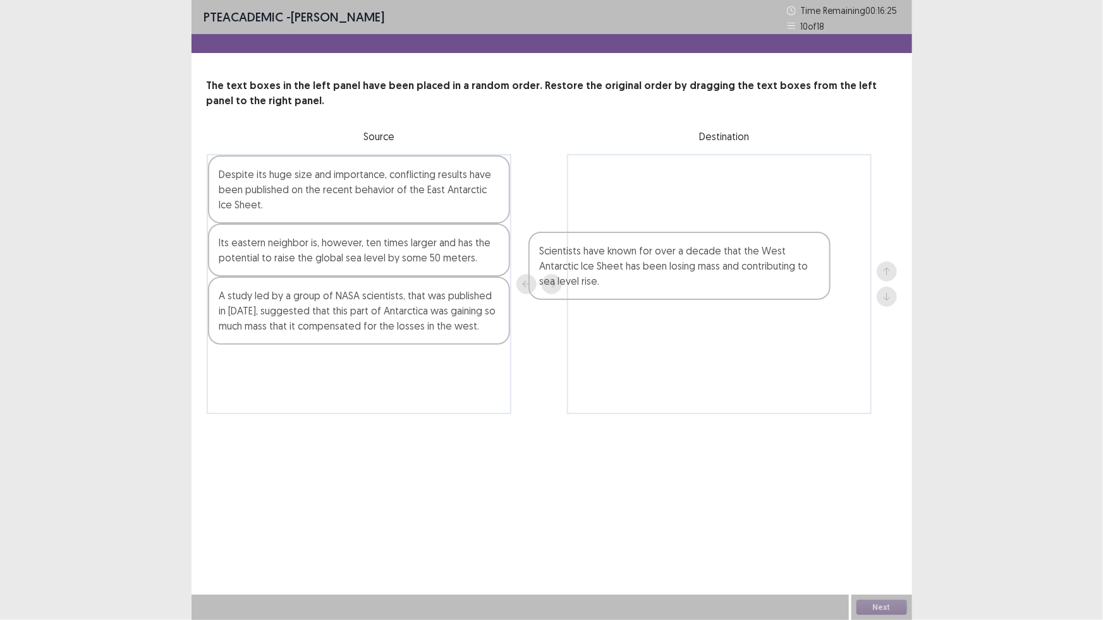
drag, startPoint x: 284, startPoint y: 310, endPoint x: 633, endPoint y: 212, distance: 362.3
click at [622, 256] on div "Despite its huge size and importance, conflicting results have been published o…" at bounding box center [552, 284] width 690 height 260
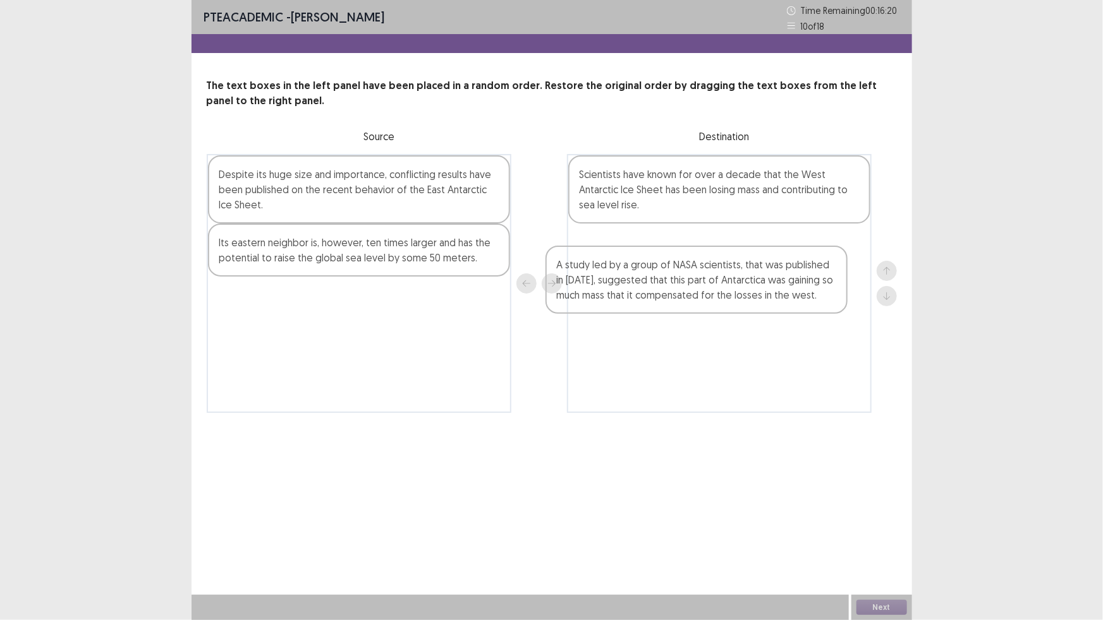
drag, startPoint x: 296, startPoint y: 328, endPoint x: 696, endPoint y: 294, distance: 400.8
click at [696, 294] on div "Despite its huge size and importance, conflicting results have been published o…" at bounding box center [552, 283] width 690 height 259
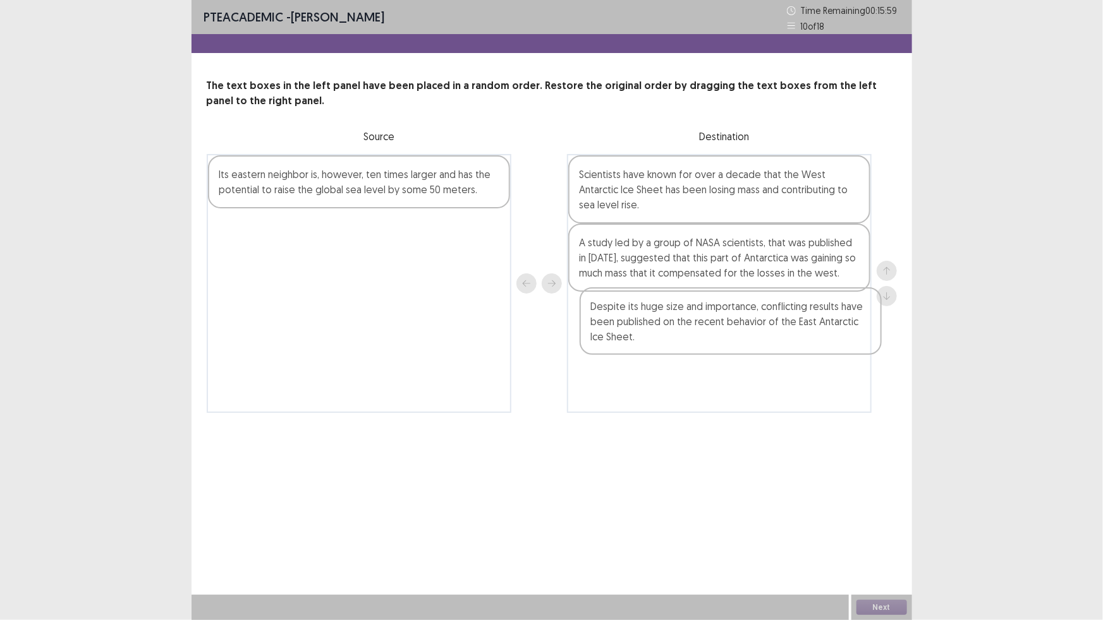
drag, startPoint x: 375, startPoint y: 181, endPoint x: 747, endPoint y: 320, distance: 397.9
click at [747, 320] on div "Despite its huge size and importance, conflicting results have been published o…" at bounding box center [552, 283] width 690 height 259
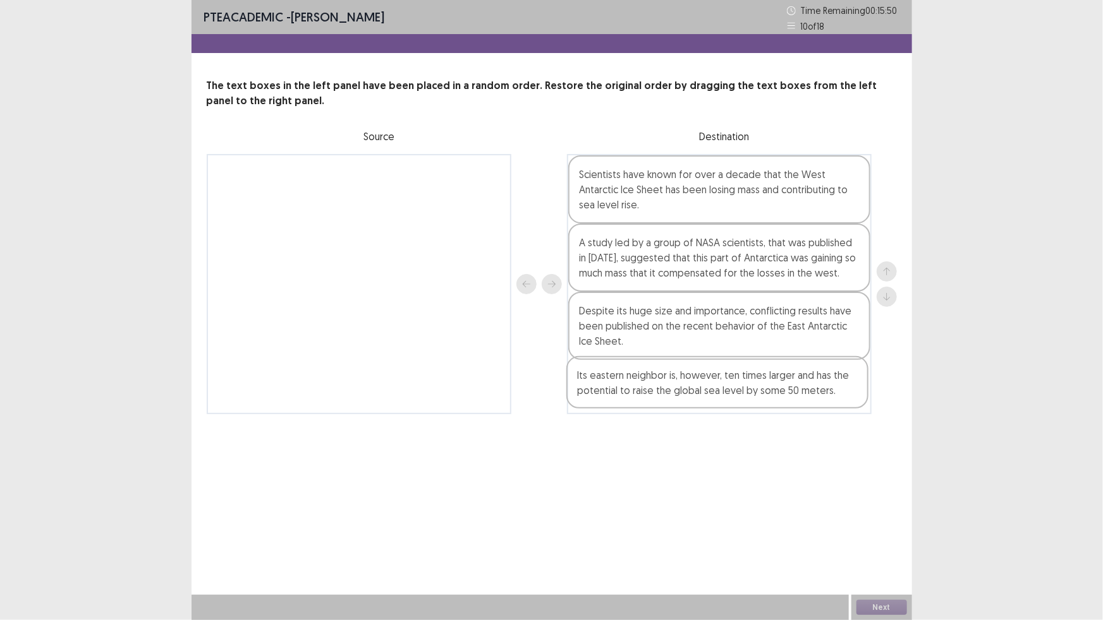
drag, startPoint x: 313, startPoint y: 183, endPoint x: 677, endPoint y: 389, distance: 418.2
click at [677, 389] on div "Its eastern neighbor is, however, ten times larger and has the potential to rai…" at bounding box center [552, 284] width 690 height 260
click at [765, 399] on div "Its eastern neighbor is, however, ten times larger and has the potential to rai…" at bounding box center [719, 386] width 302 height 53
click at [753, 398] on div "Its eastern neighbor is, however, ten times larger and has the potential to rai…" at bounding box center [719, 386] width 302 height 53
click at [801, 436] on div "PTE academic - [PERSON_NAME] Time Remaining 00 : 15 : 38 10 of 18 The text boxe…" at bounding box center [551, 220] width 720 height 440
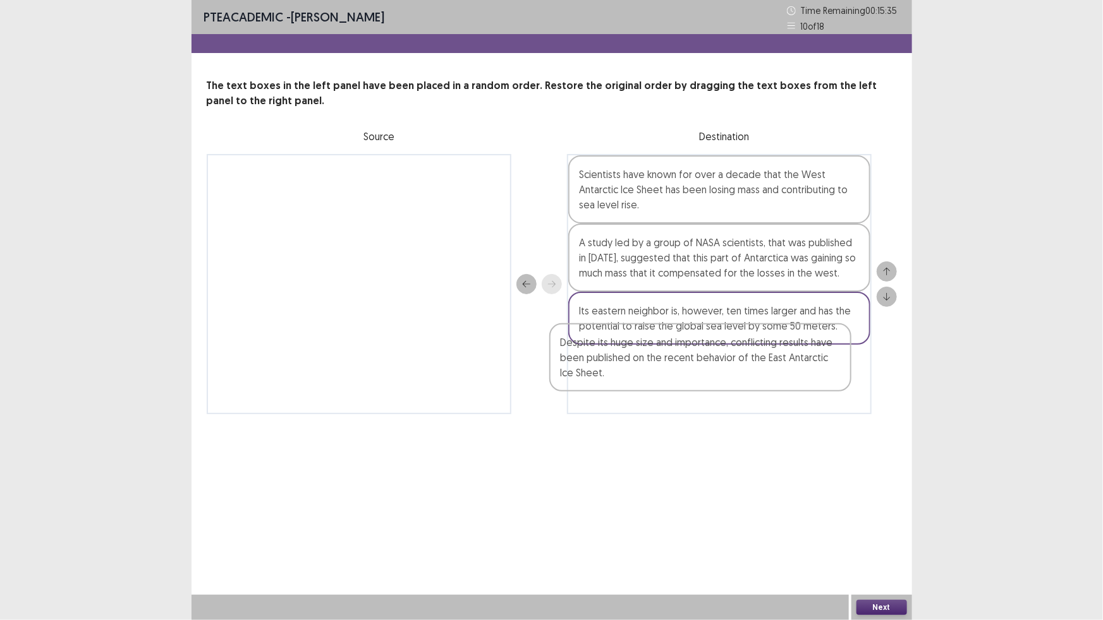
drag, startPoint x: 773, startPoint y: 331, endPoint x: 756, endPoint y: 368, distance: 41.0
click at [756, 368] on div "Scientists have known for over a decade that the West Antarctic Ice Sheet has b…" at bounding box center [719, 284] width 305 height 260
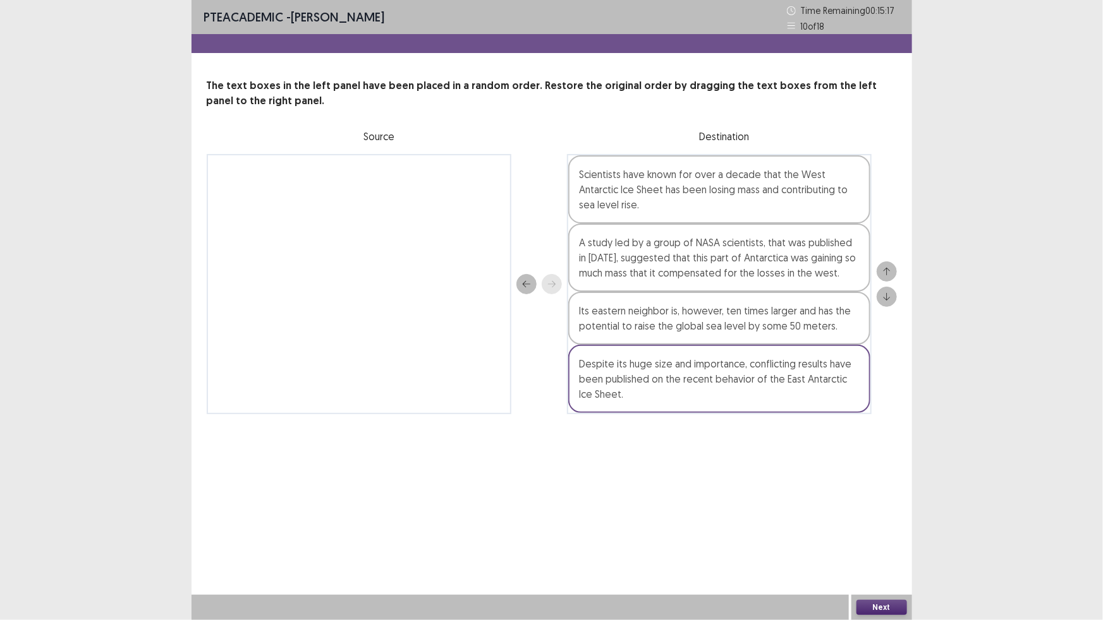
click at [749, 435] on div "PTE academic - [PERSON_NAME] Time Remaining 00 : 15 : 17 10 of 18 The text boxe…" at bounding box center [551, 220] width 720 height 440
click at [871, 606] on button "Next" at bounding box center [881, 607] width 51 height 15
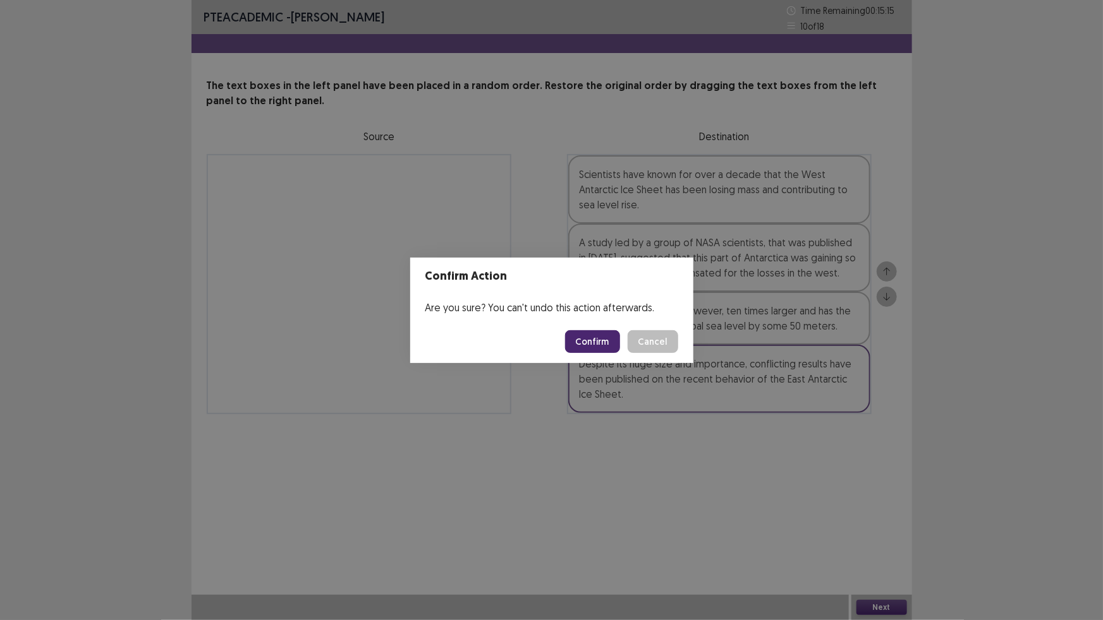
click at [604, 342] on button "Confirm" at bounding box center [592, 341] width 55 height 23
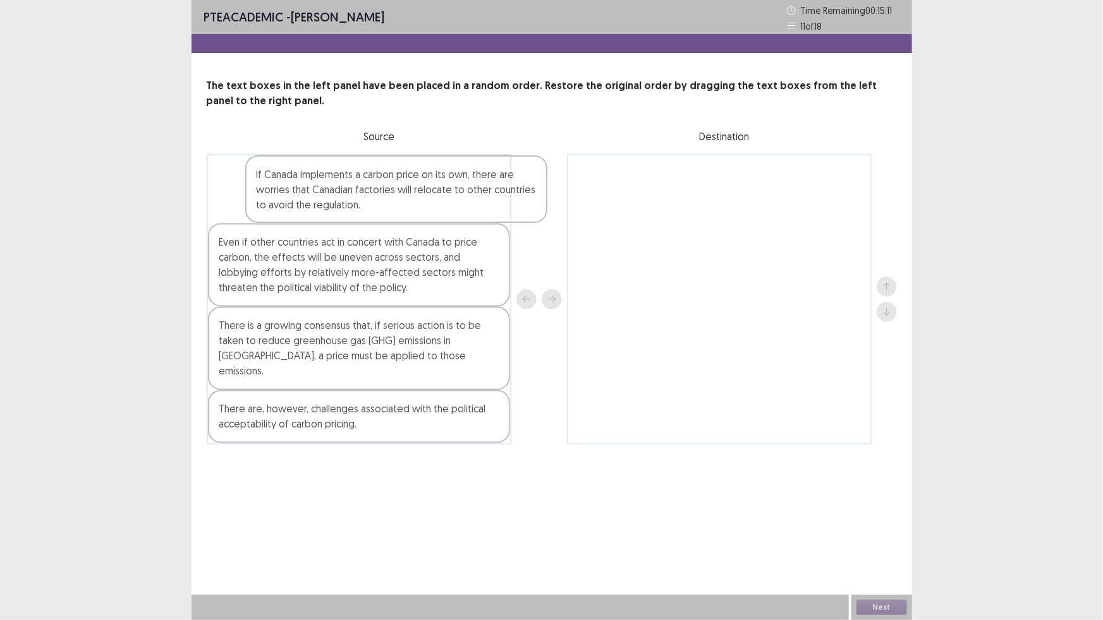
drag, startPoint x: 306, startPoint y: 200, endPoint x: 650, endPoint y: 193, distance: 343.2
click at [650, 193] on div "If Canada implements a carbon price on its own, there are worries that Canadian…" at bounding box center [552, 299] width 690 height 291
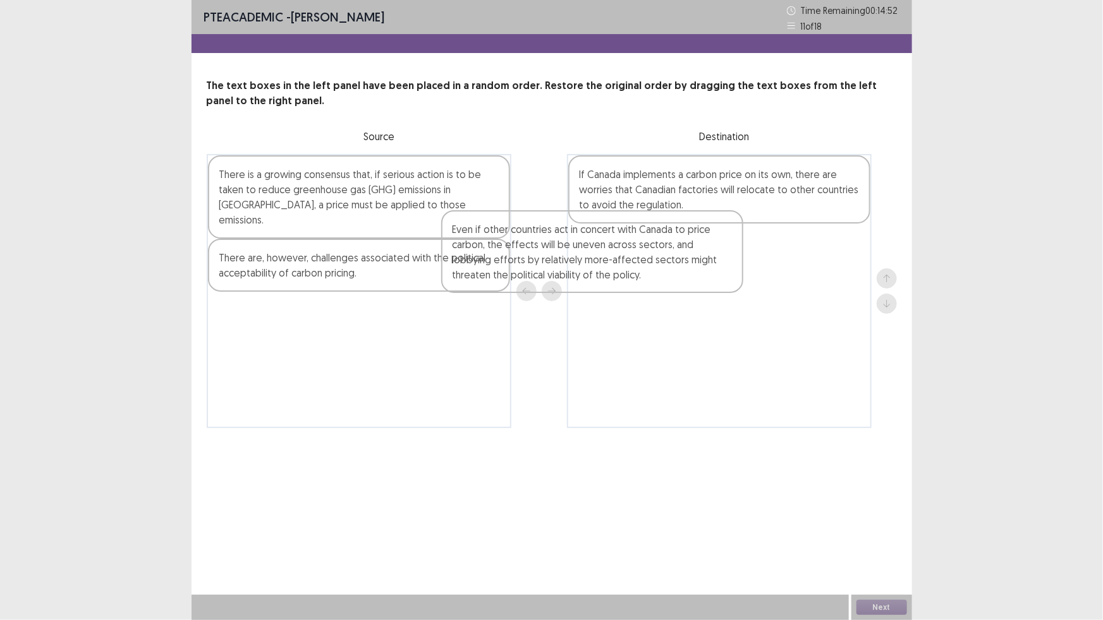
drag, startPoint x: 346, startPoint y: 204, endPoint x: 604, endPoint y: 259, distance: 264.2
click at [604, 259] on div "Even if other countries act in concert with Canada to price carbon, the effects…" at bounding box center [552, 291] width 690 height 274
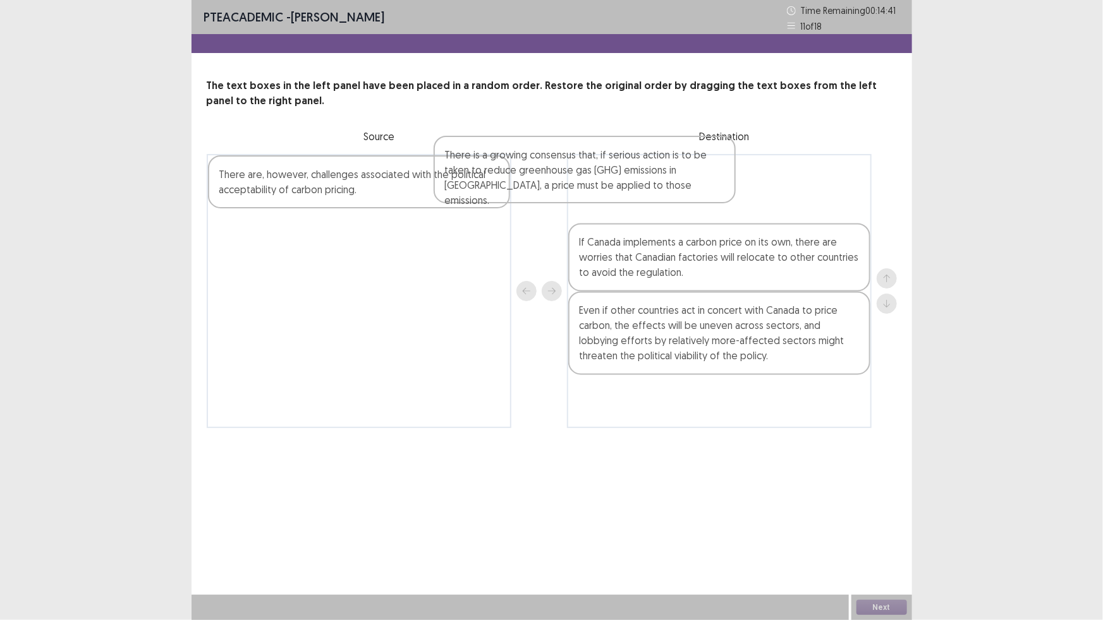
drag, startPoint x: 359, startPoint y: 214, endPoint x: 601, endPoint y: 190, distance: 243.2
click at [601, 190] on div "There is a growing consensus that, if serious action is to be taken to reduce g…" at bounding box center [552, 291] width 690 height 274
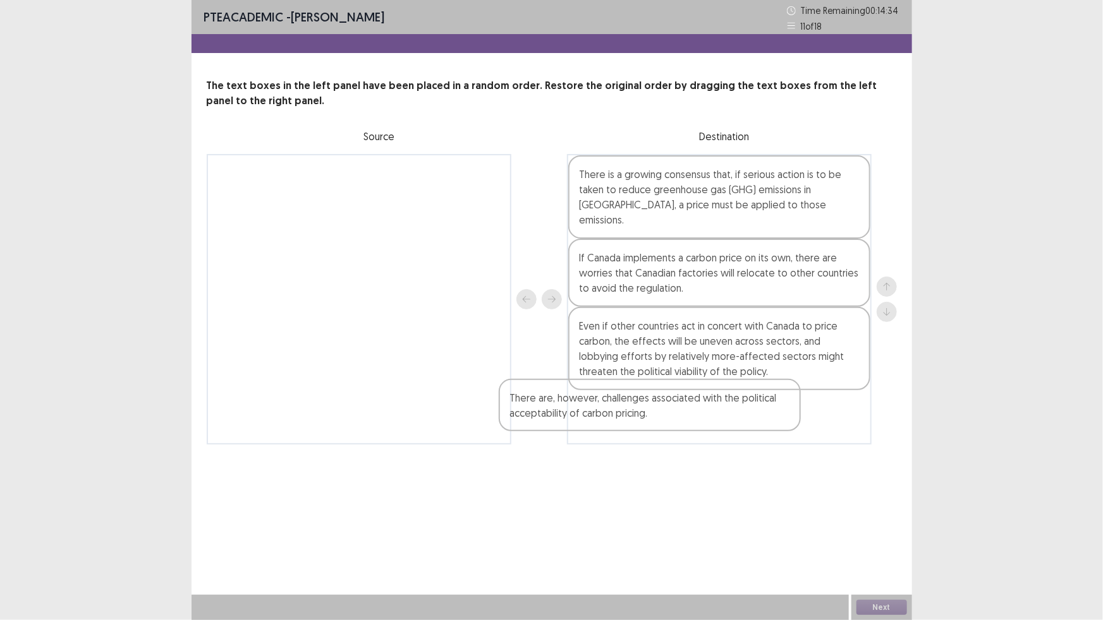
drag, startPoint x: 301, startPoint y: 192, endPoint x: 591, endPoint y: 420, distance: 369.5
click at [591, 420] on div "There are, however, challenges associated with the political acceptability of c…" at bounding box center [552, 299] width 690 height 291
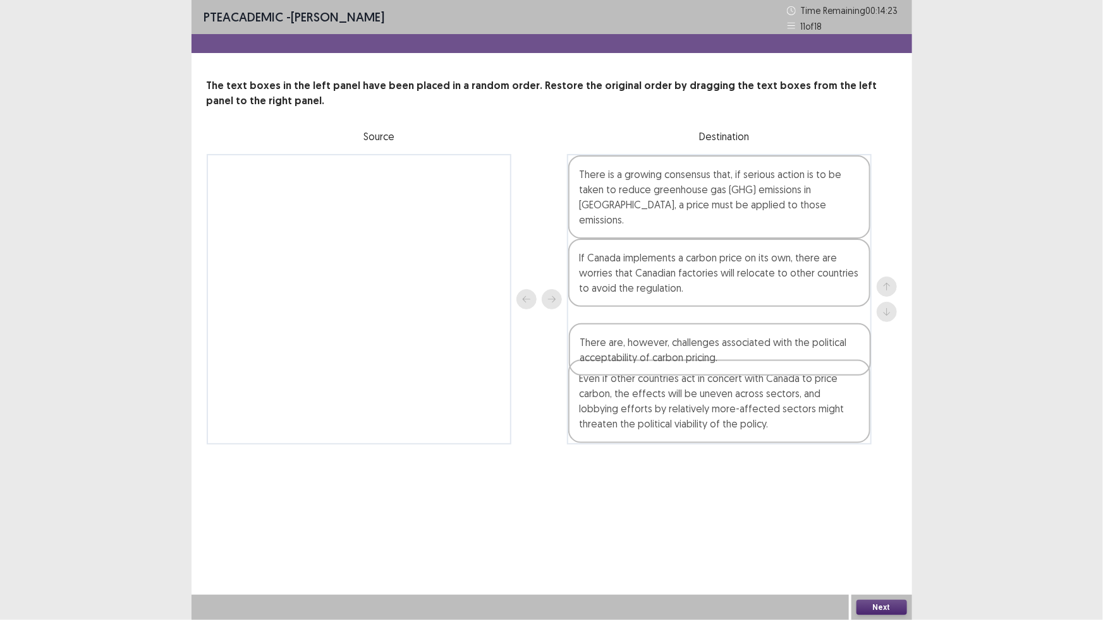
drag, startPoint x: 644, startPoint y: 405, endPoint x: 644, endPoint y: 336, distance: 68.9
click at [644, 336] on div "There is a growing consensus that, if serious action is to be taken to reduce g…" at bounding box center [719, 299] width 305 height 291
click at [893, 609] on button "Next" at bounding box center [881, 607] width 51 height 15
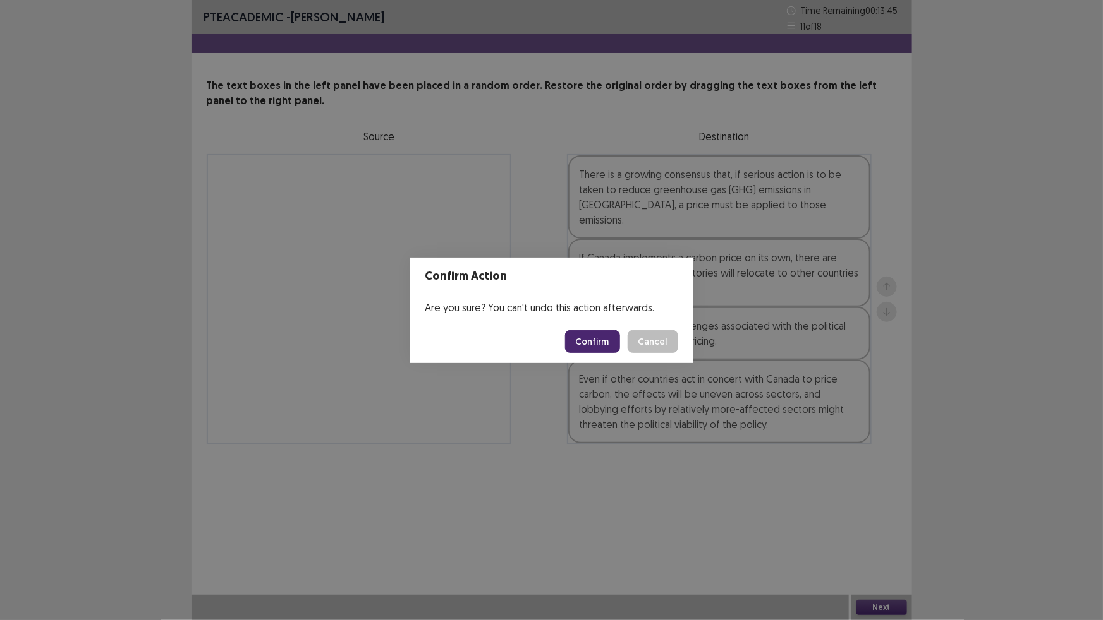
click at [588, 338] on button "Confirm" at bounding box center [592, 341] width 55 height 23
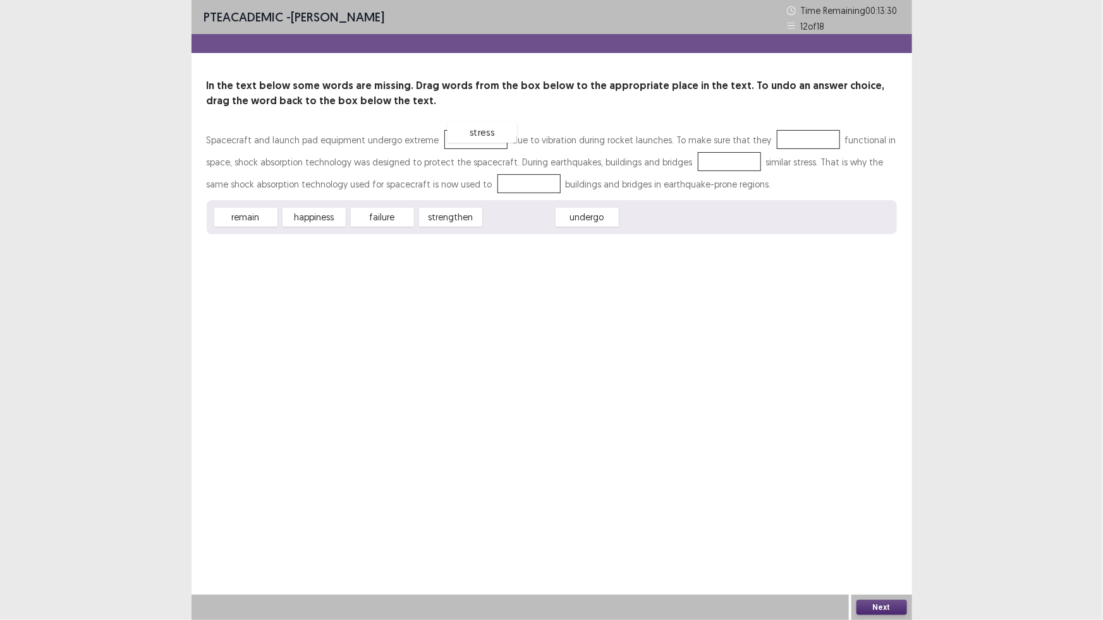
drag, startPoint x: 521, startPoint y: 215, endPoint x: 483, endPoint y: 131, distance: 93.0
drag, startPoint x: 245, startPoint y: 217, endPoint x: 802, endPoint y: 142, distance: 563.0
drag, startPoint x: 451, startPoint y: 217, endPoint x: 706, endPoint y: 160, distance: 261.5
drag, startPoint x: 394, startPoint y: 219, endPoint x: 512, endPoint y: 186, distance: 122.5
click at [868, 602] on button "Next" at bounding box center [881, 607] width 51 height 15
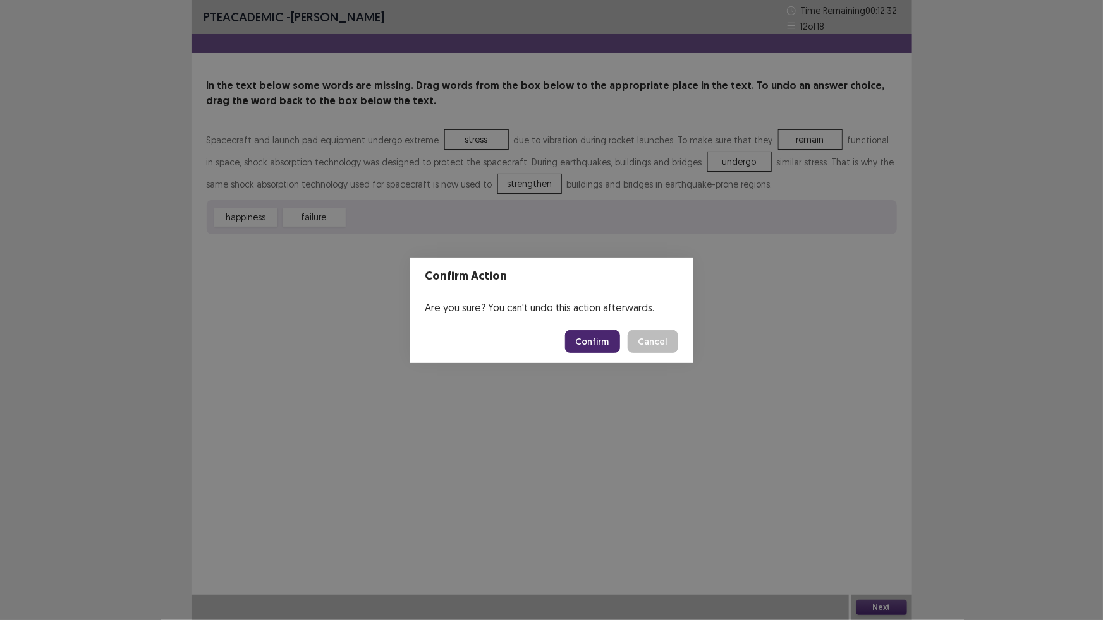
click at [596, 335] on button "Confirm" at bounding box center [592, 341] width 55 height 23
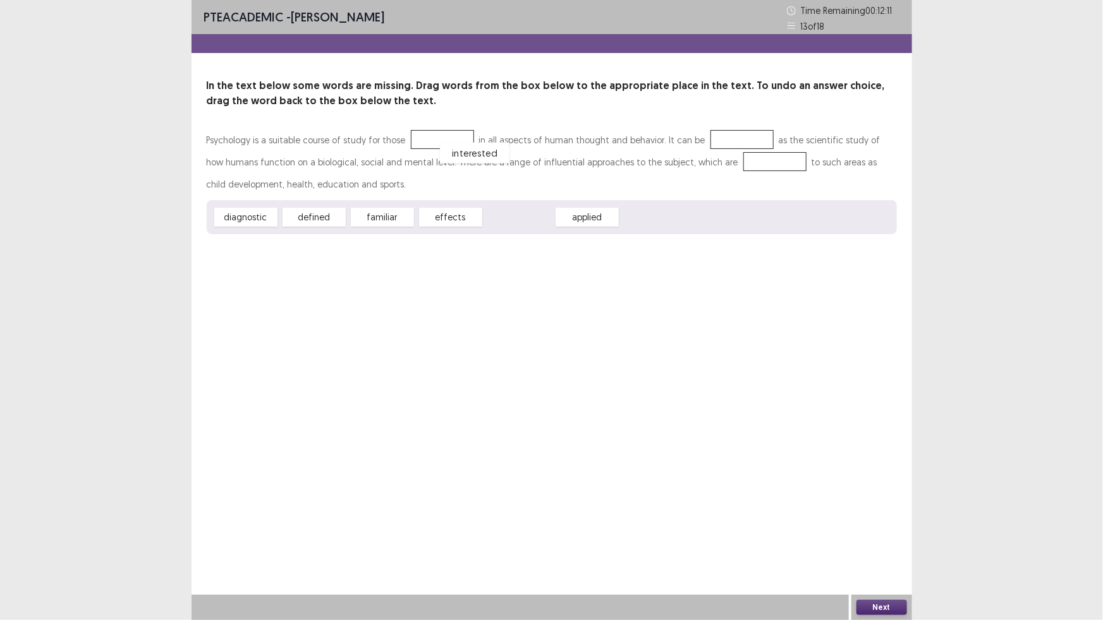
drag, startPoint x: 519, startPoint y: 219, endPoint x: 468, endPoint y: 150, distance: 86.7
drag, startPoint x: 322, startPoint y: 217, endPoint x: 753, endPoint y: 137, distance: 438.2
drag, startPoint x: 307, startPoint y: 219, endPoint x: 719, endPoint y: 161, distance: 416.1
click at [876, 606] on button "Next" at bounding box center [881, 607] width 51 height 15
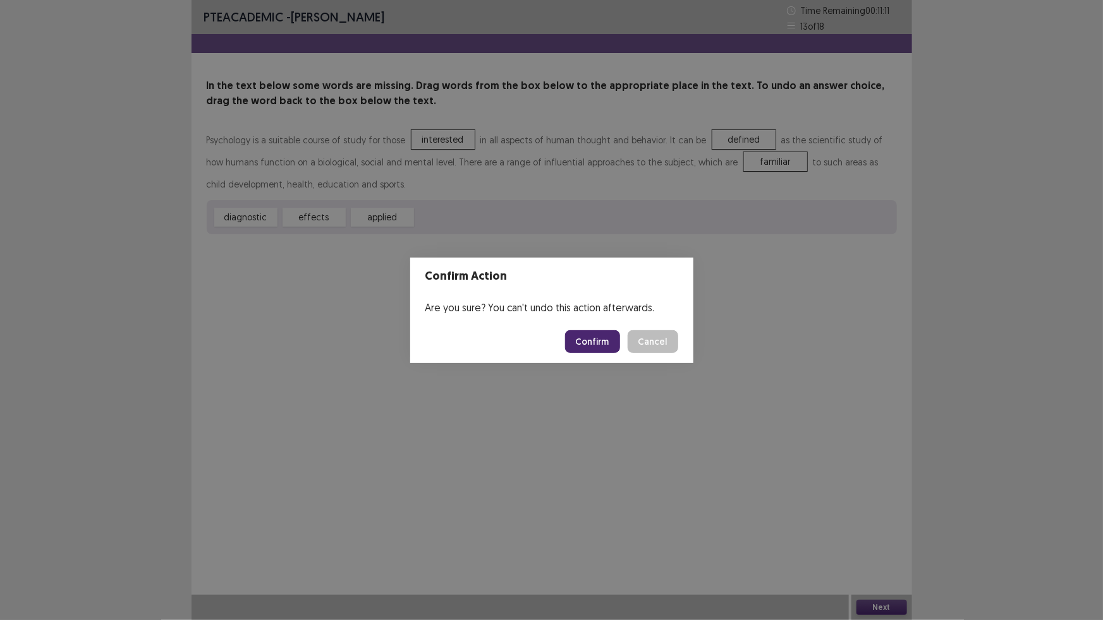
click at [593, 340] on button "Confirm" at bounding box center [592, 341] width 55 height 23
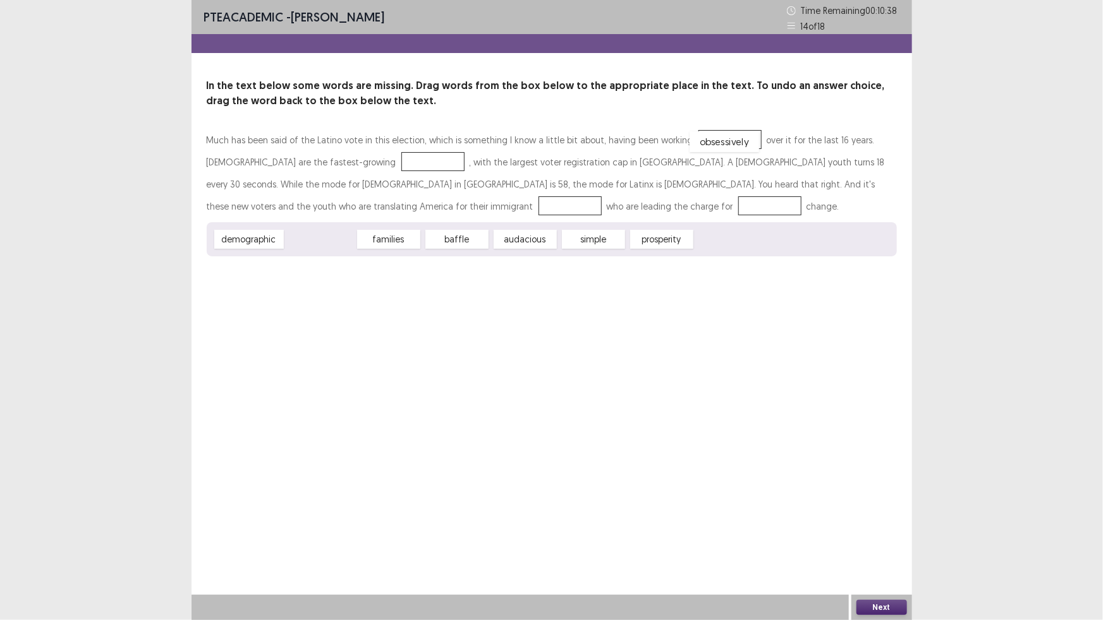
drag, startPoint x: 324, startPoint y: 245, endPoint x: 727, endPoint y: 145, distance: 414.7
drag, startPoint x: 258, startPoint y: 238, endPoint x: 321, endPoint y: 148, distance: 109.4
drag, startPoint x: 376, startPoint y: 241, endPoint x: 330, endPoint y: 209, distance: 55.9
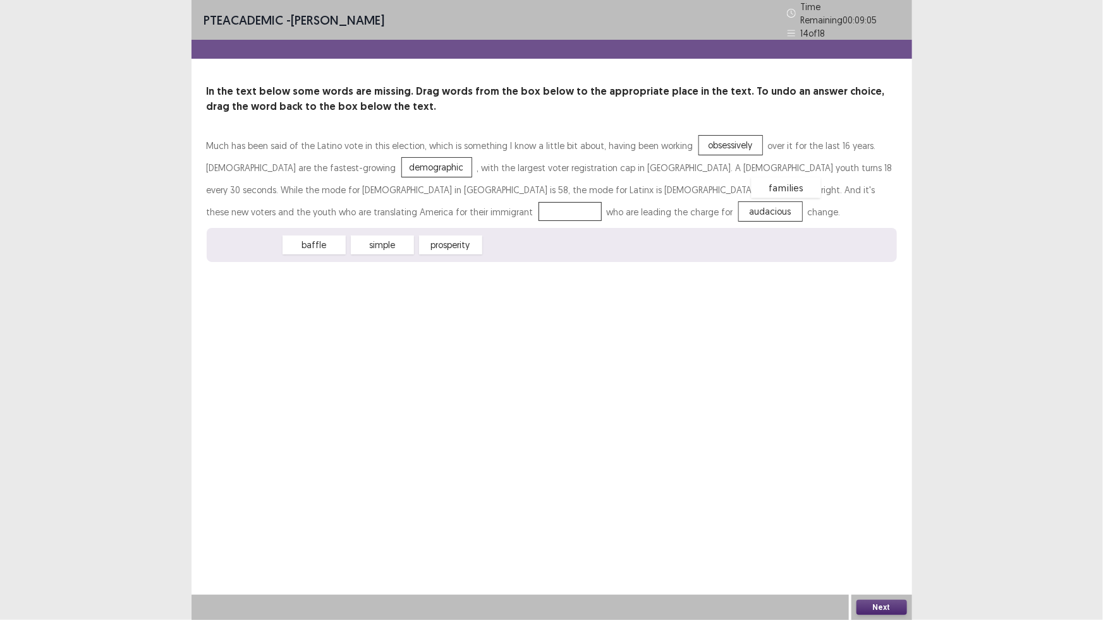
drag, startPoint x: 253, startPoint y: 239, endPoint x: 792, endPoint y: 182, distance: 542.7
click at [861, 604] on button "Next" at bounding box center [881, 607] width 51 height 15
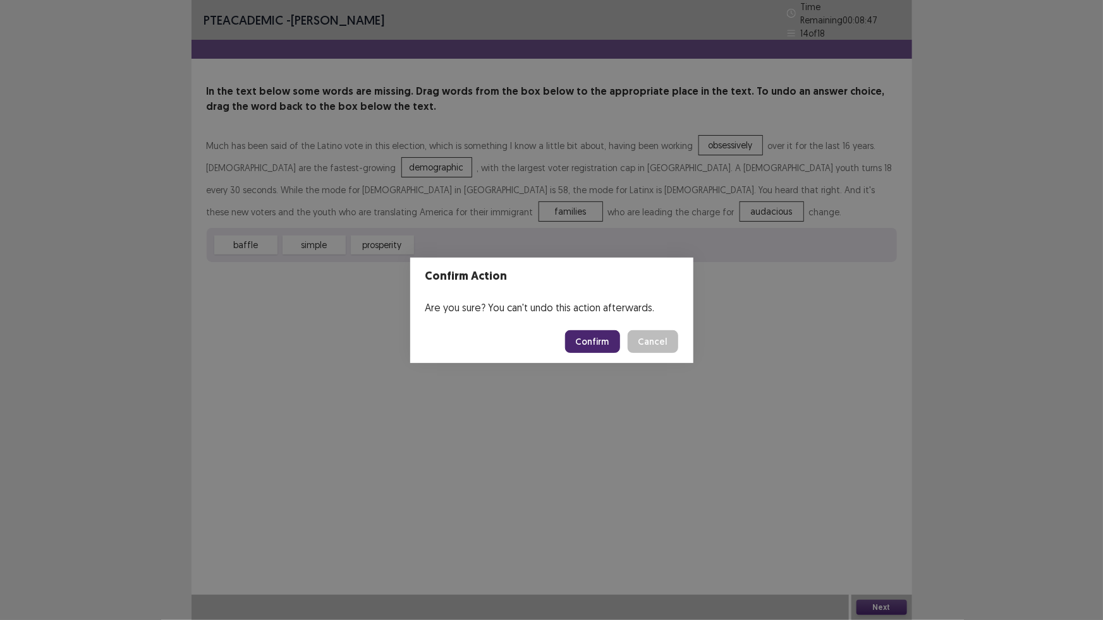
click at [594, 334] on button "Confirm" at bounding box center [592, 341] width 55 height 23
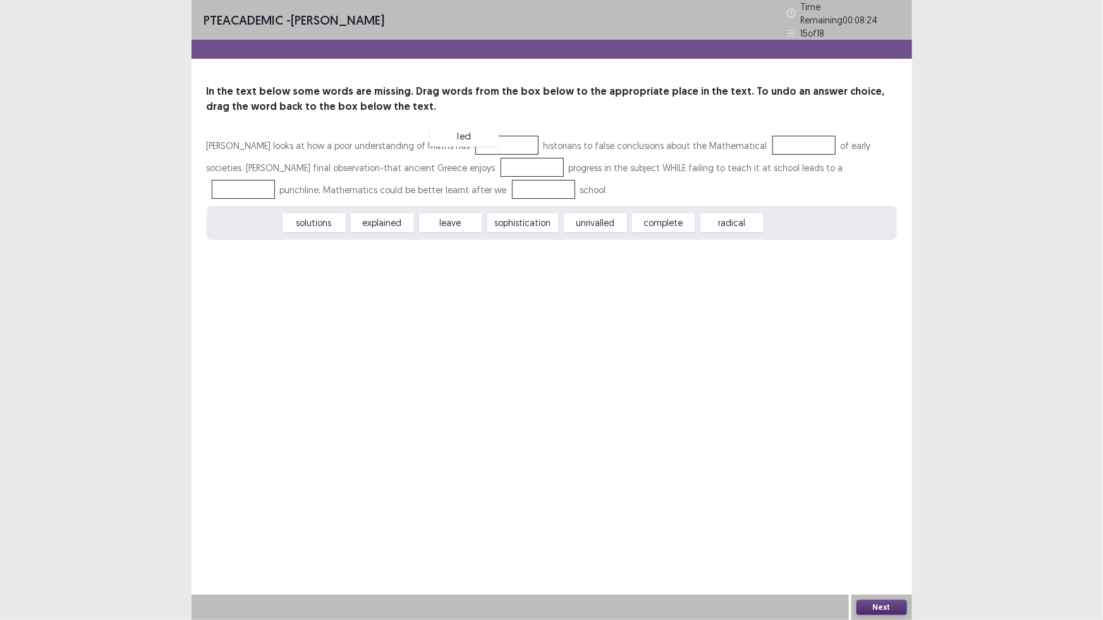
drag, startPoint x: 245, startPoint y: 218, endPoint x: 463, endPoint y: 131, distance: 234.6
drag, startPoint x: 246, startPoint y: 214, endPoint x: 759, endPoint y: 135, distance: 518.5
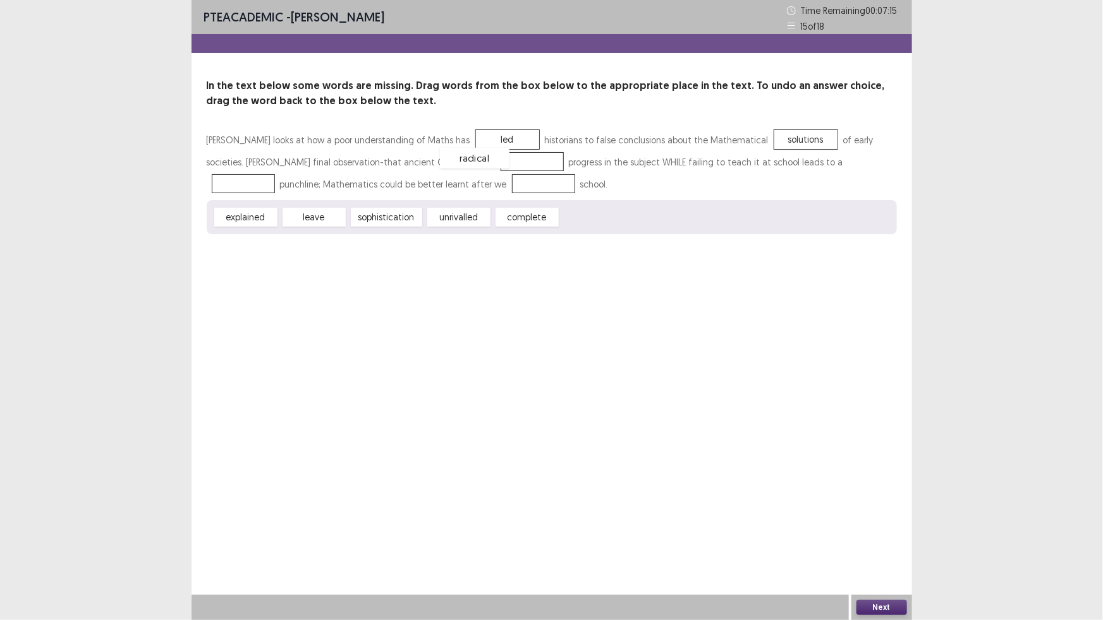
drag, startPoint x: 600, startPoint y: 223, endPoint x: 480, endPoint y: 164, distance: 133.7
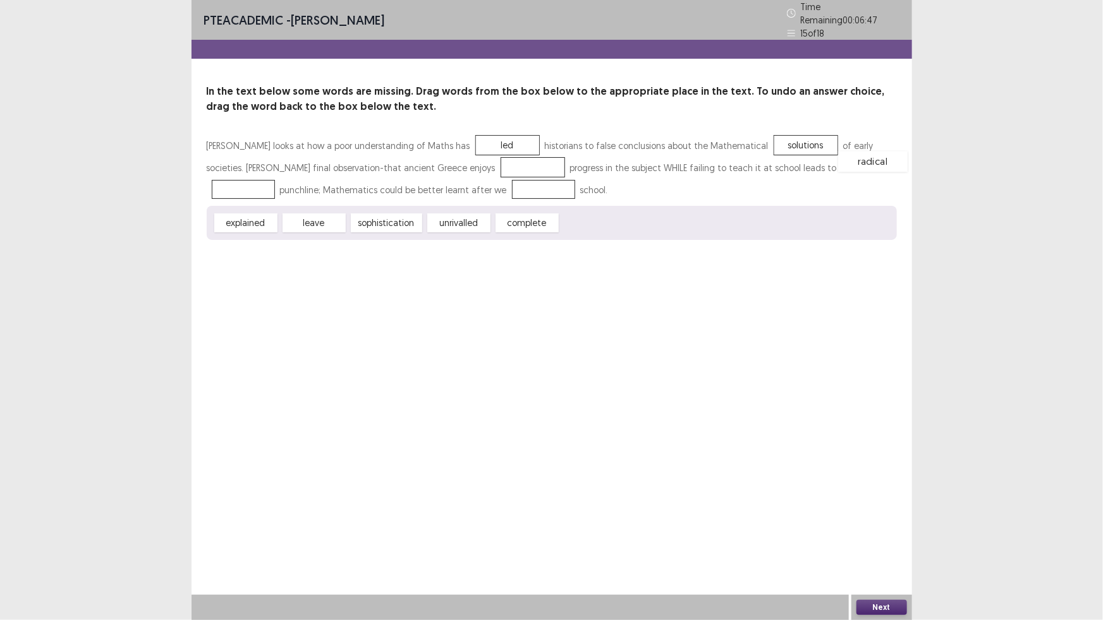
drag, startPoint x: 452, startPoint y: 162, endPoint x: 796, endPoint y: 160, distance: 344.4
drag, startPoint x: 461, startPoint y: 222, endPoint x: 467, endPoint y: 170, distance: 52.8
drag, startPoint x: 315, startPoint y: 216, endPoint x: 440, endPoint y: 183, distance: 129.4
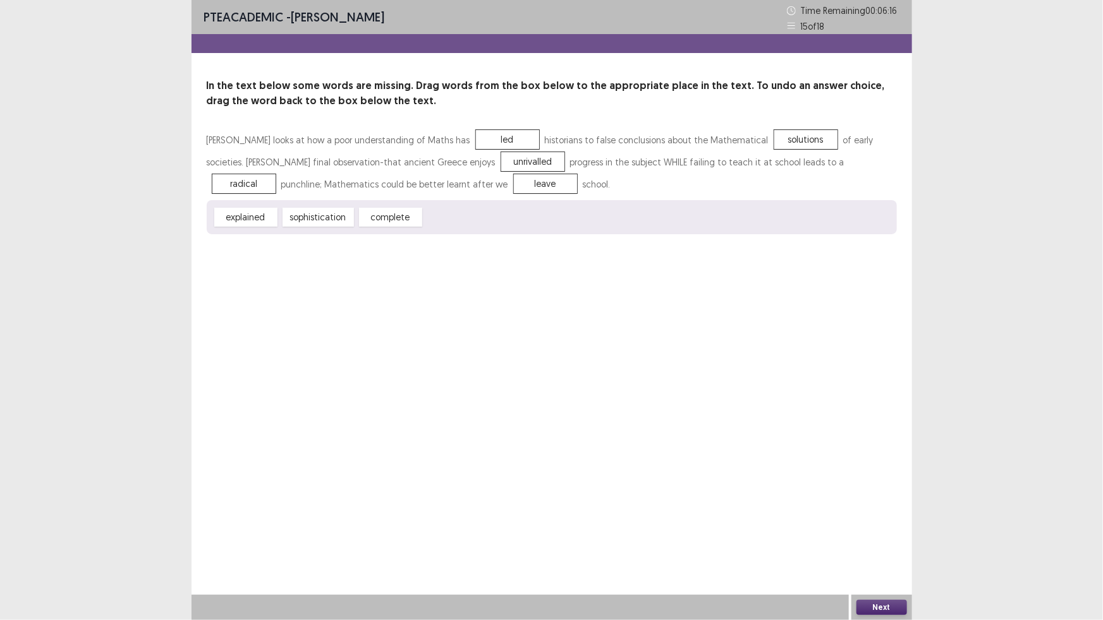
click at [870, 603] on button "Next" at bounding box center [881, 607] width 51 height 15
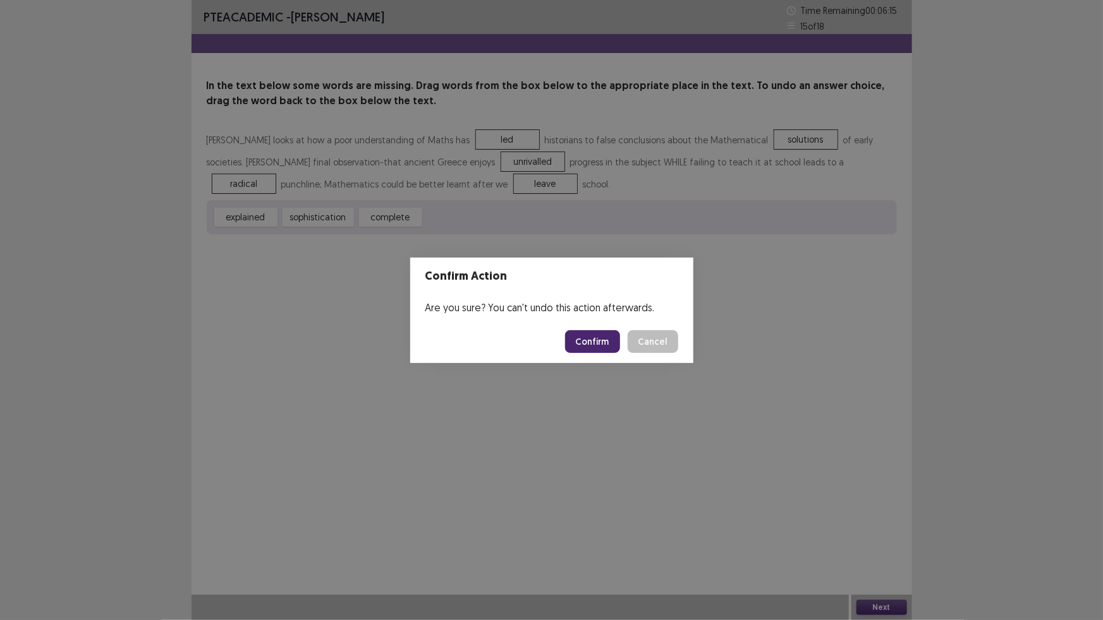
click at [604, 341] on button "Confirm" at bounding box center [592, 341] width 55 height 23
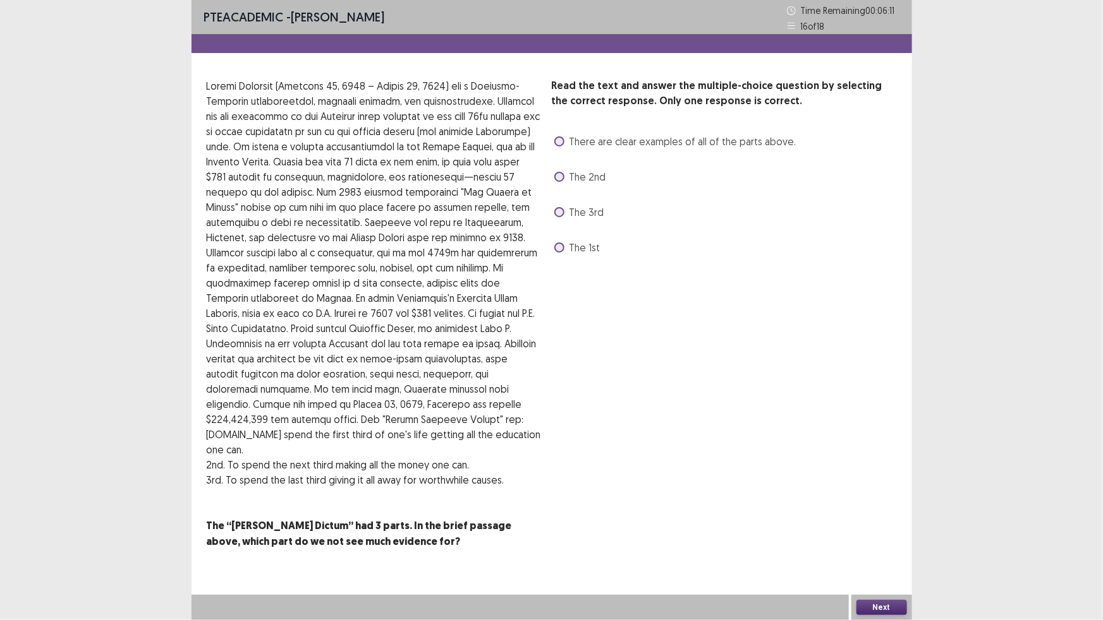
click at [619, 147] on span "There are clear examples of all of the parts above." at bounding box center [682, 141] width 227 height 15
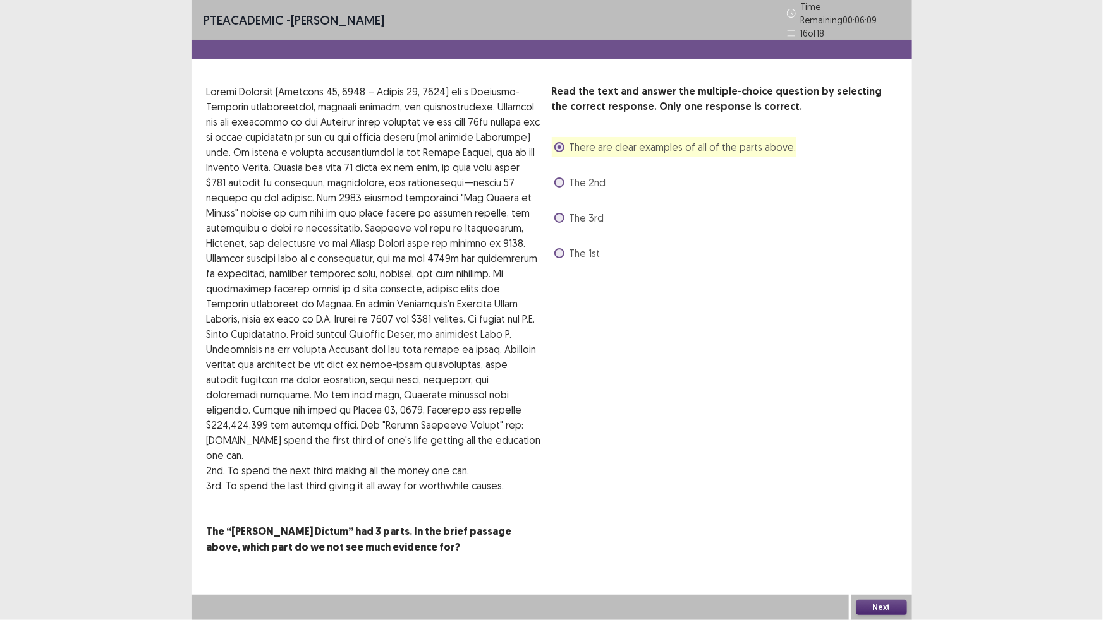
click at [863, 607] on button "Next" at bounding box center [881, 607] width 51 height 15
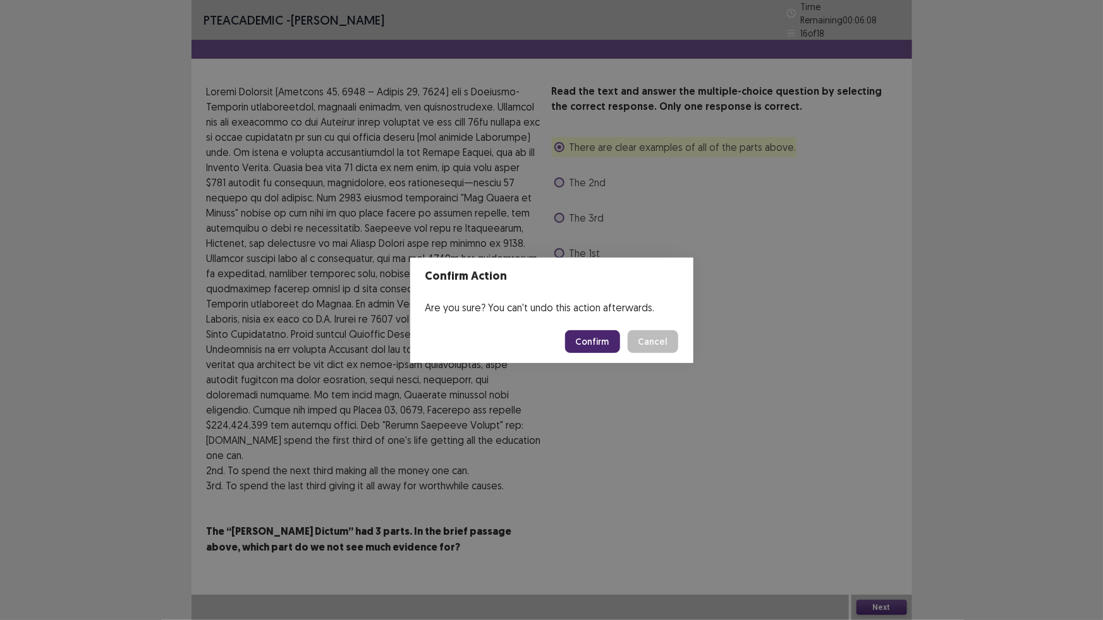
click at [588, 333] on button "Confirm" at bounding box center [592, 341] width 55 height 23
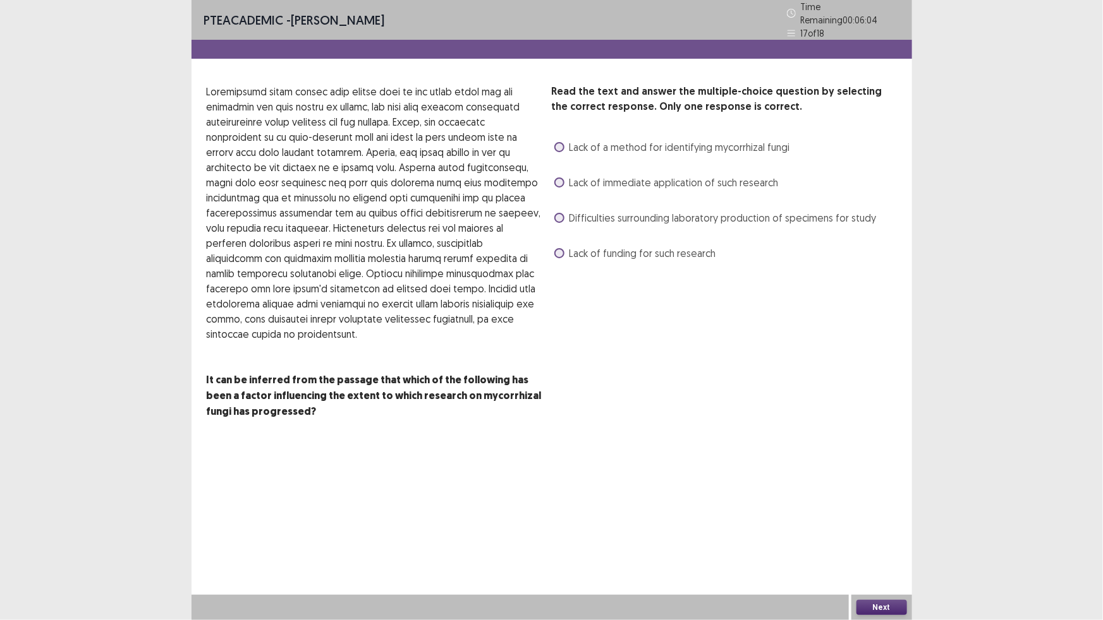
click at [598, 210] on span "Difficulties surrounding laboratory production of specimens for study" at bounding box center [722, 217] width 307 height 15
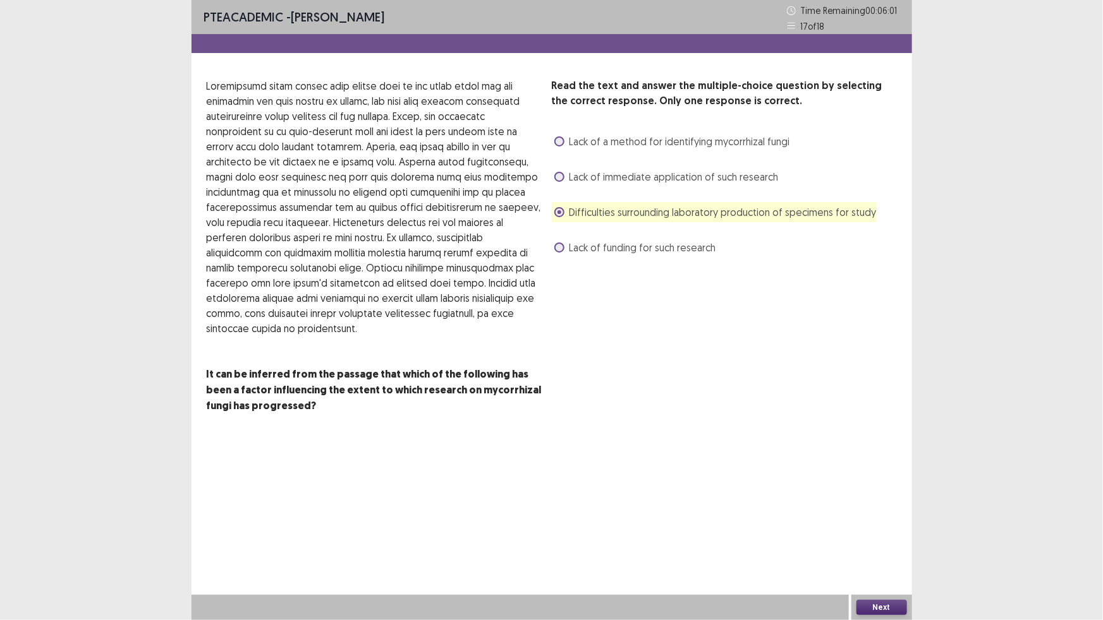
click at [878, 603] on button "Next" at bounding box center [881, 607] width 51 height 15
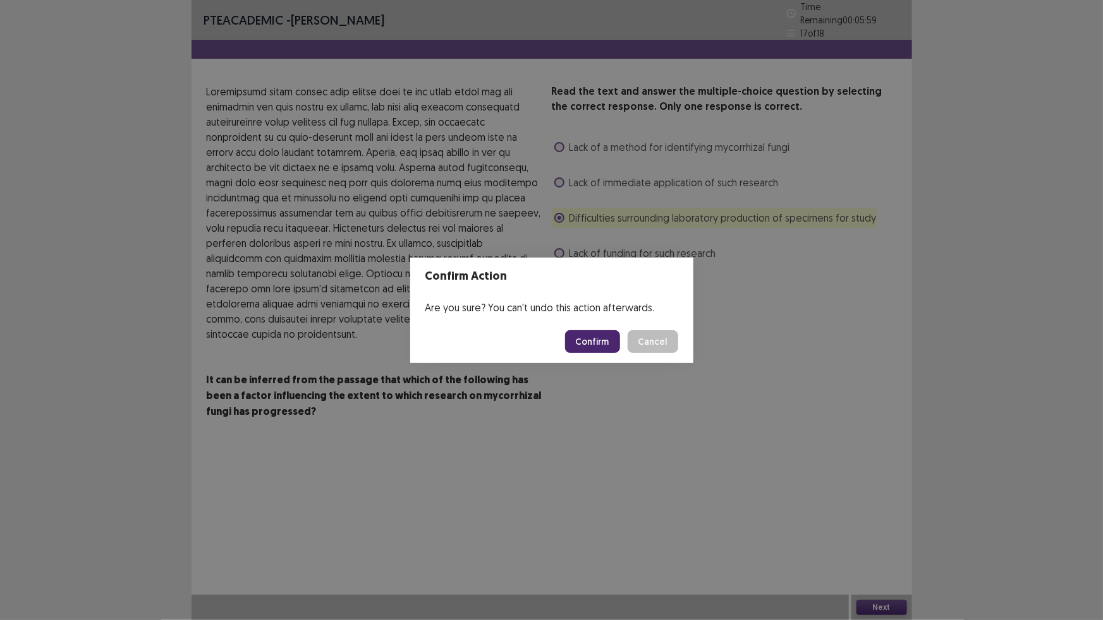
click at [598, 335] on button "Confirm" at bounding box center [592, 341] width 55 height 23
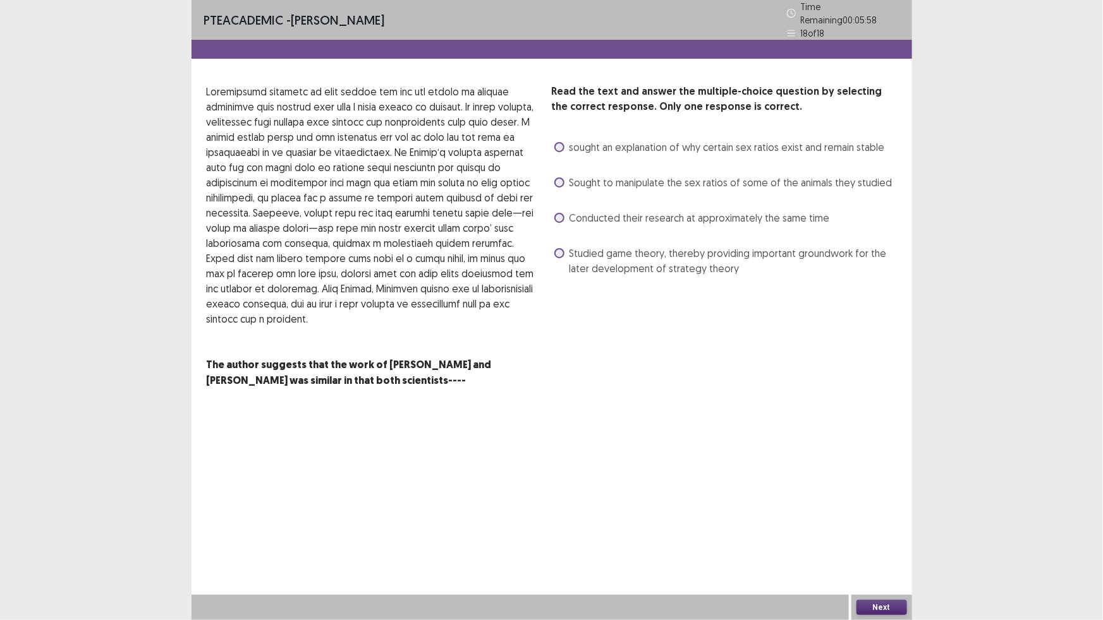
click at [608, 250] on span "Studied game theory, thereby providing important groundwork for the later devel…" at bounding box center [732, 261] width 327 height 30
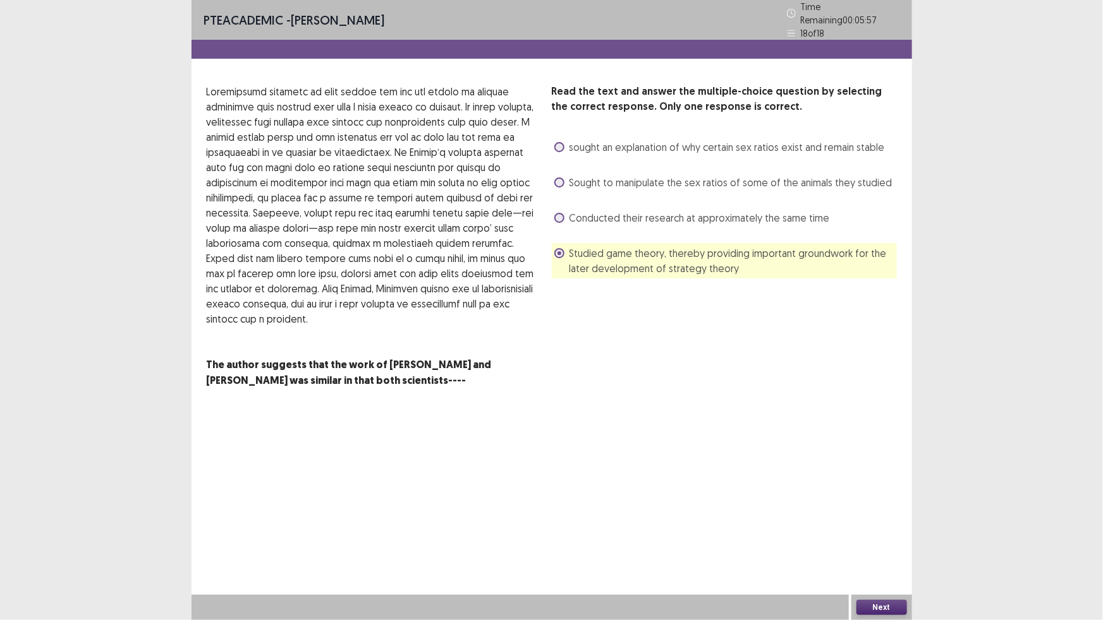
click at [885, 604] on button "Next" at bounding box center [881, 607] width 51 height 15
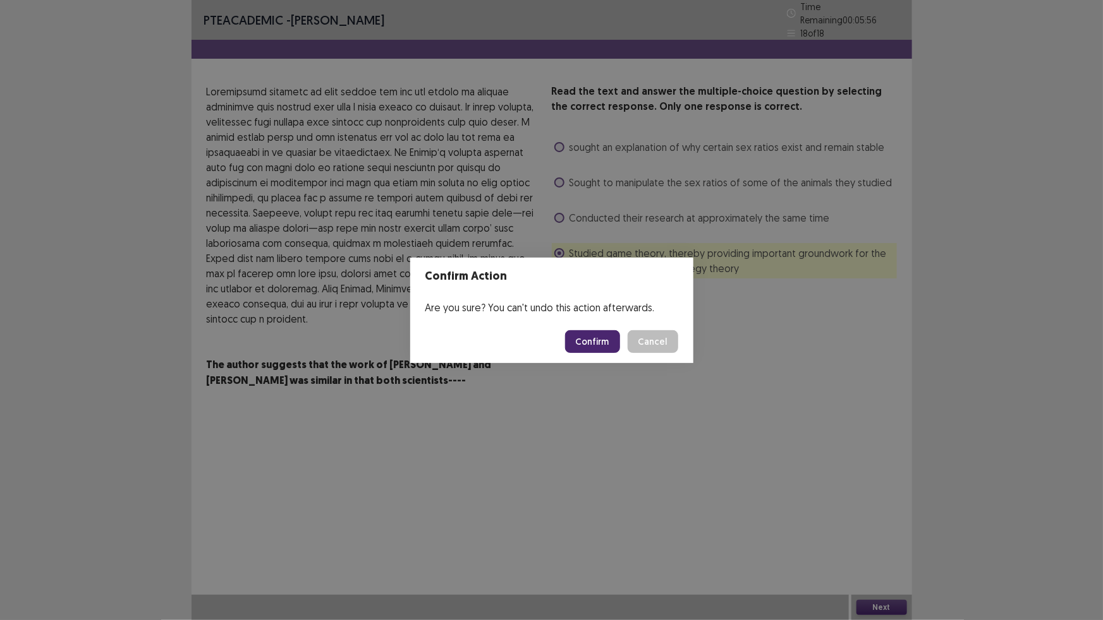
click at [604, 341] on button "Confirm" at bounding box center [592, 341] width 55 height 23
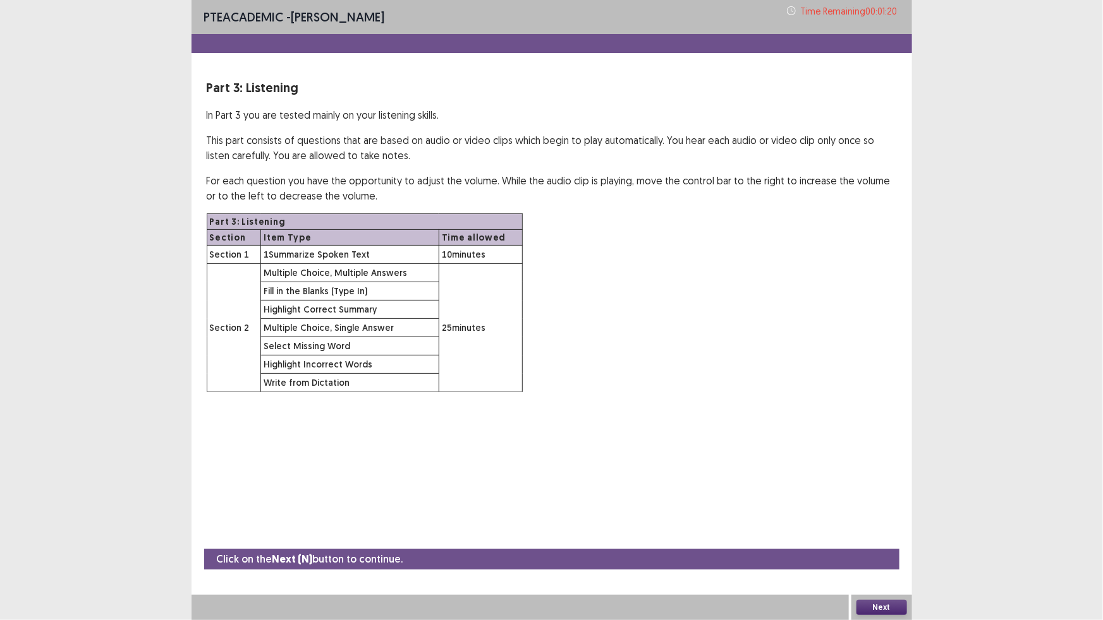
click at [872, 606] on button "Next" at bounding box center [881, 607] width 51 height 15
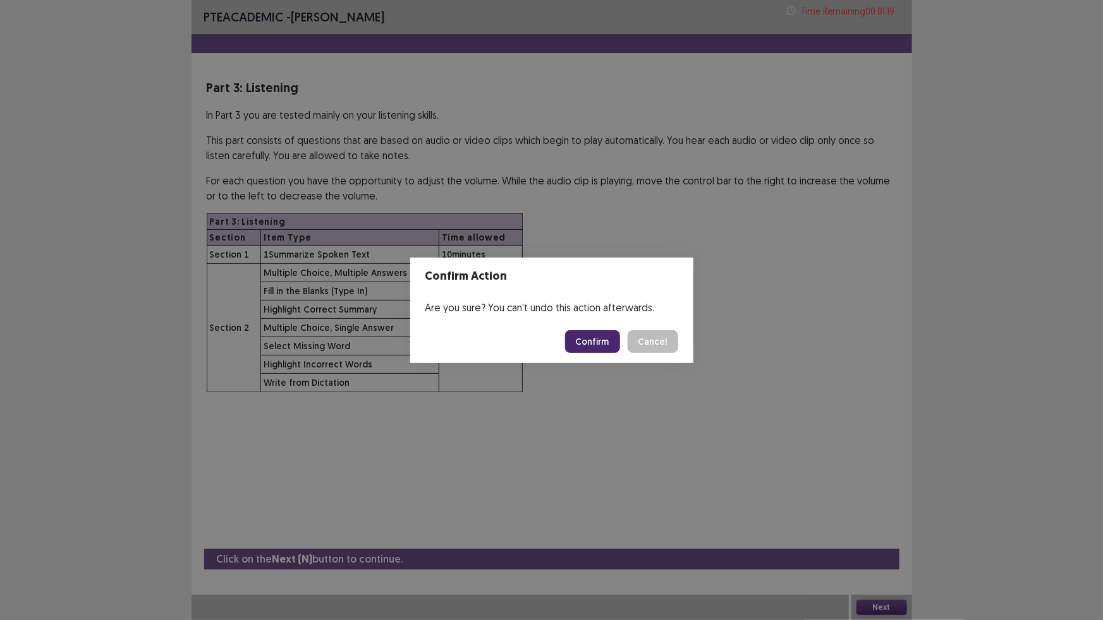
click at [591, 332] on button "Confirm" at bounding box center [592, 341] width 55 height 23
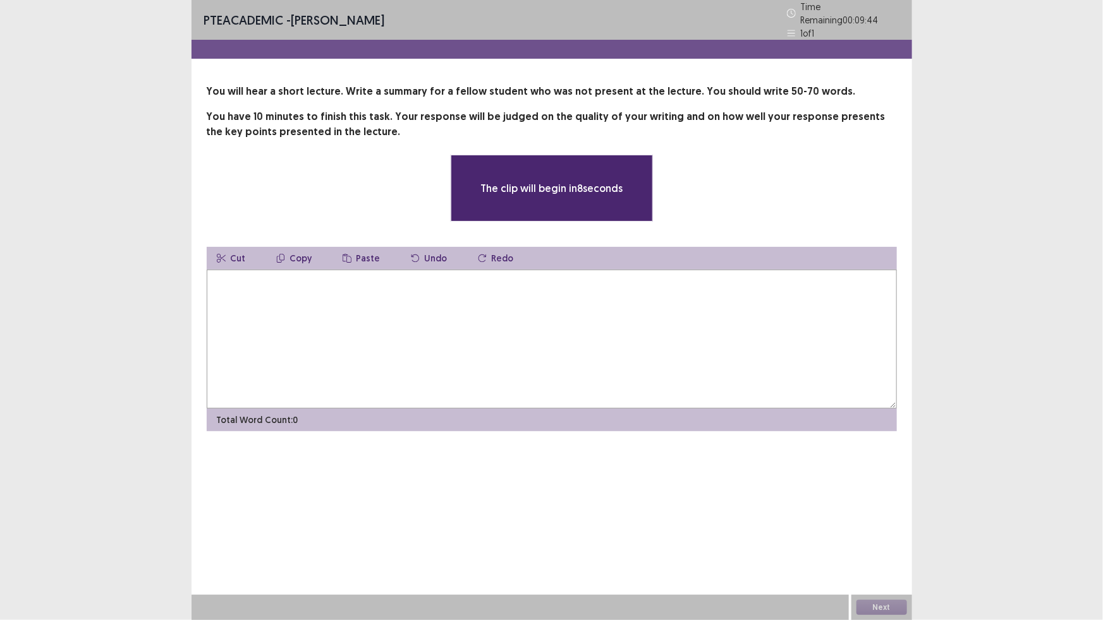
click at [341, 346] on textarea at bounding box center [552, 339] width 690 height 139
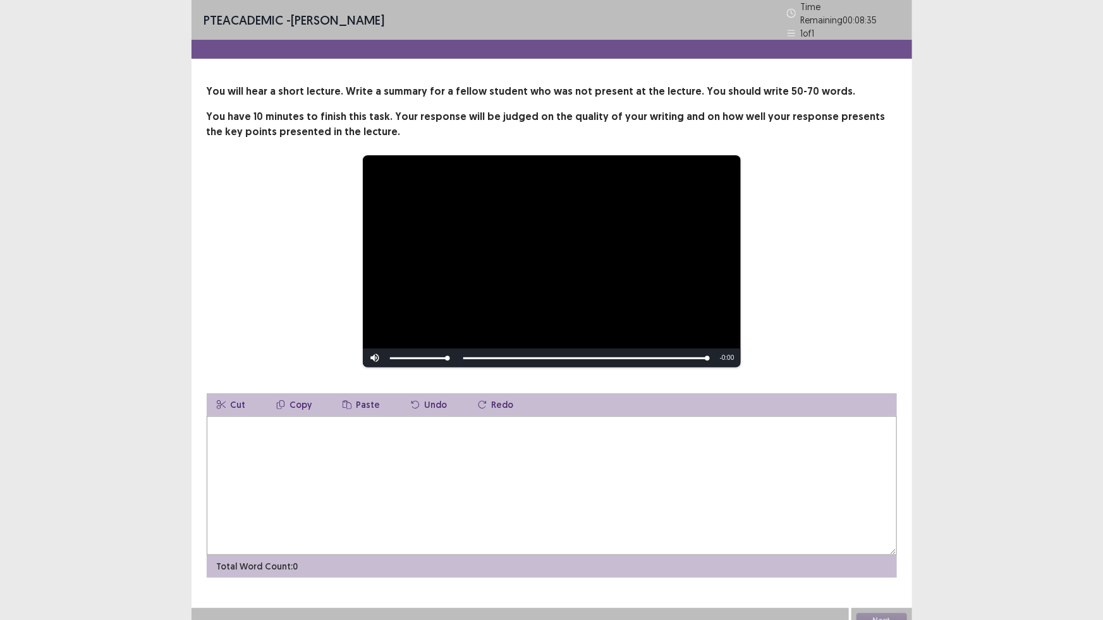
click at [721, 495] on textarea at bounding box center [552, 485] width 690 height 139
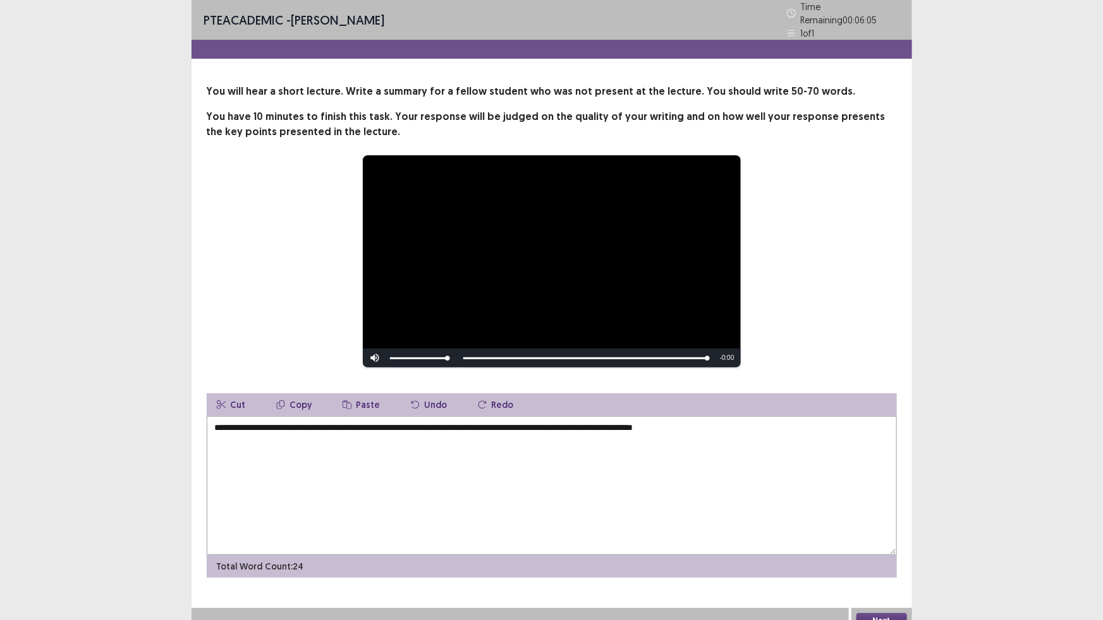
drag, startPoint x: 647, startPoint y: 423, endPoint x: 658, endPoint y: 406, distance: 20.5
click at [651, 416] on textarea "**********" at bounding box center [552, 485] width 690 height 139
click at [654, 423] on textarea "**********" at bounding box center [552, 485] width 690 height 139
click at [713, 428] on textarea "**********" at bounding box center [552, 485] width 690 height 139
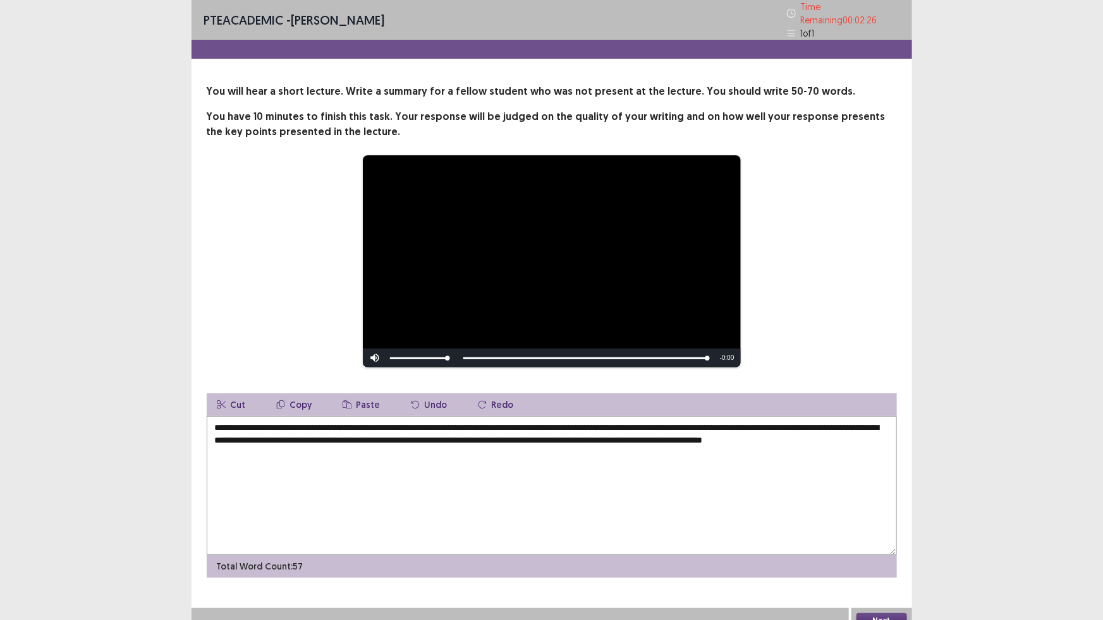
click at [543, 436] on textarea "**********" at bounding box center [552, 485] width 690 height 139
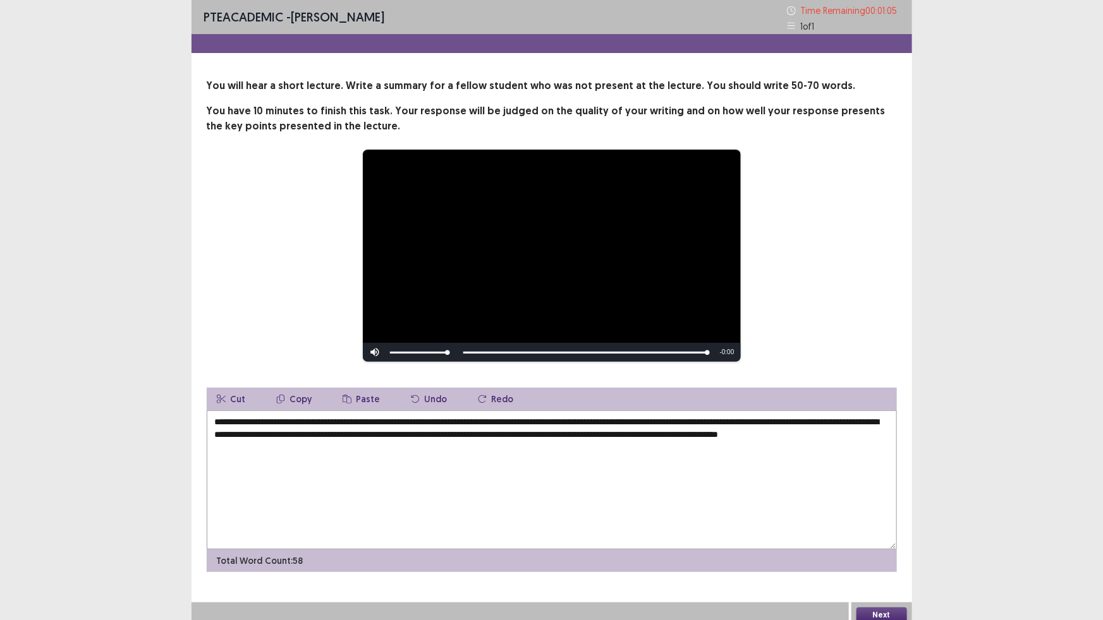
click at [699, 469] on textarea "**********" at bounding box center [552, 480] width 690 height 139
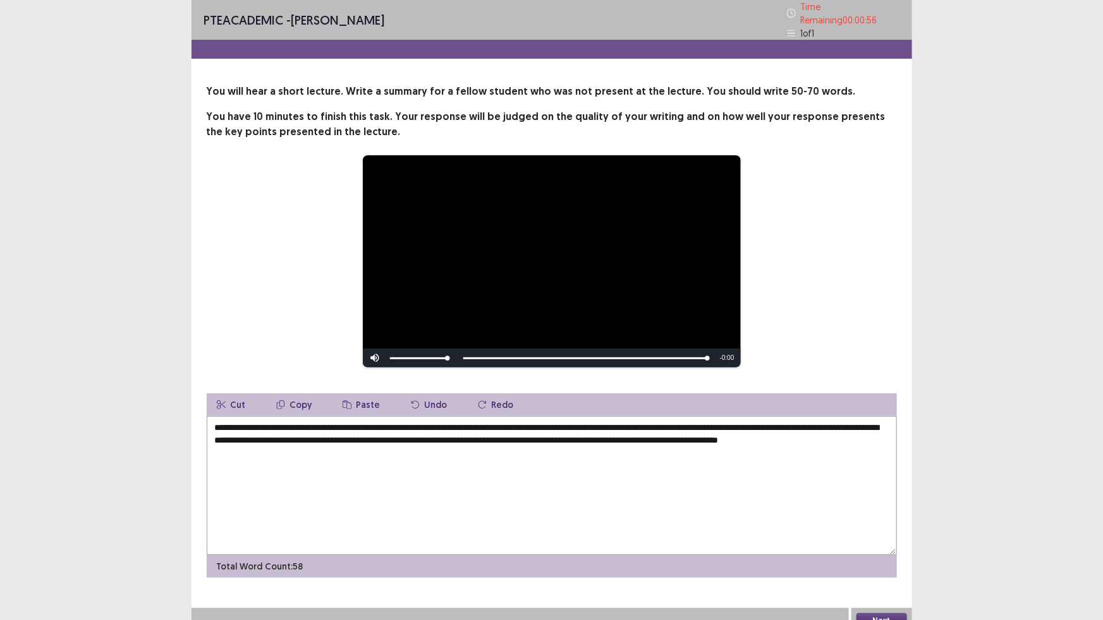
type textarea "**********"
click at [881, 614] on button "Next" at bounding box center [881, 621] width 51 height 15
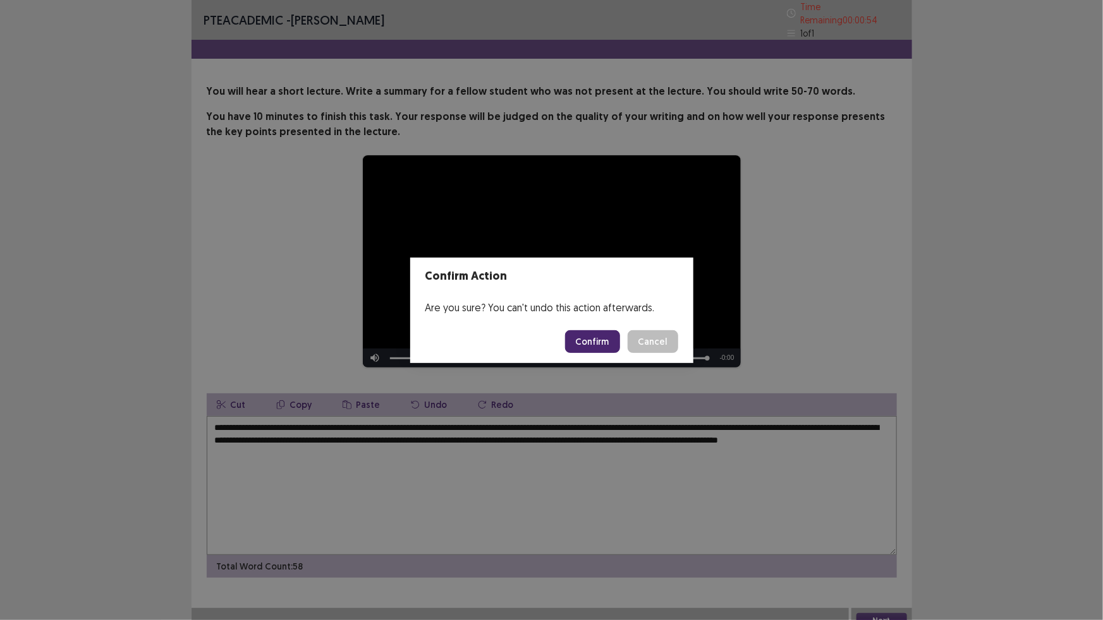
click at [584, 349] on button "Confirm" at bounding box center [592, 341] width 55 height 23
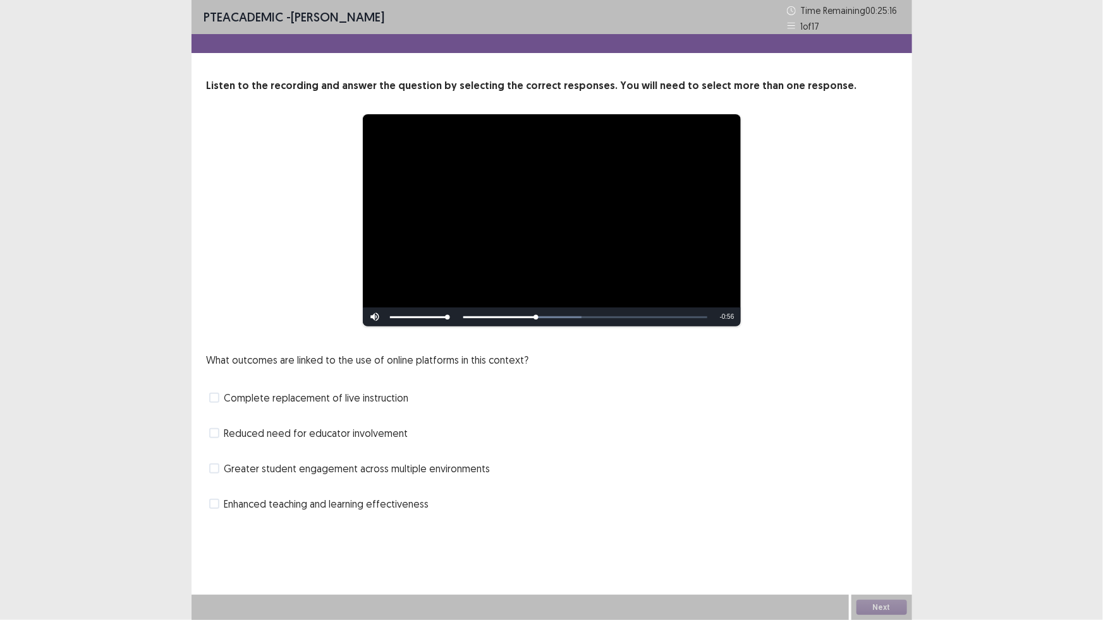
click at [353, 508] on span "Enhanced teaching and learning effectiveness" at bounding box center [326, 504] width 205 height 15
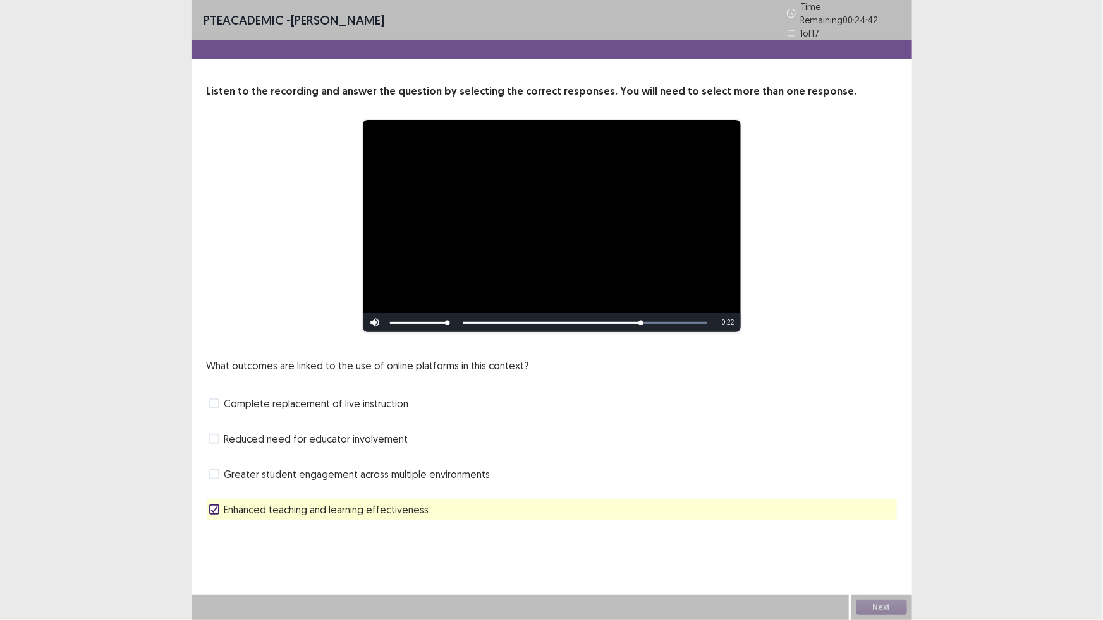
click at [338, 433] on span "Reduced need for educator involvement" at bounding box center [316, 439] width 184 height 15
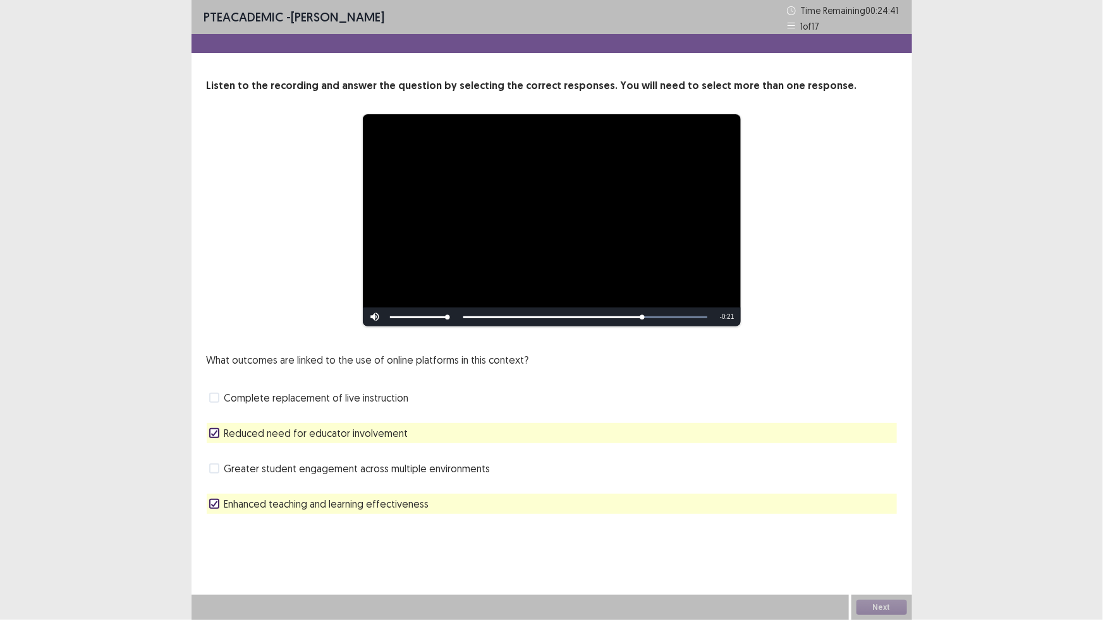
click at [338, 433] on span "Reduced need for educator involvement" at bounding box center [316, 433] width 184 height 15
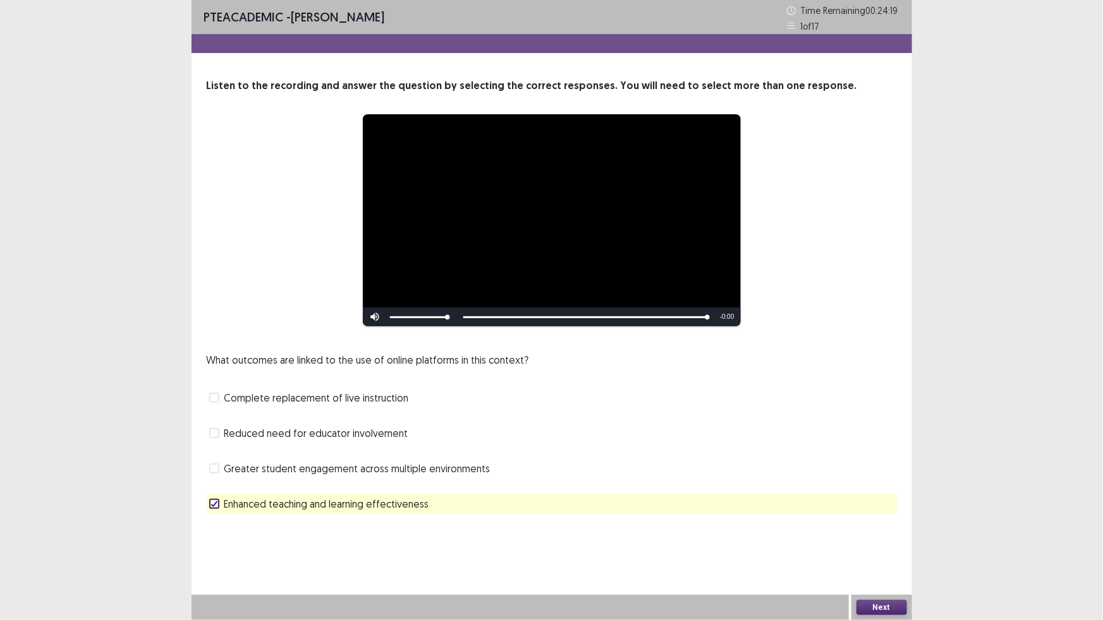
click at [866, 603] on button "Next" at bounding box center [881, 607] width 51 height 15
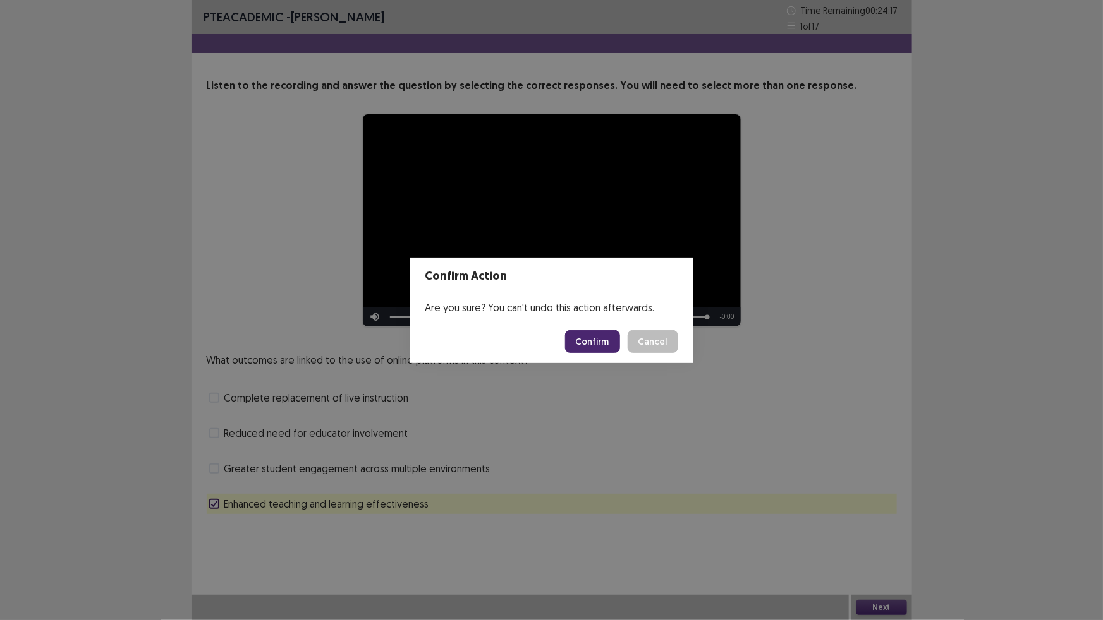
click at [608, 346] on button "Confirm" at bounding box center [592, 341] width 55 height 23
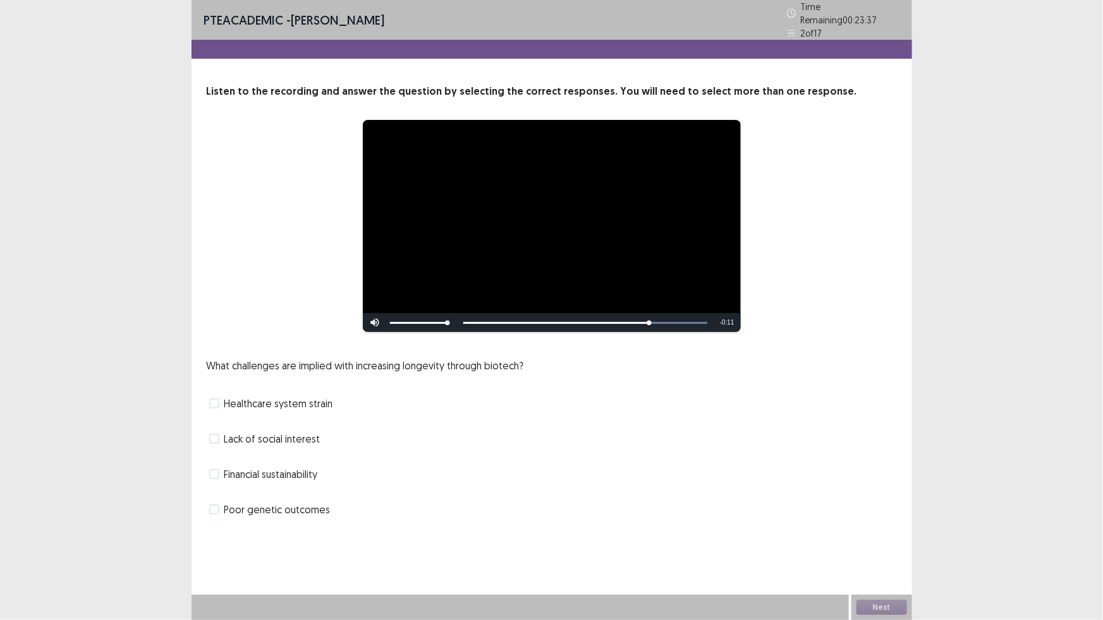
click at [291, 471] on span "Financial sustainability" at bounding box center [271, 474] width 94 height 15
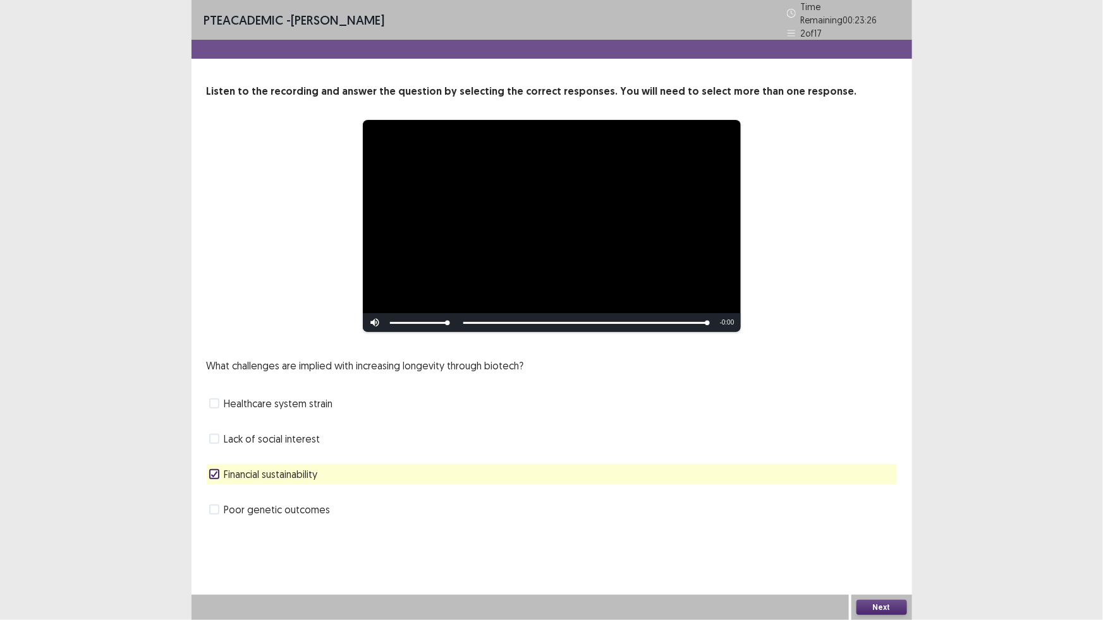
click at [878, 605] on button "Next" at bounding box center [881, 607] width 51 height 15
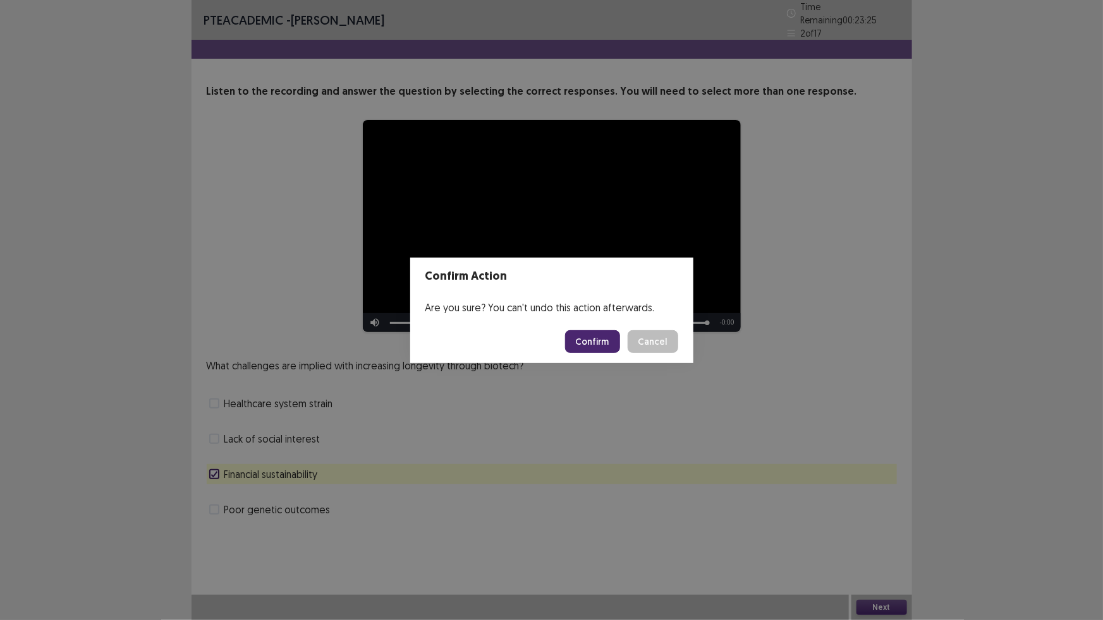
click at [587, 339] on button "Confirm" at bounding box center [592, 341] width 55 height 23
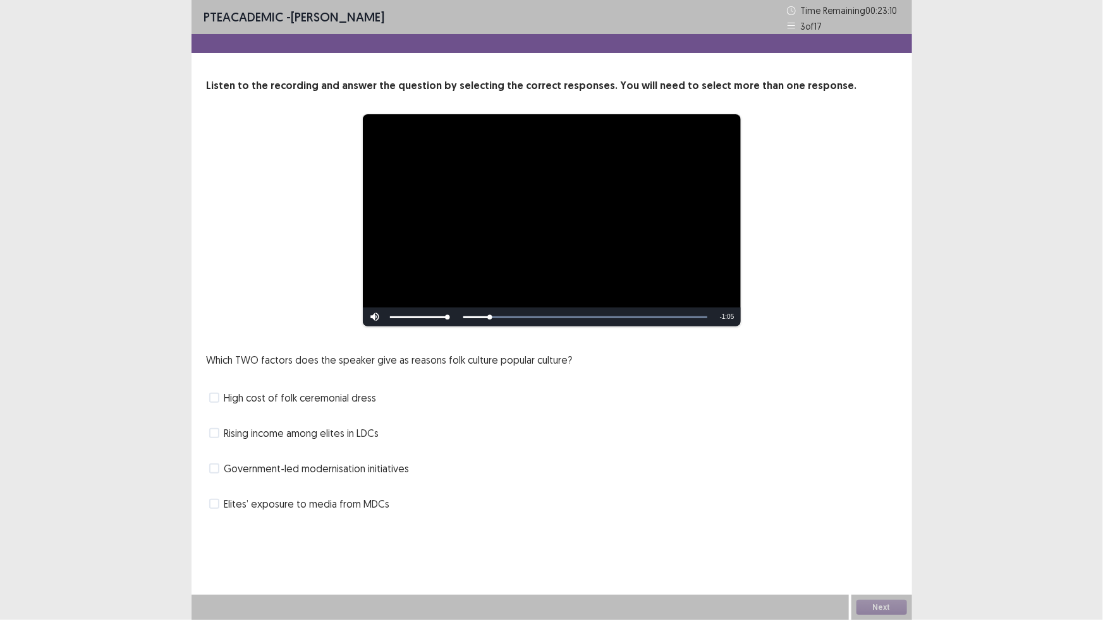
click at [280, 433] on span "Rising income among elites in LDCs" at bounding box center [301, 433] width 155 height 15
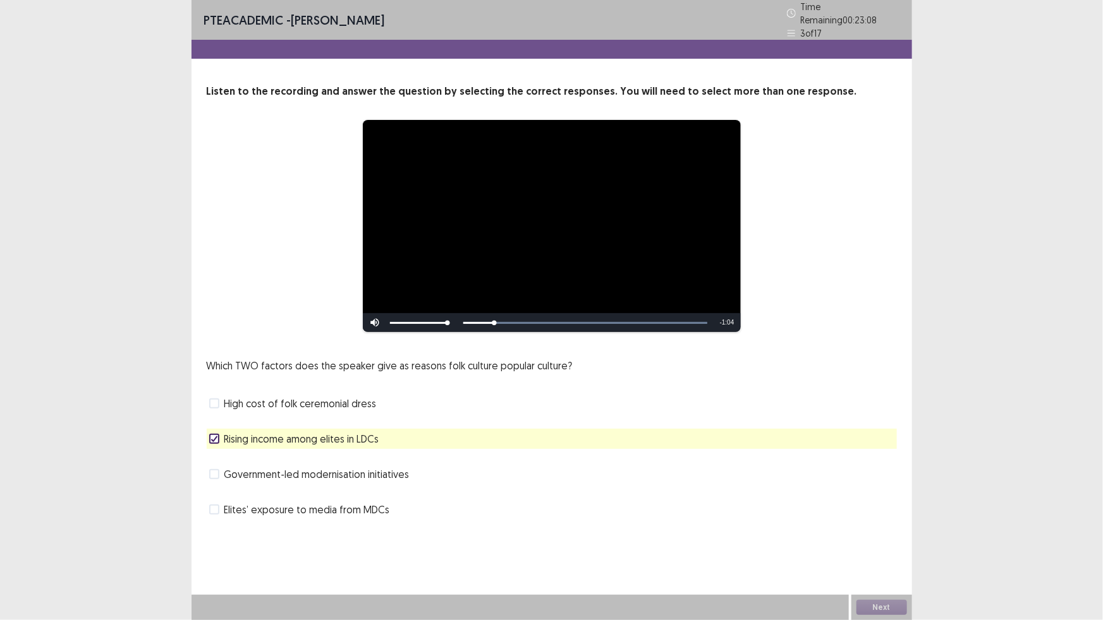
click at [296, 432] on span "Rising income among elites in LDCs" at bounding box center [301, 439] width 155 height 15
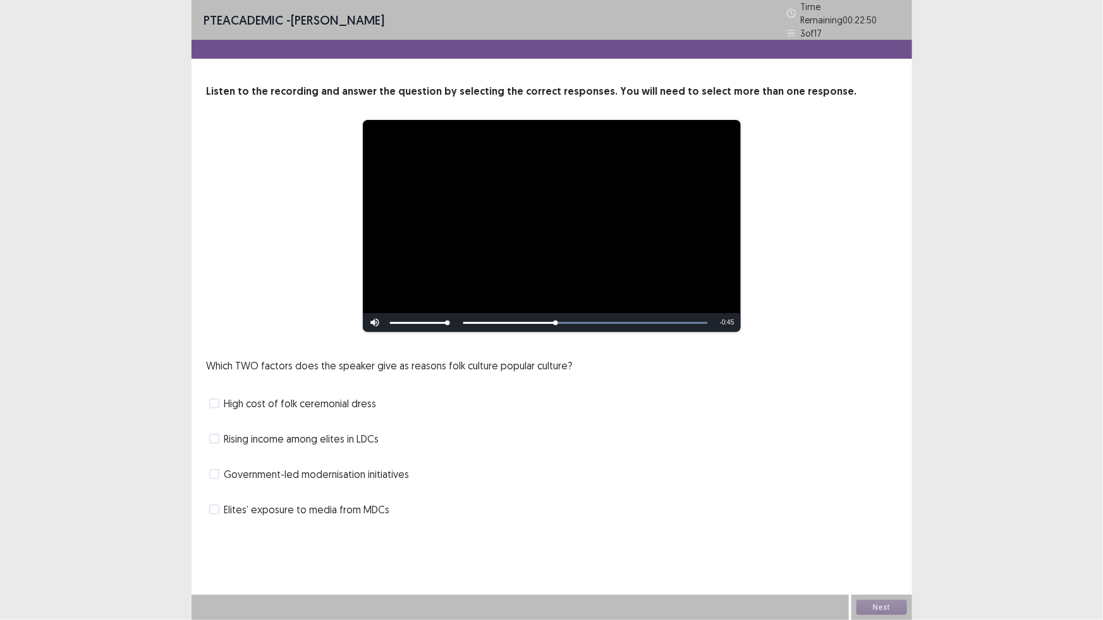
click at [392, 432] on div "Rising income among elites in LDCs" at bounding box center [552, 439] width 690 height 20
click at [286, 440] on span "Rising income among elites in LDCs" at bounding box center [301, 439] width 155 height 15
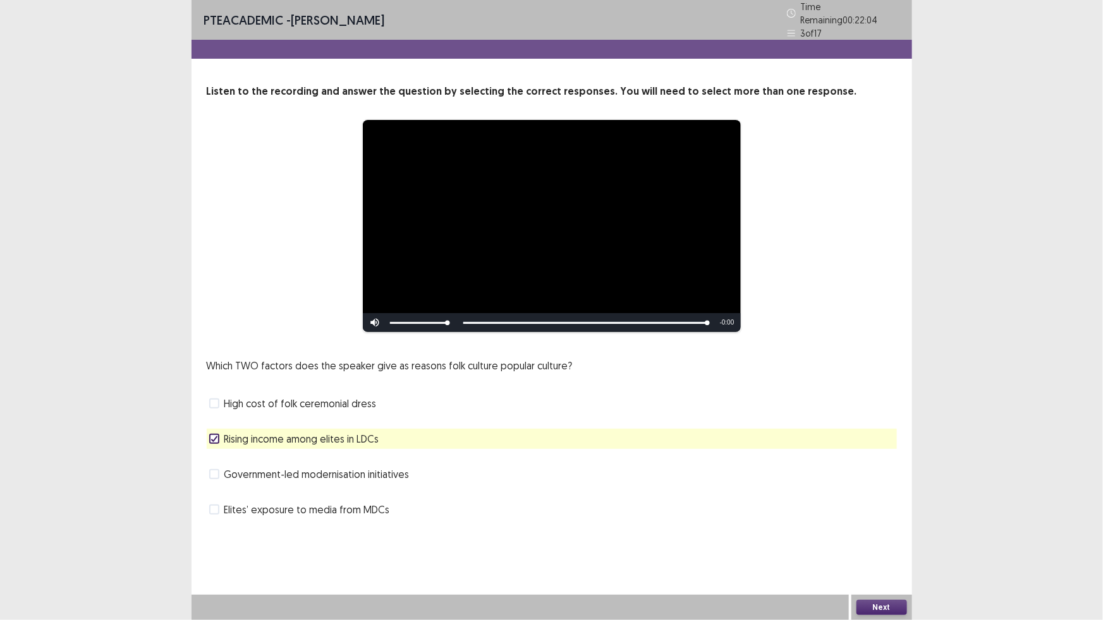
click at [873, 605] on button "Next" at bounding box center [881, 607] width 51 height 15
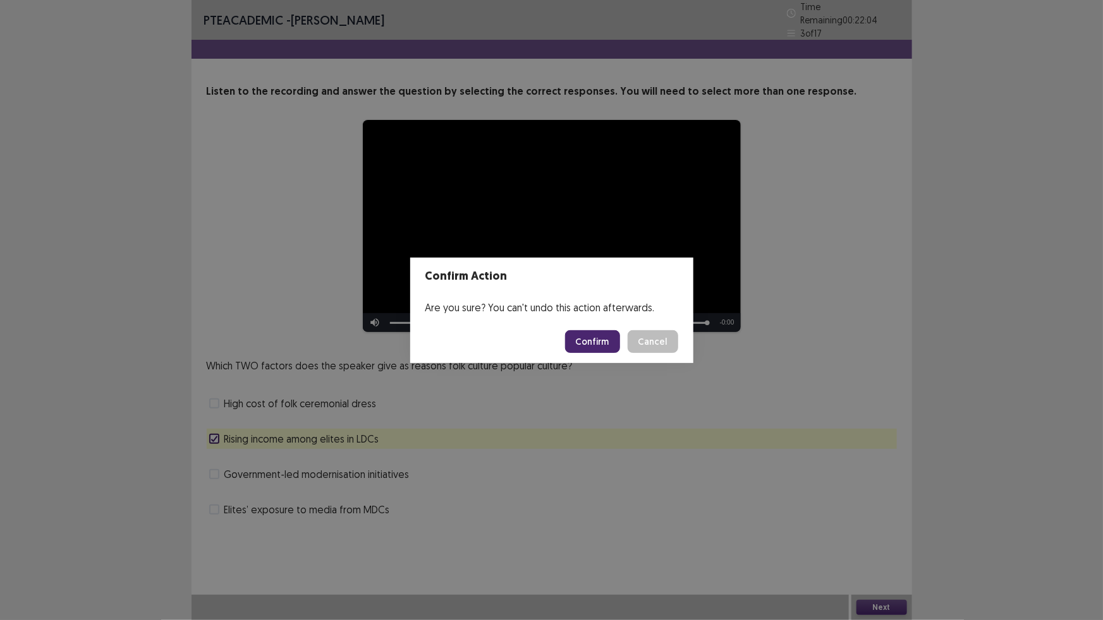
click at [582, 348] on button "Confirm" at bounding box center [592, 341] width 55 height 23
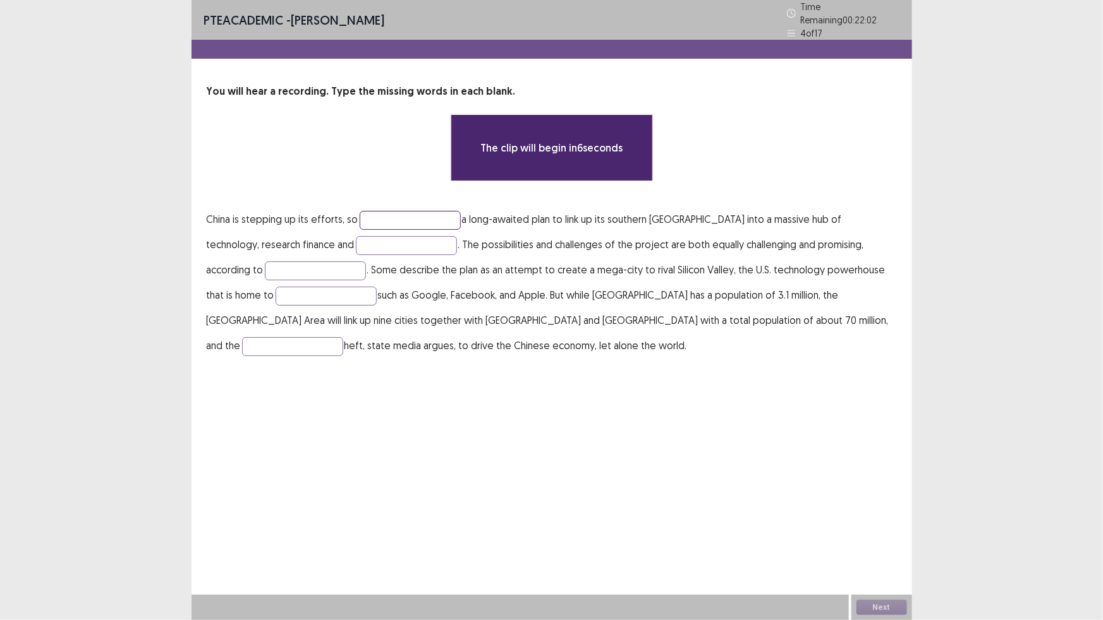
click at [381, 215] on input "text" at bounding box center [410, 220] width 101 height 19
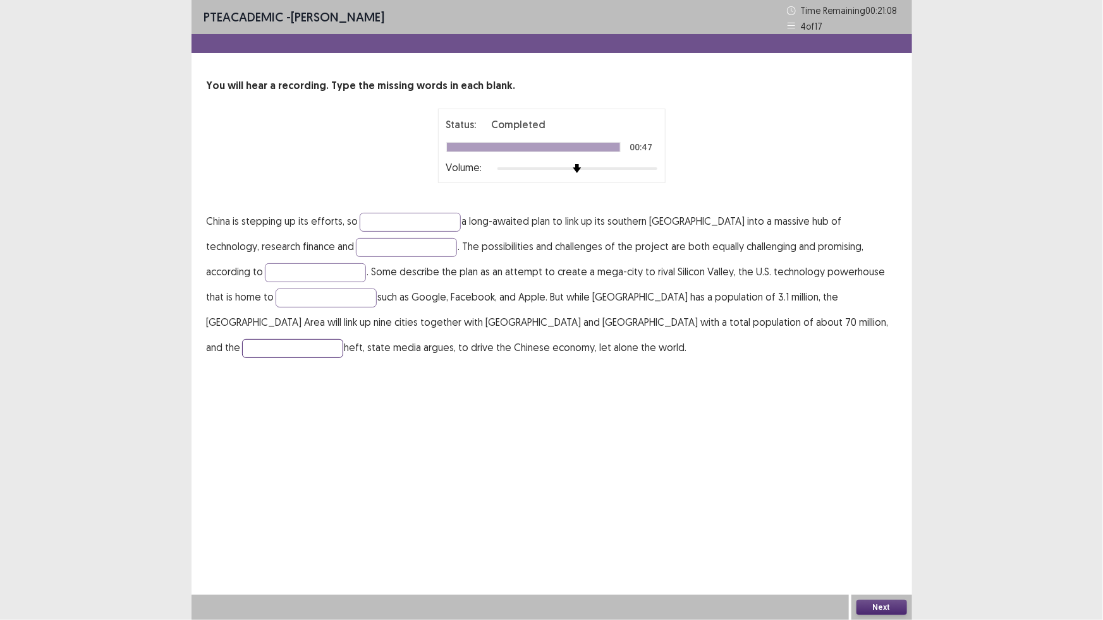
click at [343, 339] on input "text" at bounding box center [292, 348] width 101 height 19
type input "********"
click at [391, 219] on input "text" at bounding box center [410, 222] width 101 height 19
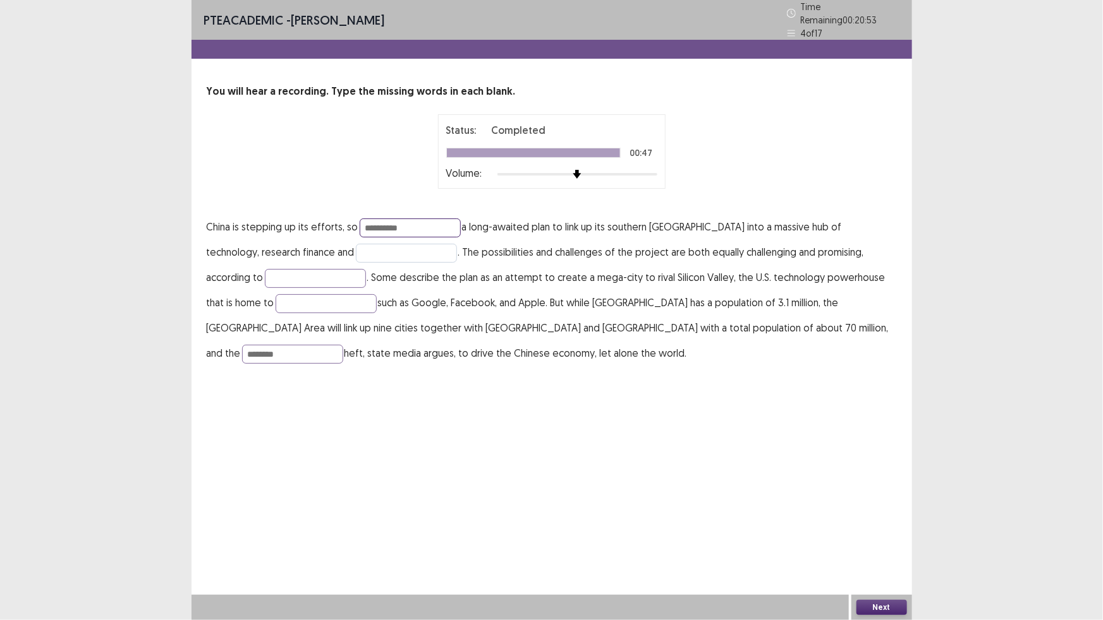
type input "**********"
click at [378, 245] on input "text" at bounding box center [406, 253] width 101 height 19
type input "**********"
click at [294, 269] on input "text" at bounding box center [315, 278] width 101 height 19
type input "********"
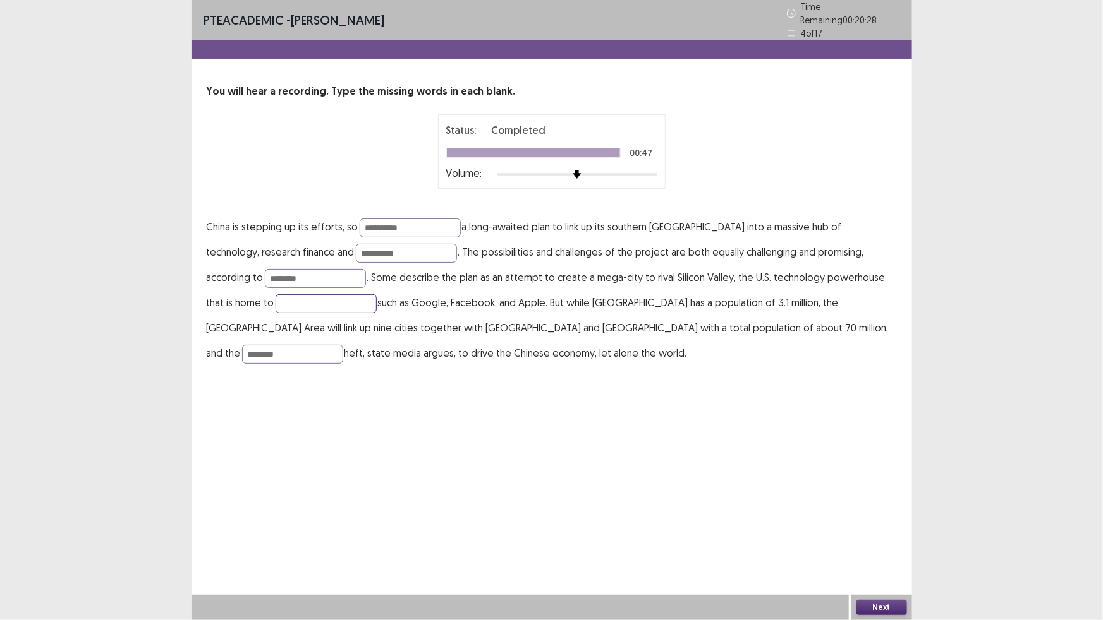
click at [275, 296] on input "text" at bounding box center [325, 303] width 101 height 19
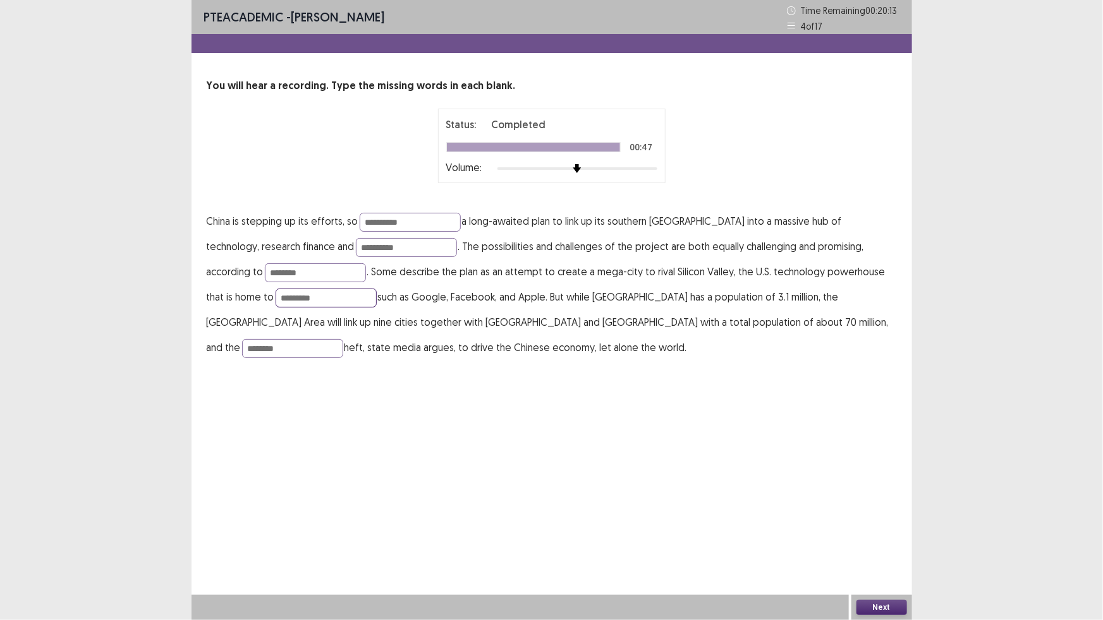
type input "*********"
click at [891, 611] on button "Next" at bounding box center [881, 607] width 51 height 15
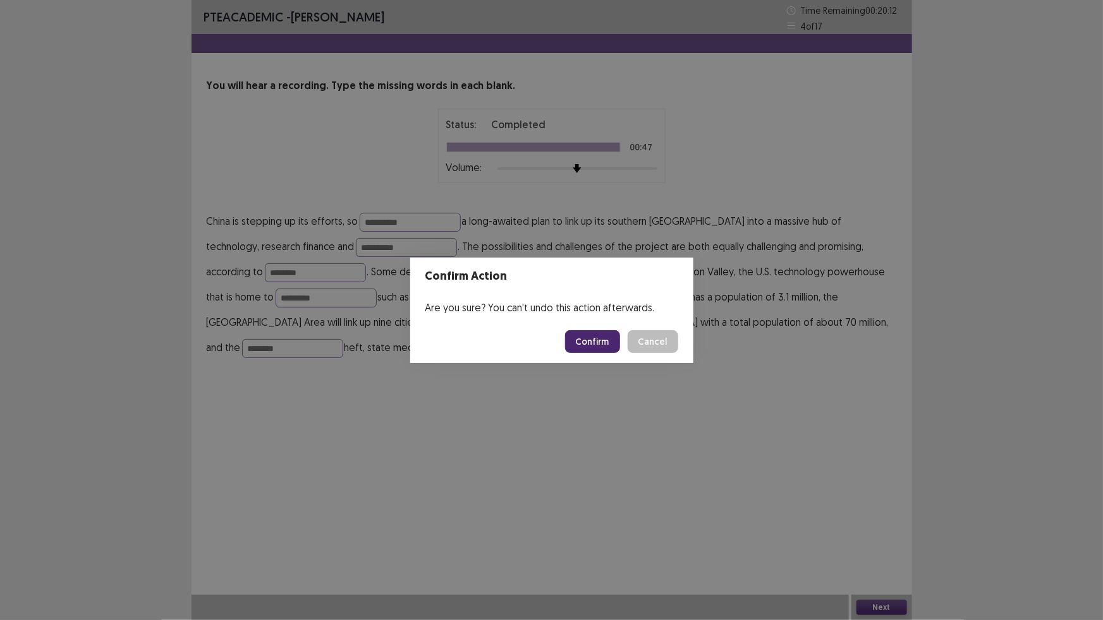
drag, startPoint x: 603, startPoint y: 342, endPoint x: 607, endPoint y: 332, distance: 11.0
click at [607, 341] on button "Confirm" at bounding box center [592, 341] width 55 height 23
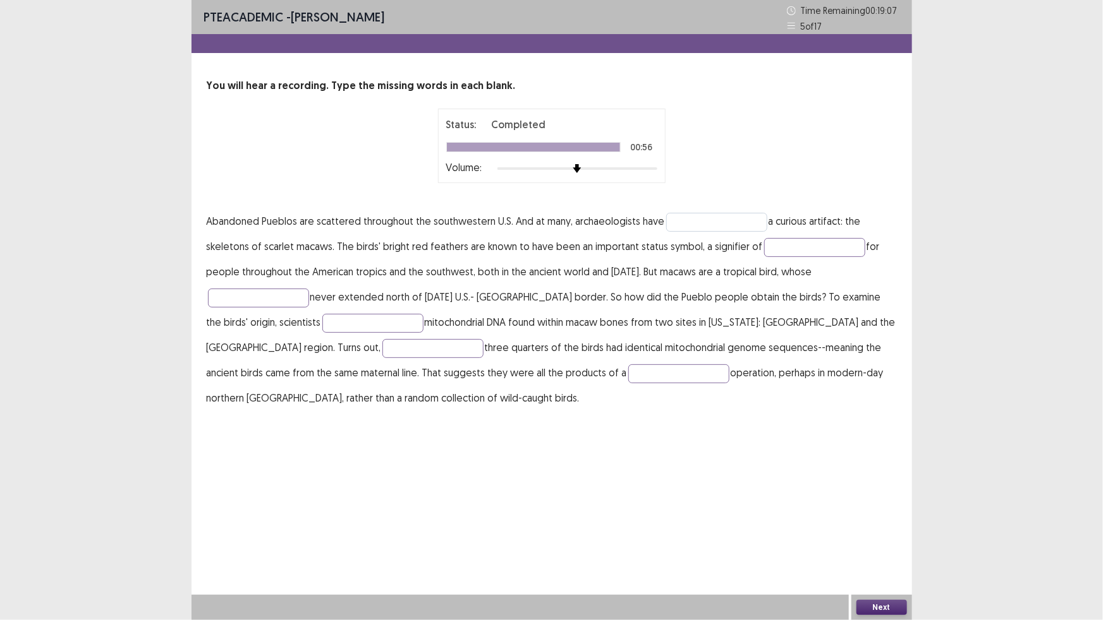
drag, startPoint x: 708, startPoint y: 207, endPoint x: 707, endPoint y: 220, distance: 13.3
click at [707, 214] on div "You will hear a recording. Type the missing words in each blank. Status: Comple…" at bounding box center [551, 244] width 720 height 332
click at [707, 220] on input "text" at bounding box center [716, 222] width 101 height 19
type input "*********"
click at [784, 246] on input "text" at bounding box center [814, 247] width 101 height 19
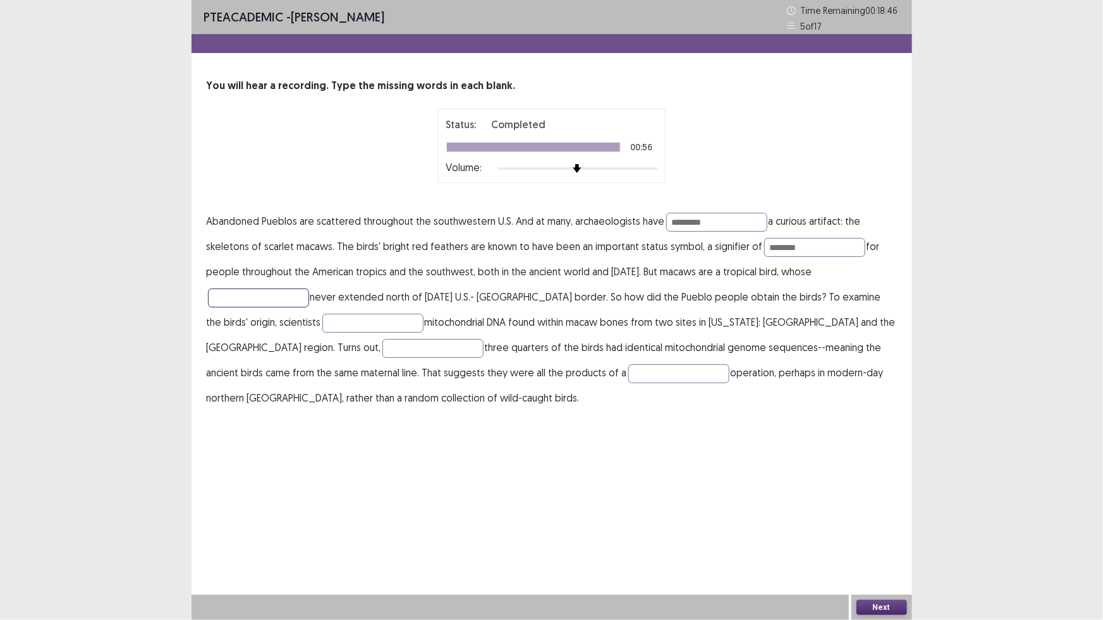
click at [267, 292] on input "text" at bounding box center [258, 298] width 101 height 19
click at [788, 249] on input "********" at bounding box center [814, 247] width 101 height 19
type input "********"
click at [259, 296] on input "text" at bounding box center [258, 298] width 101 height 19
type input "*****"
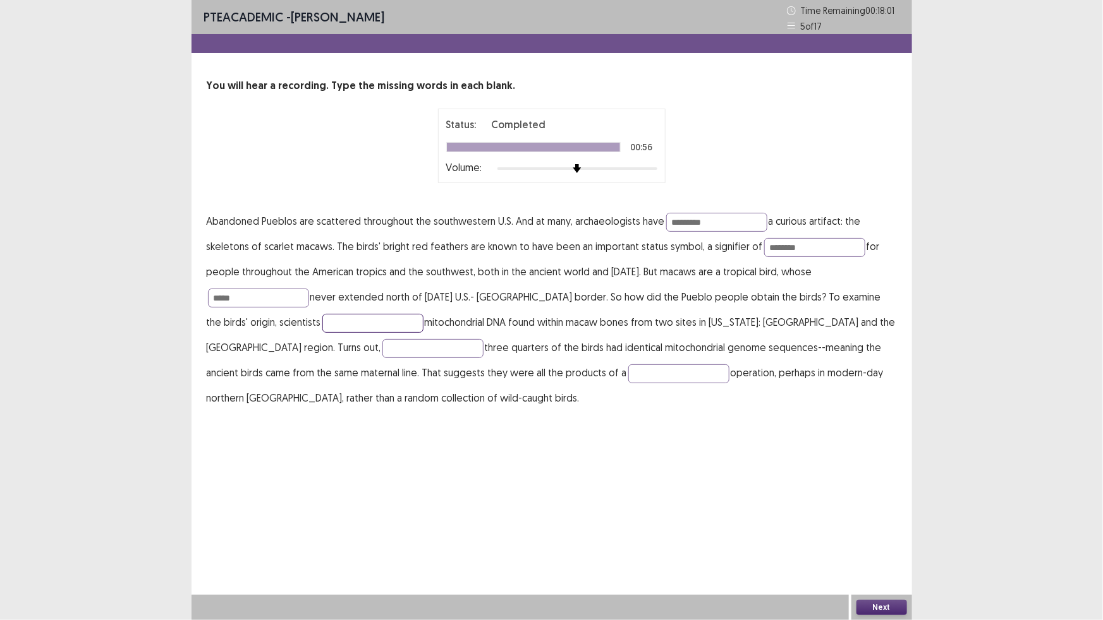
click at [322, 320] on input "text" at bounding box center [372, 323] width 101 height 19
type input "********"
click at [382, 350] on input "text" at bounding box center [432, 348] width 101 height 19
type input "******"
click at [628, 374] on input "text" at bounding box center [678, 374] width 101 height 19
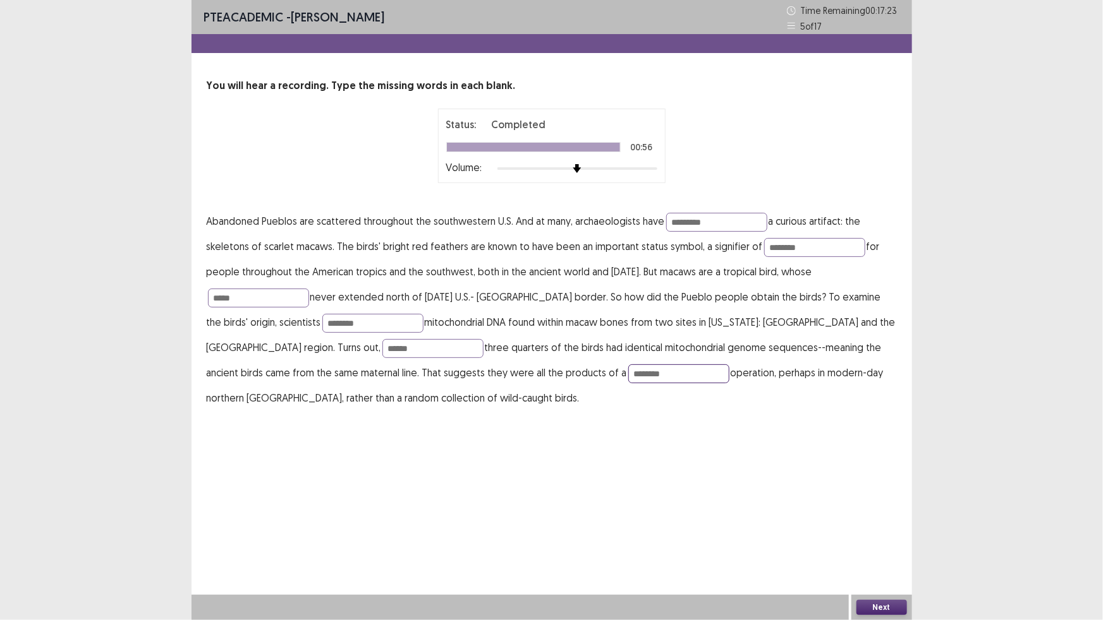
type input "********"
click at [888, 610] on button "Next" at bounding box center [881, 607] width 51 height 15
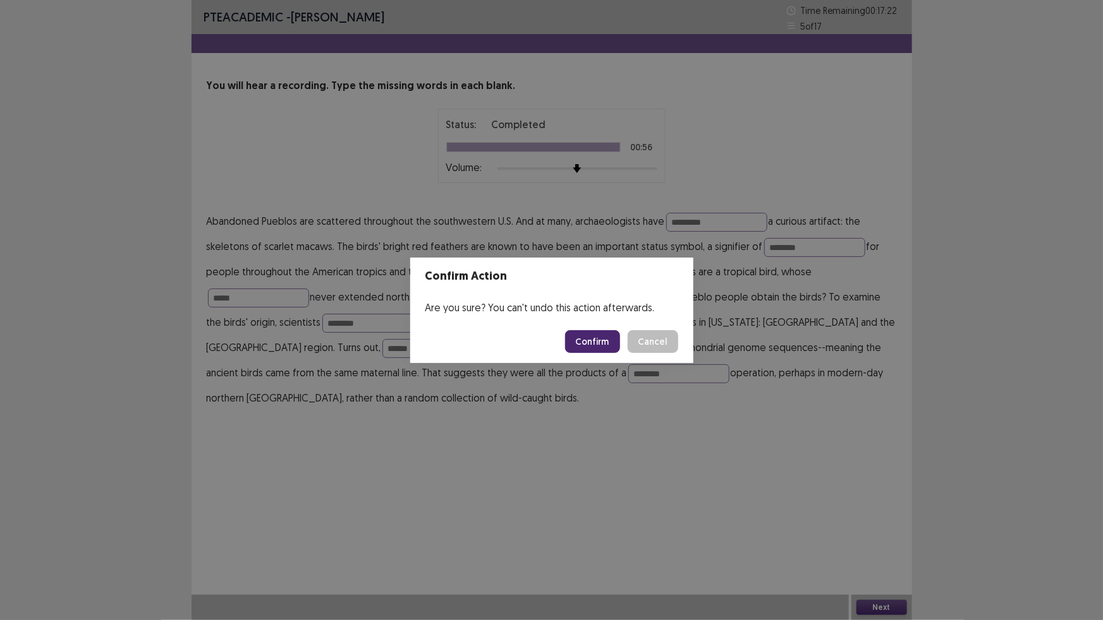
click at [596, 335] on button "Confirm" at bounding box center [592, 341] width 55 height 23
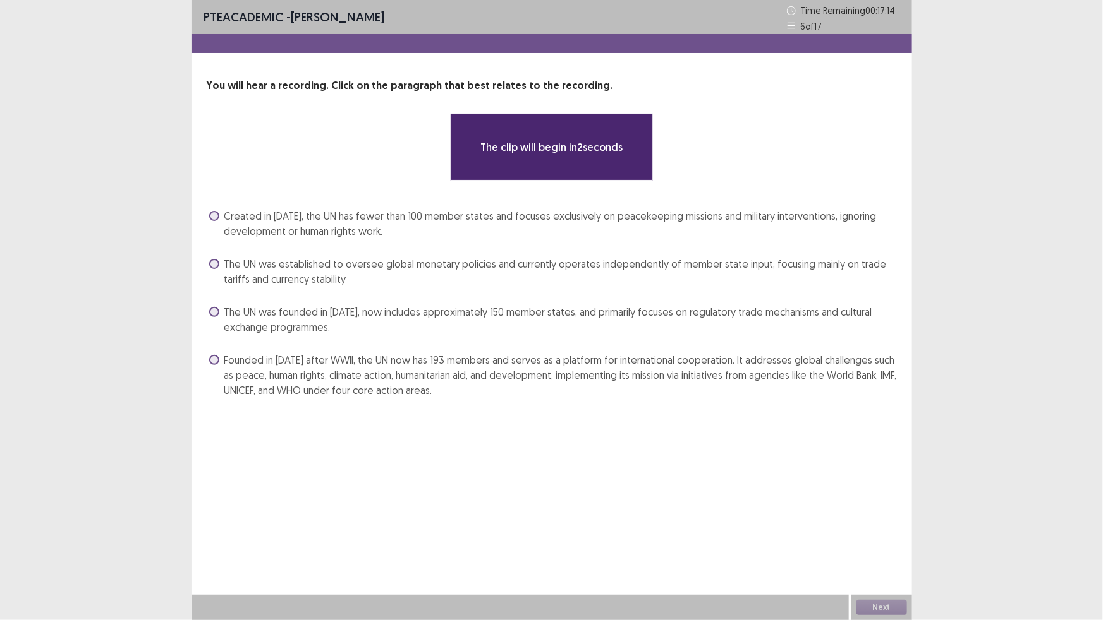
click at [303, 313] on span "The UN was founded in [DATE], now includes approximately 150 member states, and…" at bounding box center [560, 320] width 672 height 30
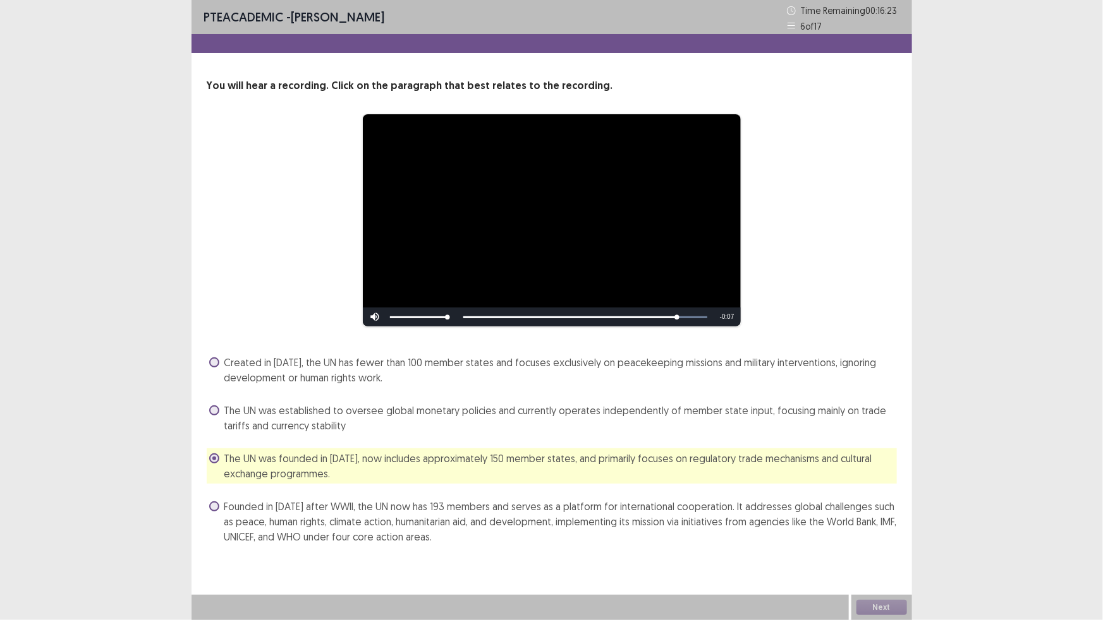
click at [350, 505] on span "Founded in [DATE] after WWII, the UN now has 193 members and serves as a platfo…" at bounding box center [560, 521] width 672 height 45
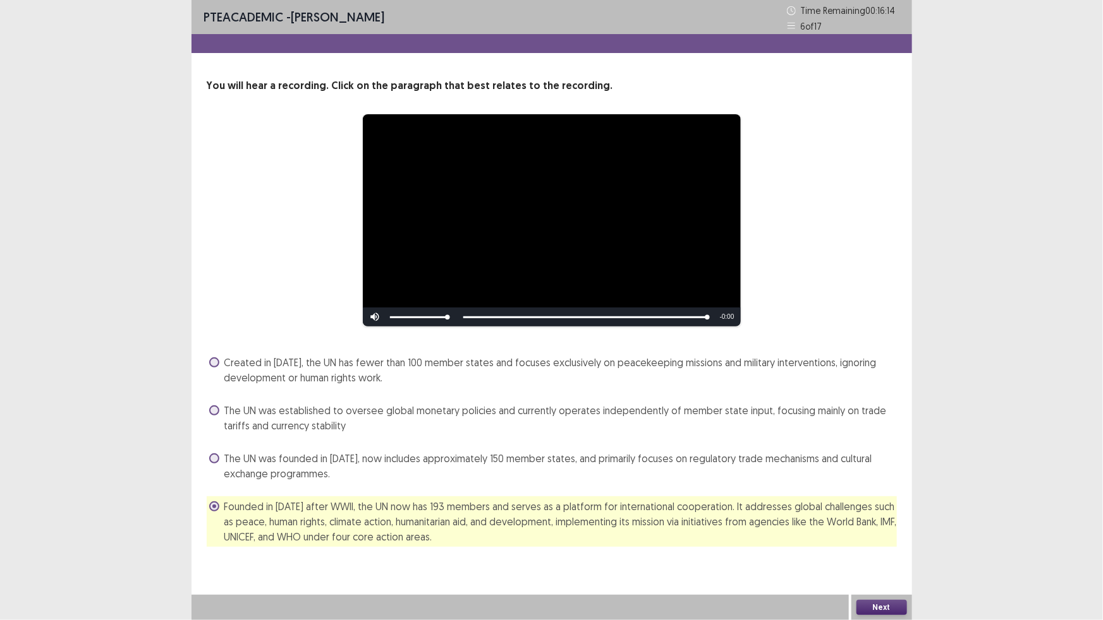
click at [885, 607] on button "Next" at bounding box center [881, 607] width 51 height 15
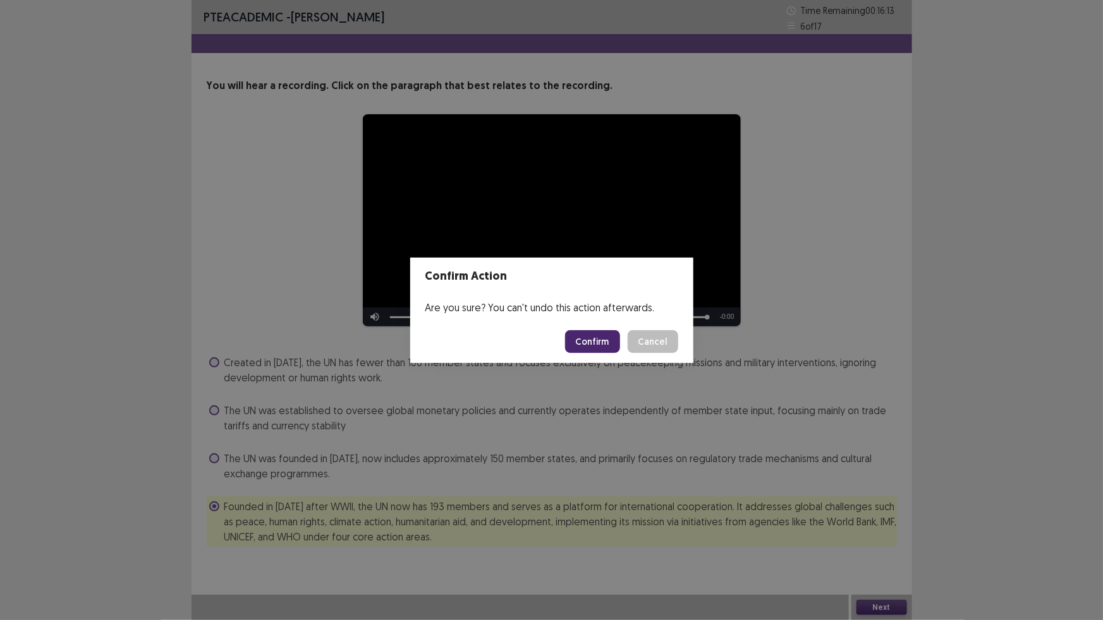
drag, startPoint x: 588, startPoint y: 341, endPoint x: 583, endPoint y: 332, distance: 10.0
click at [588, 340] on button "Confirm" at bounding box center [592, 341] width 55 height 23
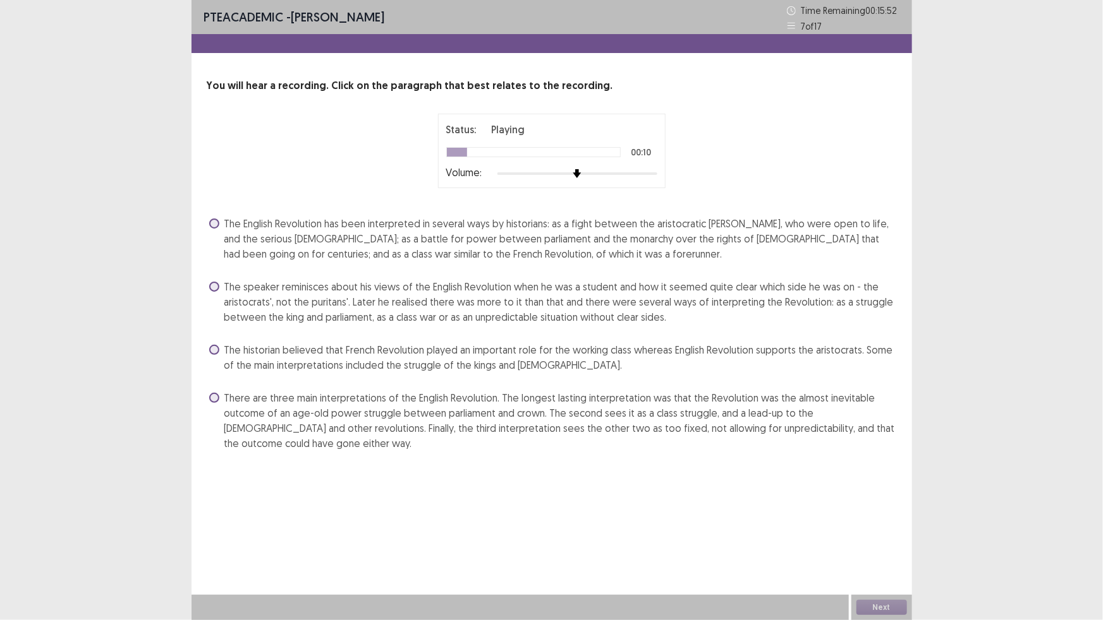
click at [413, 294] on span "The speaker reminisces about his views of the English Revolution when he was a …" at bounding box center [560, 301] width 672 height 45
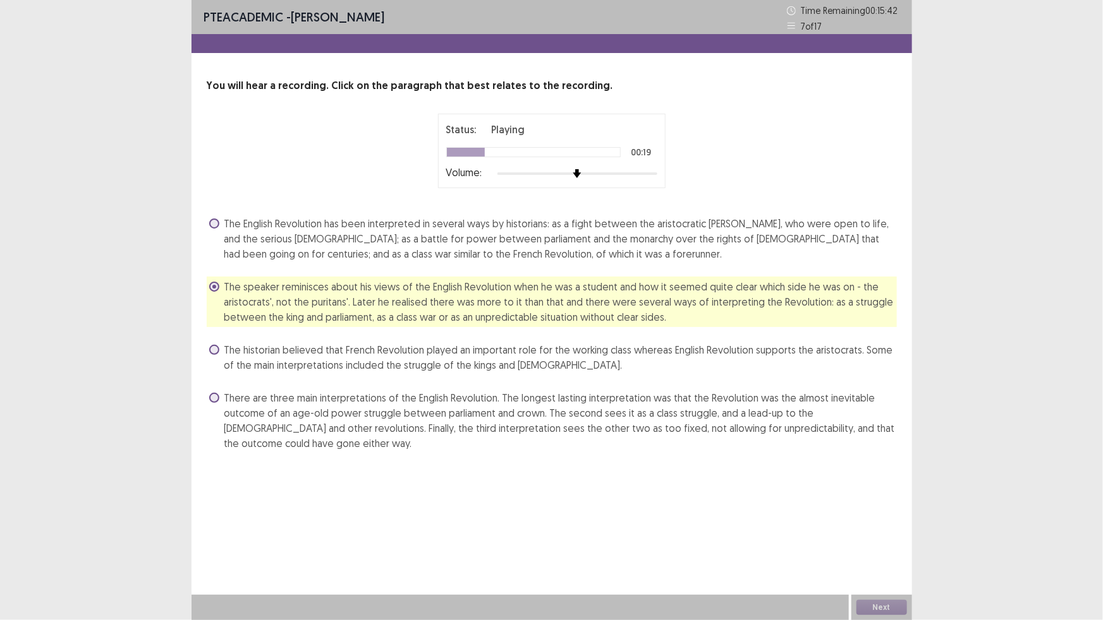
click at [373, 363] on span "The historian believed that French Revolution played an important role for the …" at bounding box center [560, 357] width 672 height 30
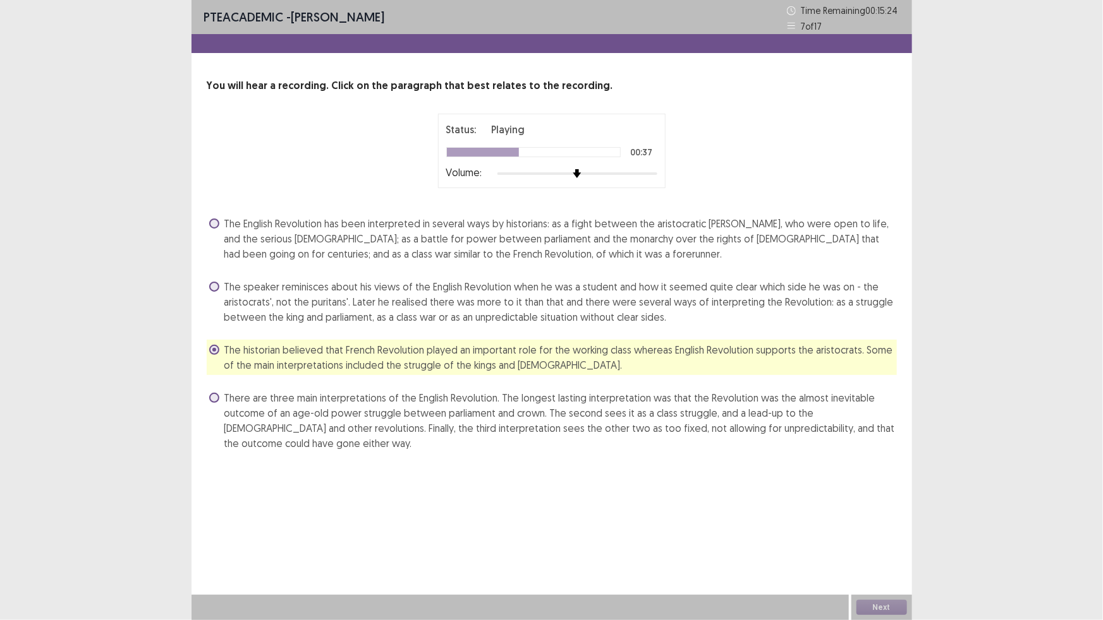
click at [423, 235] on span "The English Revolution has been interpreted in several ways by historians: as a…" at bounding box center [560, 238] width 672 height 45
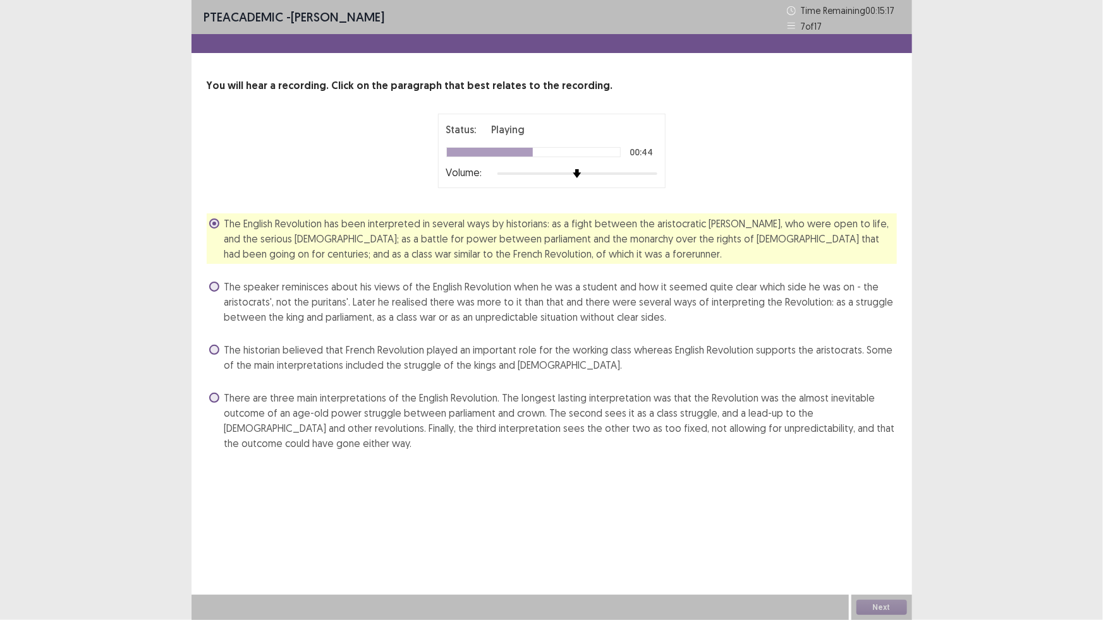
click at [392, 411] on span "There are three main interpretations of the English Revolution. The longest las…" at bounding box center [560, 420] width 672 height 61
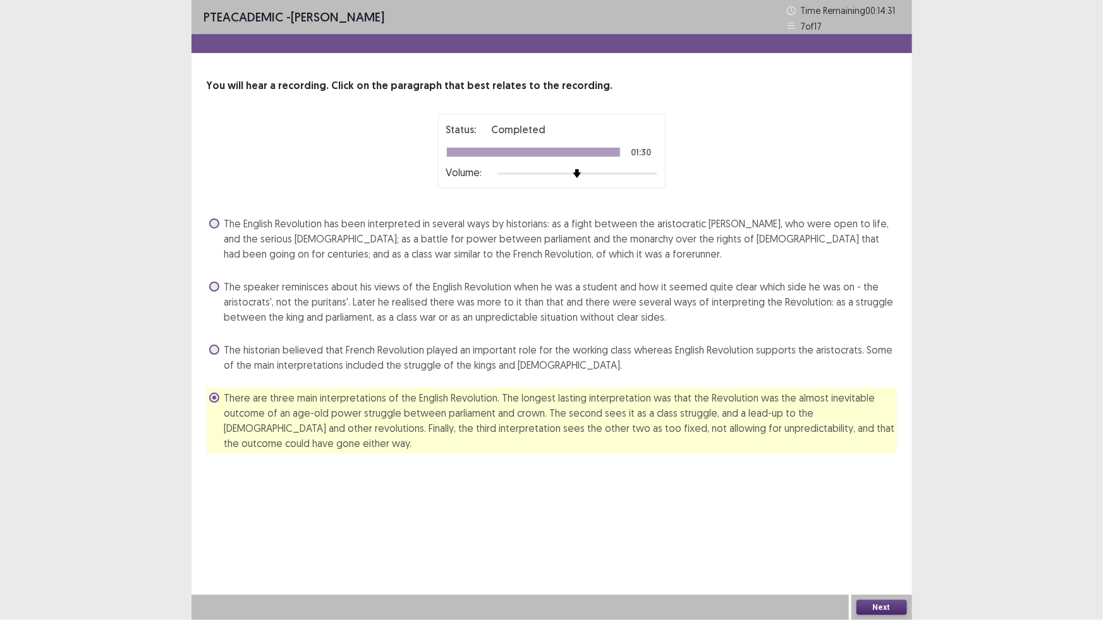
click at [870, 600] on button "Next" at bounding box center [881, 607] width 51 height 15
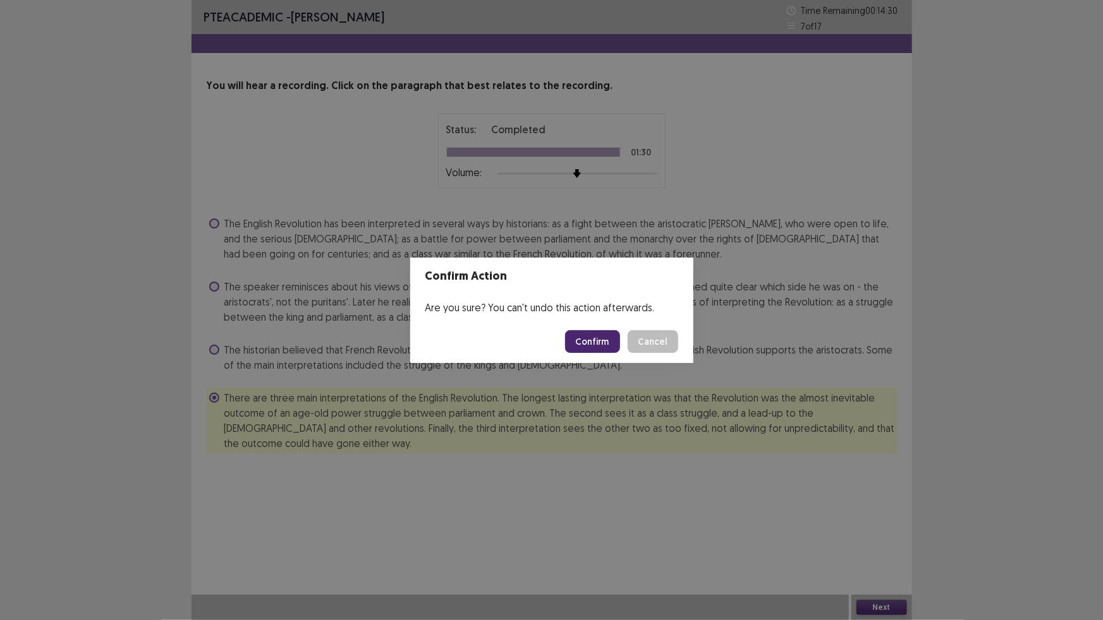
click at [594, 341] on button "Confirm" at bounding box center [592, 341] width 55 height 23
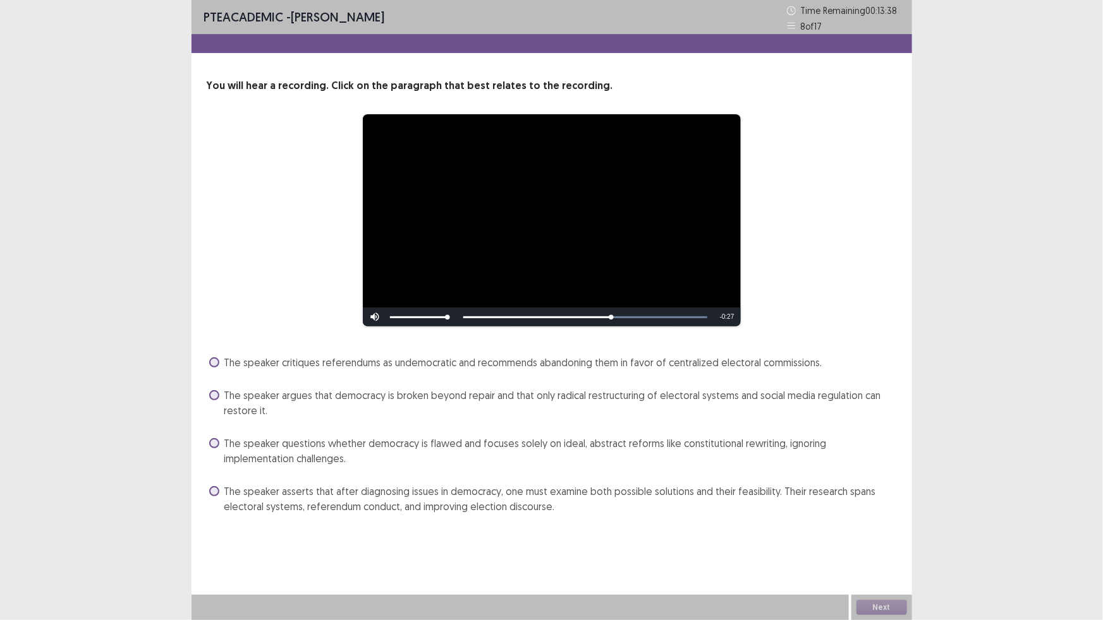
click at [277, 400] on span "The speaker argues that democracy is broken beyond repair and that only radical…" at bounding box center [560, 403] width 672 height 30
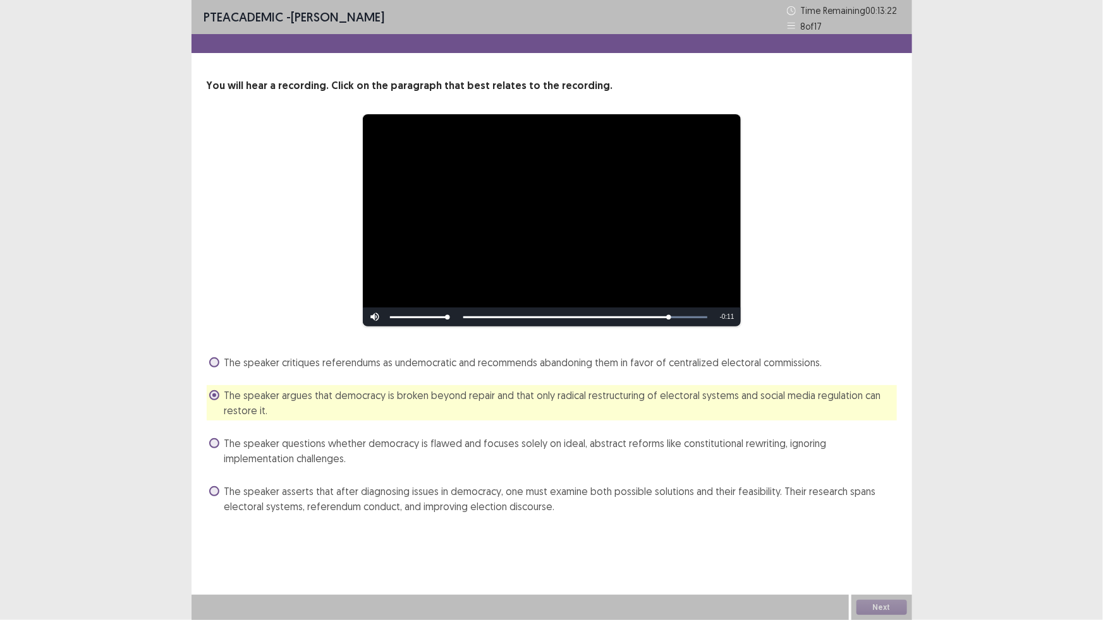
click at [449, 442] on span "The speaker questions whether democracy is flawed and focuses solely on ideal, …" at bounding box center [560, 451] width 672 height 30
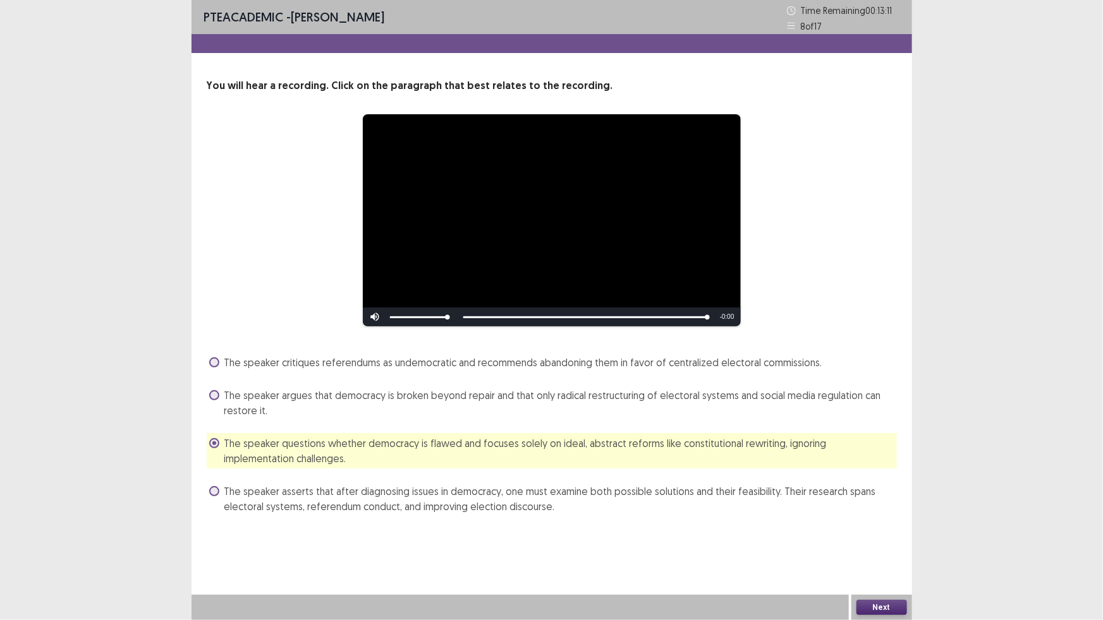
click at [881, 605] on button "Next" at bounding box center [881, 607] width 51 height 15
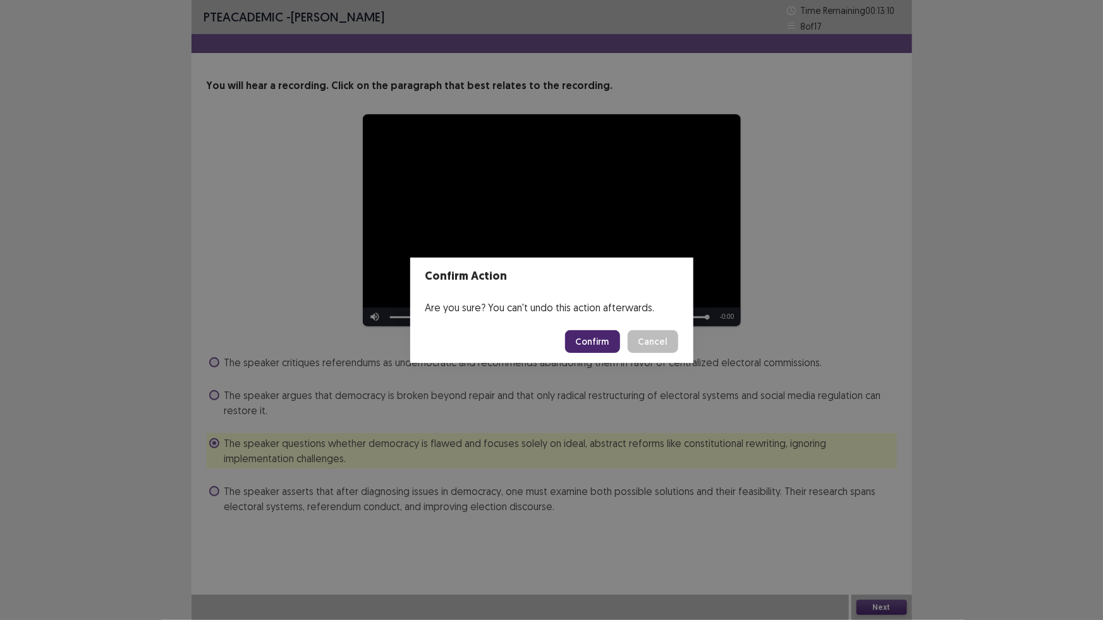
click at [593, 341] on button "Confirm" at bounding box center [592, 341] width 55 height 23
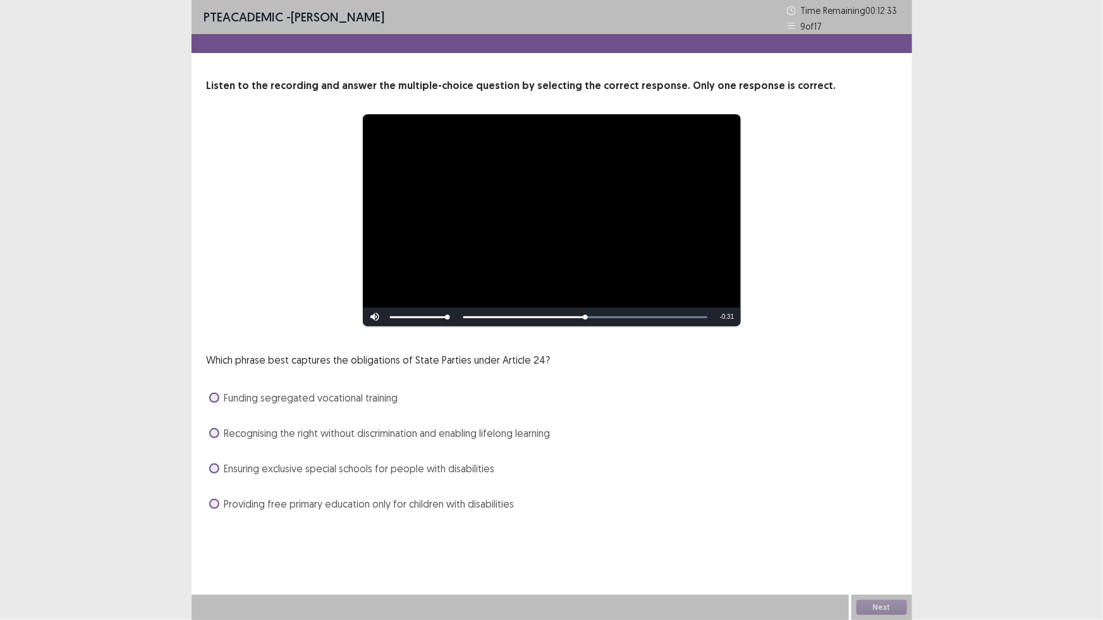
click at [350, 435] on span "Recognising the right without discrimination and enabling lifelong learning" at bounding box center [387, 433] width 326 height 15
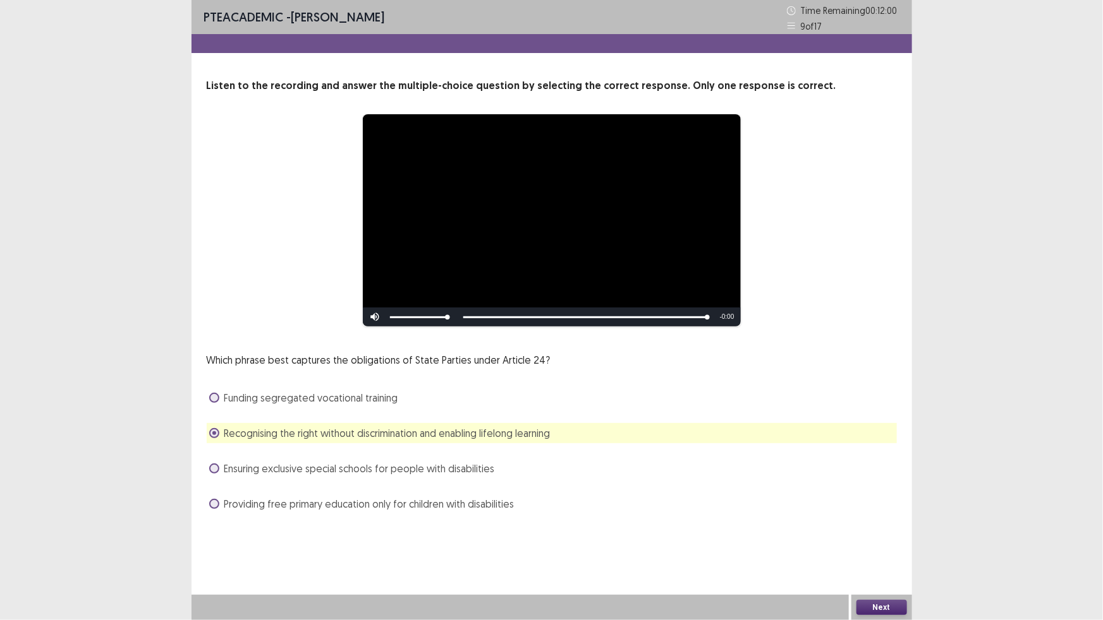
click at [892, 600] on button "Next" at bounding box center [881, 607] width 51 height 15
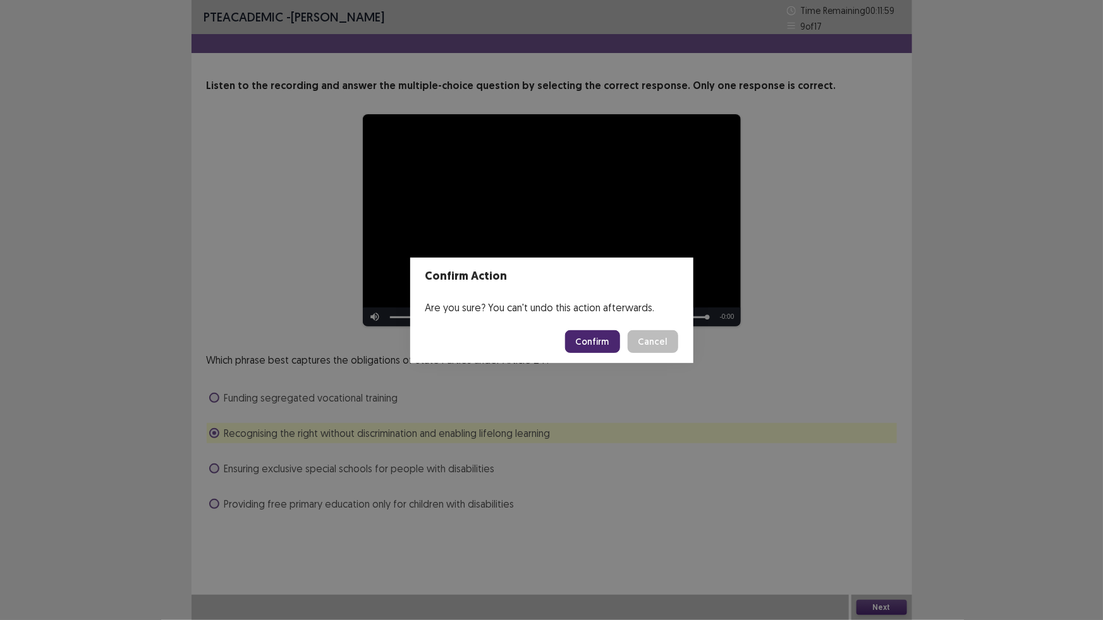
click at [596, 351] on button "Confirm" at bounding box center [592, 341] width 55 height 23
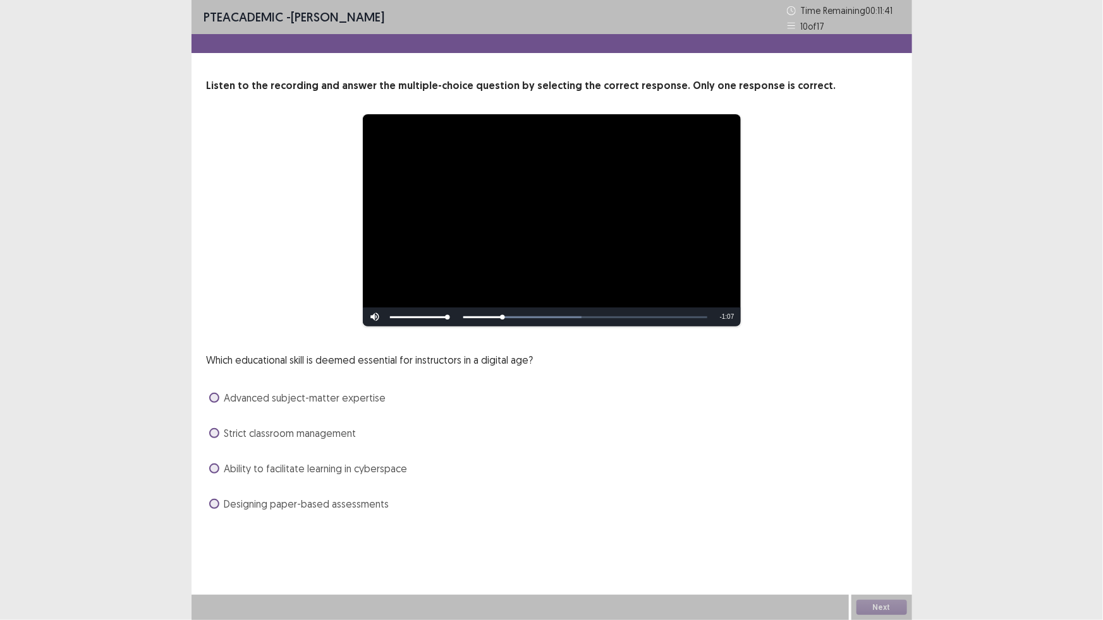
click at [293, 468] on span "Ability to facilitate learning in cyberspace" at bounding box center [315, 468] width 183 height 15
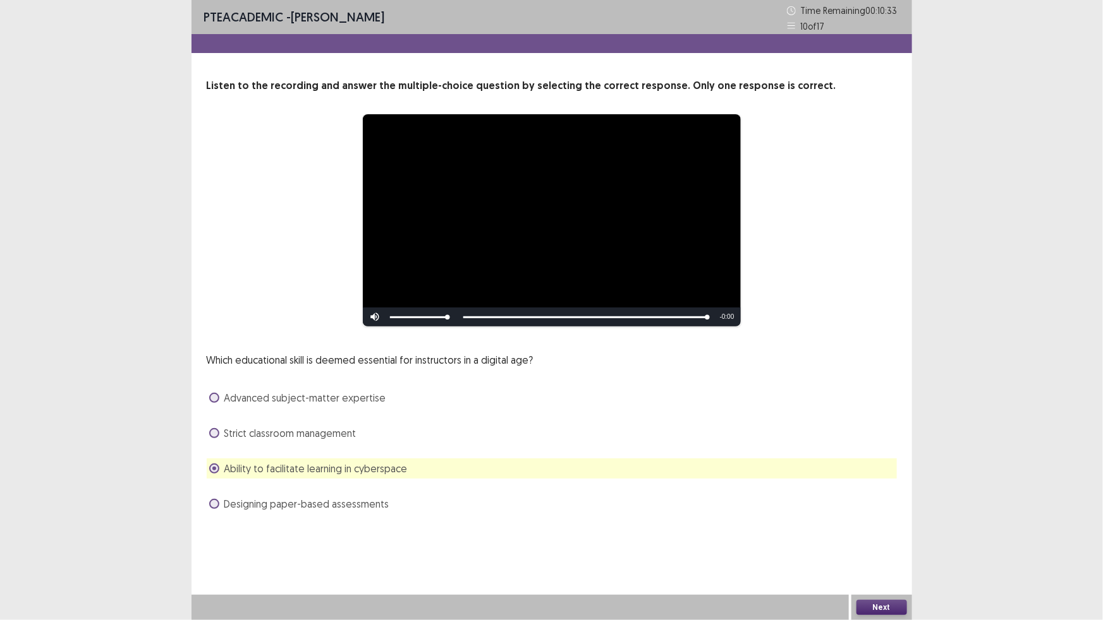
click at [878, 607] on button "Next" at bounding box center [881, 607] width 51 height 15
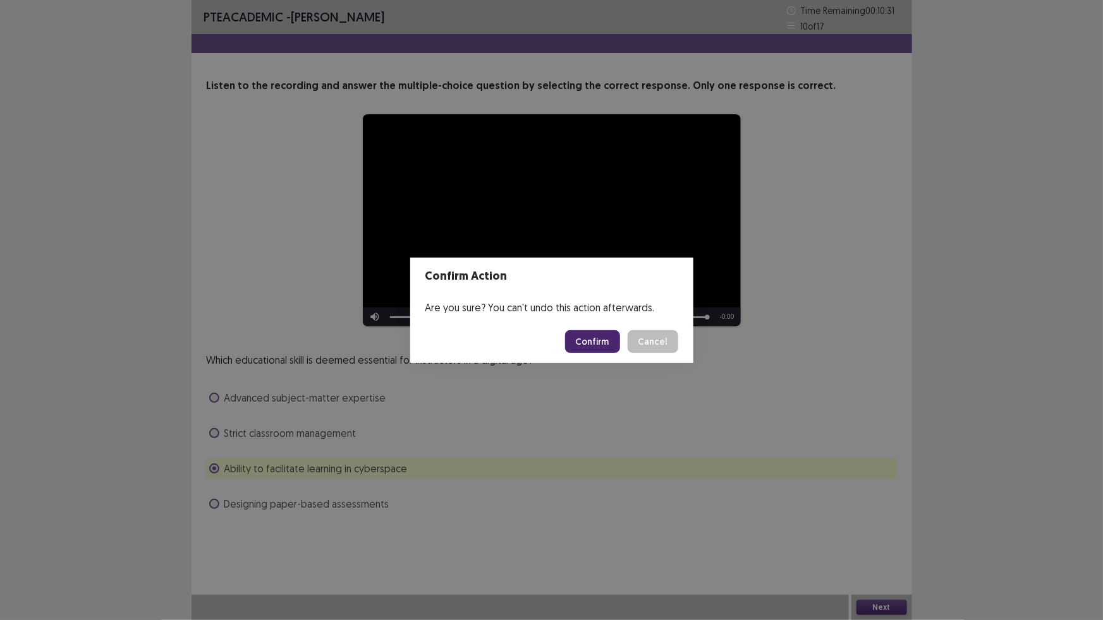
click at [602, 336] on button "Confirm" at bounding box center [592, 341] width 55 height 23
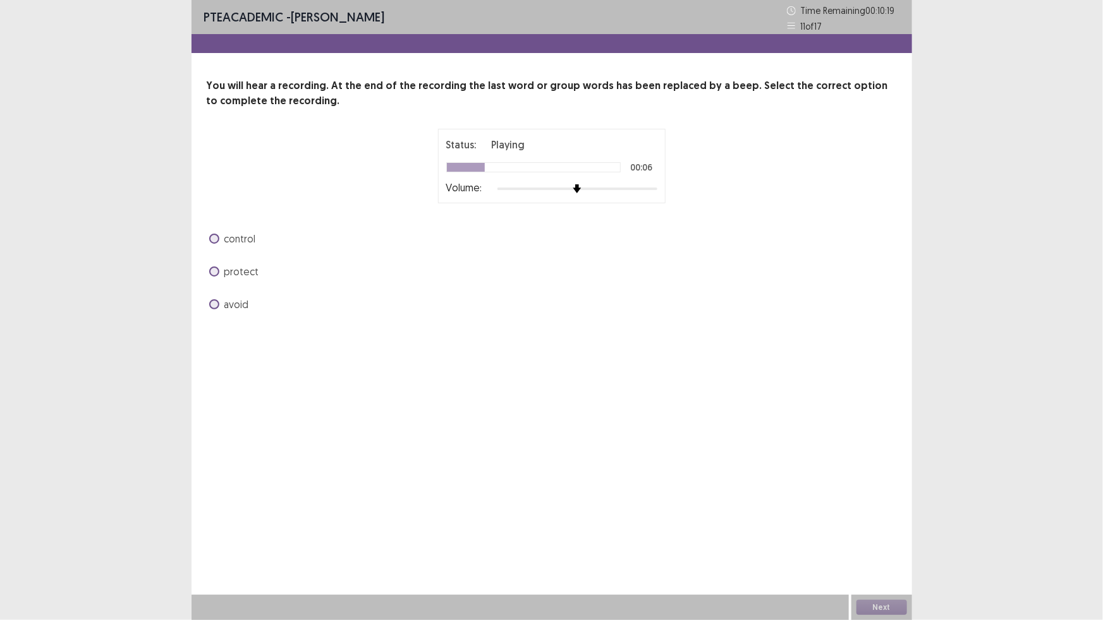
click at [250, 267] on span "protect" at bounding box center [241, 271] width 35 height 15
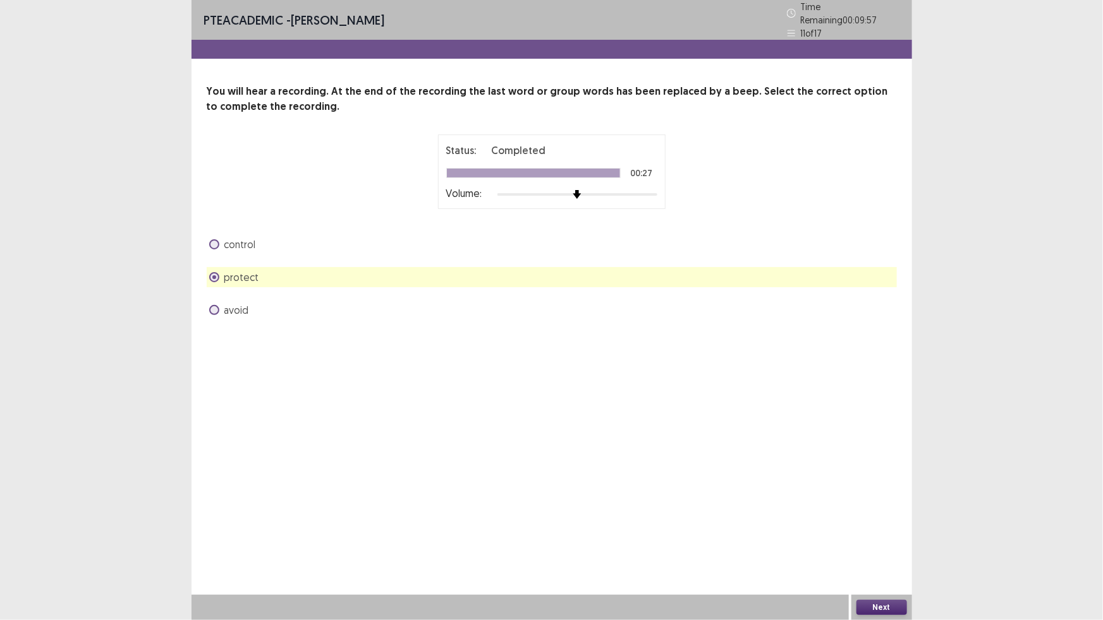
click at [255, 234] on div "control" at bounding box center [552, 244] width 690 height 20
drag, startPoint x: 254, startPoint y: 234, endPoint x: 248, endPoint y: 251, distance: 18.2
click at [251, 245] on span "control" at bounding box center [240, 244] width 32 height 15
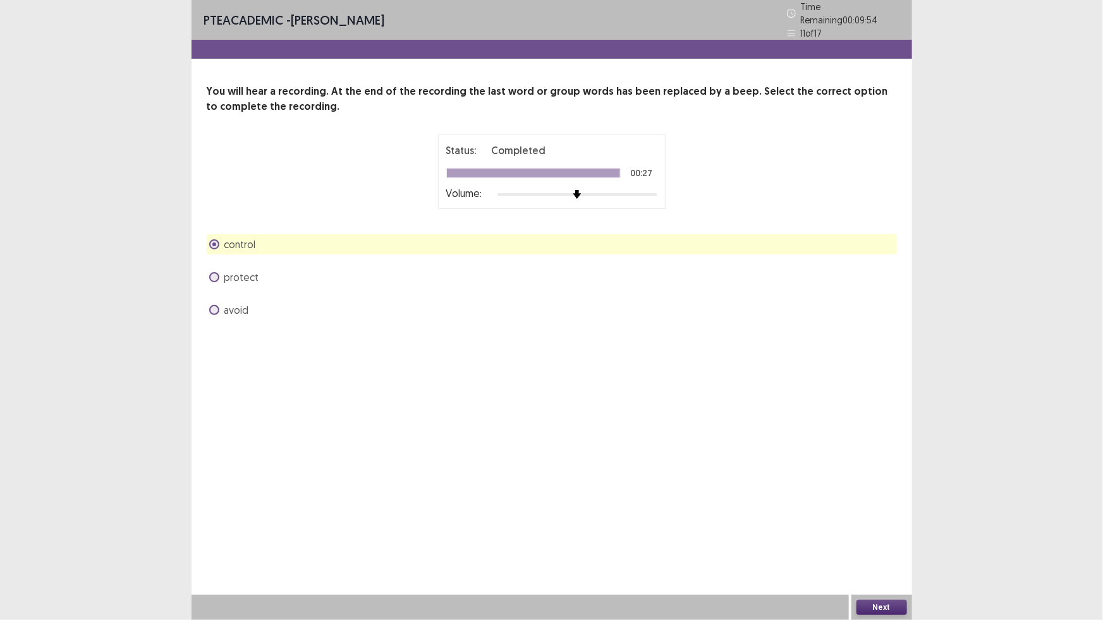
click at [864, 609] on button "Next" at bounding box center [881, 607] width 51 height 15
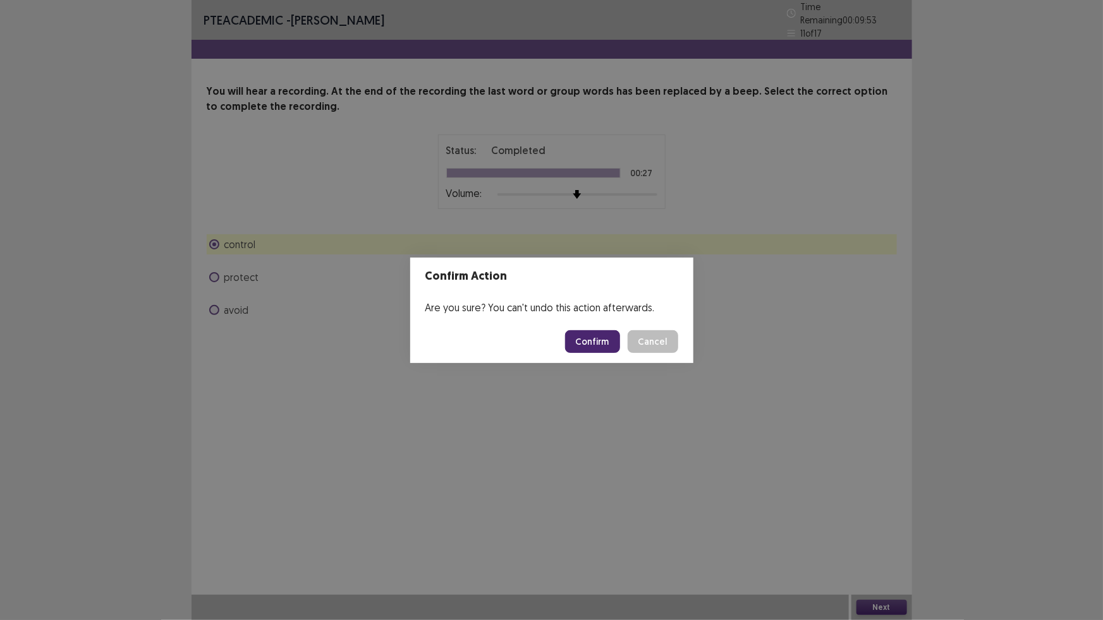
drag, startPoint x: 432, startPoint y: 487, endPoint x: 559, endPoint y: 360, distance: 179.2
click at [445, 471] on div "Confirm Action Are you sure? You can't undo this action afterwards. Confirm Can…" at bounding box center [551, 310] width 1103 height 620
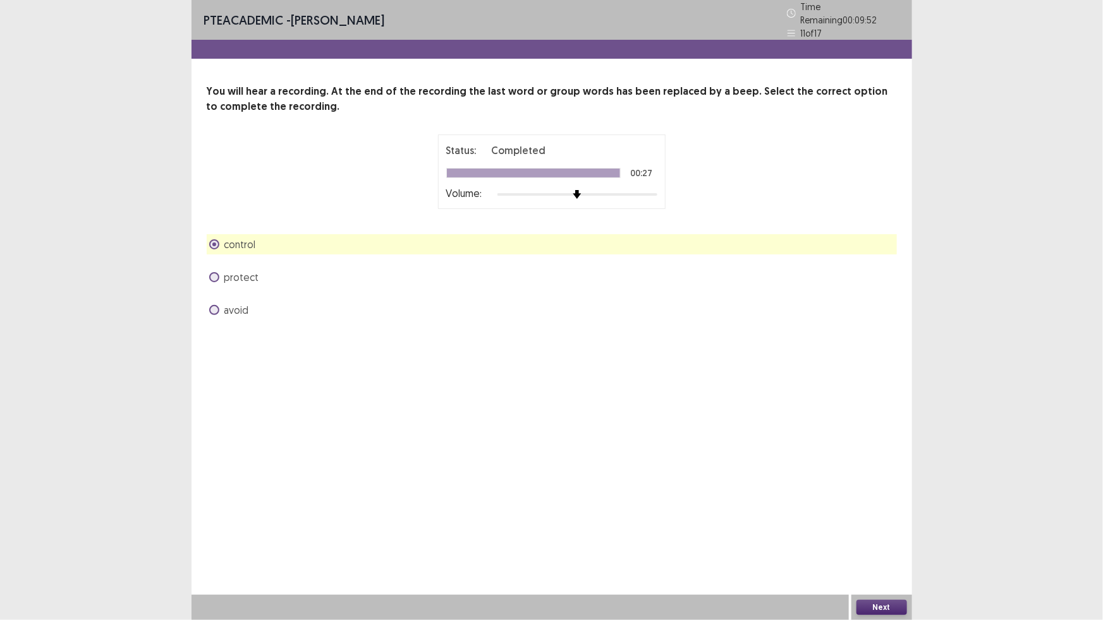
click at [217, 305] on span at bounding box center [214, 310] width 10 height 10
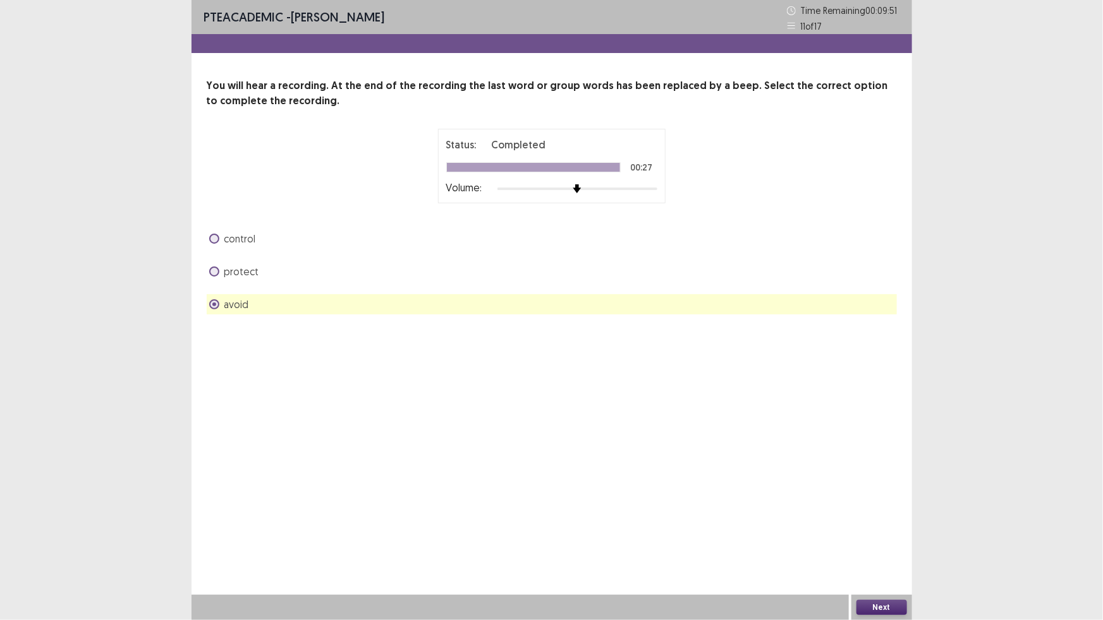
click at [873, 608] on button "Next" at bounding box center [881, 607] width 51 height 15
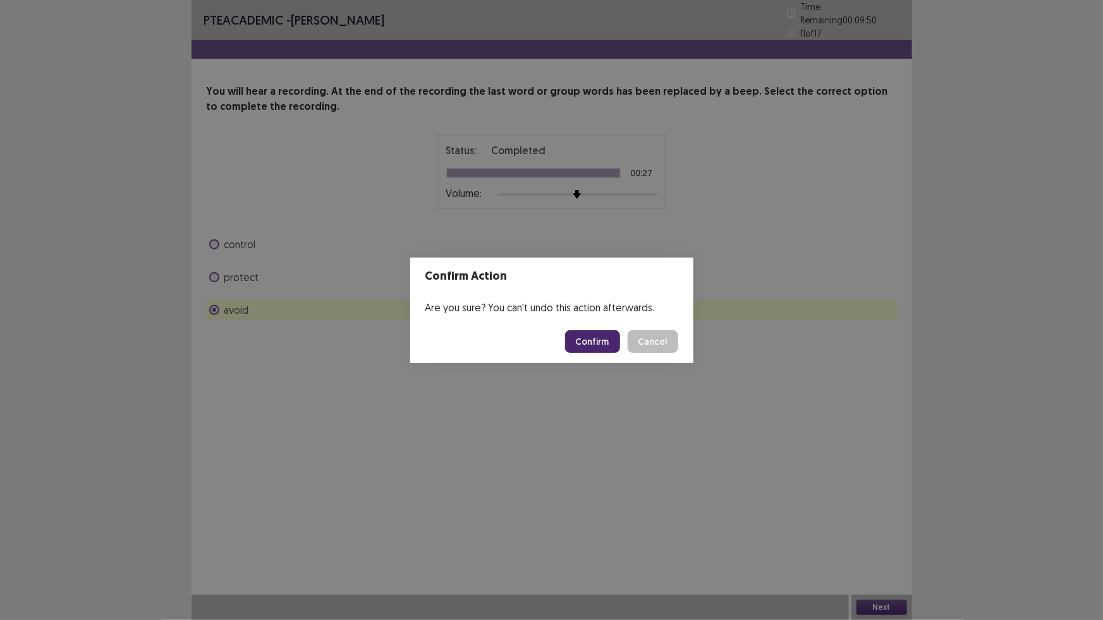
click at [585, 335] on button "Confirm" at bounding box center [592, 341] width 55 height 23
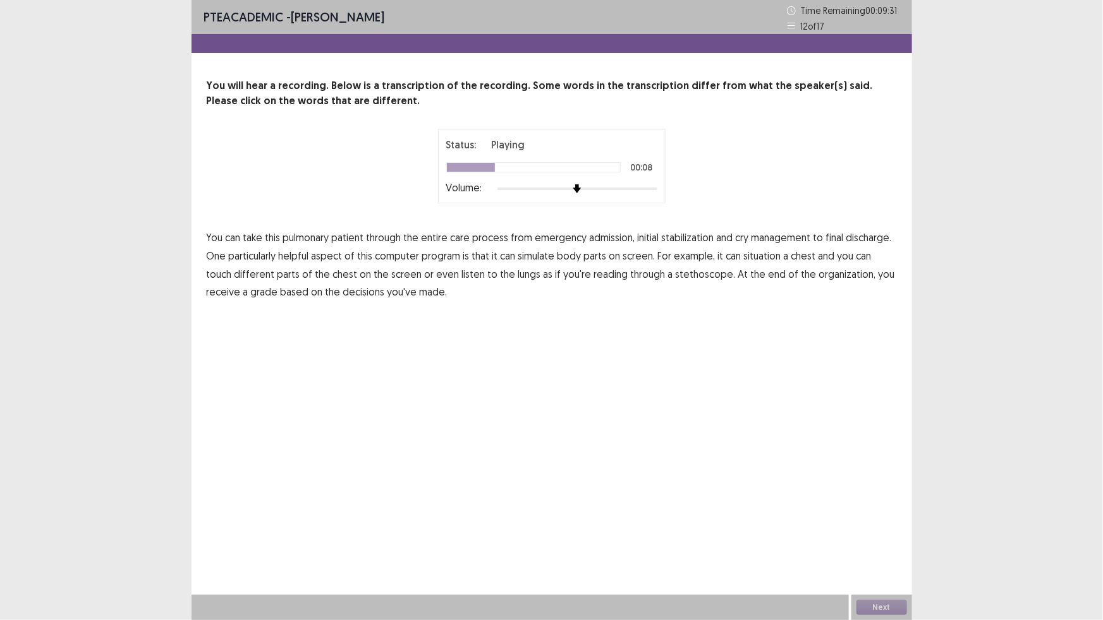
click at [735, 234] on span "cry" at bounding box center [741, 237] width 13 height 15
click at [763, 256] on span "situation" at bounding box center [762, 255] width 37 height 15
click at [594, 274] on span "reading" at bounding box center [611, 274] width 34 height 15
click at [819, 278] on span "organization," at bounding box center [847, 274] width 57 height 15
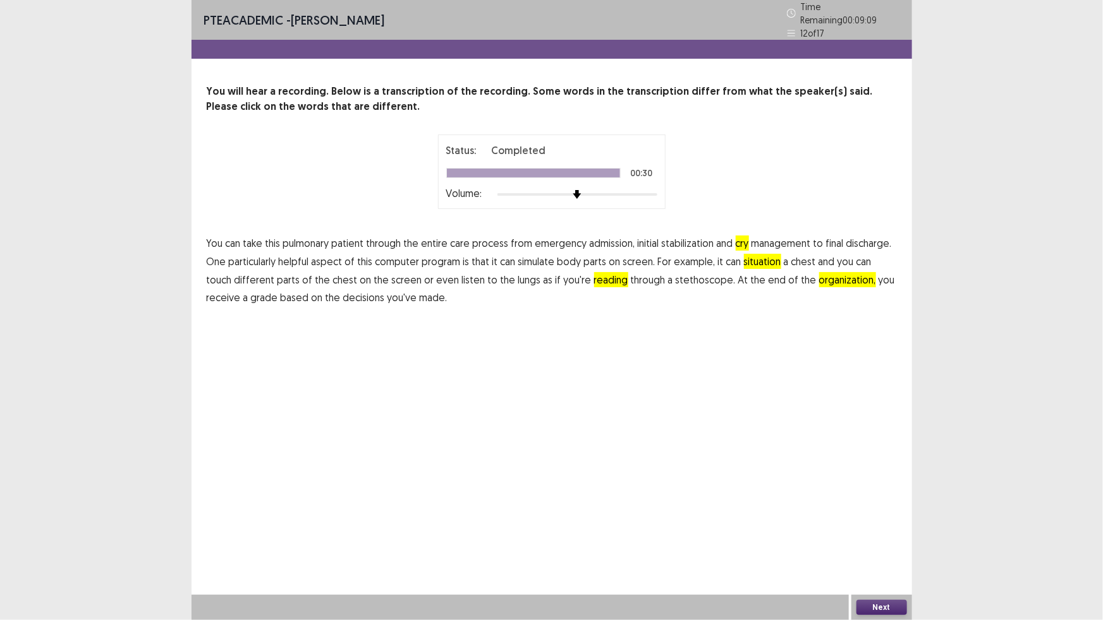
click at [875, 610] on button "Next" at bounding box center [881, 607] width 51 height 15
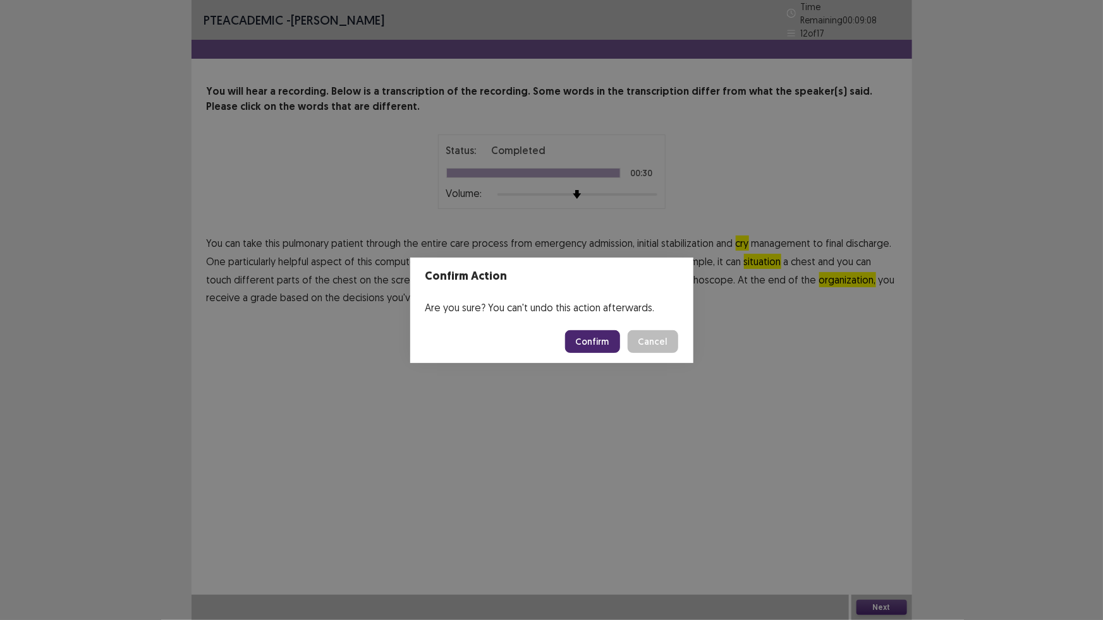
click at [605, 343] on button "Confirm" at bounding box center [592, 341] width 55 height 23
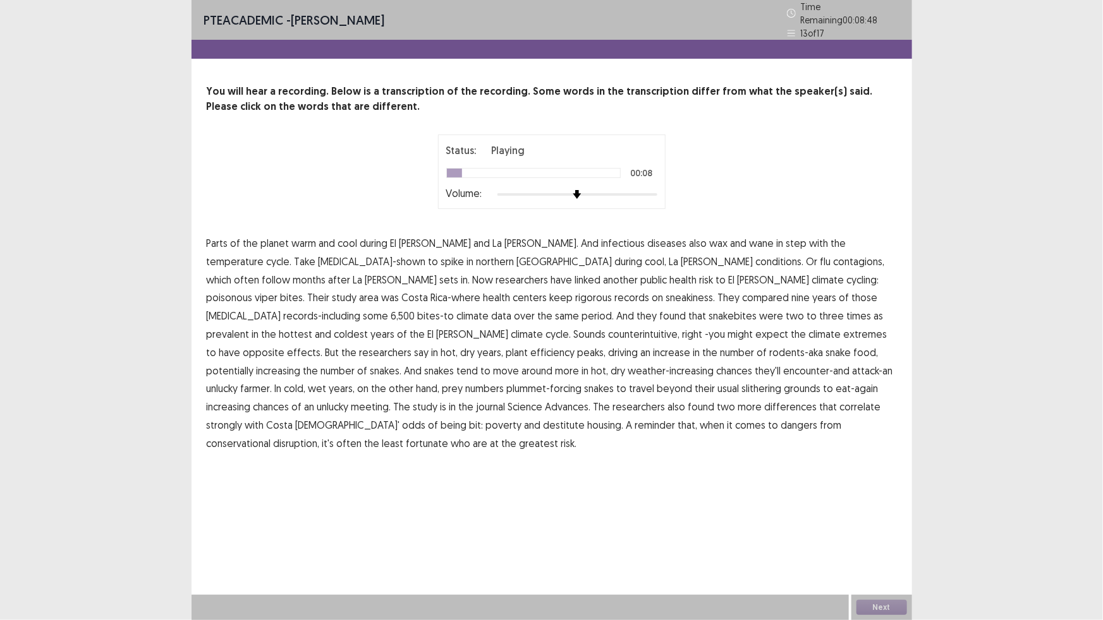
click at [264, 254] on span "temperature" at bounding box center [235, 261] width 57 height 15
click at [833, 257] on span "contagions," at bounding box center [858, 261] width 51 height 15
click at [666, 296] on span "sneakiness." at bounding box center [690, 297] width 49 height 15
click at [575, 345] on span "efficiency" at bounding box center [553, 352] width 44 height 15
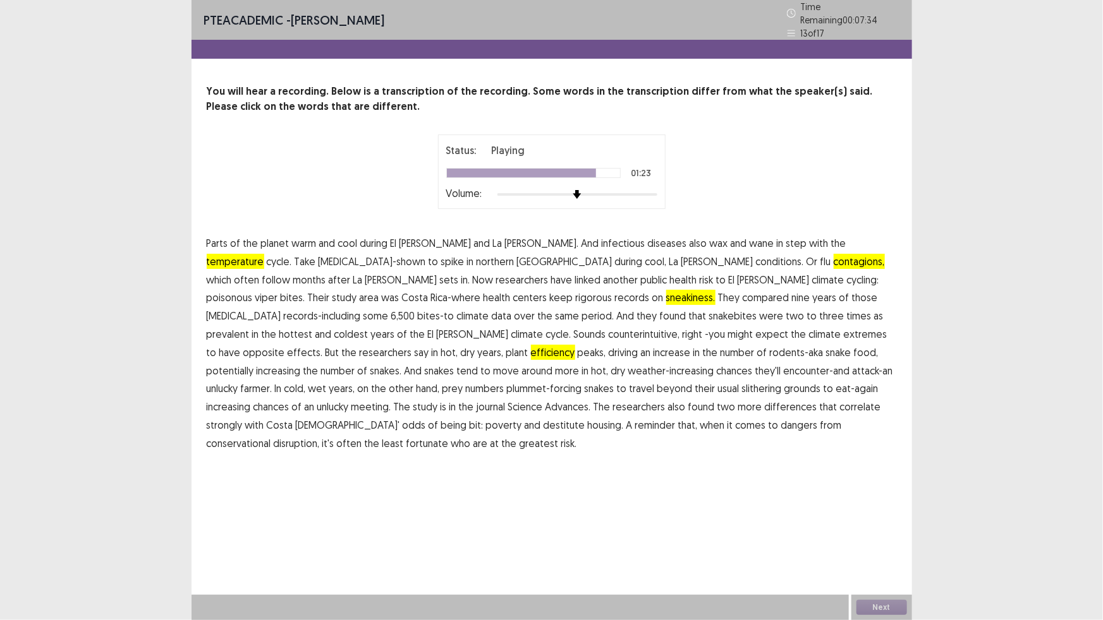
click at [765, 403] on span "differences" at bounding box center [791, 406] width 52 height 15
click at [271, 436] on span "conservational" at bounding box center [239, 443] width 64 height 15
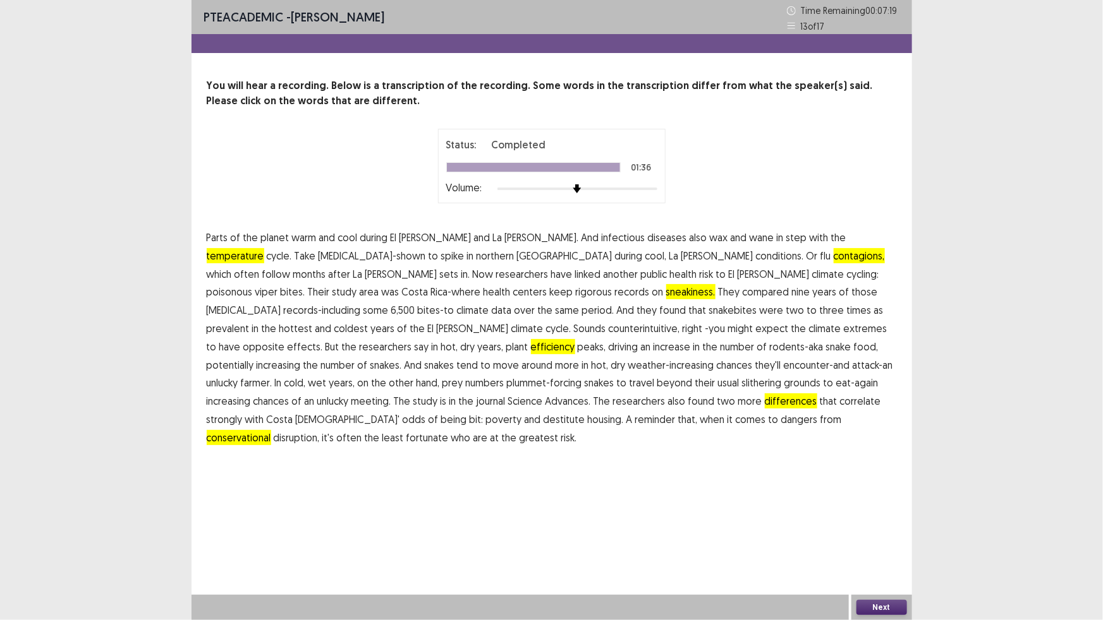
click at [886, 607] on button "Next" at bounding box center [881, 607] width 51 height 15
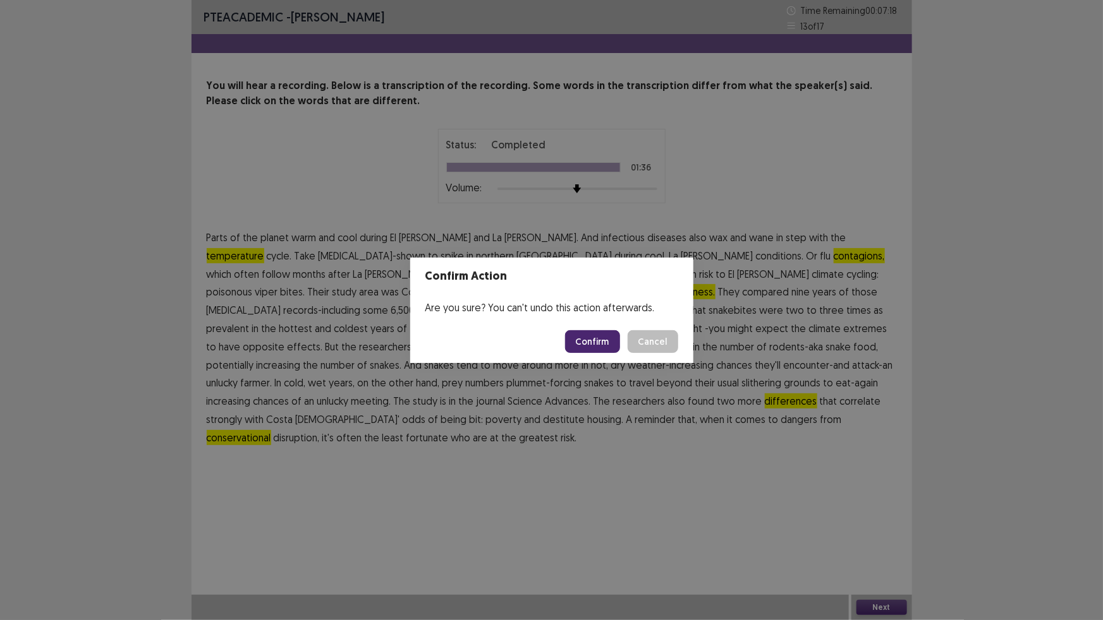
click at [586, 341] on button "Confirm" at bounding box center [592, 341] width 55 height 23
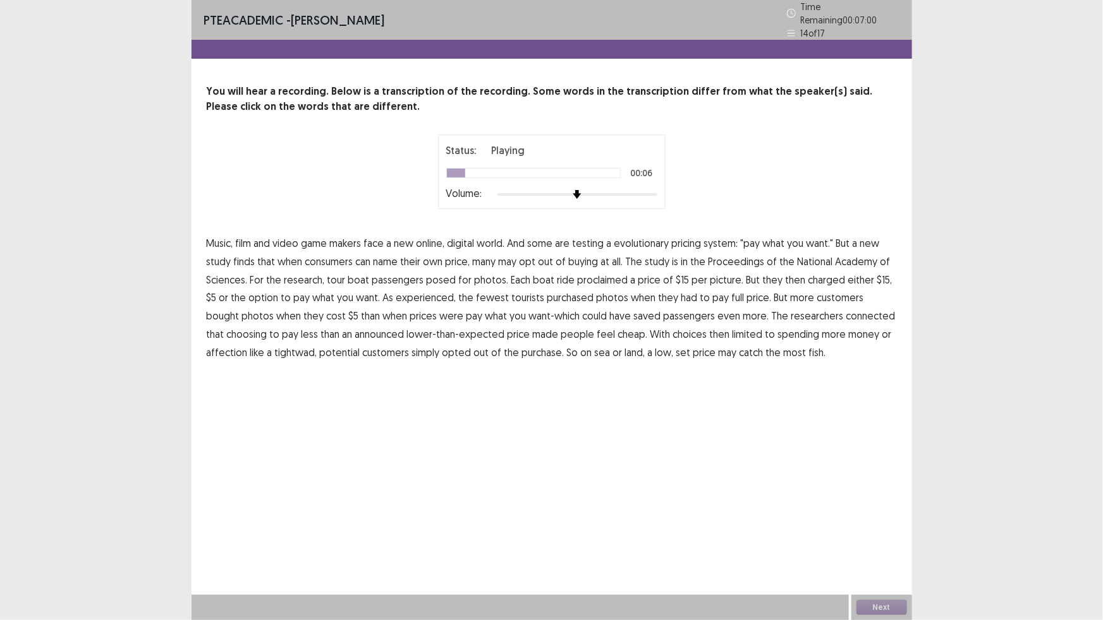
click at [631, 239] on span "evolutionary" at bounding box center [641, 243] width 55 height 15
click at [603, 272] on span "proclaimed" at bounding box center [603, 279] width 51 height 15
click at [411, 291] on span "experienced," at bounding box center [426, 297] width 60 height 15
click at [846, 309] on span "connected" at bounding box center [870, 315] width 49 height 15
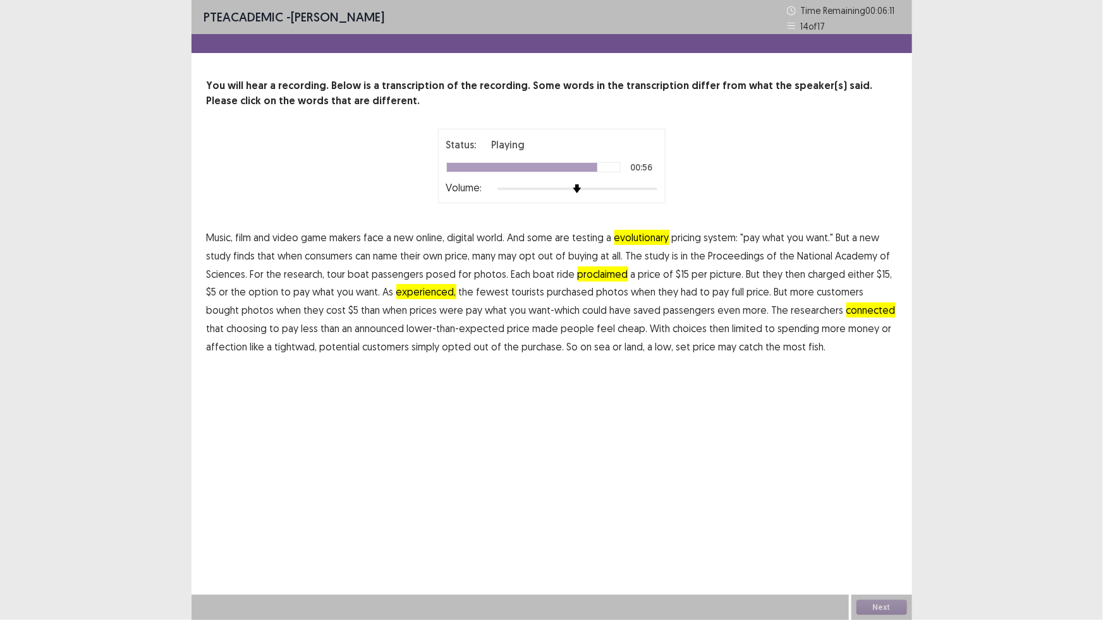
click at [229, 348] on span "affection" at bounding box center [227, 346] width 41 height 15
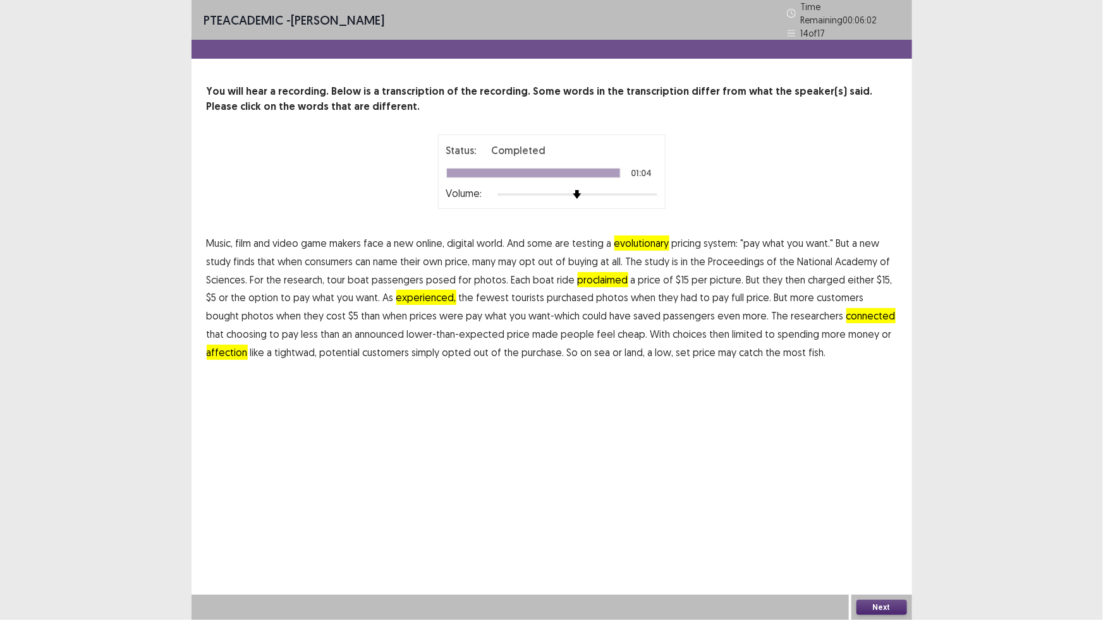
click at [878, 610] on button "Next" at bounding box center [881, 607] width 51 height 15
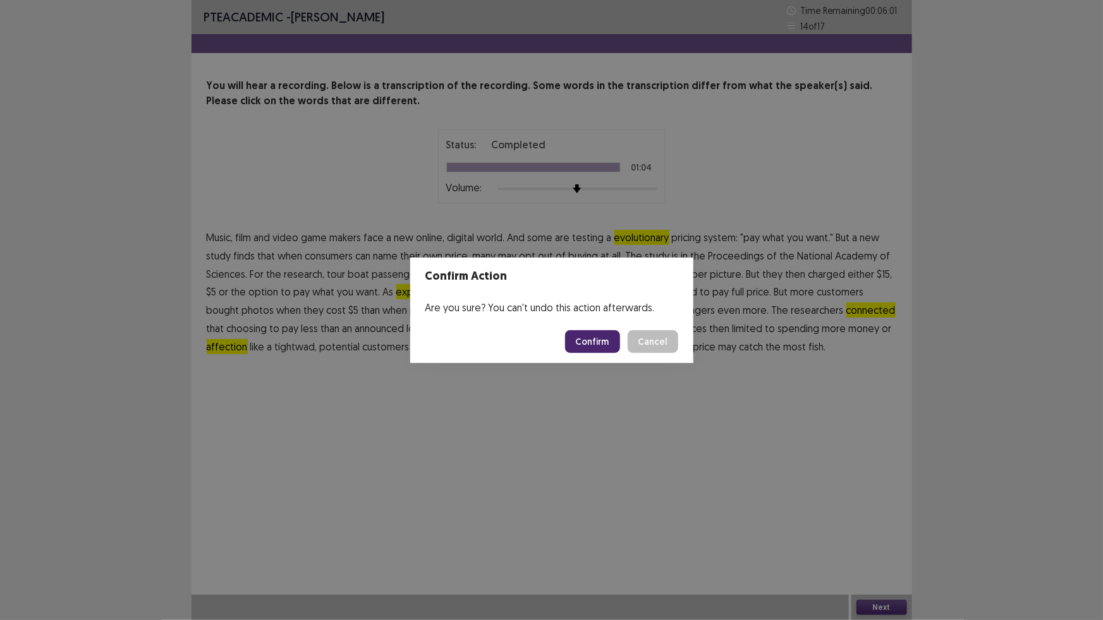
click at [594, 341] on button "Confirm" at bounding box center [592, 341] width 55 height 23
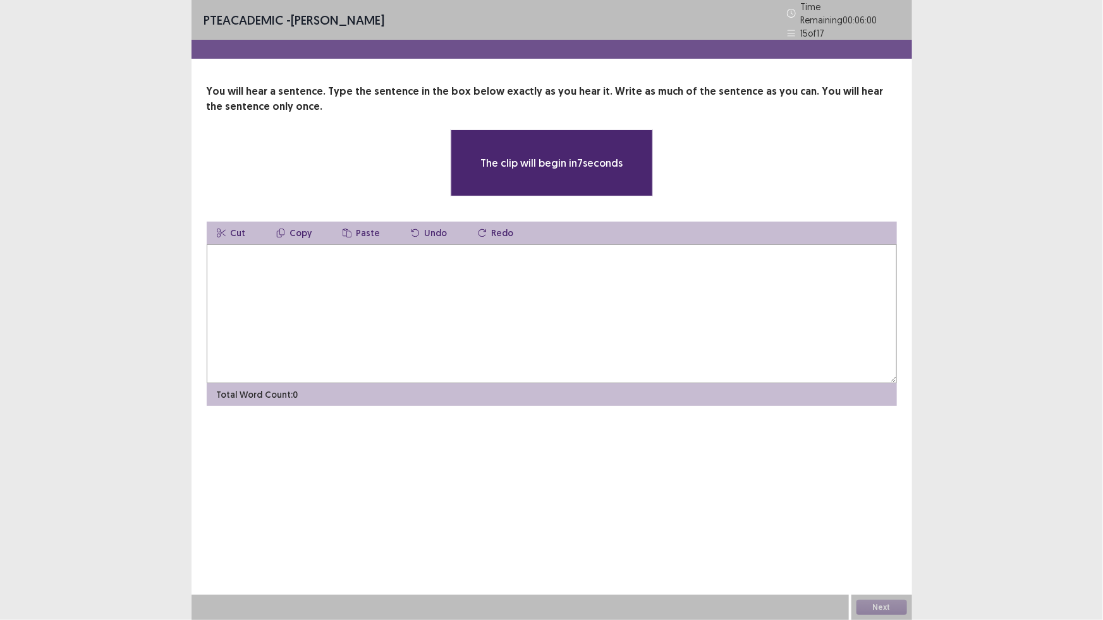
click at [493, 281] on textarea at bounding box center [552, 314] width 690 height 139
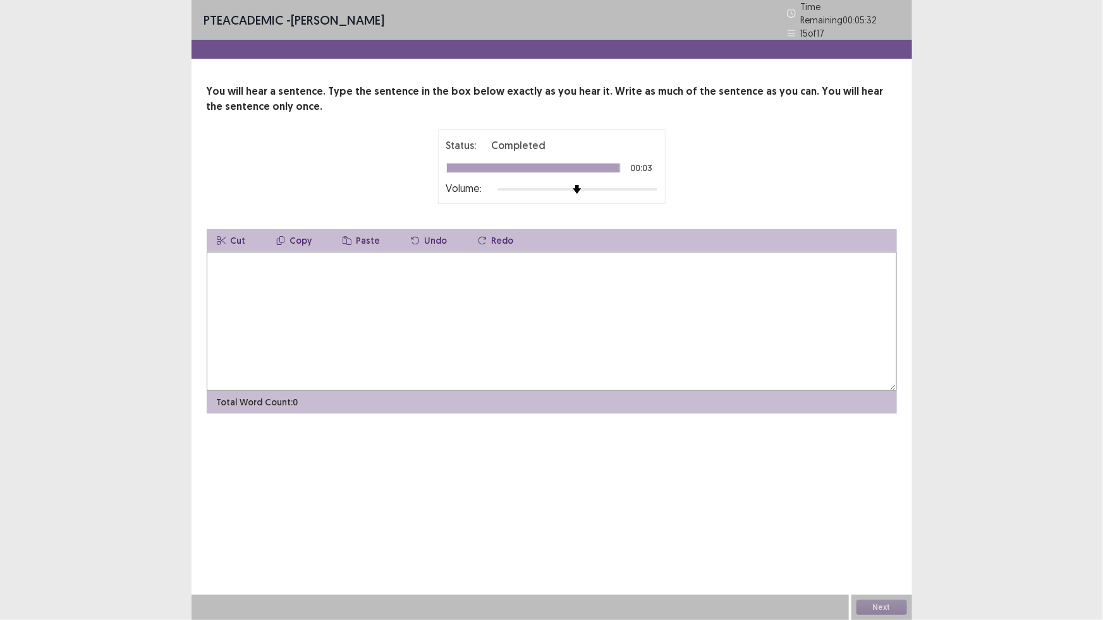
click at [396, 277] on textarea at bounding box center [552, 321] width 690 height 139
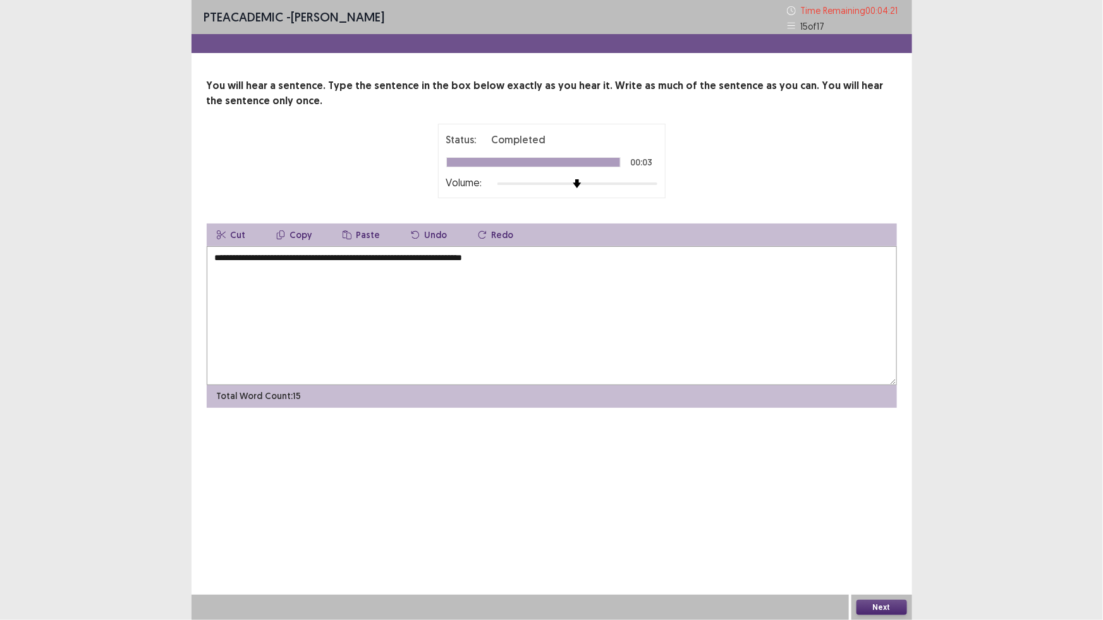
click at [487, 258] on textarea "**********" at bounding box center [552, 315] width 690 height 139
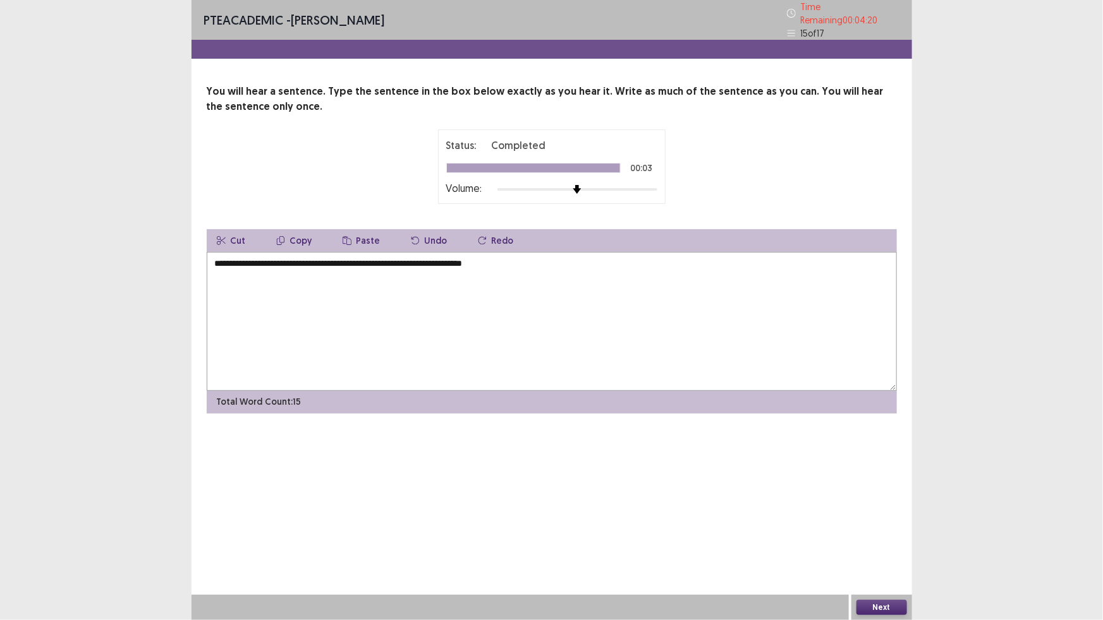
click at [490, 259] on textarea "**********" at bounding box center [552, 321] width 690 height 139
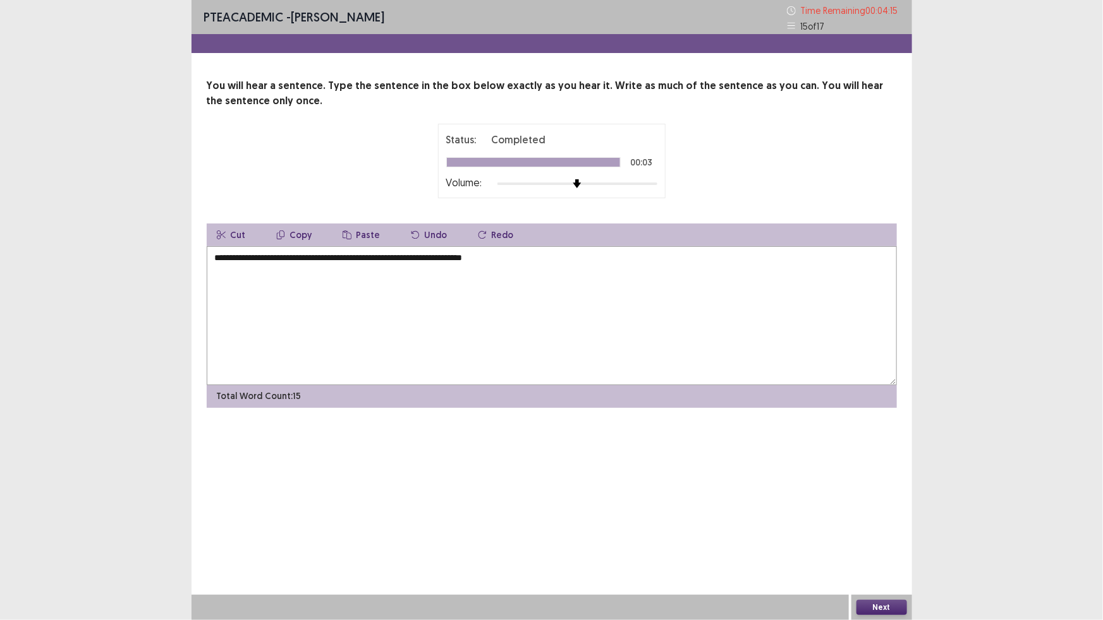
click at [538, 275] on textarea "**********" at bounding box center [552, 315] width 690 height 139
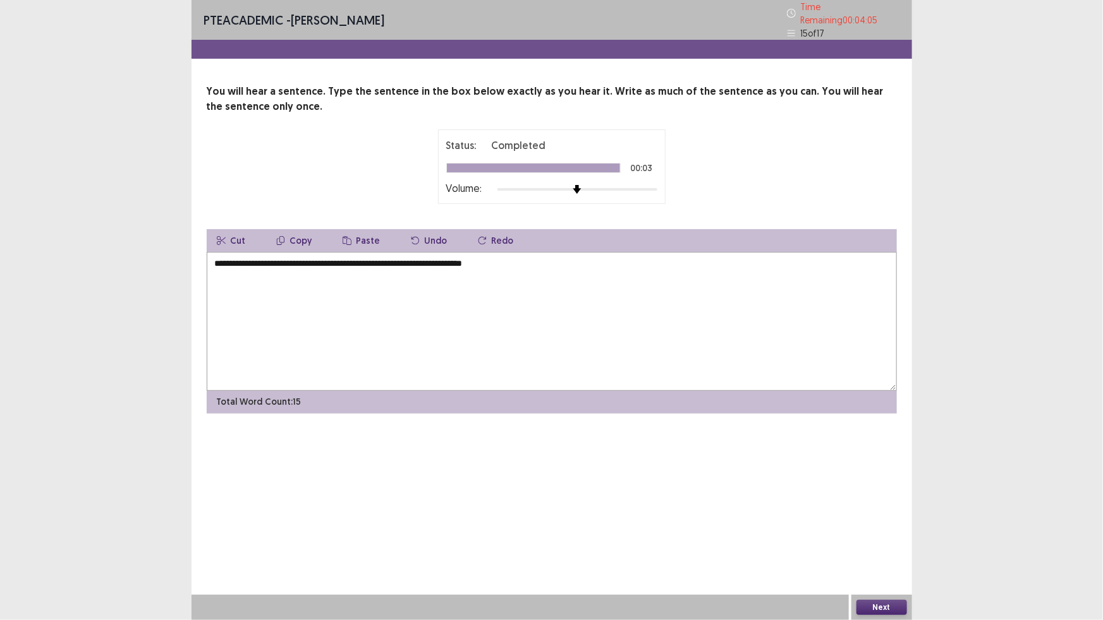
type textarea "**********"
click at [885, 606] on button "Next" at bounding box center [881, 607] width 51 height 15
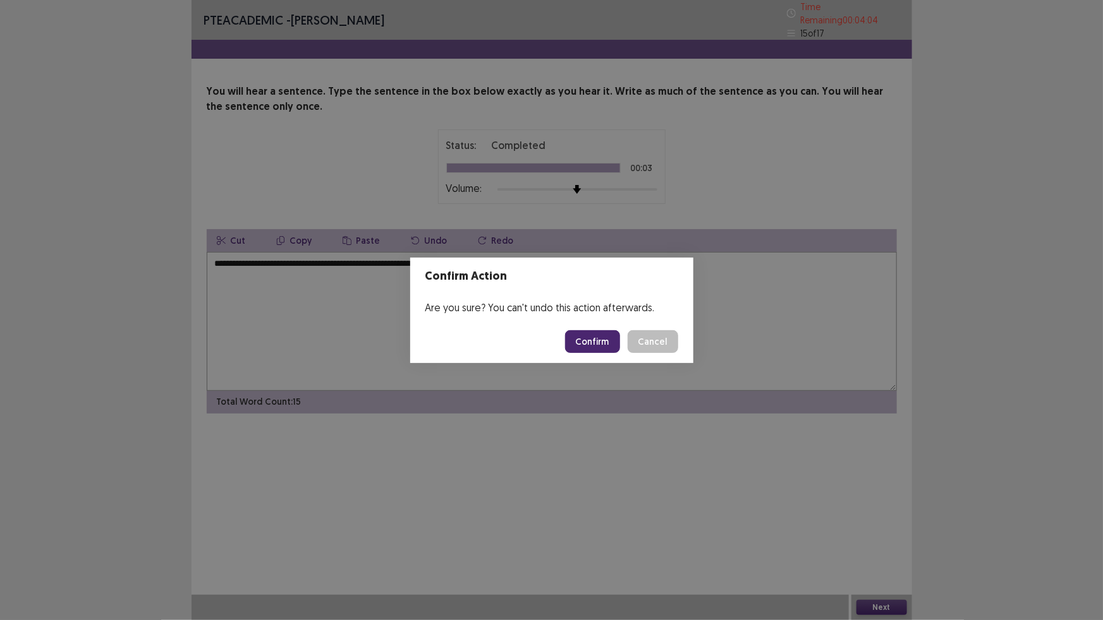
click at [601, 341] on button "Confirm" at bounding box center [592, 341] width 55 height 23
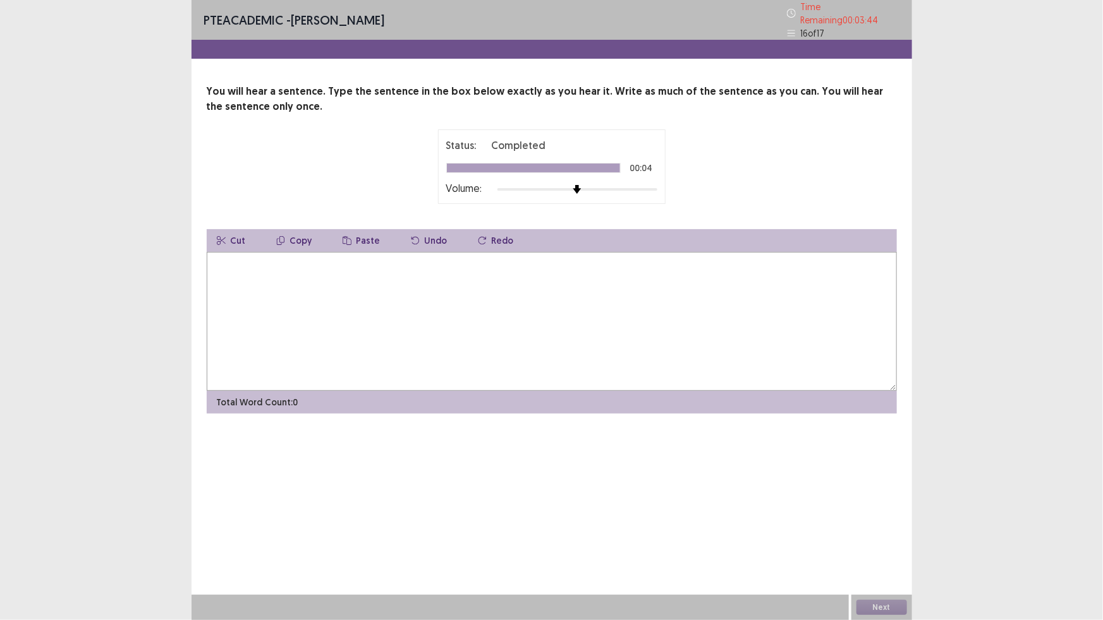
click at [411, 325] on textarea at bounding box center [552, 321] width 690 height 139
type textarea "**********"
click at [885, 603] on button "Next" at bounding box center [881, 607] width 51 height 15
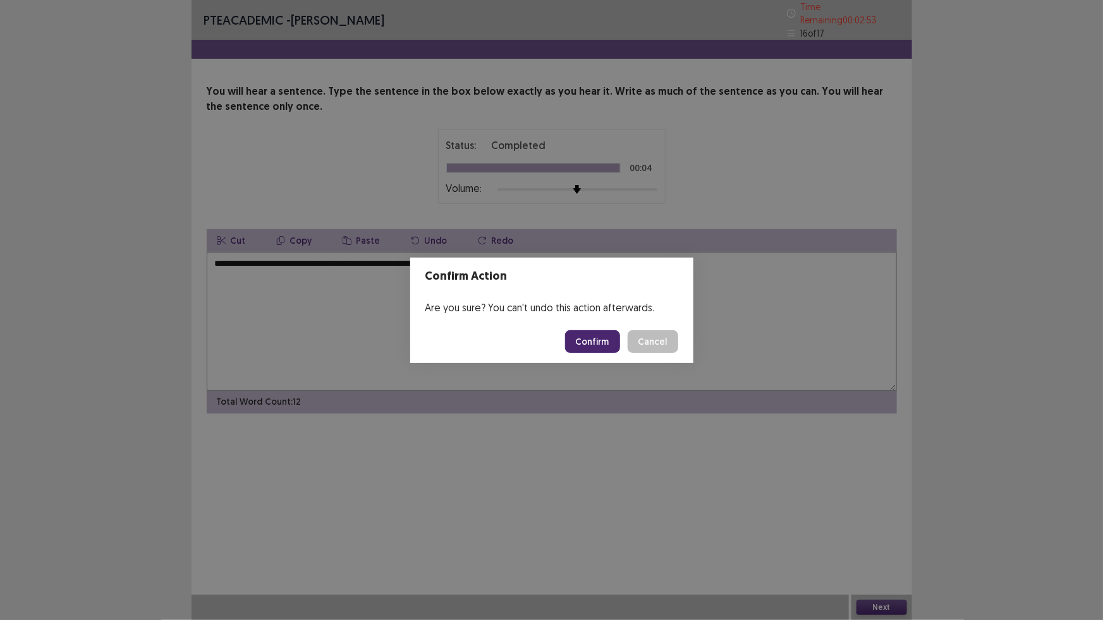
click at [593, 339] on button "Confirm" at bounding box center [592, 341] width 55 height 23
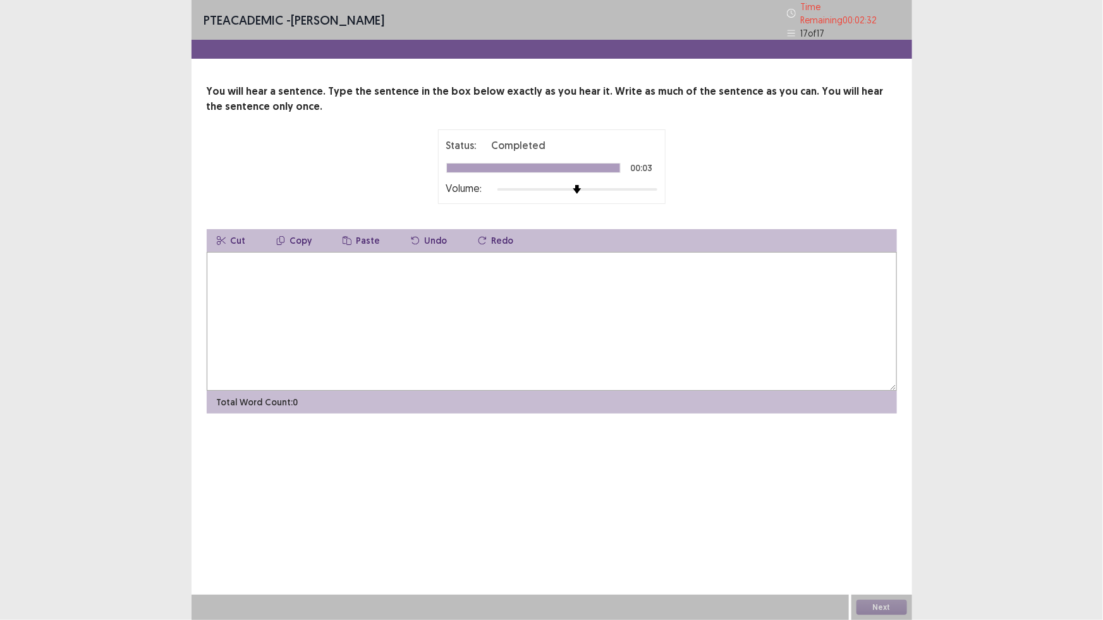
click at [400, 302] on textarea at bounding box center [552, 321] width 690 height 139
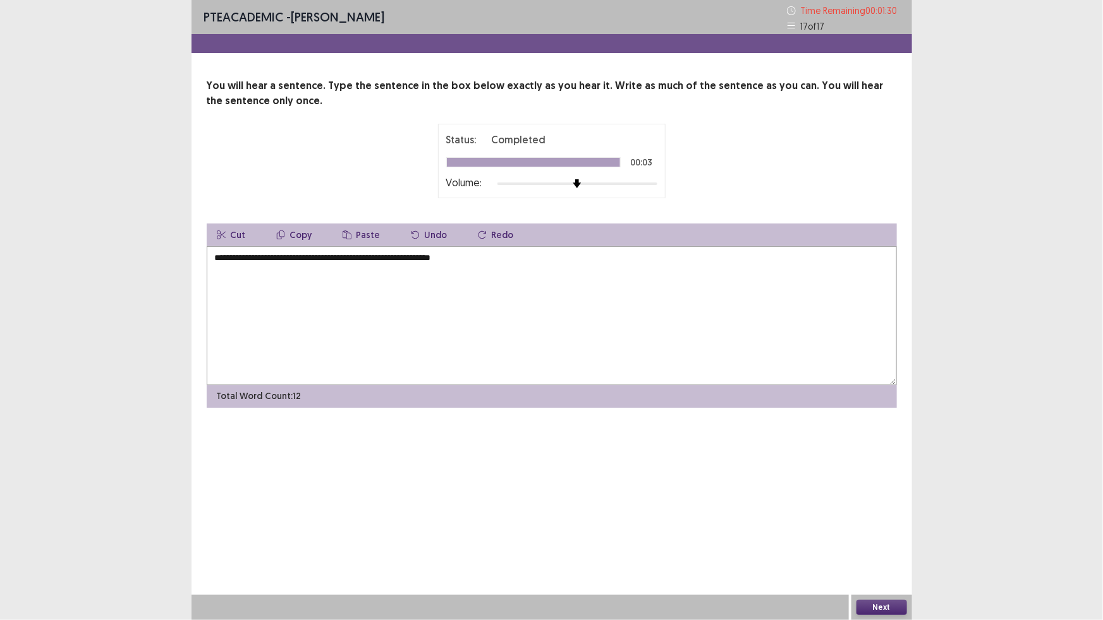
click at [317, 256] on textarea "**********" at bounding box center [552, 315] width 690 height 139
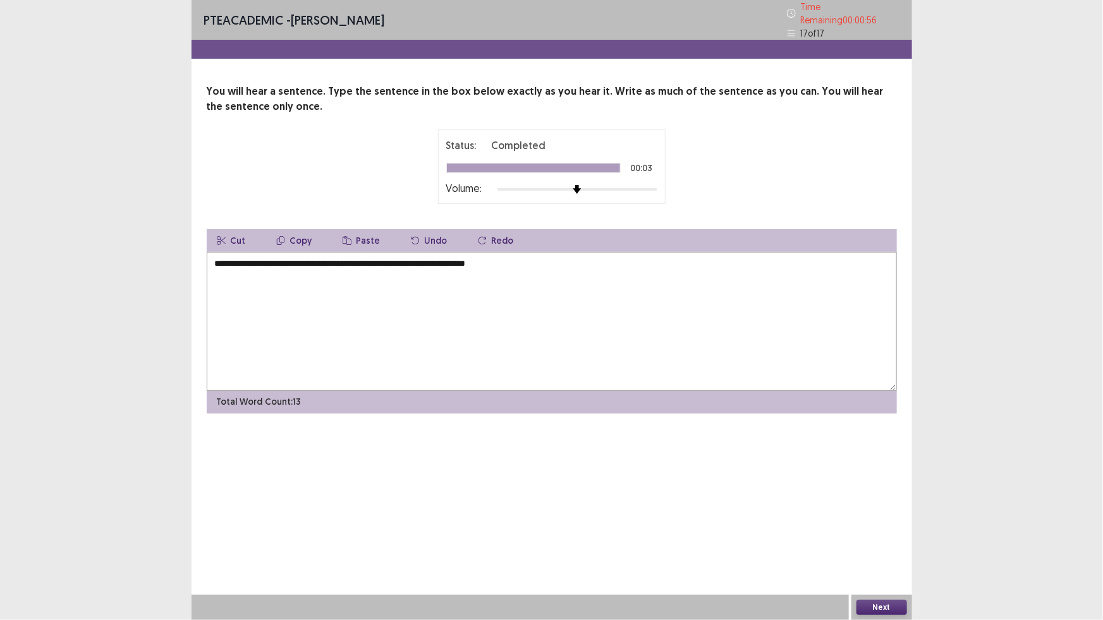
click at [469, 258] on textarea "**********" at bounding box center [552, 321] width 690 height 139
type textarea "**********"
click at [870, 607] on button "Next" at bounding box center [881, 607] width 51 height 15
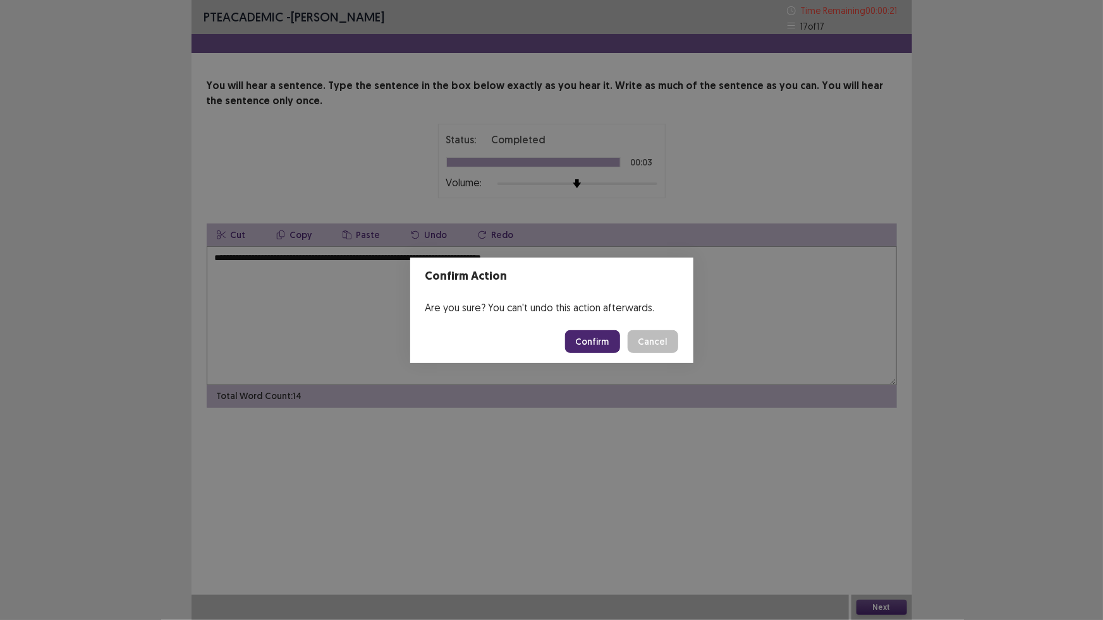
click at [602, 342] on button "Confirm" at bounding box center [592, 341] width 55 height 23
